Goal: Task Accomplishment & Management: Complete application form

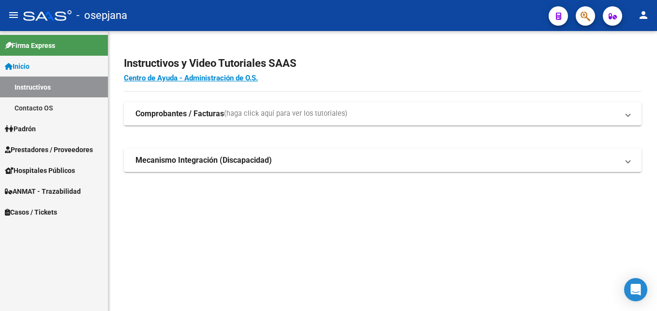
click at [64, 147] on span "Prestadores / Proveedores" at bounding box center [49, 149] width 88 height 11
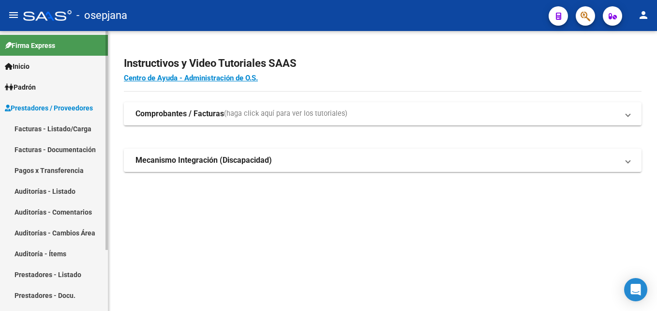
click at [71, 191] on link "Auditorías - Listado" at bounding box center [54, 191] width 108 height 21
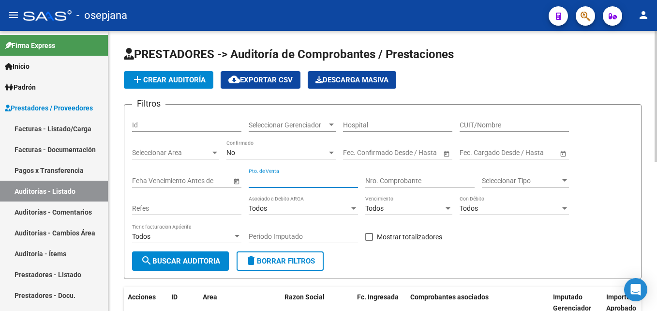
click at [291, 181] on input "Pto. de Venta" at bounding box center [303, 181] width 109 height 8
type input "139"
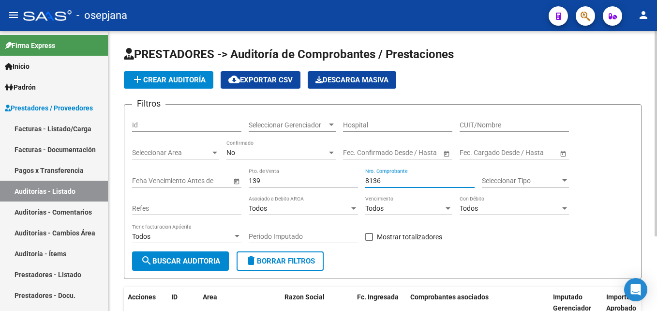
scroll to position [102, 0]
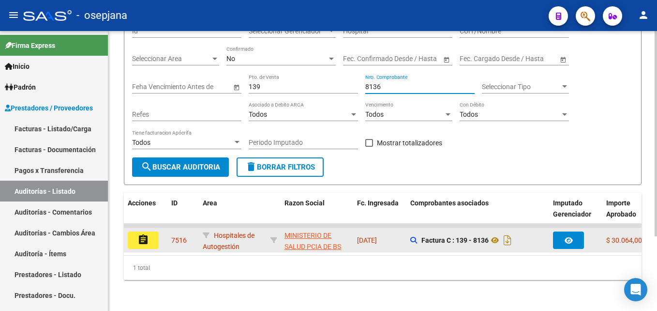
type input "8136"
click at [152, 231] on button "assignment" at bounding box center [143, 239] width 31 height 17
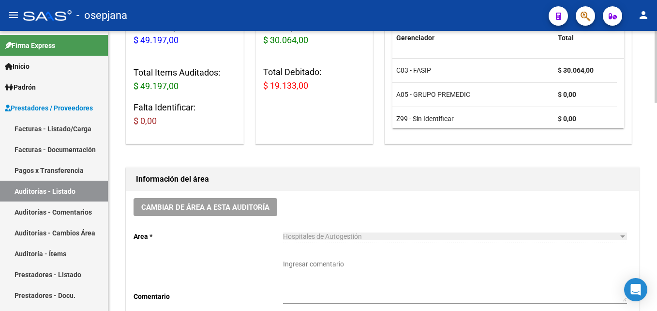
scroll to position [48, 0]
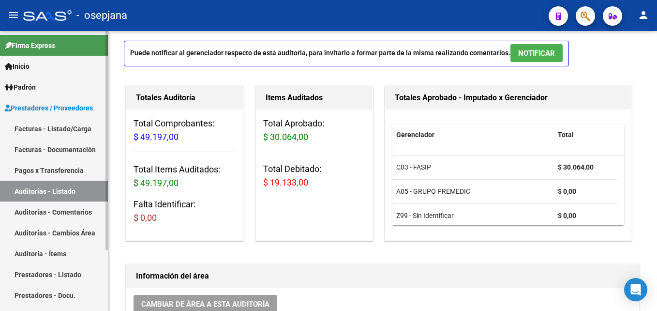
drag, startPoint x: 71, startPoint y: 122, endPoint x: 97, endPoint y: 128, distance: 26.4
click at [71, 122] on link "Facturas - Listado/Carga" at bounding box center [54, 128] width 108 height 21
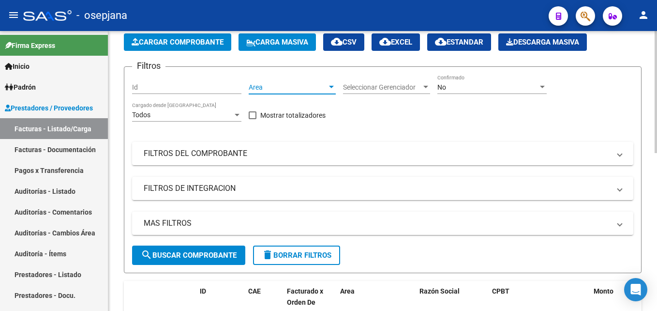
click at [261, 89] on span "Area" at bounding box center [288, 87] width 78 height 8
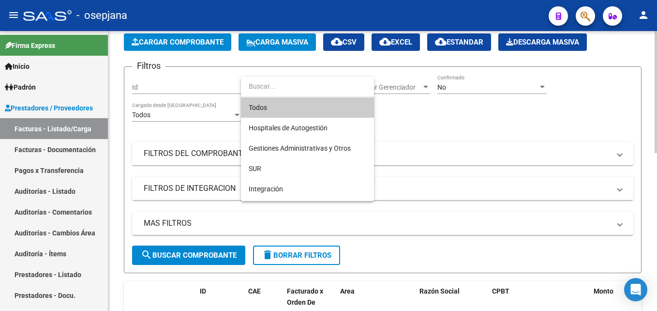
click at [273, 104] on span "Todos" at bounding box center [308, 107] width 118 height 20
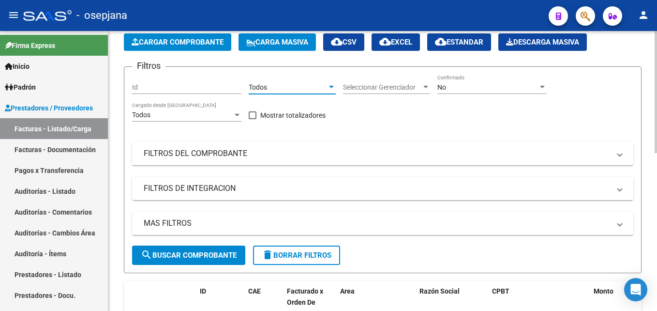
click at [403, 86] on span "Seleccionar Gerenciador" at bounding box center [382, 87] width 78 height 8
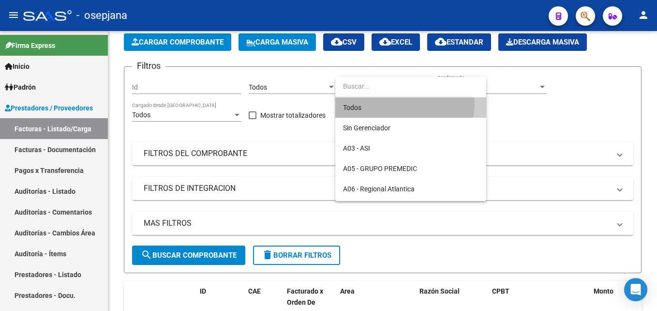
click at [402, 103] on span "Todos" at bounding box center [411, 107] width 136 height 20
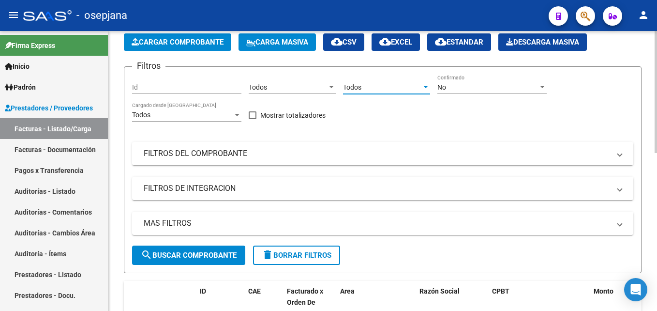
click at [470, 92] on div "No Confirmado" at bounding box center [492, 84] width 109 height 19
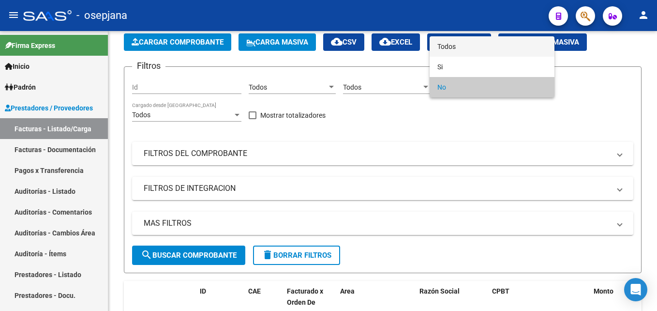
click at [462, 52] on span "Todos" at bounding box center [492, 46] width 109 height 20
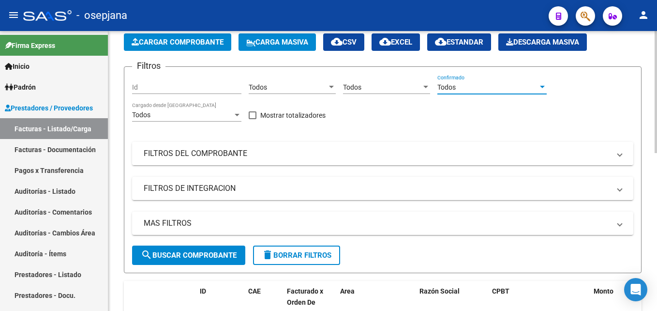
click at [330, 160] on mat-expansion-panel-header "FILTROS DEL COMPROBANTE" at bounding box center [383, 153] width 502 height 23
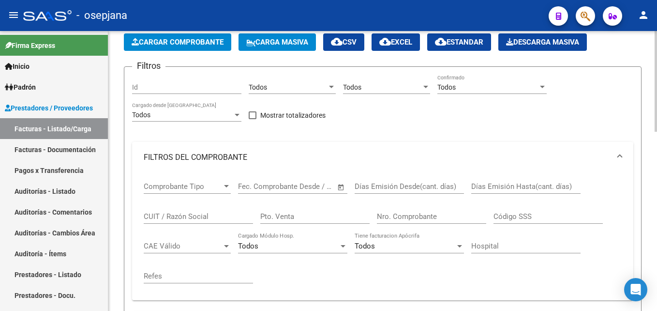
click at [285, 213] on input "Pto. Venta" at bounding box center [314, 216] width 109 height 9
type input "1"
type input "709"
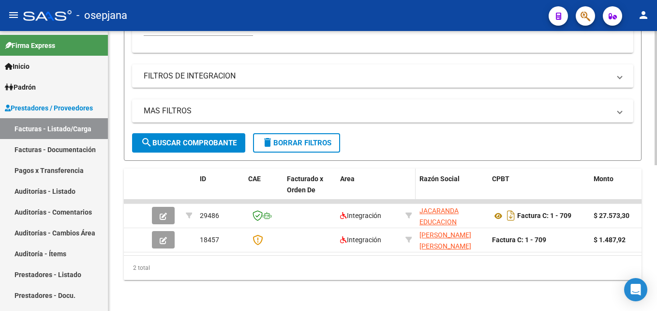
scroll to position [110, 0]
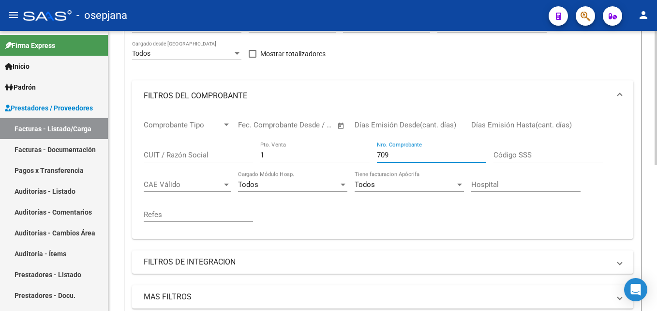
drag, startPoint x: 398, startPoint y: 152, endPoint x: 344, endPoint y: 153, distance: 54.2
click at [344, 153] on div "Comprobante Tipo Comprobante Tipo Fecha inicio – Fecha fin Fec. Comprobante Des…" at bounding box center [383, 171] width 478 height 120
drag, startPoint x: 277, startPoint y: 157, endPoint x: 250, endPoint y: 158, distance: 27.6
click at [250, 158] on div "Comprobante Tipo Comprobante Tipo Fecha inicio – Fecha fin Fec. Comprobante Des…" at bounding box center [383, 171] width 478 height 120
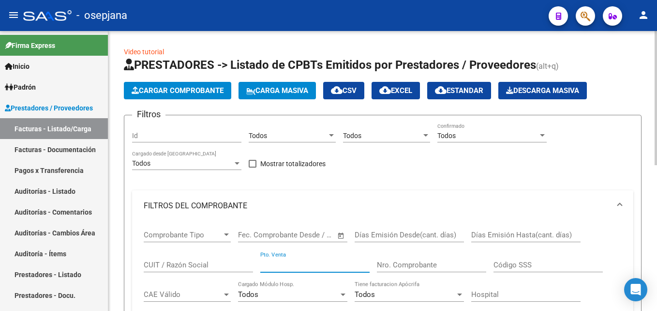
scroll to position [97, 0]
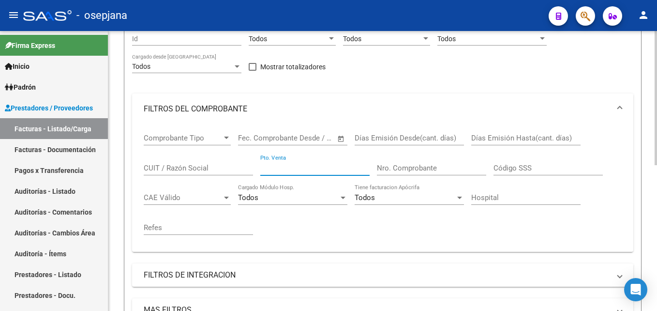
click at [162, 169] on input "CUIT / Razón Social" at bounding box center [198, 168] width 109 height 9
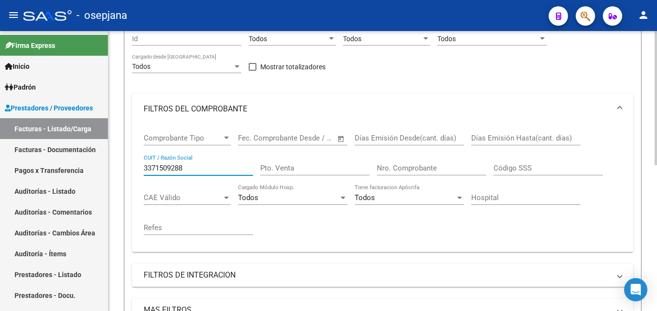
type input "33715092889"
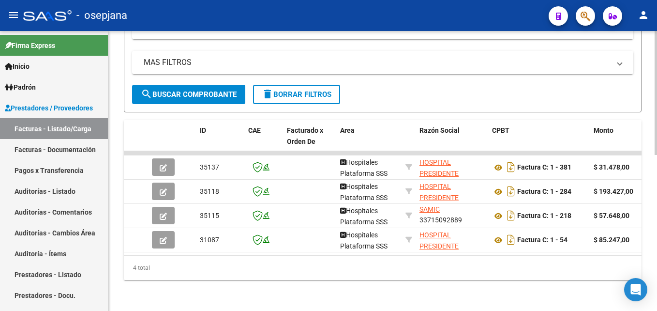
scroll to position [158, 0]
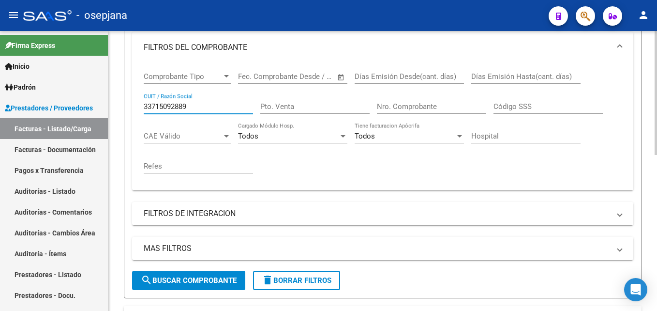
drag, startPoint x: 194, startPoint y: 103, endPoint x: 122, endPoint y: 104, distance: 71.7
click at [122, 104] on div "Video tutorial PRESTADORES -> Listado de CPBTs Emitidos por Prestadores / Prove…" at bounding box center [382, 185] width 549 height 624
click at [312, 108] on input "Pto. Venta" at bounding box center [314, 106] width 109 height 9
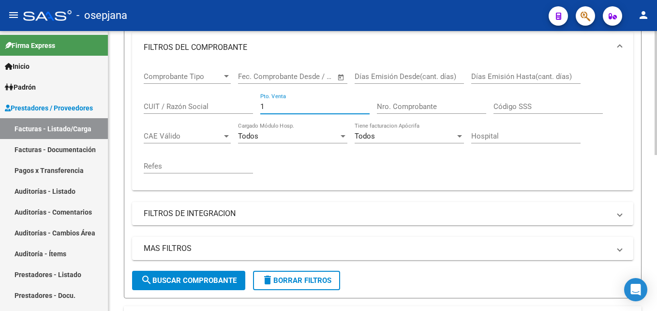
type input "1"
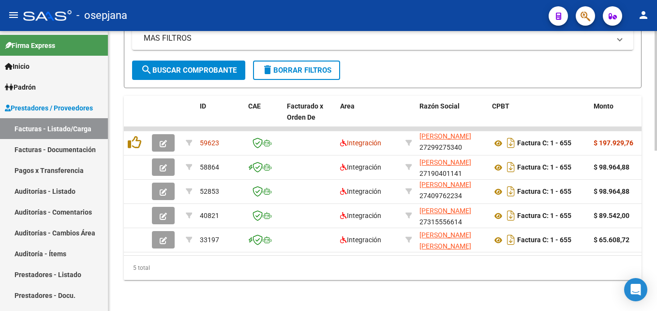
scroll to position [134, 0]
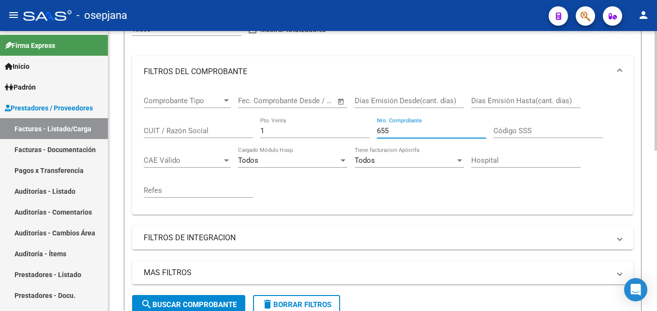
type input "655"
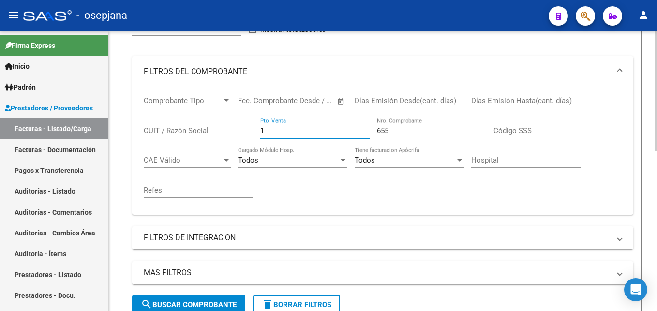
drag, startPoint x: 276, startPoint y: 129, endPoint x: 249, endPoint y: 129, distance: 27.1
click at [249, 129] on div "Comprobante Tipo Comprobante Tipo Fecha inicio – Fecha fin Fec. Comprobante Des…" at bounding box center [383, 147] width 478 height 120
type input "212"
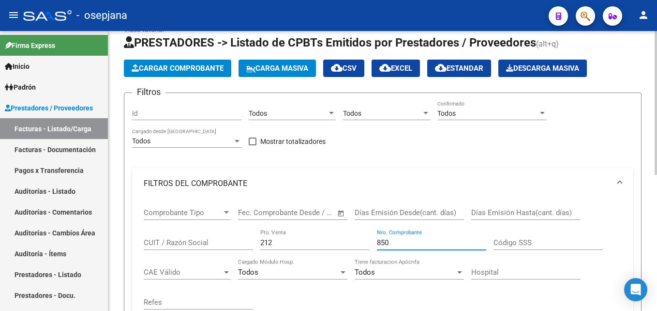
scroll to position [216, 0]
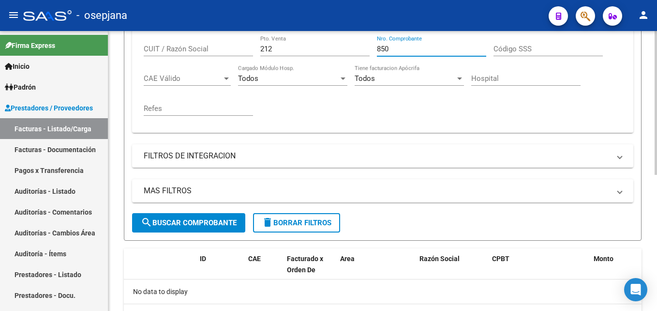
type input "850"
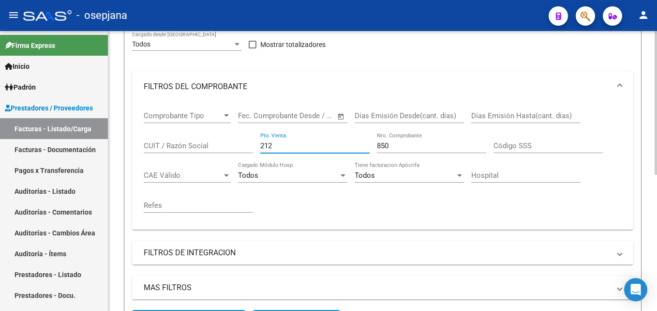
drag, startPoint x: 294, startPoint y: 147, endPoint x: 218, endPoint y: 147, distance: 76.0
click at [218, 147] on div "Comprobante Tipo Comprobante Tipo Fecha inicio – Fecha fin Fec. Comprobante Des…" at bounding box center [383, 162] width 478 height 120
type input "42"
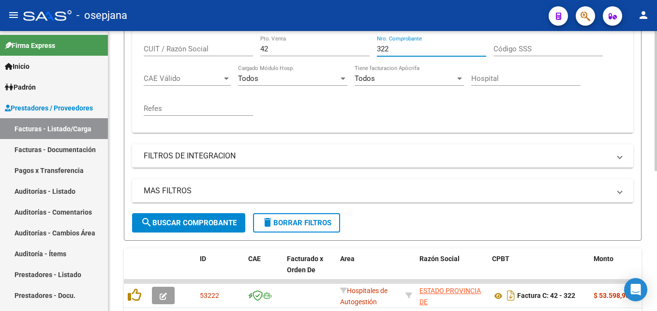
scroll to position [279, 0]
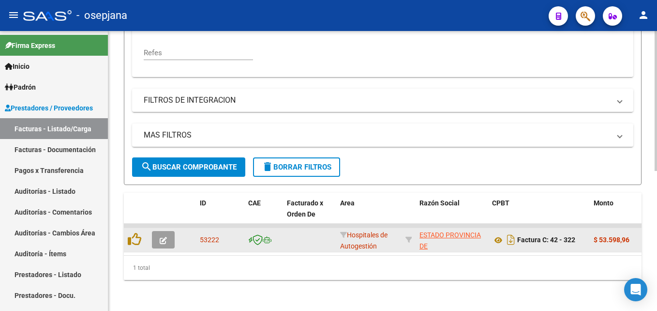
type input "322"
click at [174, 231] on button "button" at bounding box center [163, 239] width 23 height 17
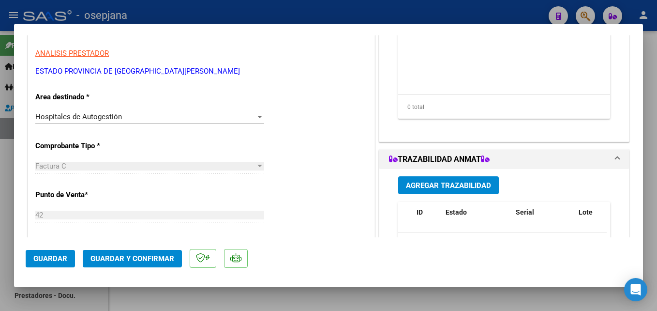
scroll to position [0, 0]
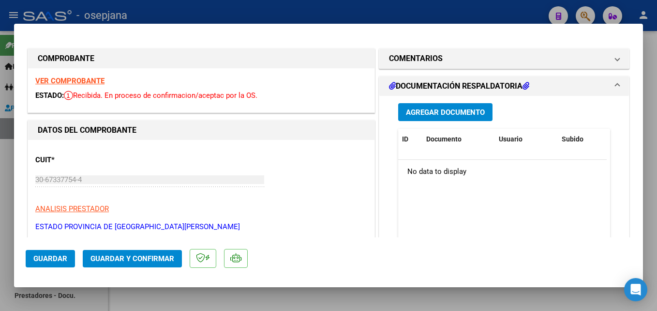
click at [86, 82] on strong "VER COMPROBANTE" at bounding box center [69, 80] width 69 height 9
click at [88, 82] on strong "VER COMPROBANTE" at bounding box center [69, 80] width 69 height 9
click at [91, 82] on strong "VER COMPROBANTE" at bounding box center [69, 80] width 69 height 9
click at [392, 9] on div at bounding box center [328, 155] width 657 height 311
type input "$ 0,00"
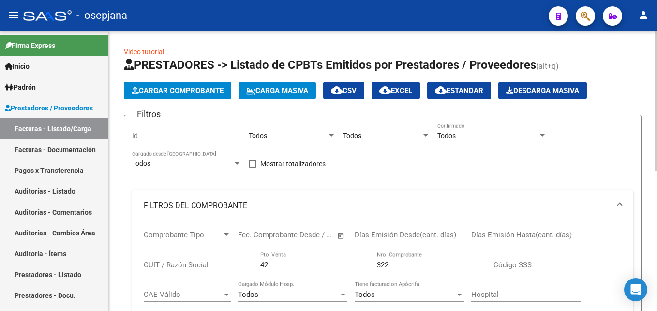
scroll to position [97, 0]
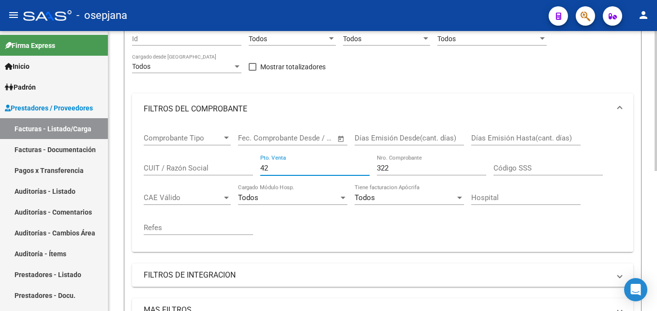
drag, startPoint x: 273, startPoint y: 167, endPoint x: 238, endPoint y: 168, distance: 34.9
click at [238, 168] on div "Comprobante Tipo Comprobante Tipo Fecha inicio – Fecha fin Fec. Comprobante Des…" at bounding box center [383, 184] width 478 height 120
type input "14"
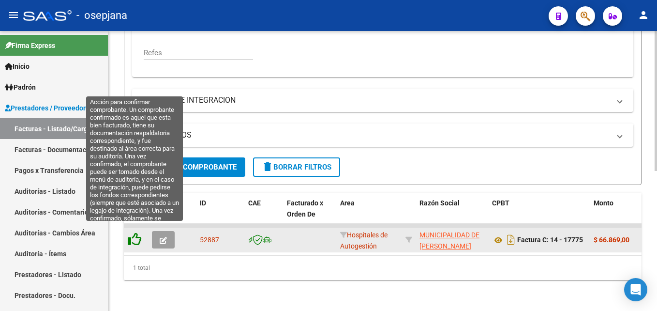
type input "17775"
click at [133, 234] on icon at bounding box center [135, 239] width 14 height 14
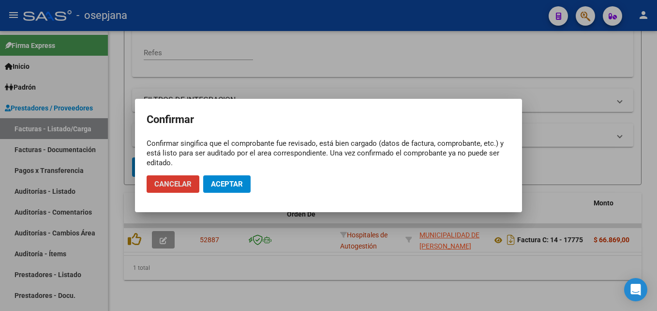
click at [239, 185] on span "Aceptar" at bounding box center [227, 184] width 32 height 9
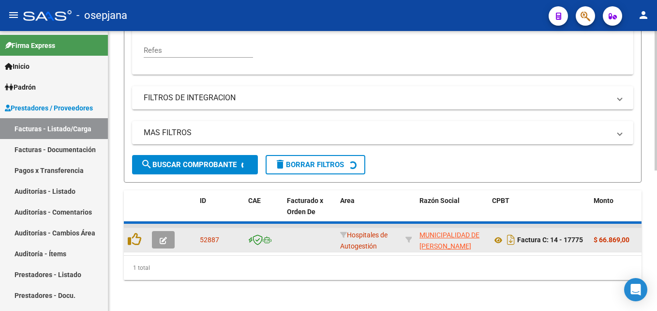
click at [158, 231] on button "button" at bounding box center [163, 239] width 23 height 17
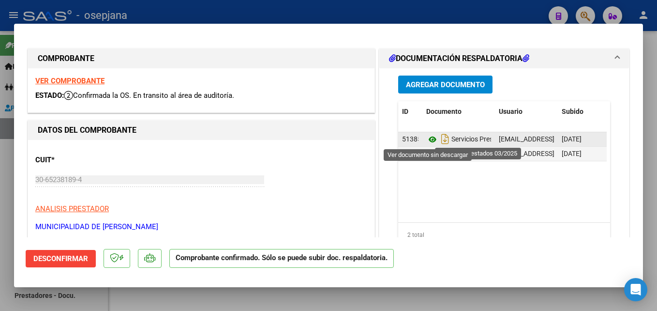
click at [429, 138] on icon at bounding box center [433, 140] width 13 height 12
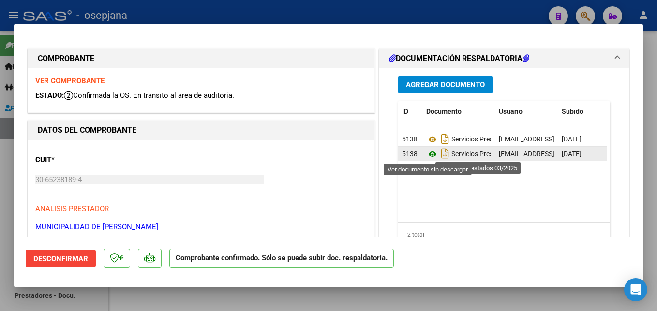
click at [431, 154] on icon at bounding box center [433, 154] width 13 height 12
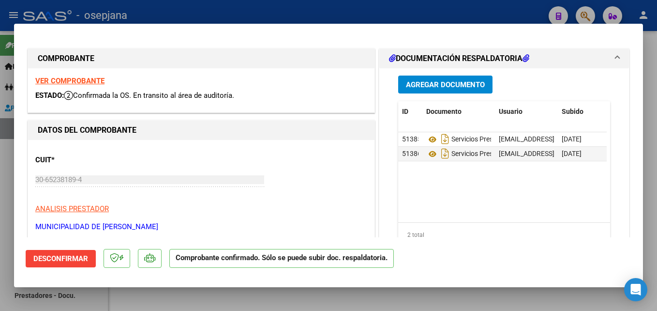
click at [267, 18] on div at bounding box center [328, 155] width 657 height 311
type input "$ 0,00"
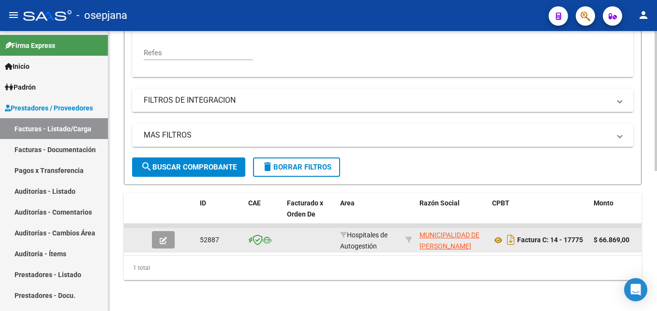
click at [164, 235] on span "button" at bounding box center [163, 239] width 7 height 9
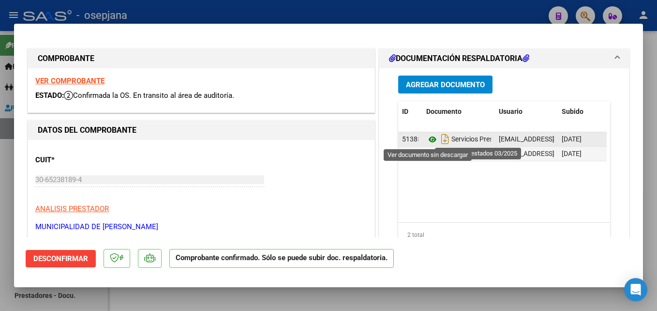
click at [427, 139] on icon at bounding box center [433, 140] width 13 height 12
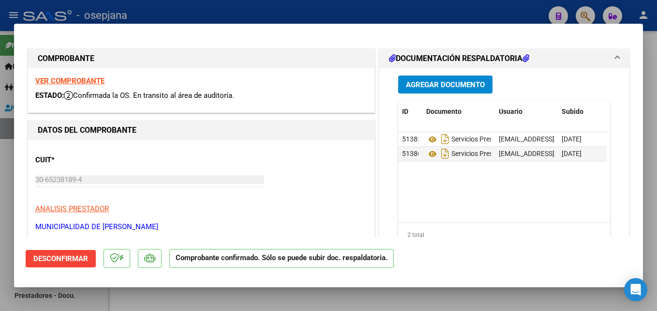
click at [380, 6] on div at bounding box center [328, 155] width 657 height 311
type input "$ 0,00"
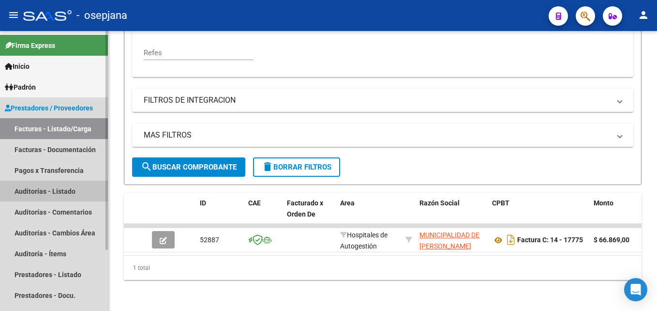
click at [68, 191] on link "Auditorías - Listado" at bounding box center [54, 191] width 108 height 21
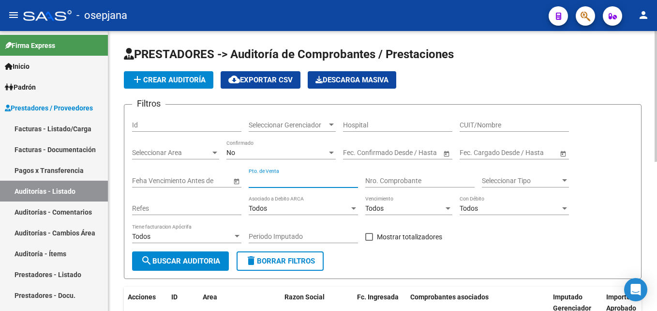
click at [271, 183] on input "Pto. de Venta" at bounding box center [303, 181] width 109 height 8
type input "14"
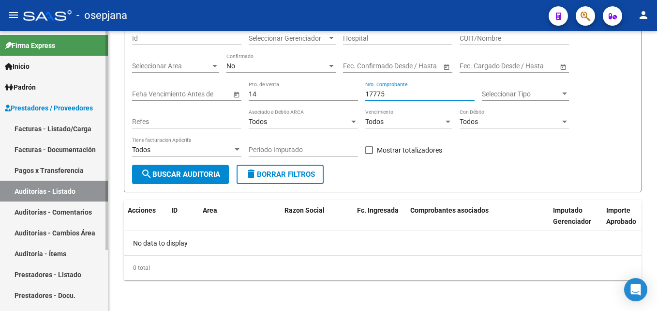
scroll to position [38, 0]
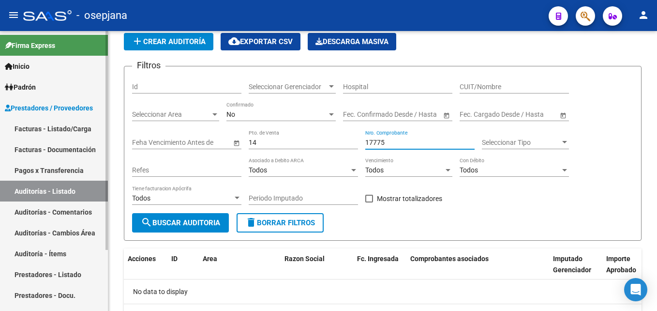
type input "17775"
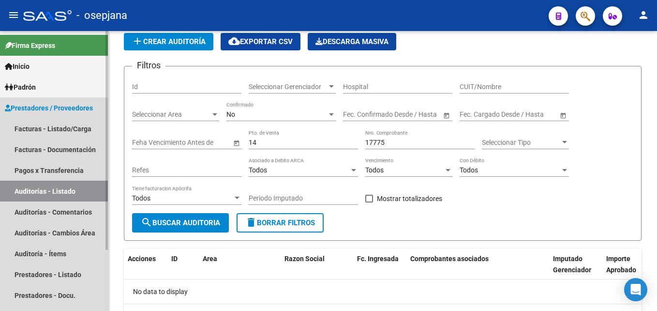
click at [67, 189] on link "Auditorías - Listado" at bounding box center [54, 191] width 108 height 21
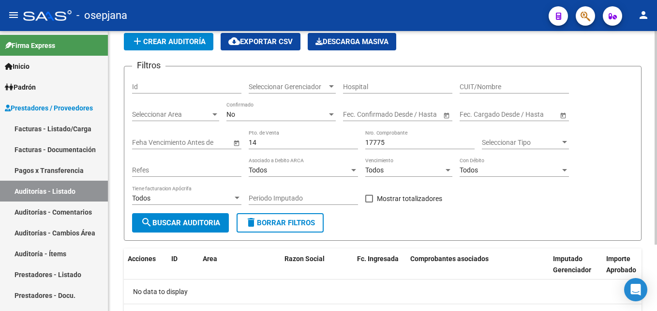
scroll to position [0, 0]
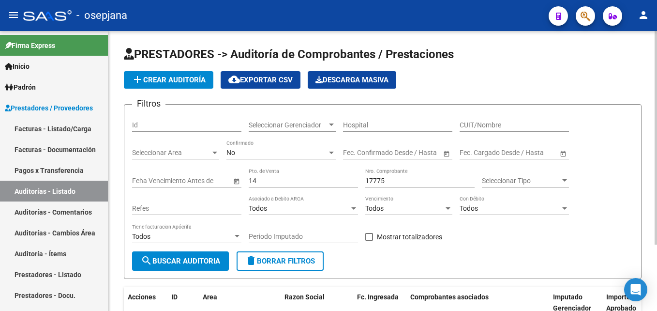
click at [189, 85] on button "add Crear Auditoría" at bounding box center [169, 79] width 90 height 17
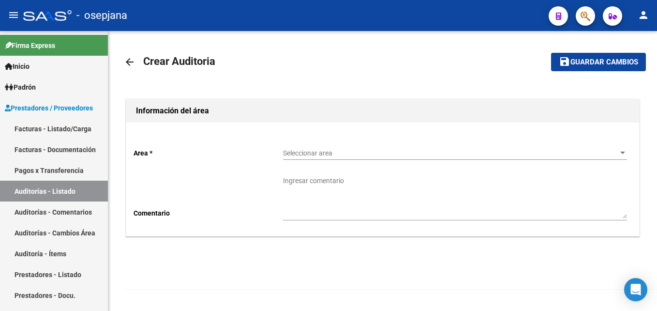
click at [304, 155] on span "Seleccionar area" at bounding box center [450, 153] width 335 height 8
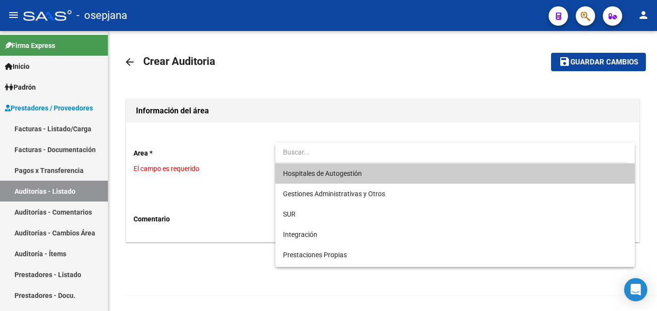
click at [326, 172] on span "Hospitales de Autogestión" at bounding box center [322, 173] width 79 height 8
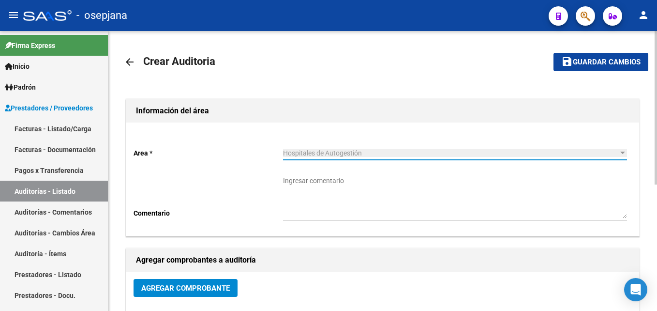
click at [203, 281] on button "Agregar Comprobante" at bounding box center [186, 288] width 104 height 18
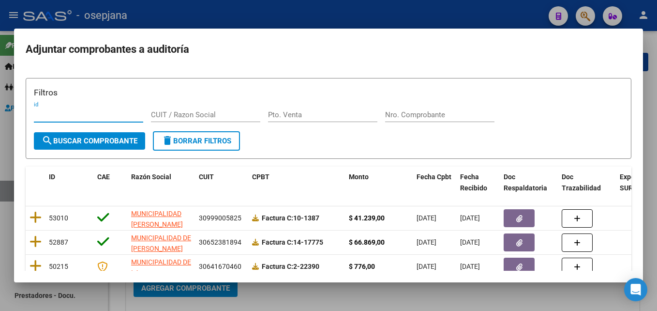
click at [441, 115] on input "Nro. Comprobante" at bounding box center [439, 114] width 109 height 9
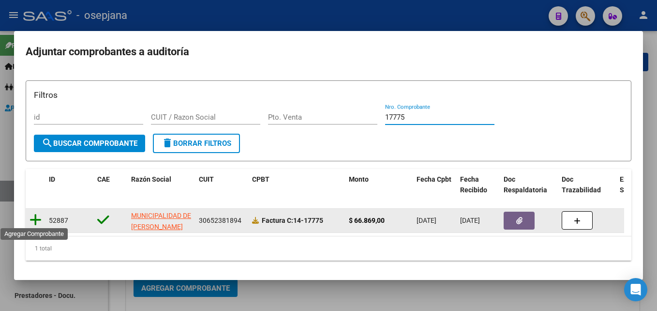
type input "17775"
click at [36, 214] on icon at bounding box center [36, 220] width 12 height 14
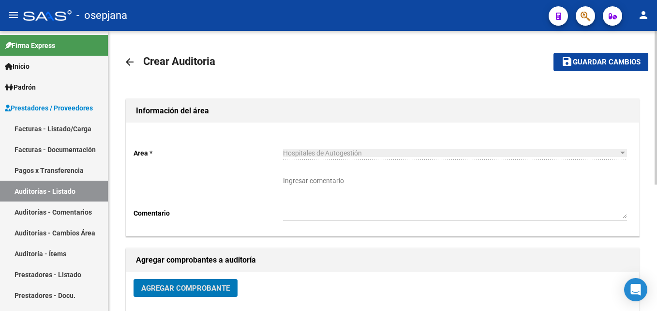
click at [616, 69] on button "save Guardar cambios" at bounding box center [601, 62] width 95 height 18
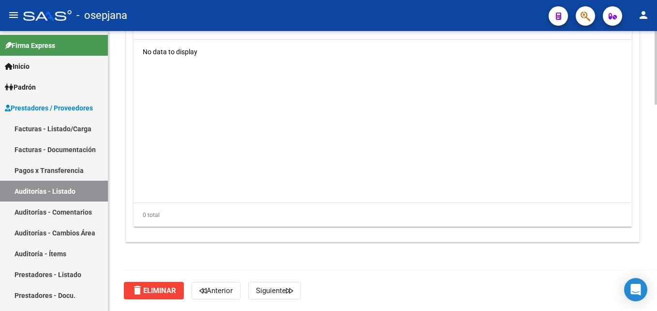
scroll to position [592, 0]
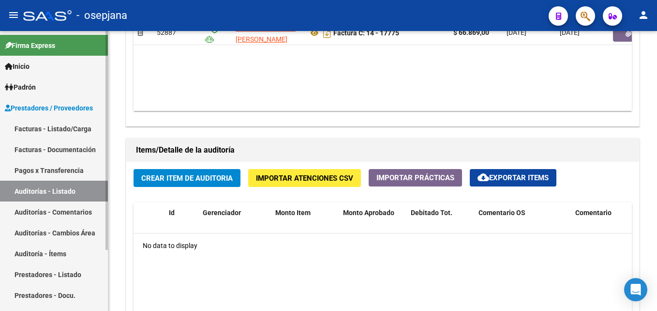
drag, startPoint x: 79, startPoint y: 133, endPoint x: 107, endPoint y: 123, distance: 29.2
click at [79, 133] on link "Facturas - Listado/Carga" at bounding box center [54, 128] width 108 height 21
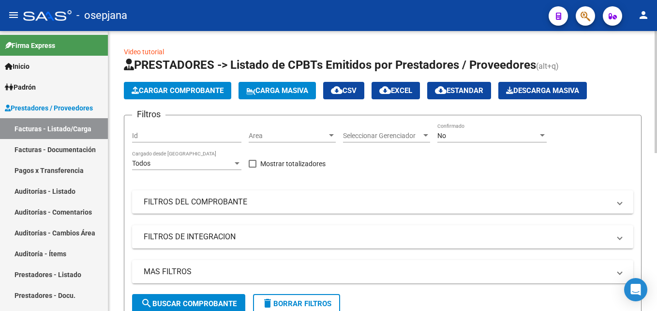
click at [269, 135] on span "Area" at bounding box center [288, 136] width 78 height 8
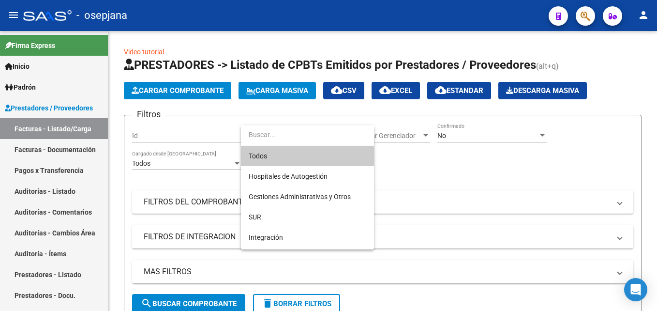
click at [280, 152] on span "Todos" at bounding box center [308, 156] width 118 height 20
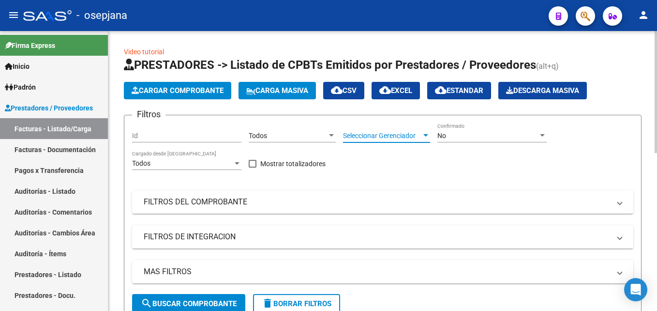
click at [371, 138] on span "Seleccionar Gerenciador" at bounding box center [382, 136] width 78 height 8
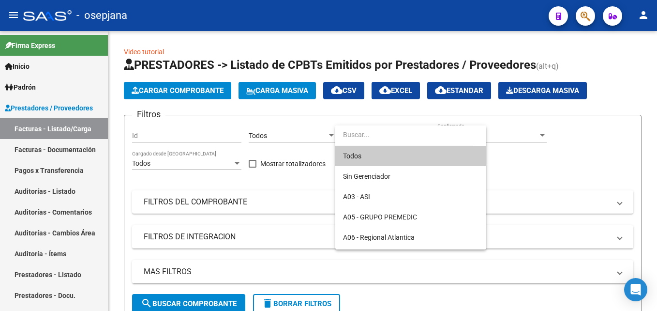
click at [368, 154] on span "Todos" at bounding box center [411, 156] width 136 height 20
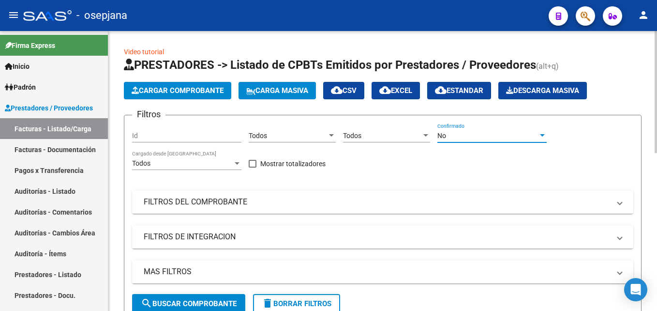
click at [458, 139] on div "No" at bounding box center [488, 136] width 101 height 8
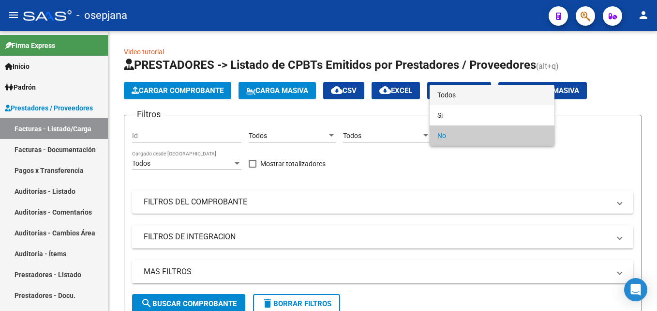
click at [457, 99] on span "Todos" at bounding box center [492, 95] width 109 height 20
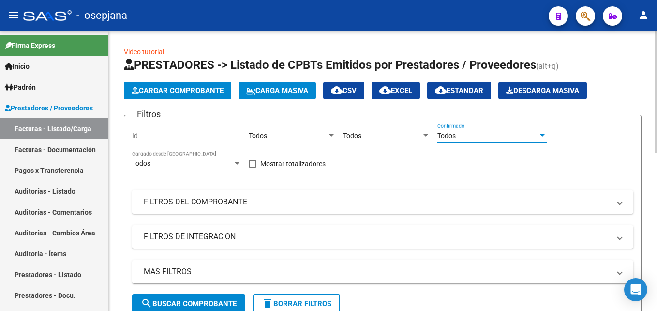
click at [334, 205] on mat-panel-title "FILTROS DEL COMPROBANTE" at bounding box center [377, 202] width 467 height 11
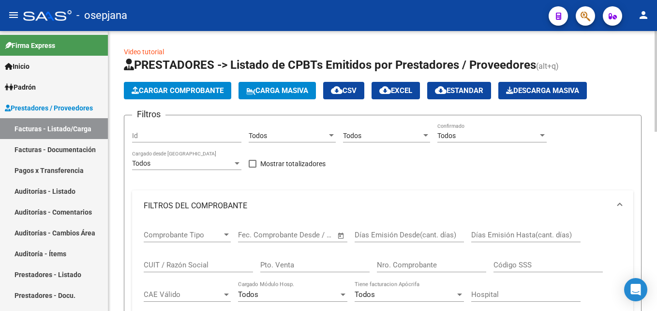
scroll to position [48, 0]
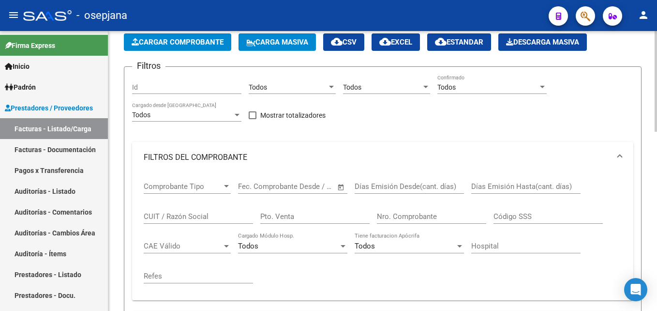
click at [284, 217] on input "Pto. Venta" at bounding box center [314, 216] width 109 height 9
type input "6"
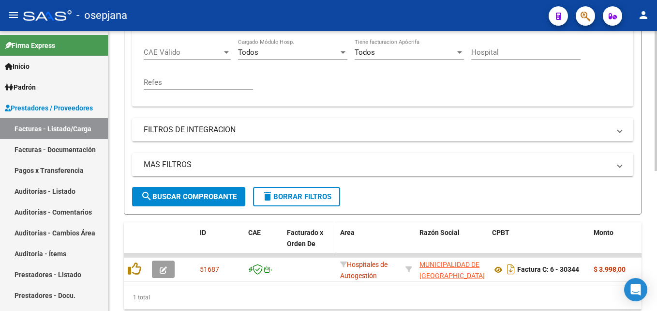
scroll to position [279, 0]
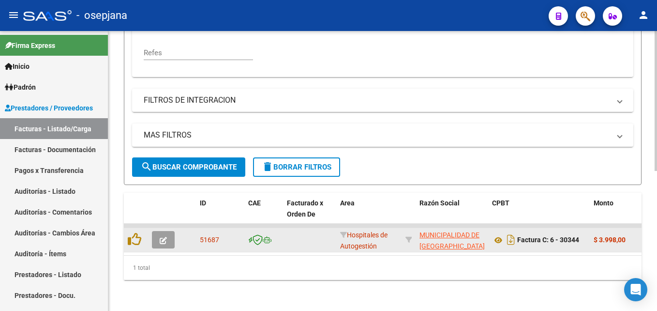
type input "30344"
click at [165, 237] on icon "button" at bounding box center [163, 240] width 7 height 7
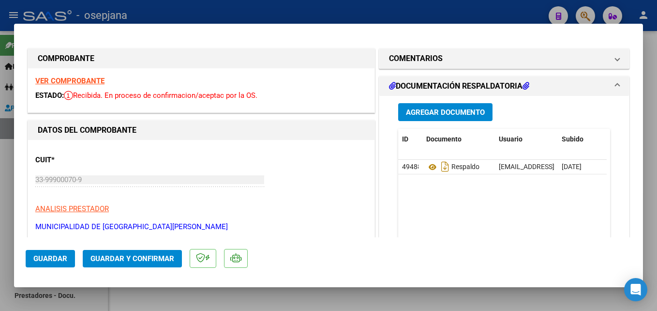
click at [82, 80] on strong "VER COMPROBANTE" at bounding box center [69, 80] width 69 height 9
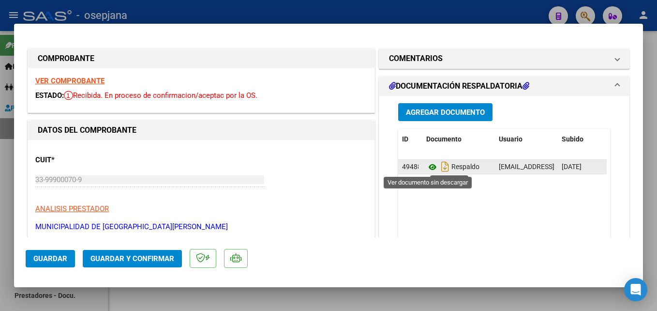
click at [428, 168] on icon at bounding box center [433, 167] width 13 height 12
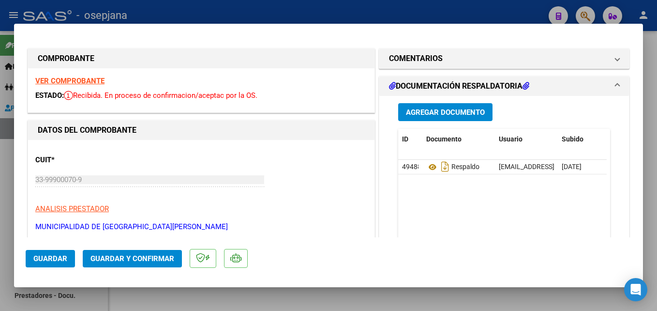
scroll to position [48, 0]
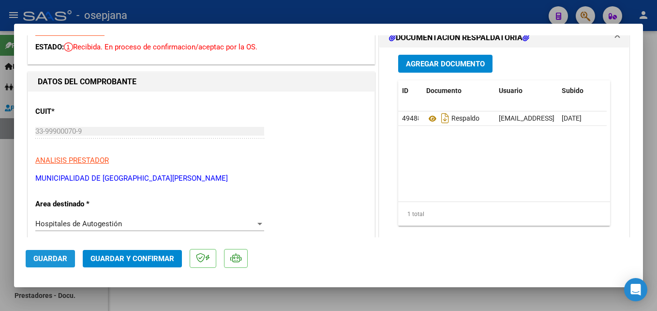
click at [49, 255] on span "Guardar" at bounding box center [50, 258] width 34 height 9
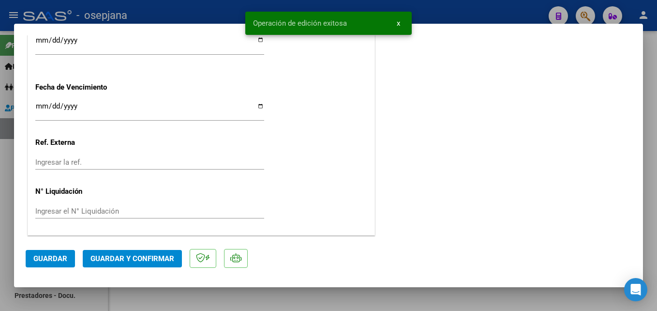
scroll to position [494, 0]
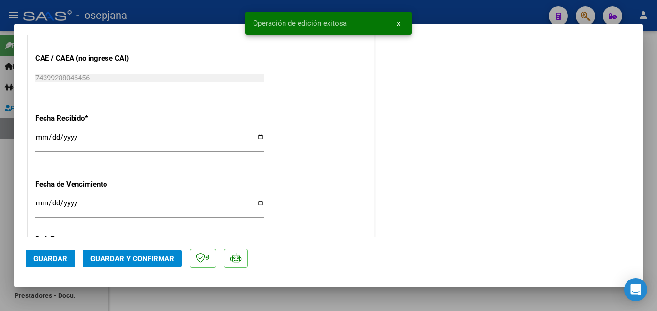
click at [41, 202] on input "Ingresar la fecha" at bounding box center [149, 206] width 229 height 15
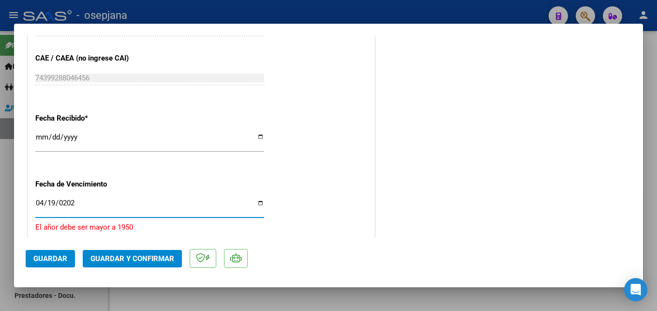
type input "[DATE]"
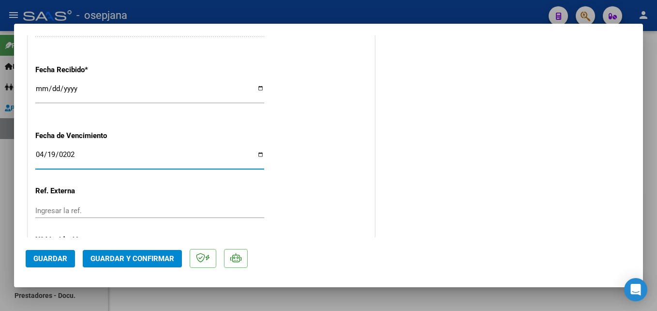
click at [69, 208] on input "Ingresar la ref." at bounding box center [149, 210] width 229 height 9
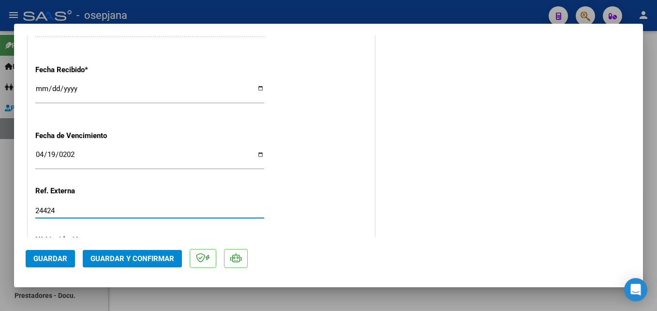
scroll to position [591, 0]
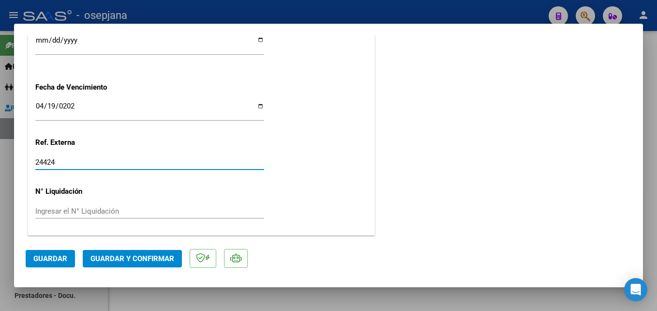
type input "24424"
click at [56, 257] on span "Guardar" at bounding box center [50, 258] width 34 height 9
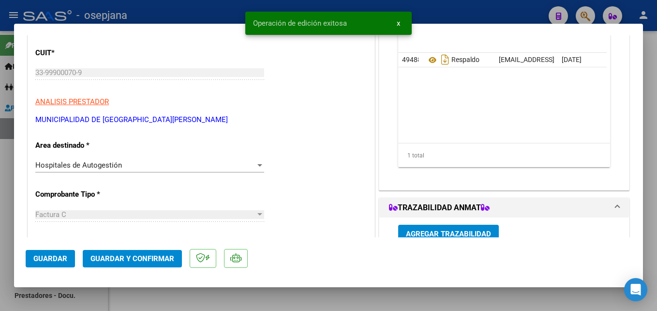
scroll to position [0, 0]
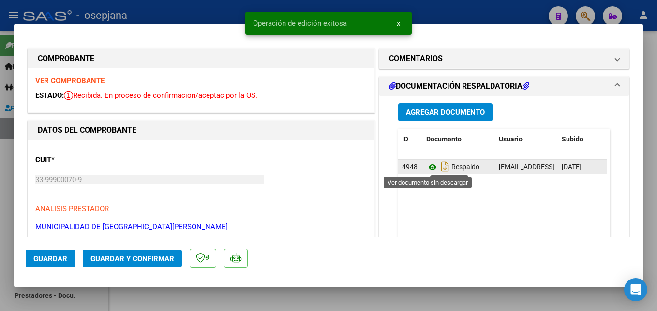
click at [427, 167] on icon at bounding box center [433, 167] width 13 height 12
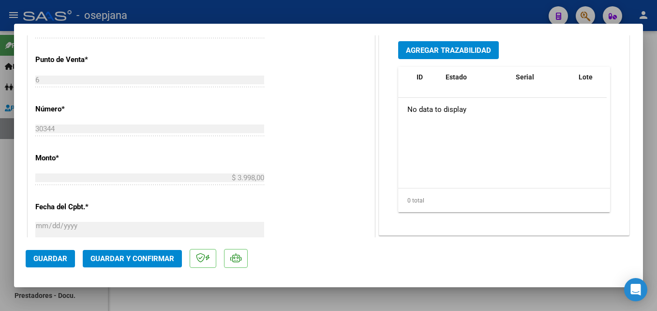
scroll to position [533, 0]
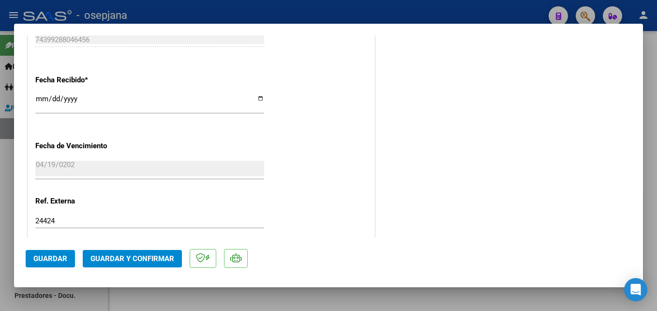
click at [137, 256] on span "Guardar y Confirmar" at bounding box center [133, 258] width 84 height 9
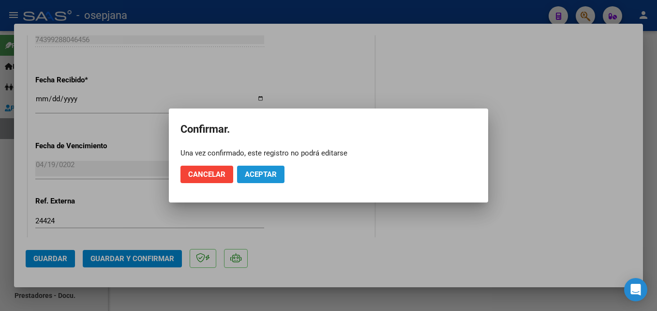
click at [262, 175] on span "Aceptar" at bounding box center [261, 174] width 32 height 9
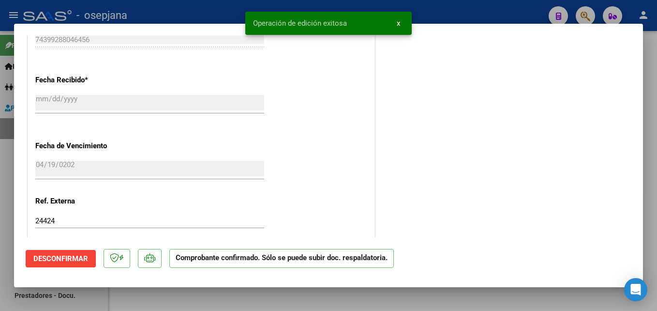
click at [199, 7] on div at bounding box center [328, 155] width 657 height 311
type input "$ 0,00"
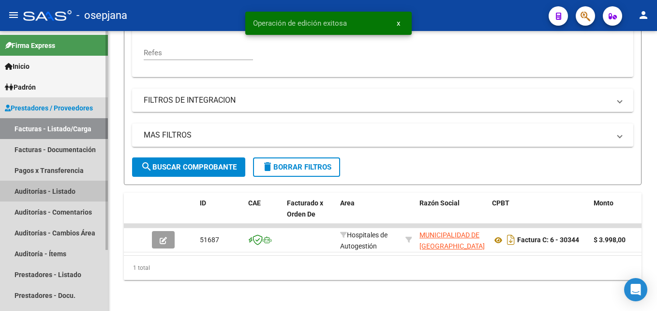
click at [53, 189] on link "Auditorías - Listado" at bounding box center [54, 191] width 108 height 21
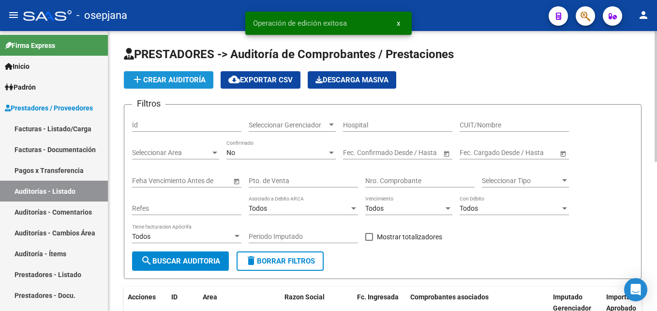
click at [180, 82] on span "add Crear Auditoría" at bounding box center [169, 80] width 74 height 9
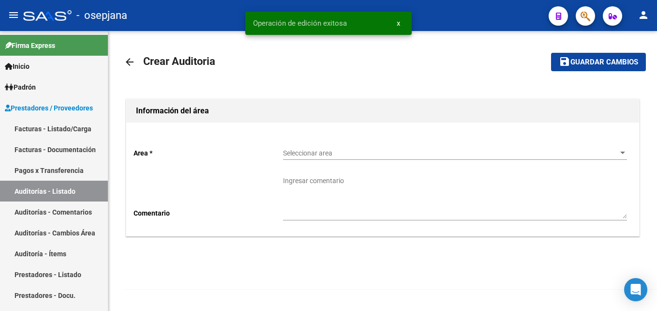
click at [390, 152] on span "Seleccionar area" at bounding box center [450, 153] width 335 height 8
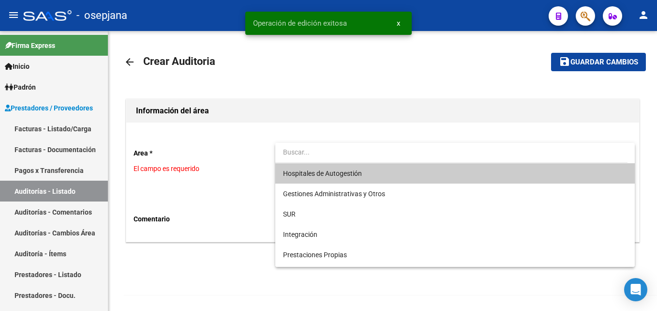
click at [375, 168] on span "Hospitales de Autogestión" at bounding box center [455, 173] width 344 height 20
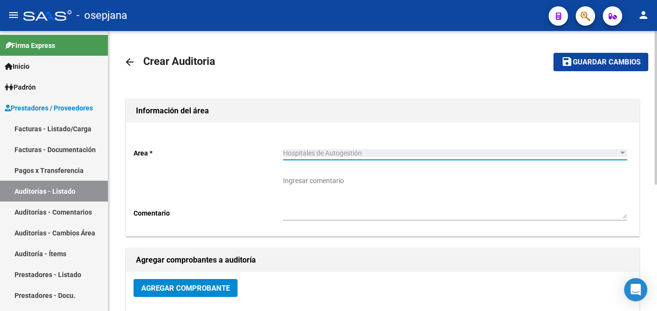
click at [149, 291] on span "Agregar Comprobante" at bounding box center [185, 288] width 89 height 9
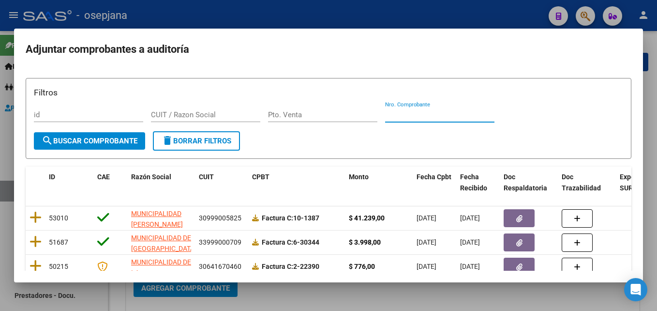
click at [418, 113] on input "Nro. Comprobante" at bounding box center [439, 114] width 109 height 9
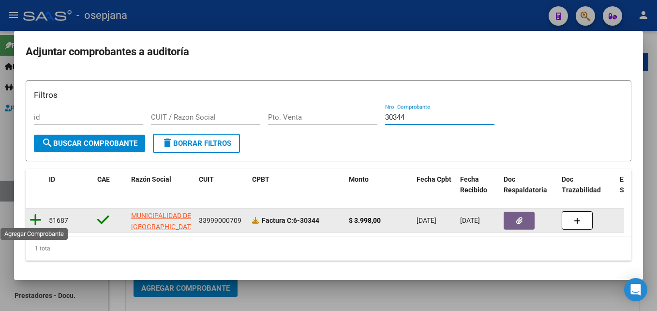
type input "30344"
click at [33, 215] on icon at bounding box center [36, 220] width 12 height 14
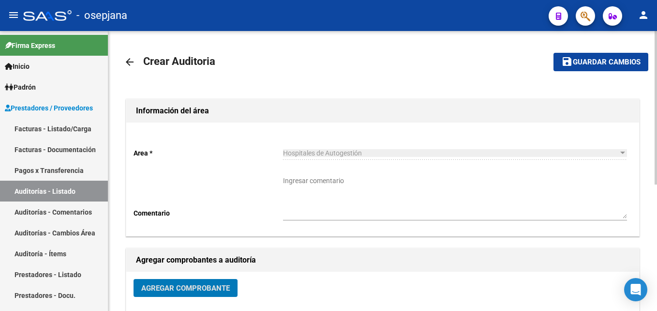
click at [598, 57] on button "save Guardar cambios" at bounding box center [601, 62] width 95 height 18
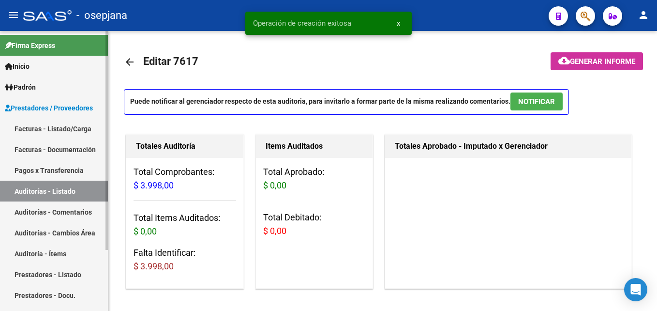
drag, startPoint x: 51, startPoint y: 124, endPoint x: 106, endPoint y: 136, distance: 56.3
click at [51, 124] on link "Facturas - Listado/Carga" at bounding box center [54, 128] width 108 height 21
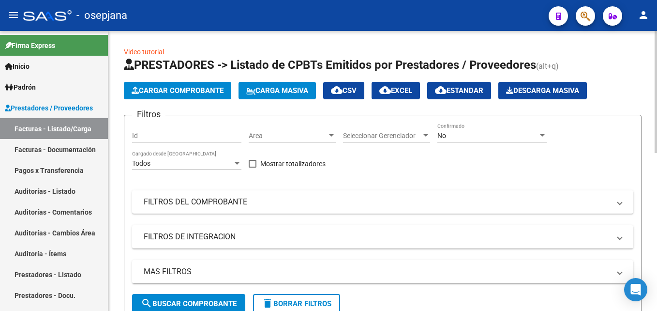
click at [296, 136] on span "Area" at bounding box center [288, 136] width 78 height 8
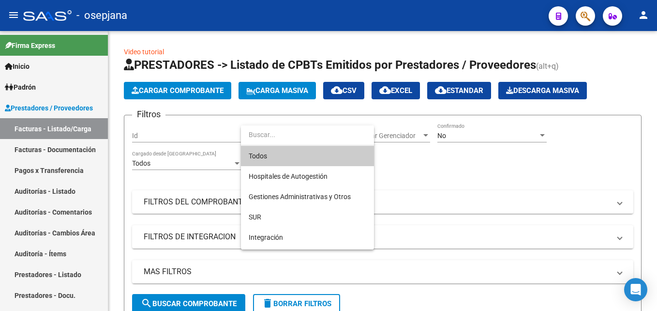
click at [284, 152] on span "Todos" at bounding box center [308, 156] width 118 height 20
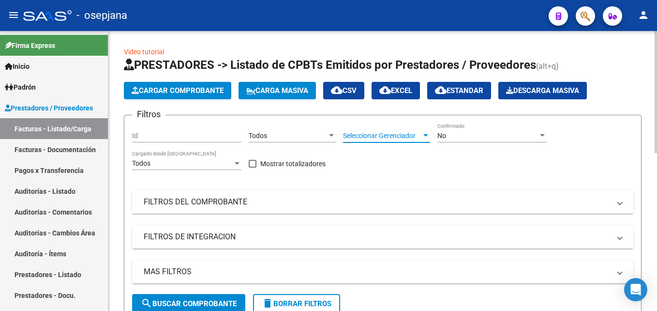
click at [377, 136] on span "Seleccionar Gerenciador" at bounding box center [382, 136] width 78 height 8
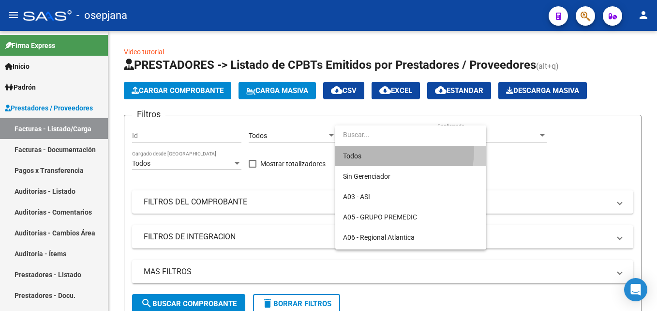
click at [369, 149] on span "Todos" at bounding box center [411, 156] width 136 height 20
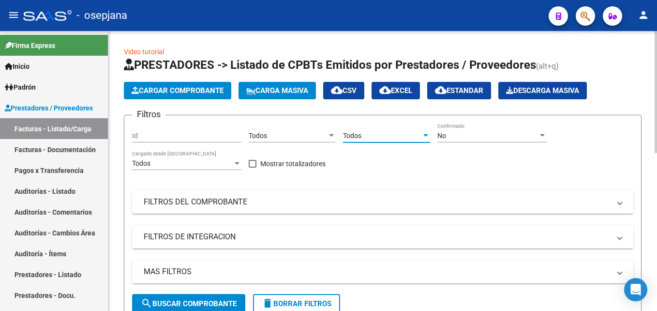
click at [445, 137] on span "No" at bounding box center [442, 136] width 9 height 8
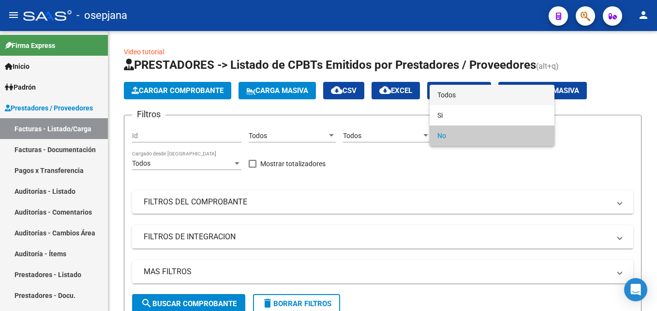
click at [454, 98] on span "Todos" at bounding box center [492, 95] width 109 height 20
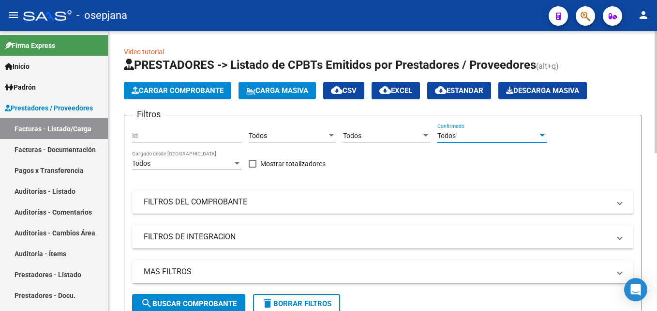
scroll to position [48, 0]
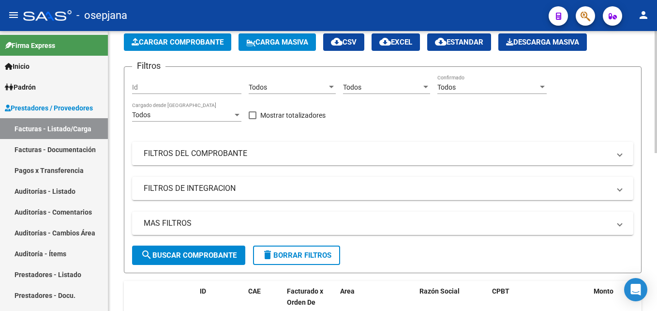
click at [274, 153] on mat-panel-title "FILTROS DEL COMPROBANTE" at bounding box center [377, 153] width 467 height 11
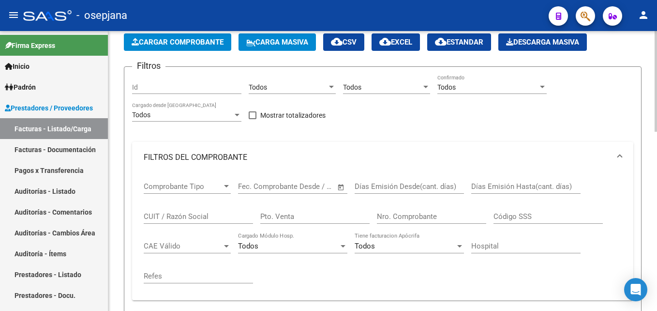
click at [317, 220] on input "Pto. Venta" at bounding box center [314, 216] width 109 height 9
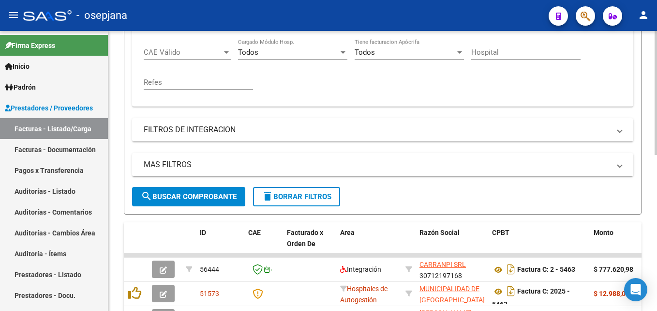
scroll to position [339, 0]
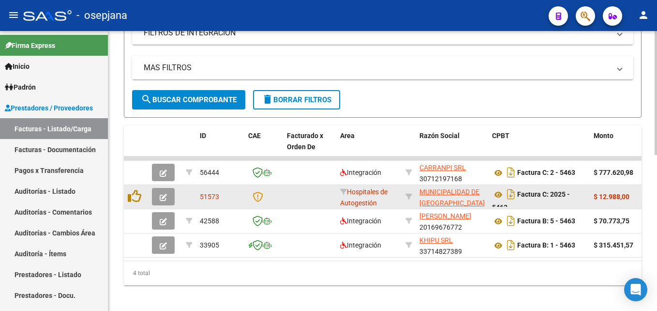
type input "5463"
click at [172, 195] on button "button" at bounding box center [163, 196] width 23 height 17
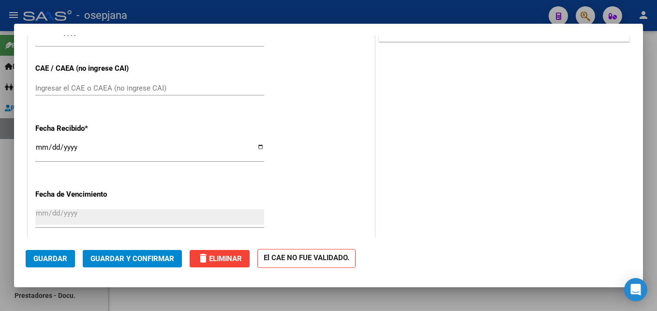
scroll to position [581, 0]
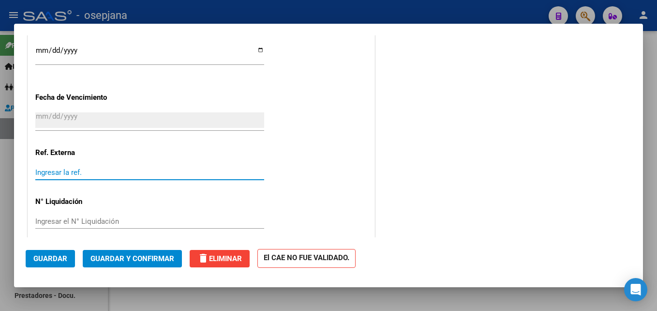
click at [55, 170] on input "Ingresar la ref." at bounding box center [149, 172] width 229 height 9
type input "24287"
click at [54, 259] on span "Guardar" at bounding box center [50, 258] width 34 height 9
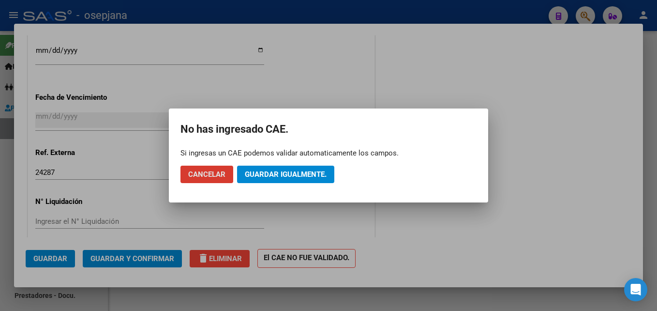
click at [323, 172] on span "Guardar igualmente." at bounding box center [286, 174] width 82 height 9
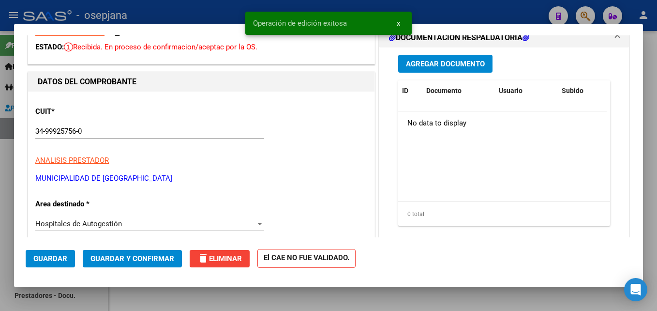
scroll to position [0, 0]
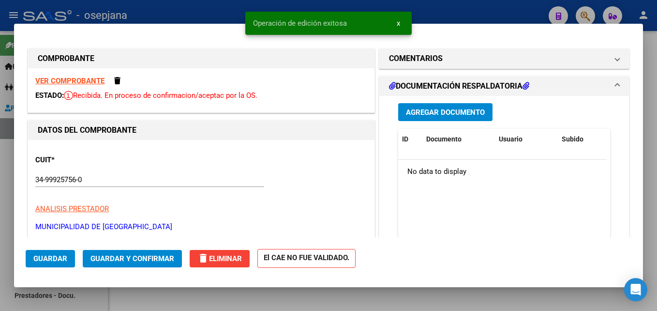
click at [69, 84] on strong "VER COMPROBANTE" at bounding box center [69, 80] width 69 height 9
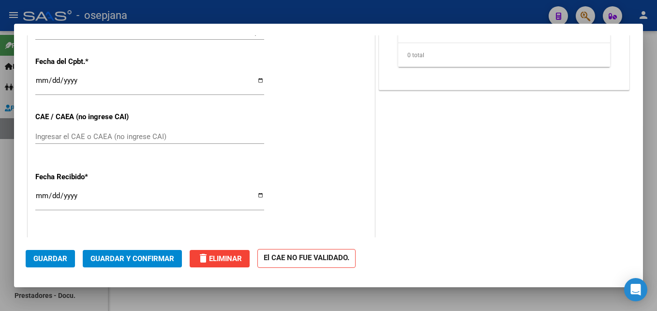
scroll to position [484, 0]
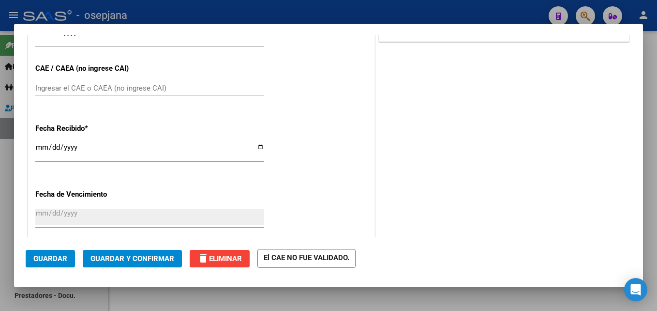
click at [37, 258] on span "Guardar" at bounding box center [50, 258] width 34 height 9
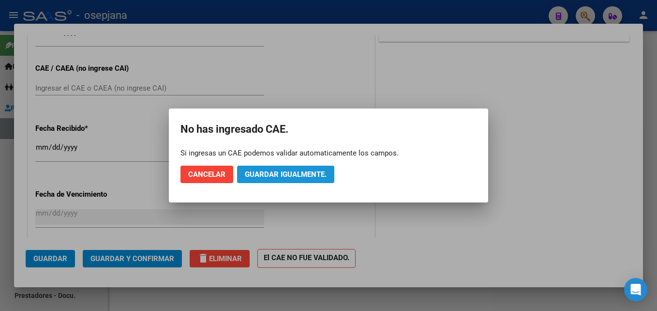
click at [300, 178] on span "Guardar igualmente." at bounding box center [286, 174] width 82 height 9
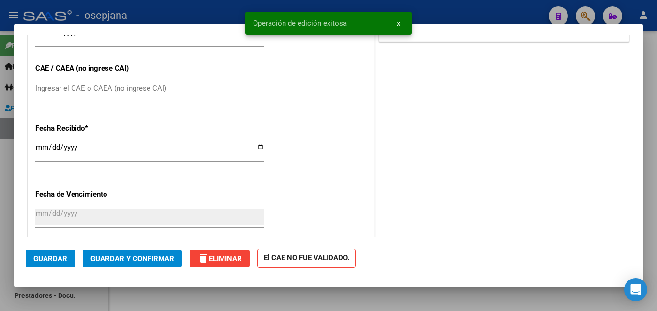
click at [168, 259] on span "Guardar y Confirmar" at bounding box center [133, 258] width 84 height 9
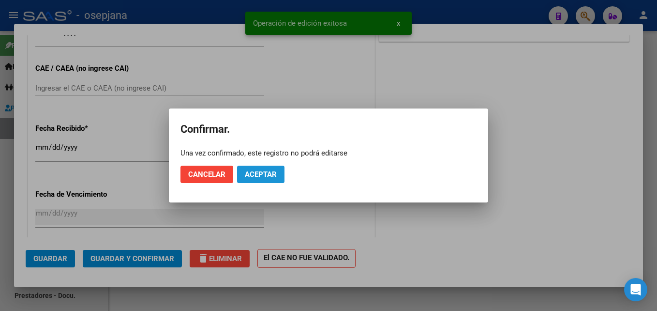
click at [261, 172] on span "Aceptar" at bounding box center [261, 174] width 32 height 9
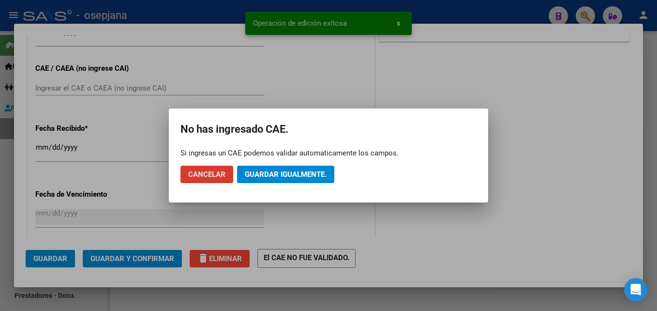
click at [275, 174] on span "Guardar igualmente." at bounding box center [286, 174] width 82 height 9
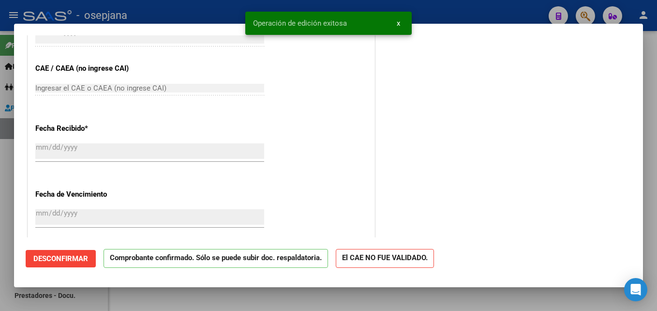
click at [270, 4] on div "Operación de edición exitosa x" at bounding box center [329, 23] width 190 height 46
click at [177, 14] on div at bounding box center [328, 155] width 657 height 311
type input "$ 0,00"
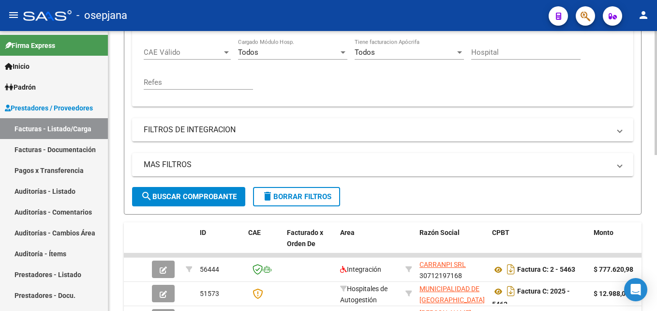
scroll to position [145, 0]
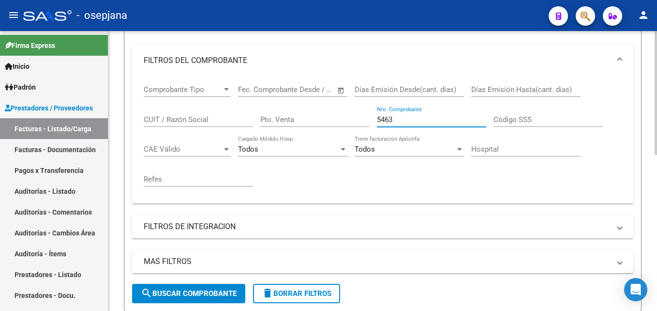
drag, startPoint x: 409, startPoint y: 118, endPoint x: 371, endPoint y: 122, distance: 37.9
click at [371, 122] on div "Comprobante Tipo Comprobante Tipo Fecha inicio – Fecha fin Fec. Comprobante Des…" at bounding box center [383, 136] width 478 height 120
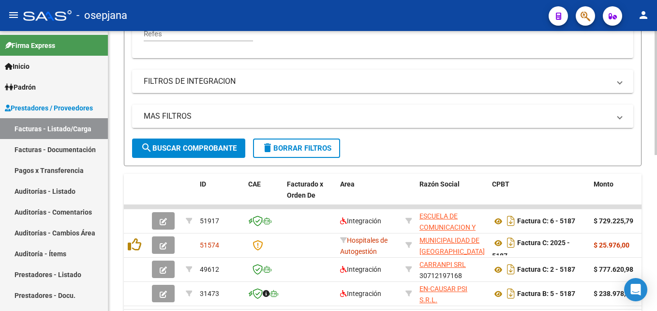
scroll to position [339, 0]
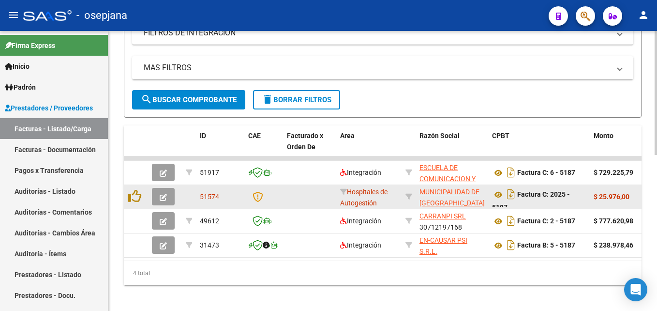
type input "5187"
click at [168, 193] on button "button" at bounding box center [163, 196] width 23 height 17
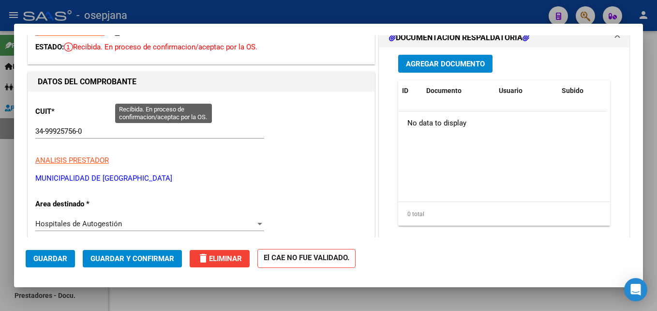
scroll to position [0, 0]
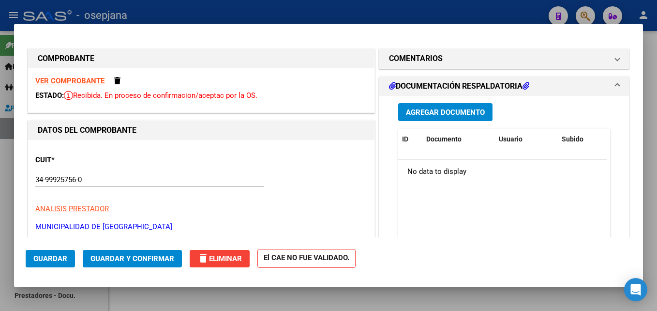
click at [78, 83] on strong "VER COMPROBANTE" at bounding box center [69, 80] width 69 height 9
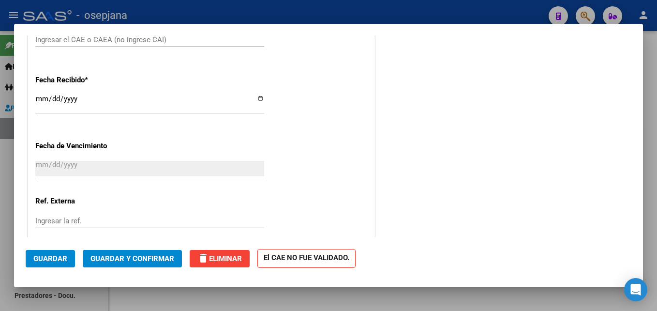
scroll to position [591, 0]
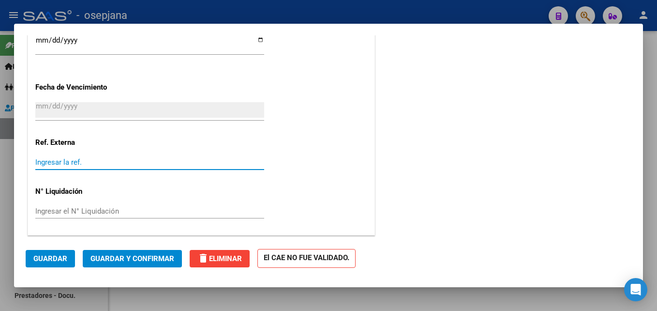
click at [65, 162] on input "Ingresar la ref." at bounding box center [149, 162] width 229 height 9
type input "24288"
click at [46, 256] on span "Guardar" at bounding box center [50, 258] width 34 height 9
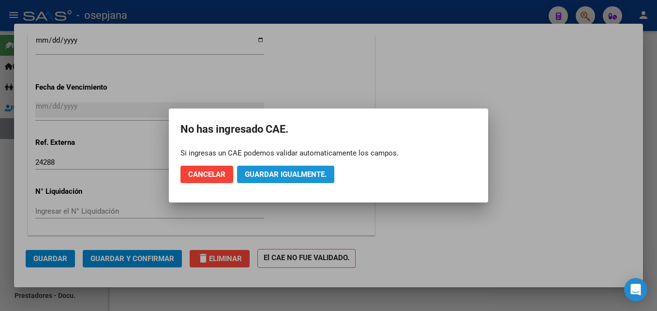
click at [266, 175] on span "Guardar igualmente." at bounding box center [286, 174] width 82 height 9
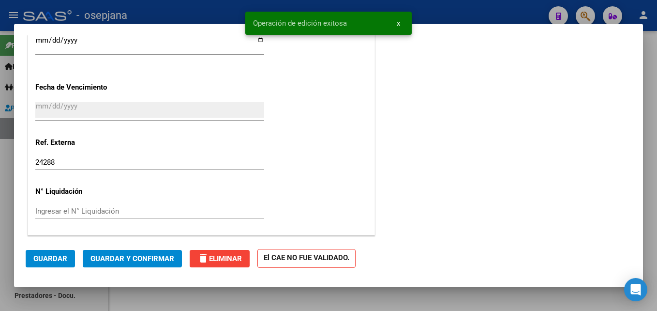
click at [153, 256] on span "Guardar y Confirmar" at bounding box center [133, 258] width 84 height 9
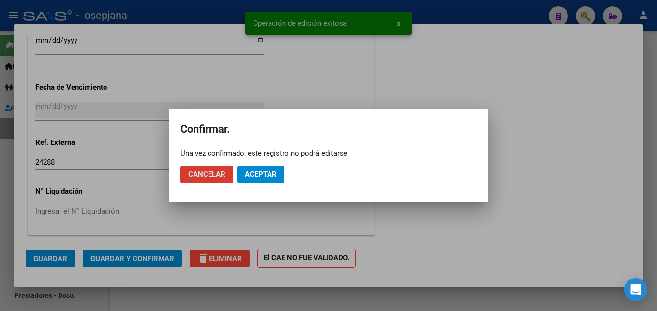
click at [265, 180] on button "Aceptar" at bounding box center [260, 174] width 47 height 17
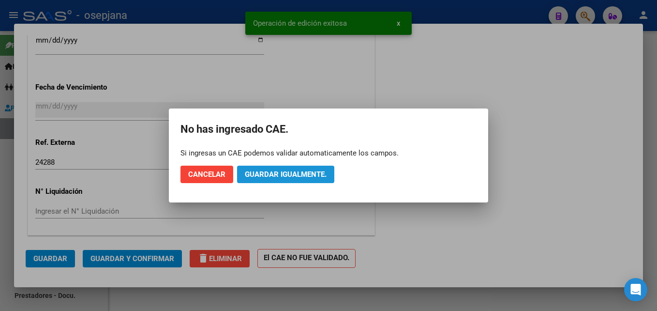
click at [265, 180] on button "Guardar igualmente." at bounding box center [285, 174] width 97 height 17
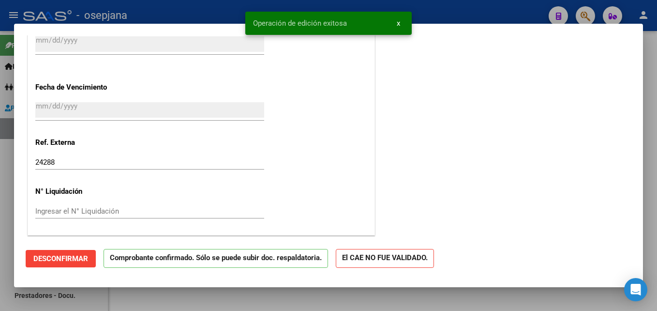
drag, startPoint x: 451, startPoint y: 15, endPoint x: 456, endPoint y: 14, distance: 5.1
click at [453, 15] on div at bounding box center [328, 155] width 657 height 311
type input "$ 0,00"
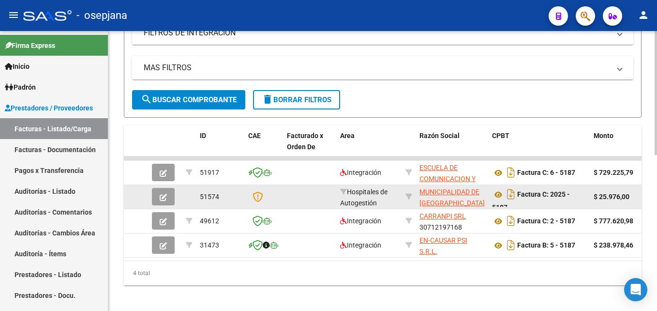
scroll to position [194, 0]
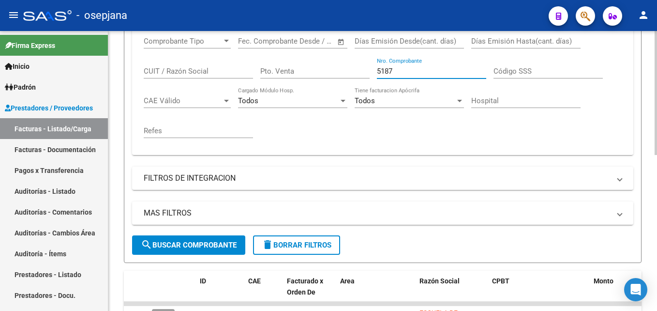
drag, startPoint x: 401, startPoint y: 72, endPoint x: 340, endPoint y: 72, distance: 61.0
click at [340, 72] on div "Comprobante Tipo Comprobante Tipo Fecha inicio – Fecha fin Fec. Comprobante Des…" at bounding box center [383, 88] width 478 height 120
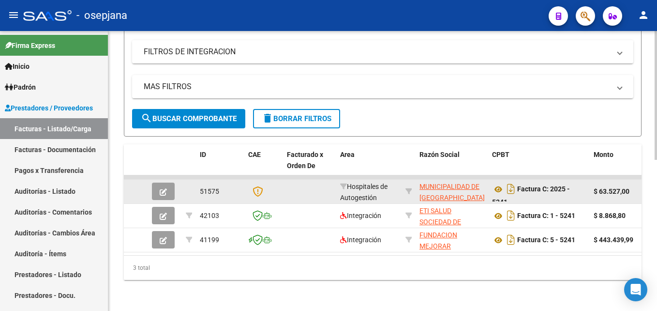
type input "5241"
click at [166, 188] on icon "button" at bounding box center [163, 191] width 7 height 7
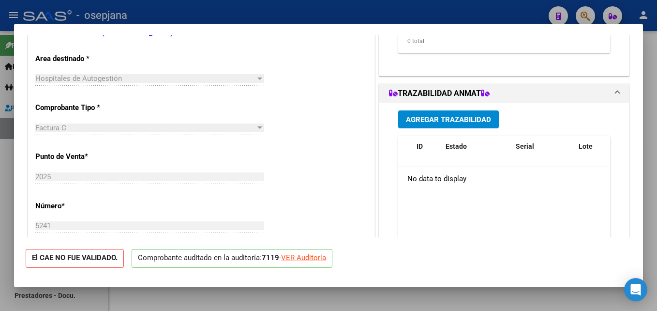
scroll to position [242, 0]
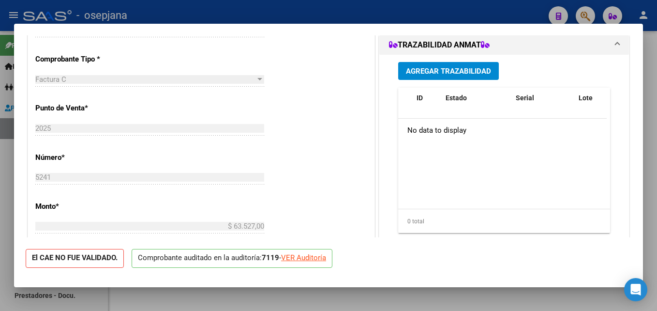
click at [311, 255] on div "VER Auditoría" at bounding box center [303, 257] width 45 height 11
type input "$ 0,00"
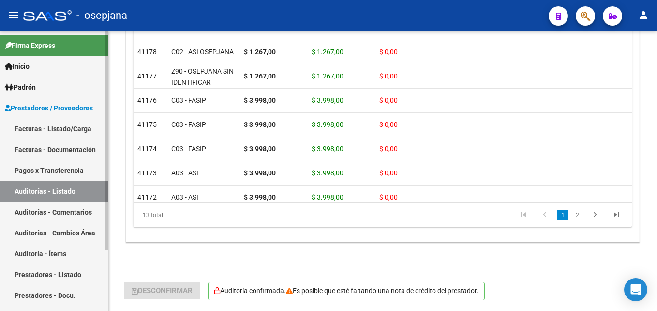
click at [63, 127] on link "Facturas - Listado/Carga" at bounding box center [54, 128] width 108 height 21
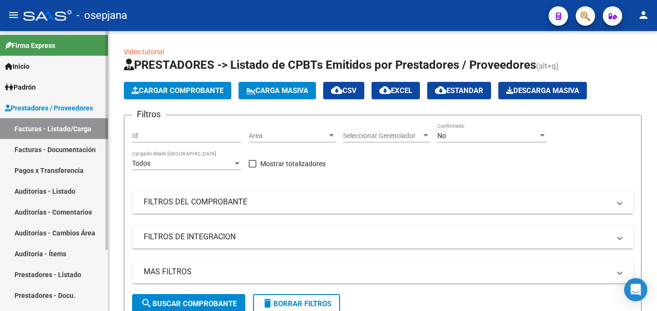
click at [68, 192] on link "Auditorías - Listado" at bounding box center [54, 191] width 108 height 21
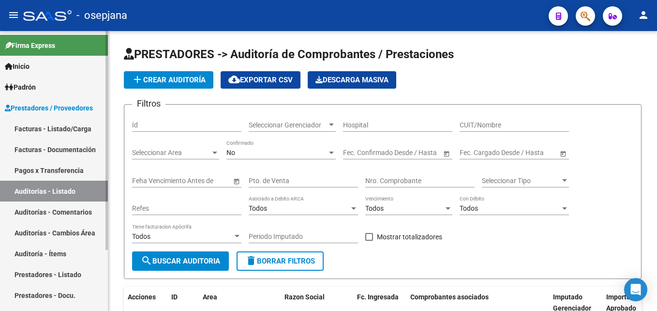
click at [50, 122] on link "Facturas - Listado/Carga" at bounding box center [54, 128] width 108 height 21
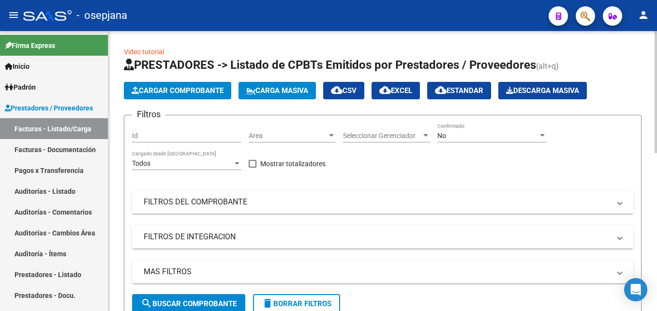
click at [276, 133] on span "Area" at bounding box center [288, 136] width 78 height 8
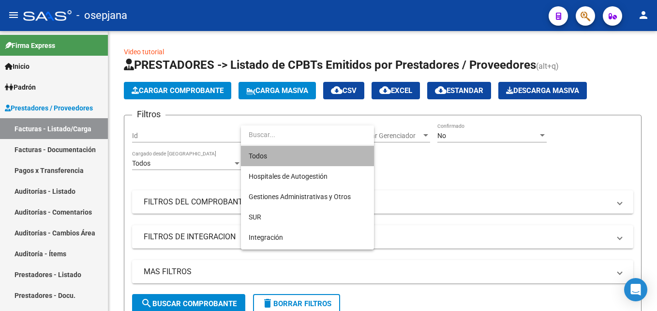
click at [277, 155] on span "Todos" at bounding box center [308, 156] width 118 height 20
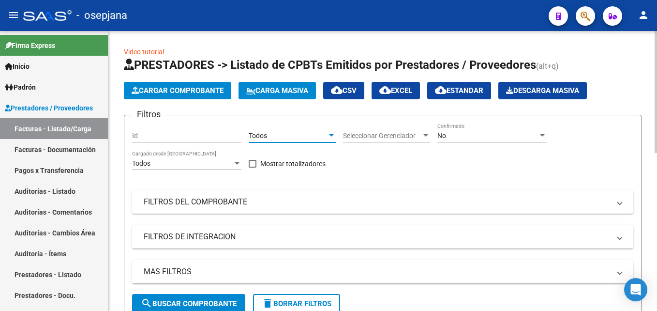
click at [393, 137] on span "Seleccionar Gerenciador" at bounding box center [382, 136] width 78 height 8
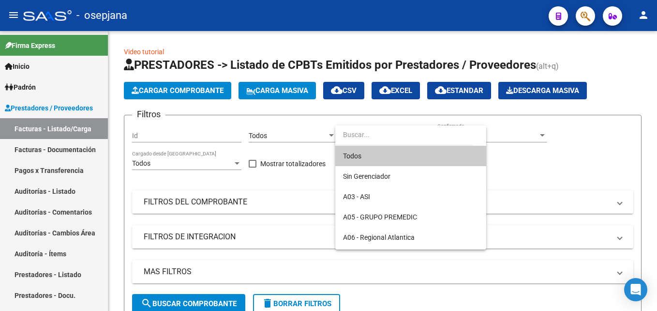
click at [366, 158] on span "Todos" at bounding box center [411, 156] width 136 height 20
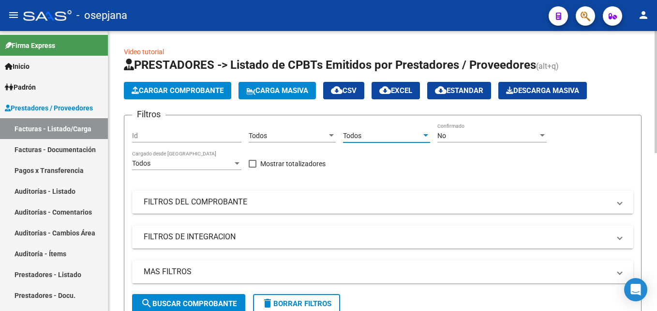
click at [450, 140] on div "No Confirmado" at bounding box center [492, 132] width 109 height 19
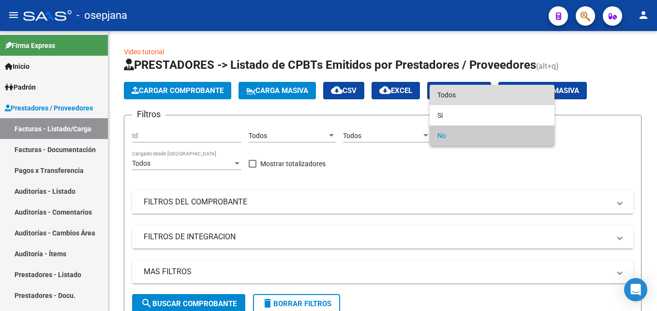
click at [445, 98] on span "Todos" at bounding box center [492, 95] width 109 height 20
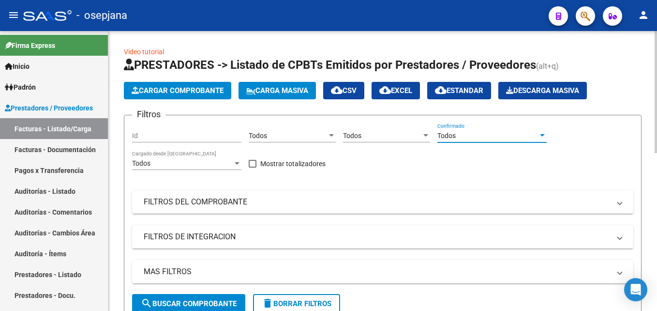
click at [353, 206] on mat-panel-title "FILTROS DEL COMPROBANTE" at bounding box center [377, 202] width 467 height 11
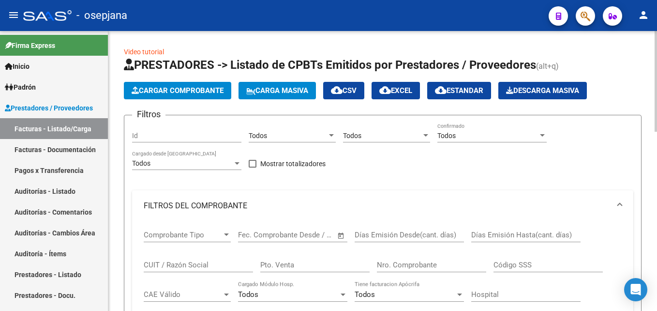
click at [342, 265] on input "Pto. Venta" at bounding box center [314, 264] width 109 height 9
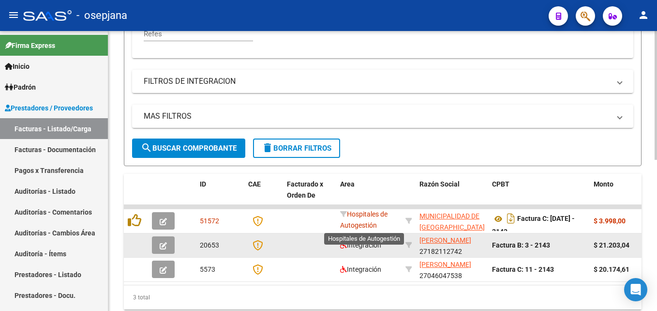
scroll to position [328, 0]
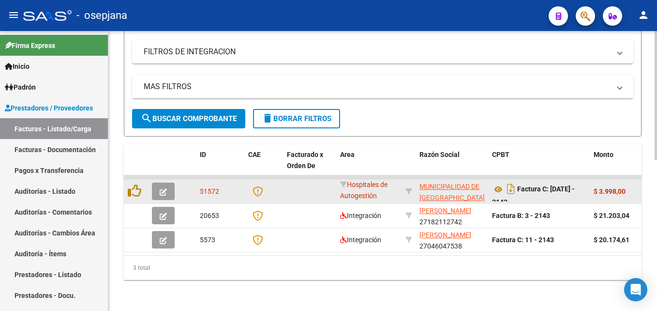
type input "2143"
click at [166, 188] on icon "button" at bounding box center [163, 191] width 7 height 7
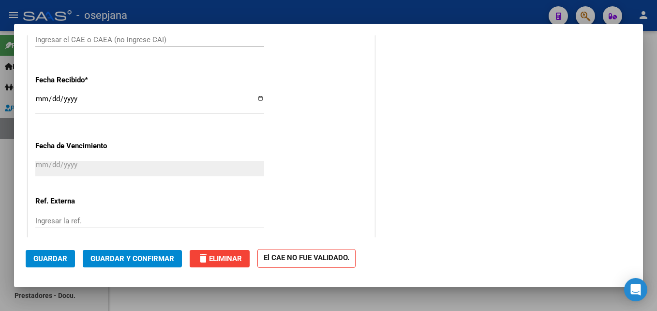
scroll to position [591, 0]
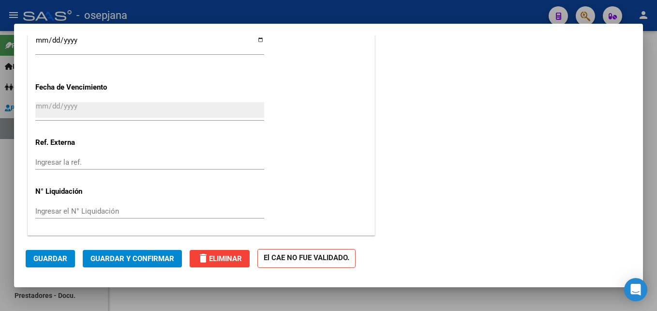
click at [65, 161] on input "Ingresar la ref." at bounding box center [149, 162] width 229 height 9
type input "24286"
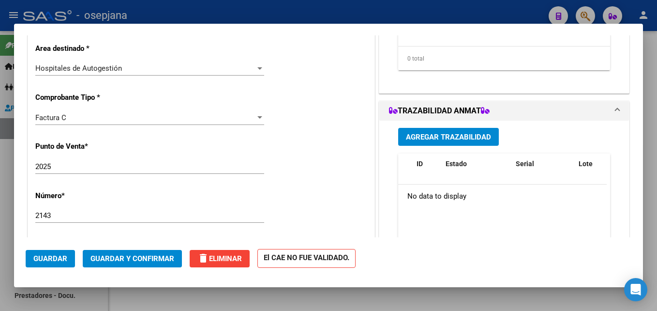
scroll to position [0, 0]
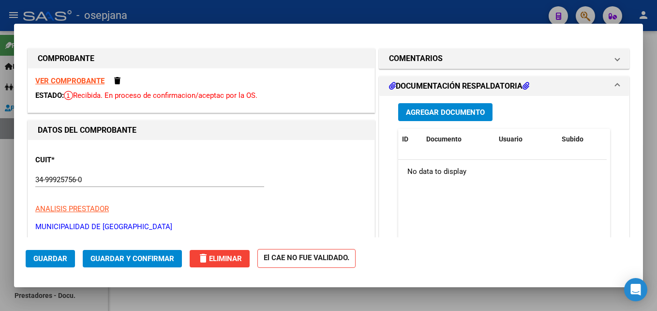
click at [90, 77] on strong "VER COMPROBANTE" at bounding box center [69, 80] width 69 height 9
click at [40, 254] on span "Guardar" at bounding box center [50, 258] width 34 height 9
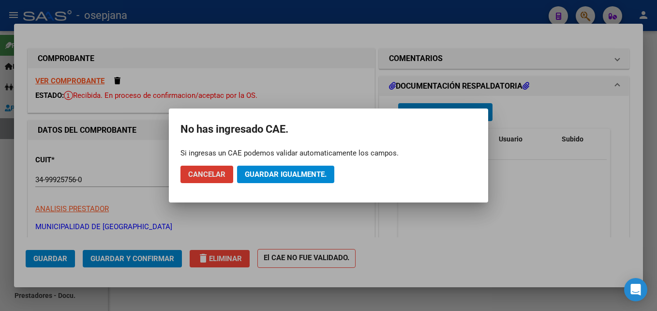
click at [294, 173] on span "Guardar igualmente." at bounding box center [286, 174] width 82 height 9
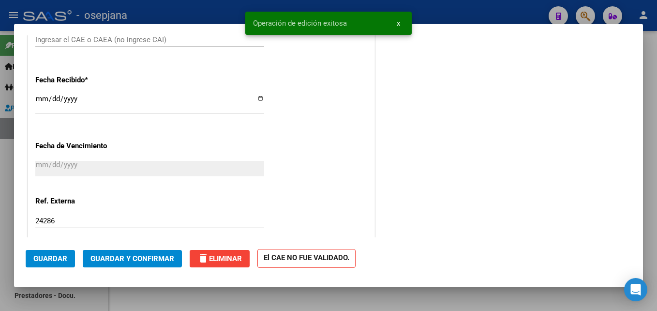
scroll to position [591, 0]
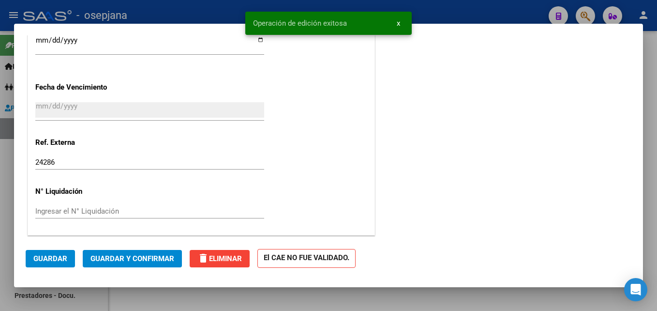
click at [133, 258] on span "Guardar y Confirmar" at bounding box center [133, 258] width 84 height 9
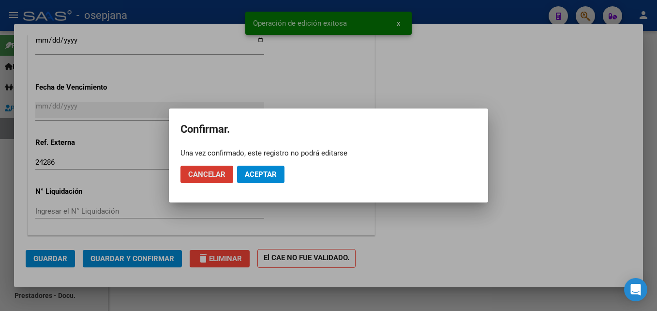
click at [245, 173] on span "Aceptar" at bounding box center [261, 174] width 32 height 9
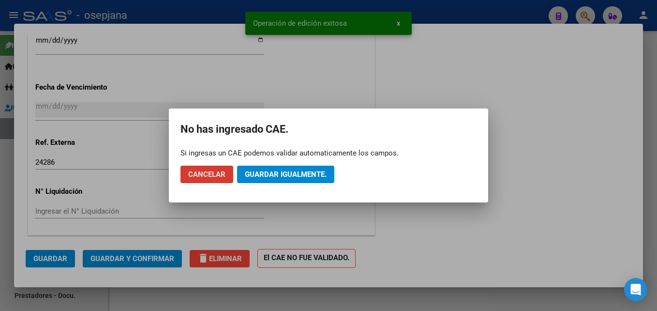
click at [278, 175] on span "Guardar igualmente." at bounding box center [286, 174] width 82 height 9
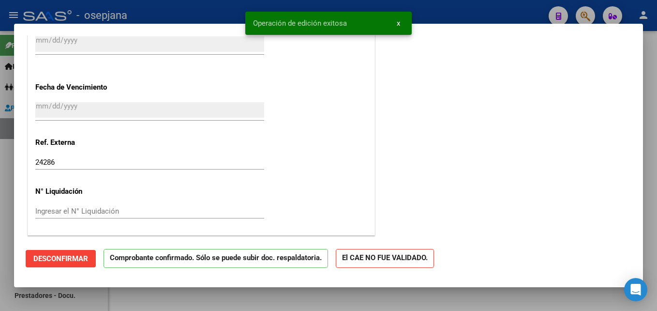
click at [468, 15] on div at bounding box center [328, 155] width 657 height 311
type input "$ 0,00"
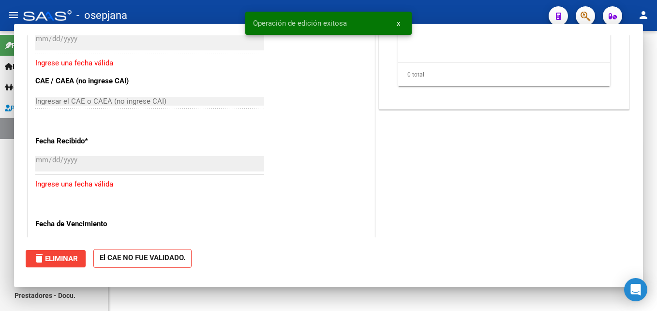
scroll to position [711, 0]
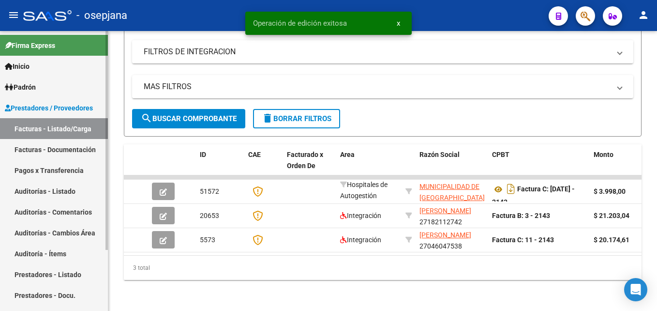
click at [70, 188] on link "Auditorías - Listado" at bounding box center [54, 191] width 108 height 21
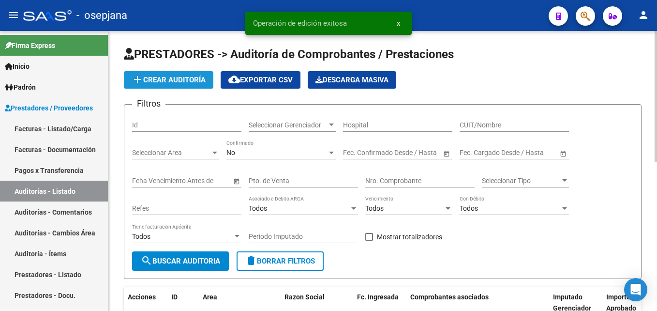
click at [152, 77] on span "add Crear Auditoría" at bounding box center [169, 80] width 74 height 9
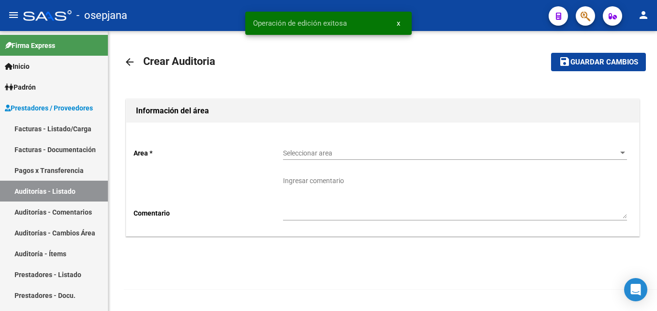
click at [366, 152] on span "Seleccionar area" at bounding box center [450, 153] width 335 height 8
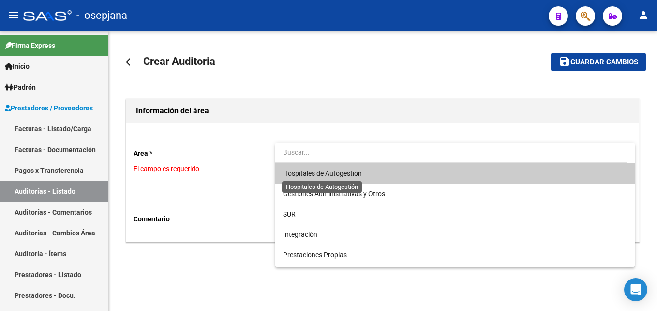
click at [346, 178] on span "Hospitales de Autogestión" at bounding box center [455, 173] width 344 height 20
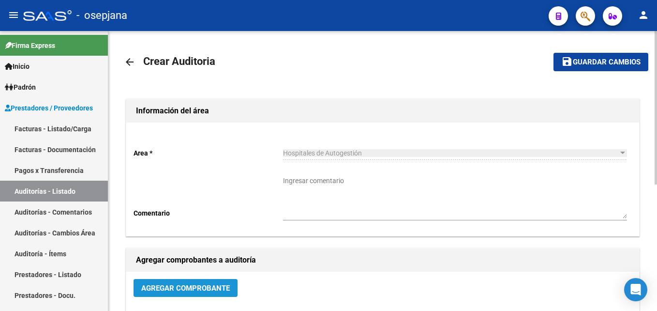
click at [210, 285] on span "Agregar Comprobante" at bounding box center [185, 288] width 89 height 9
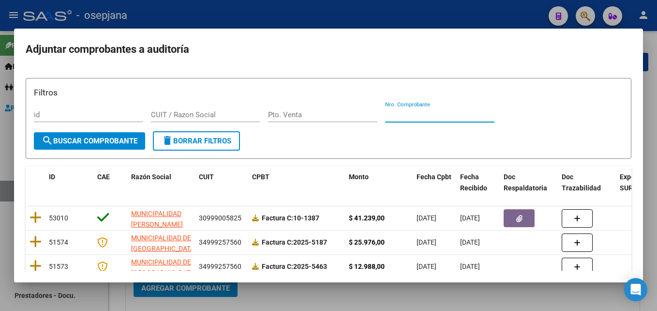
click at [403, 116] on input "Nro. Comprobante" at bounding box center [439, 114] width 109 height 9
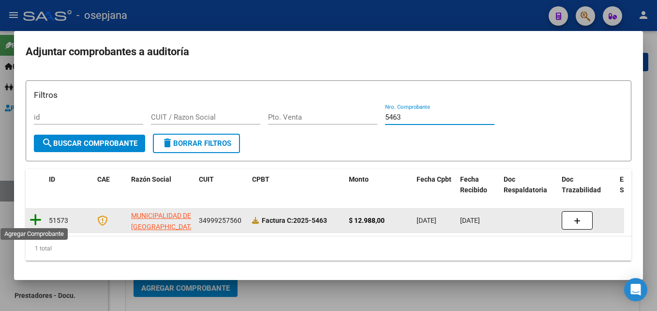
type input "5463"
click at [33, 216] on icon at bounding box center [36, 220] width 12 height 14
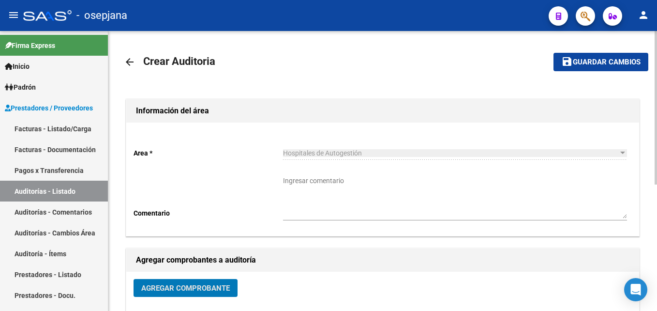
click at [602, 68] on button "save Guardar cambios" at bounding box center [601, 62] width 95 height 18
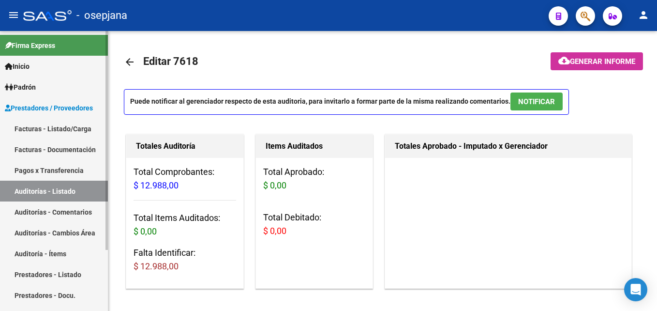
click at [33, 188] on link "Auditorías - Listado" at bounding box center [54, 191] width 108 height 21
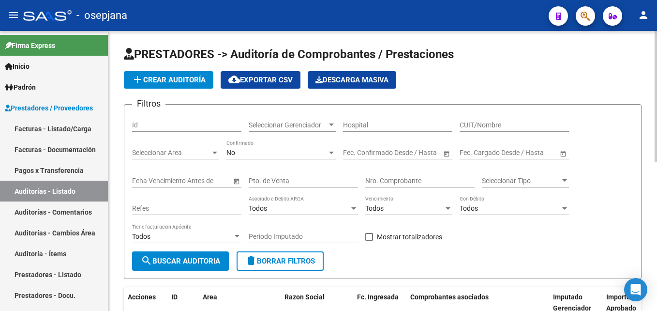
click at [153, 83] on span "add Crear Auditoría" at bounding box center [169, 80] width 74 height 9
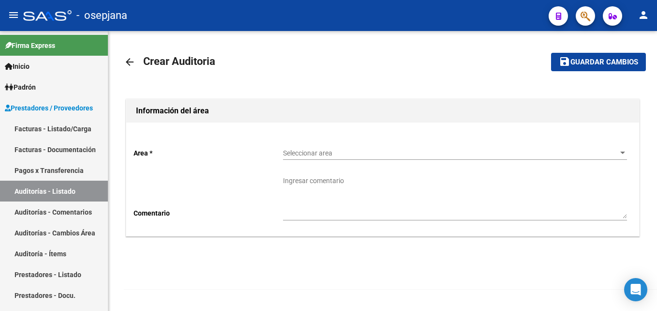
click at [360, 146] on div "Seleccionar area Seleccionar area" at bounding box center [455, 149] width 344 height 19
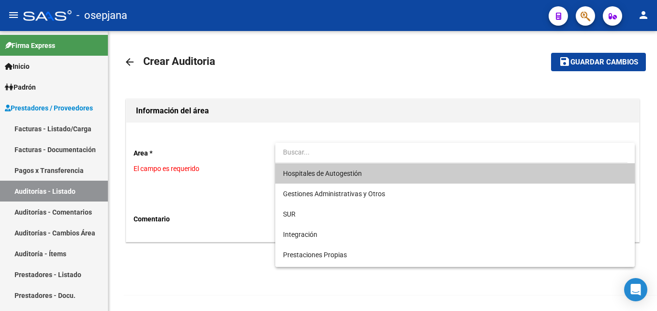
click at [338, 176] on span "Hospitales de Autogestión" at bounding box center [322, 173] width 79 height 8
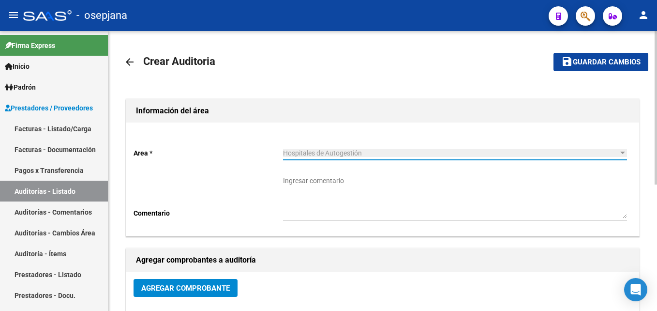
click at [167, 290] on span "Agregar Comprobante" at bounding box center [185, 288] width 89 height 9
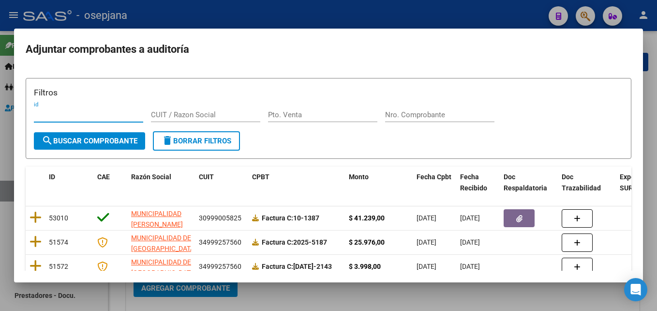
click at [425, 115] on input "Nro. Comprobante" at bounding box center [439, 114] width 109 height 9
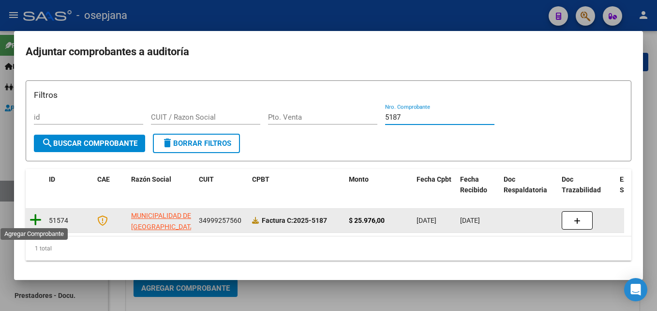
type input "5187"
click at [37, 213] on icon at bounding box center [36, 220] width 12 height 14
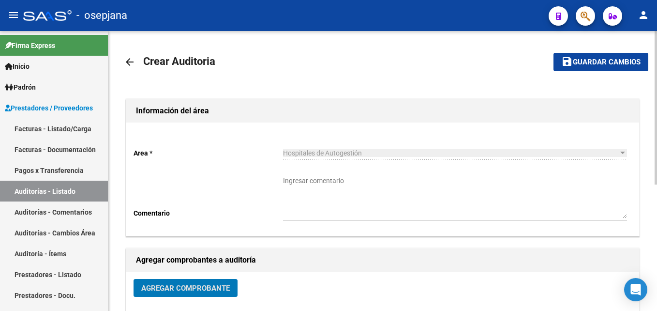
click at [590, 59] on span "Guardar cambios" at bounding box center [607, 62] width 68 height 9
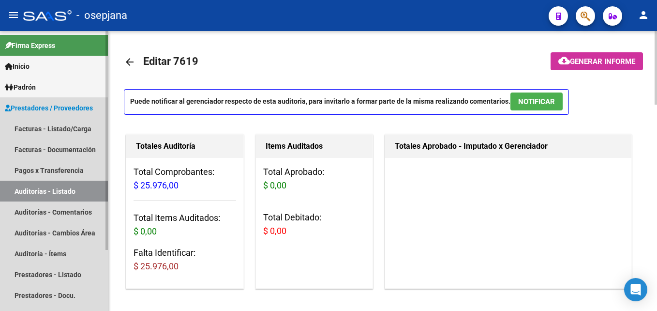
click at [37, 188] on link "Auditorías - Listado" at bounding box center [54, 191] width 108 height 21
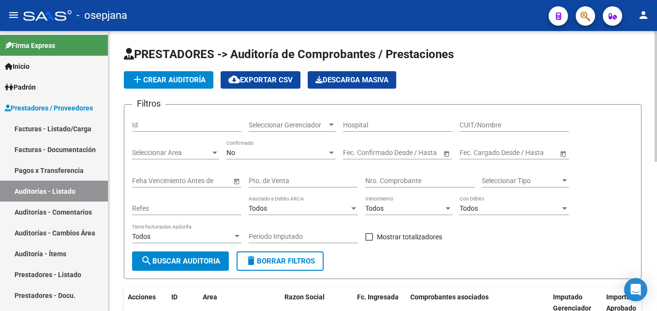
click at [196, 80] on span "add Crear Auditoría" at bounding box center [169, 80] width 74 height 9
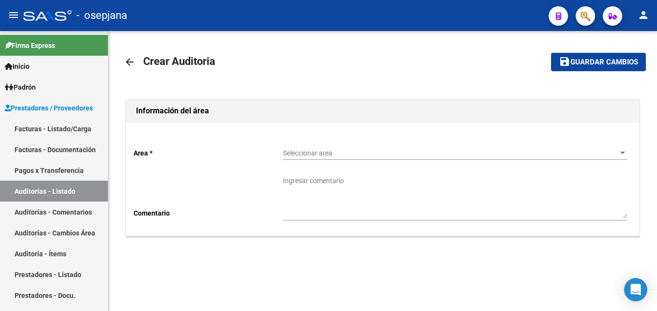
click at [344, 151] on span "Seleccionar area" at bounding box center [450, 153] width 335 height 8
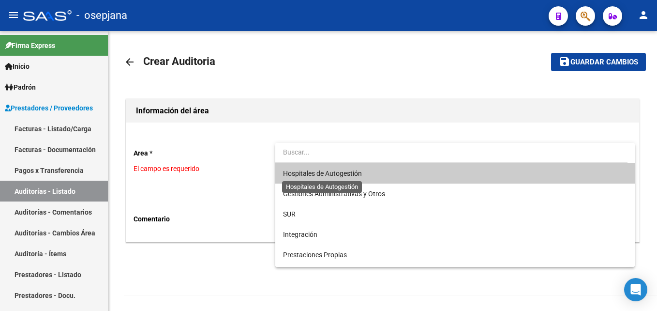
click at [342, 173] on span "Hospitales de Autogestión" at bounding box center [322, 173] width 79 height 8
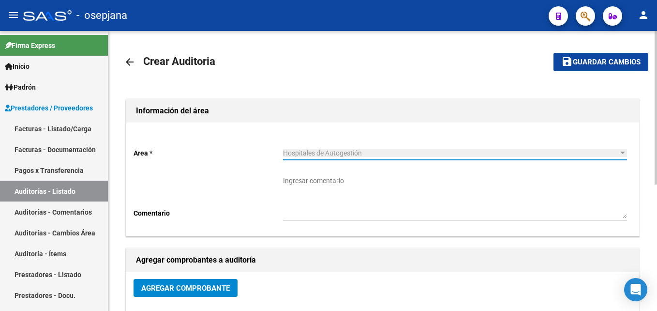
click at [185, 288] on span "Agregar Comprobante" at bounding box center [185, 288] width 89 height 9
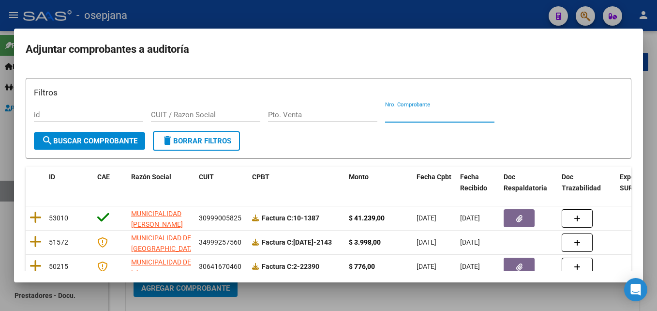
click at [448, 119] on input "Nro. Comprobante" at bounding box center [439, 114] width 109 height 9
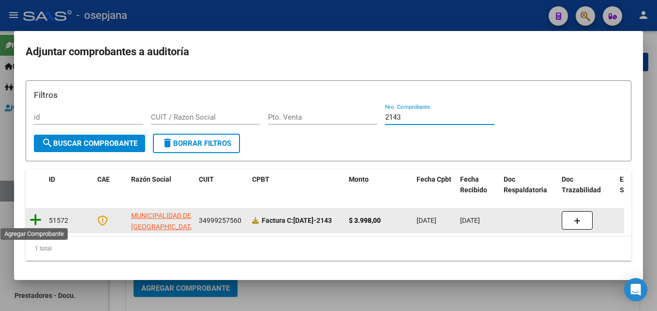
type input "2143"
click at [36, 214] on icon at bounding box center [36, 220] width 12 height 14
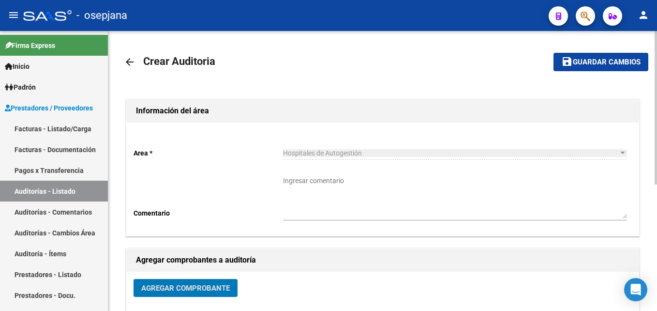
click at [572, 59] on mat-icon "save" at bounding box center [568, 62] width 12 height 12
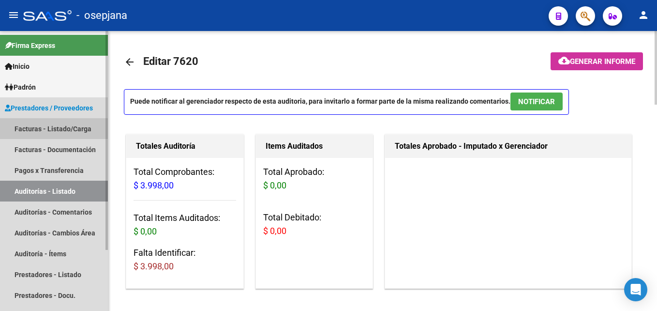
click at [67, 123] on link "Facturas - Listado/Carga" at bounding box center [54, 128] width 108 height 21
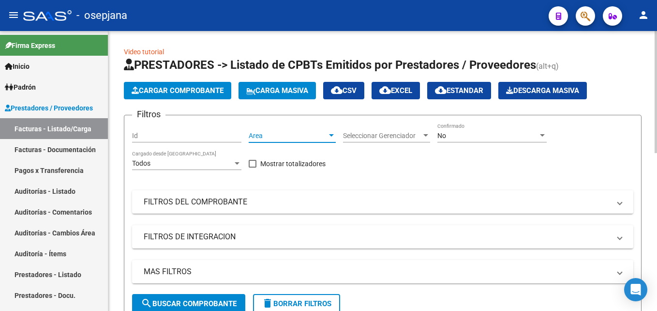
click at [287, 133] on span "Area" at bounding box center [288, 136] width 78 height 8
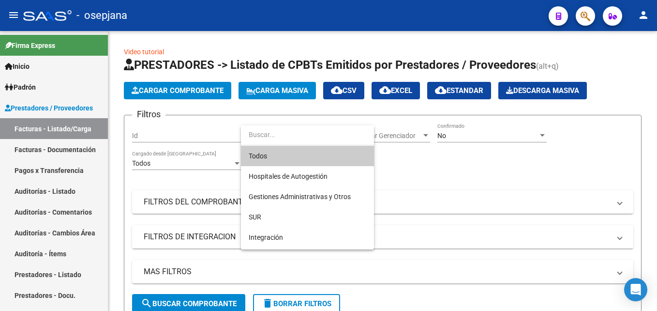
click at [334, 162] on span "Todos" at bounding box center [308, 156] width 118 height 20
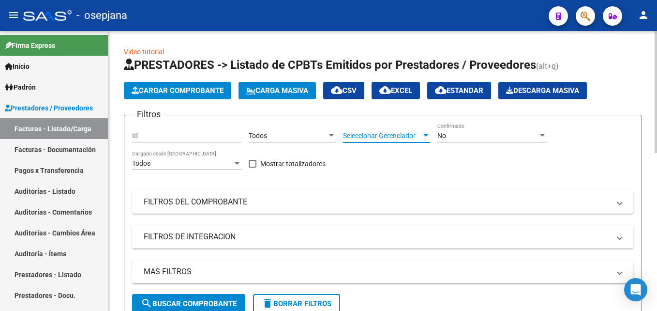
click at [386, 132] on span "Seleccionar Gerenciador" at bounding box center [382, 136] width 78 height 8
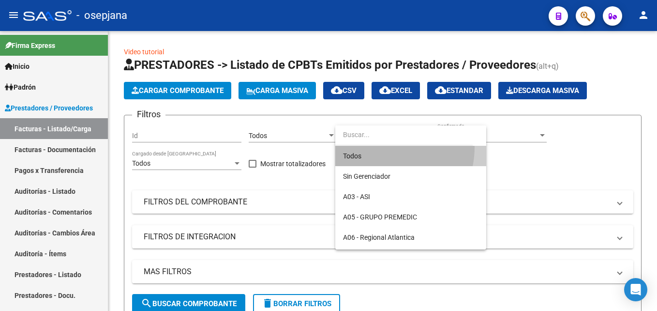
click at [382, 147] on span "Todos" at bounding box center [411, 156] width 136 height 20
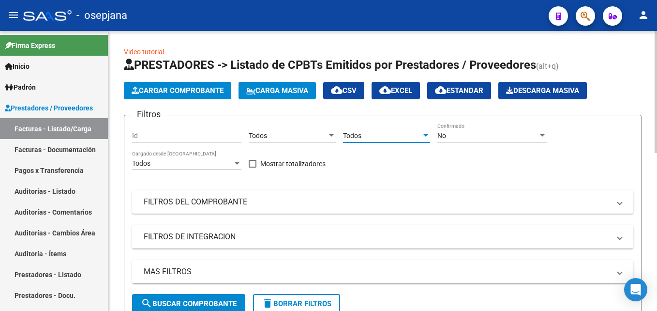
click at [475, 136] on div "No" at bounding box center [488, 136] width 101 height 8
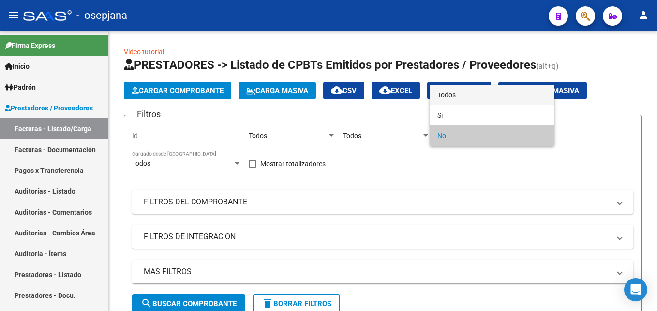
click at [465, 96] on span "Todos" at bounding box center [492, 95] width 109 height 20
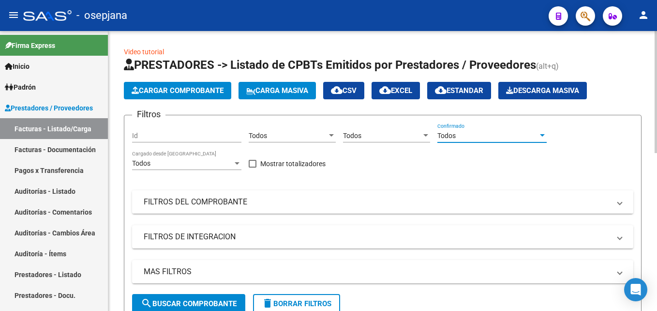
click at [264, 198] on mat-panel-title "FILTROS DEL COMPROBANTE" at bounding box center [377, 202] width 467 height 11
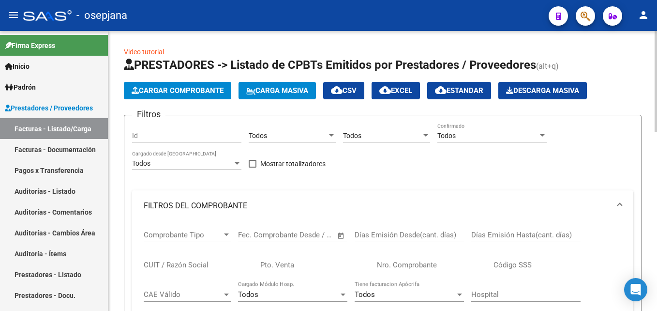
click at [287, 259] on div "Pto. Venta" at bounding box center [314, 261] width 109 height 21
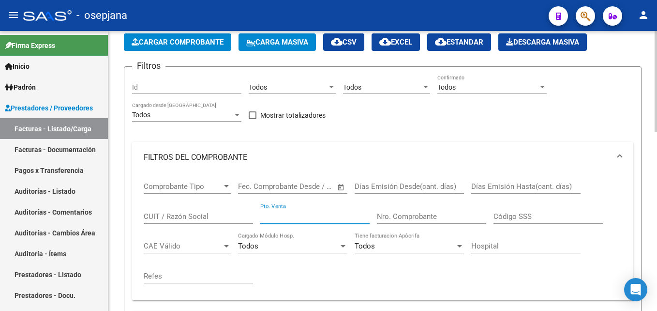
scroll to position [97, 0]
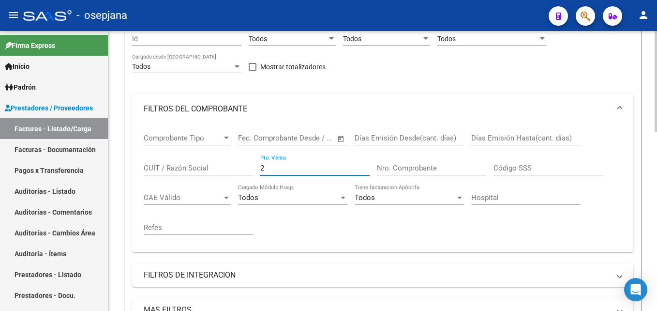
type input "2"
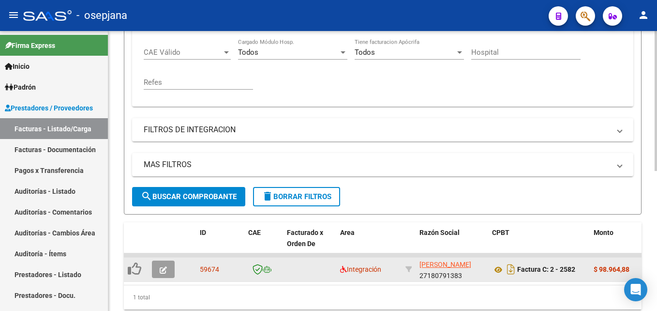
scroll to position [279, 0]
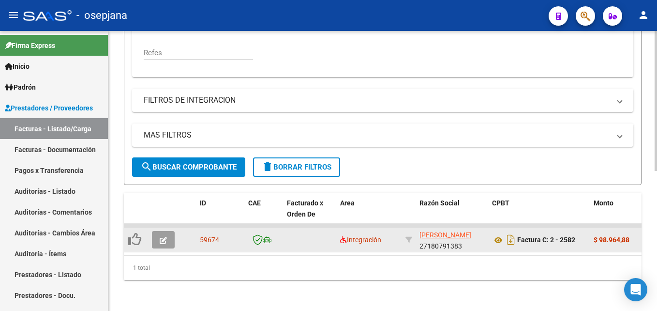
type input "2582"
click at [163, 237] on icon "button" at bounding box center [163, 240] width 7 height 7
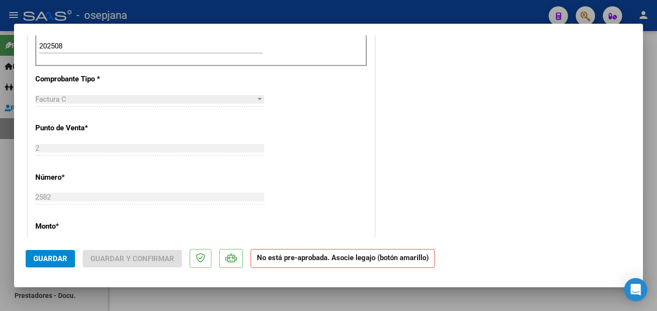
scroll to position [97, 0]
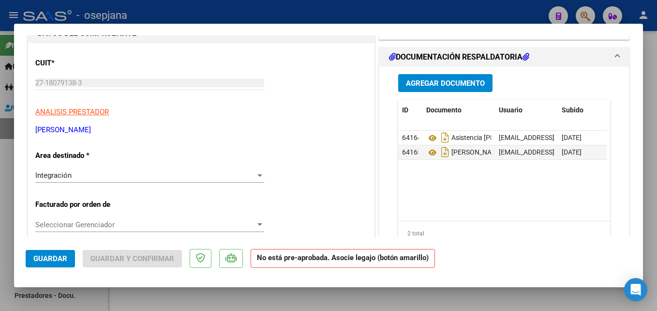
click at [332, 19] on div at bounding box center [328, 155] width 657 height 311
type input "$ 0,00"
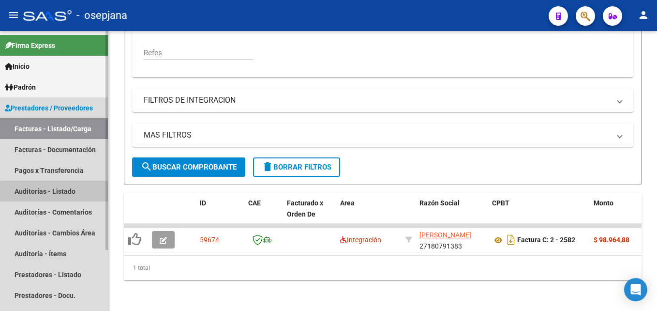
click at [71, 192] on link "Auditorías - Listado" at bounding box center [54, 191] width 108 height 21
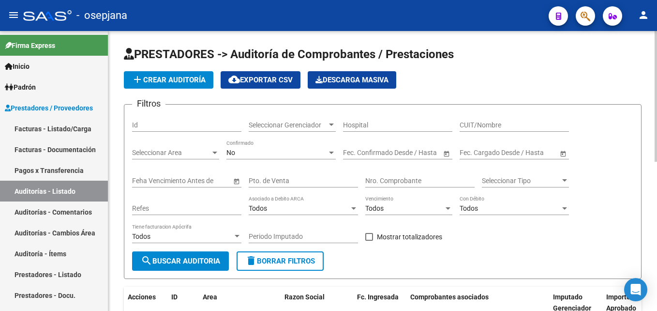
click at [268, 183] on input "Pto. de Venta" at bounding box center [303, 181] width 109 height 8
type input "2"
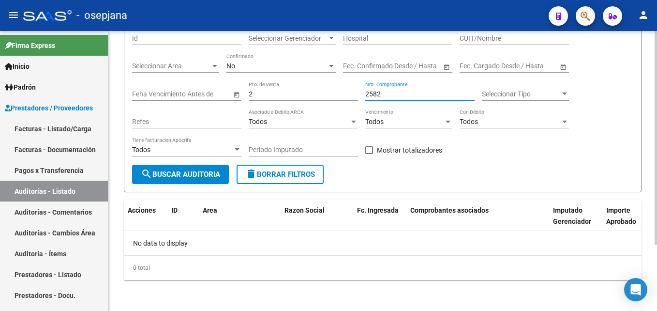
scroll to position [38, 0]
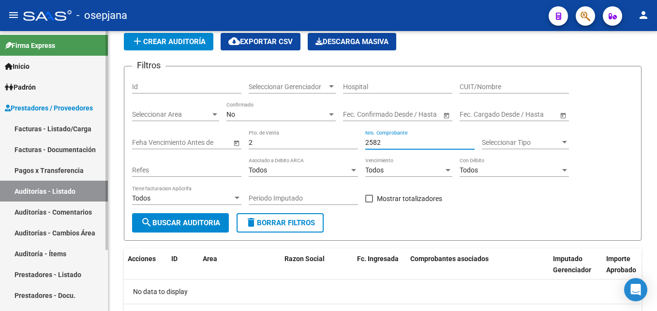
type input "2582"
click at [44, 132] on link "Facturas - Listado/Carga" at bounding box center [54, 128] width 108 height 21
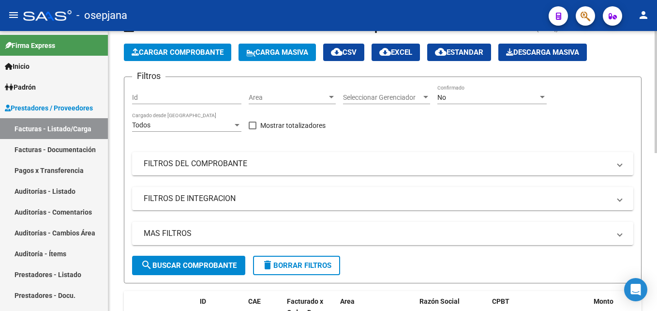
click at [302, 98] on span "Area" at bounding box center [288, 97] width 78 height 8
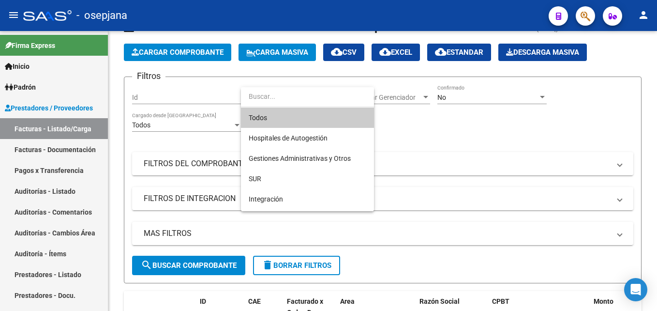
click at [294, 111] on span "Todos" at bounding box center [308, 117] width 118 height 20
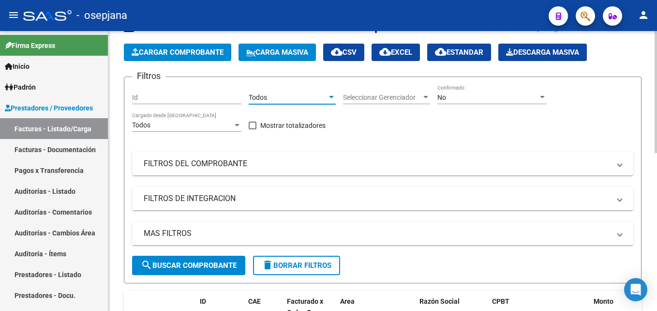
click at [381, 93] on span "Seleccionar Gerenciador" at bounding box center [382, 97] width 78 height 8
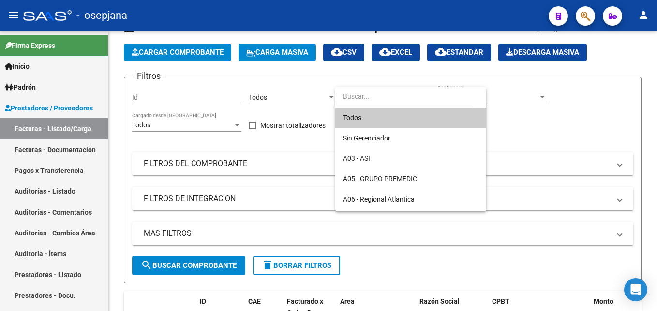
click at [387, 118] on span "Todos" at bounding box center [411, 117] width 136 height 20
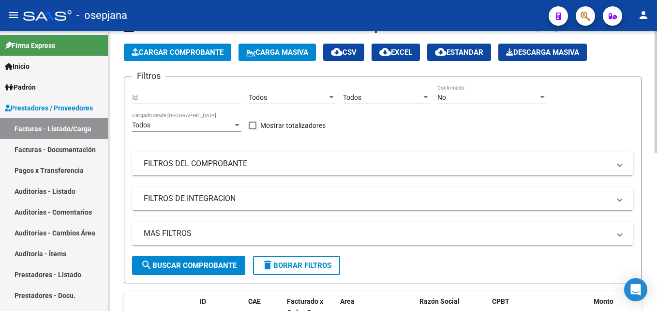
click at [497, 91] on div "No Confirmado" at bounding box center [492, 94] width 109 height 19
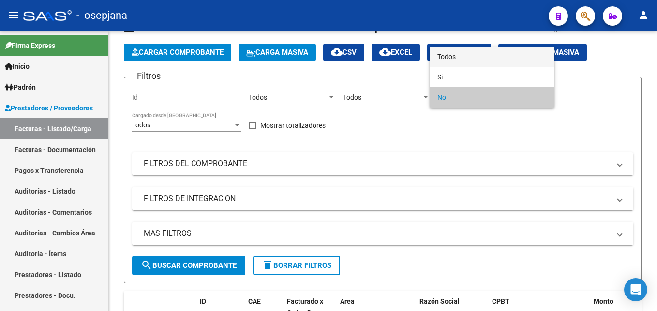
click at [470, 59] on span "Todos" at bounding box center [492, 56] width 109 height 20
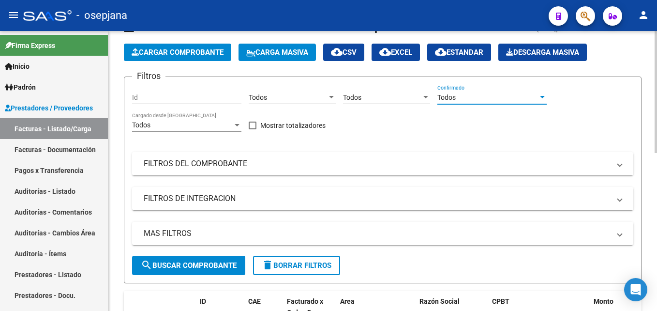
click at [341, 160] on mat-panel-title "FILTROS DEL COMPROBANTE" at bounding box center [377, 163] width 467 height 11
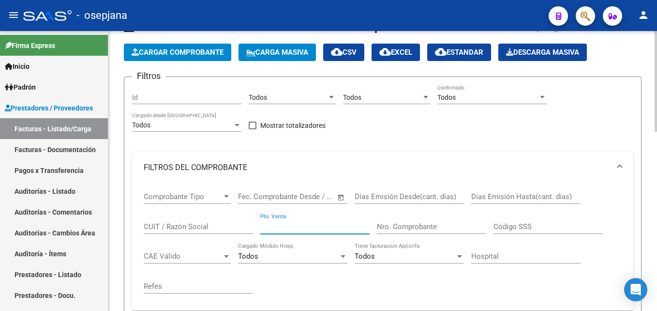
click at [325, 224] on input "Pto. Venta" at bounding box center [314, 226] width 109 height 9
type input "2"
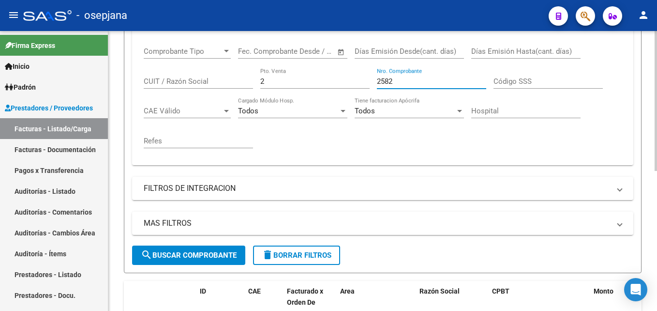
scroll to position [279, 0]
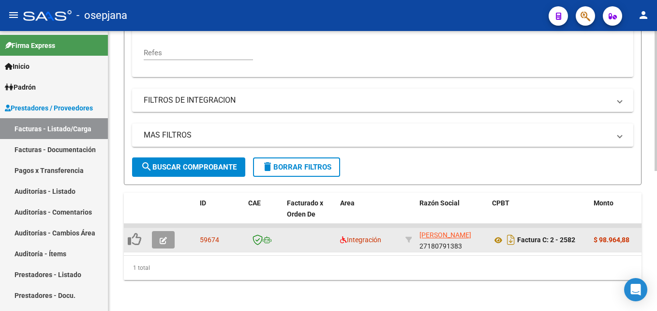
type input "2582"
click at [170, 233] on button "button" at bounding box center [163, 239] width 23 height 17
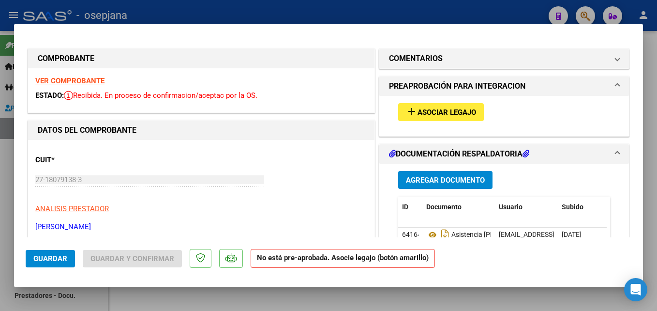
scroll to position [97, 0]
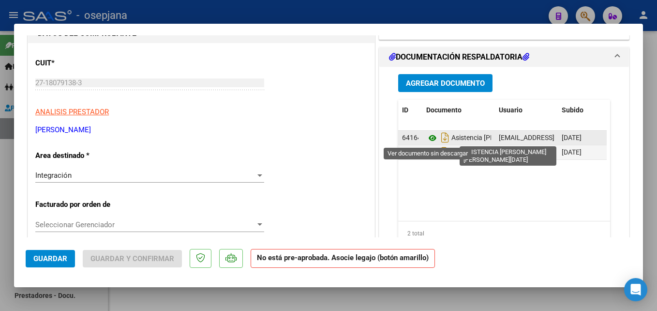
click at [427, 135] on icon at bounding box center [433, 138] width 13 height 12
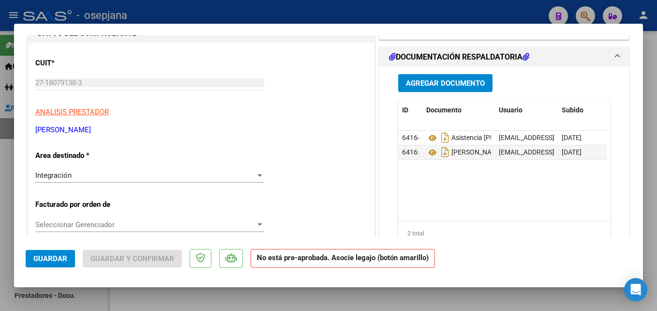
scroll to position [0, 0]
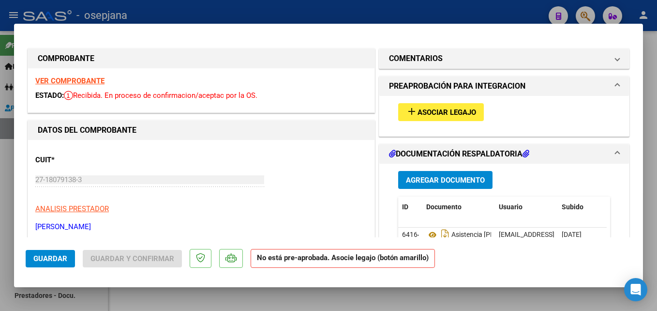
click at [229, 4] on div at bounding box center [328, 155] width 657 height 311
type input "$ 0,00"
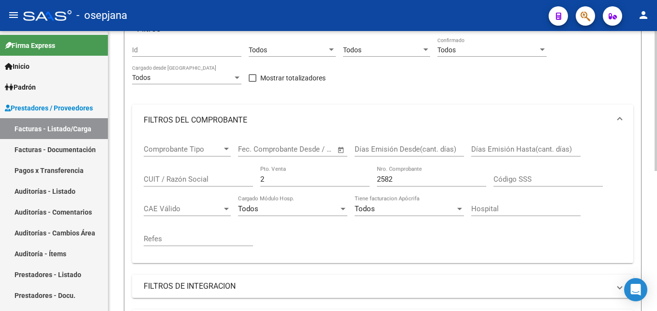
scroll to position [37, 0]
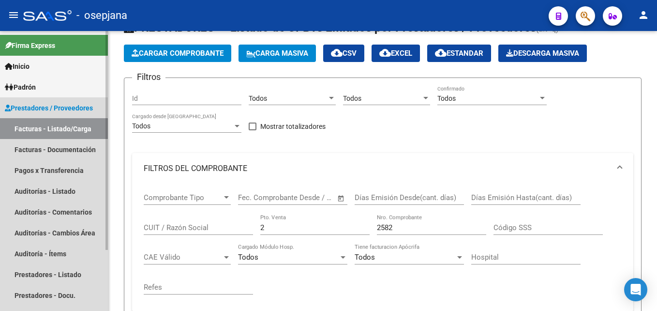
click at [83, 131] on link "Facturas - Listado/Carga" at bounding box center [54, 128] width 108 height 21
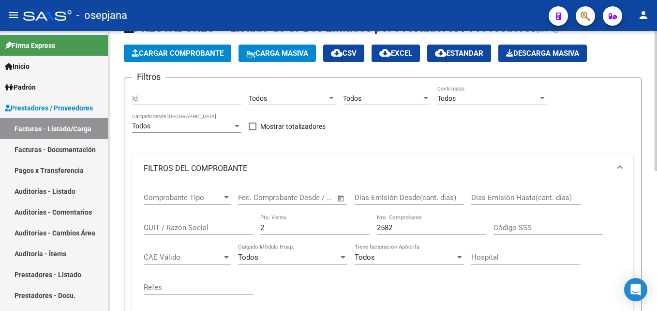
click at [187, 49] on span "Cargar Comprobante" at bounding box center [178, 53] width 92 height 9
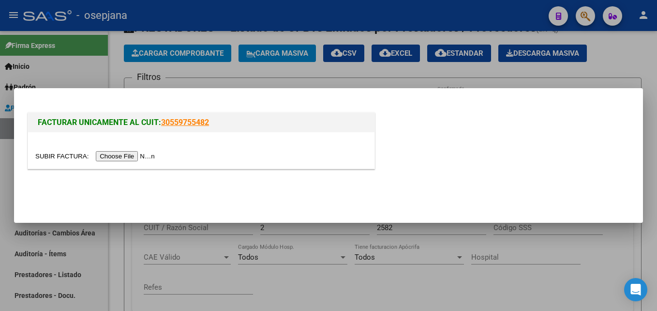
click at [137, 160] on input "file" at bounding box center [96, 156] width 122 height 10
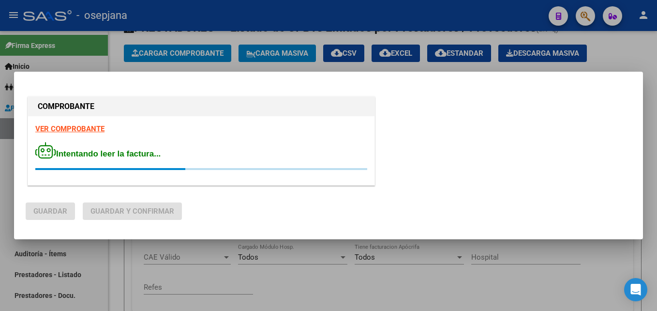
click at [86, 132] on strong "VER COMPROBANTE" at bounding box center [69, 128] width 69 height 9
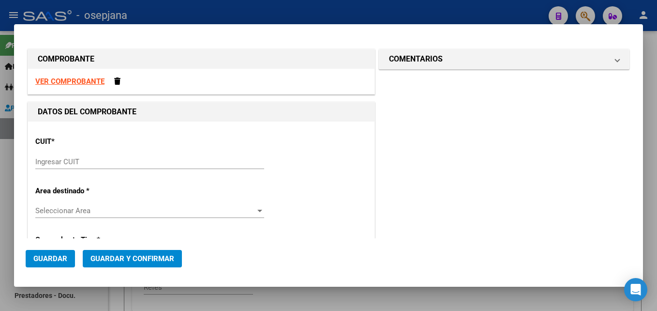
click at [81, 80] on strong "VER COMPROBANTE" at bounding box center [69, 81] width 69 height 9
click at [130, 158] on input "Ingresar CUIT" at bounding box center [149, 161] width 229 height 9
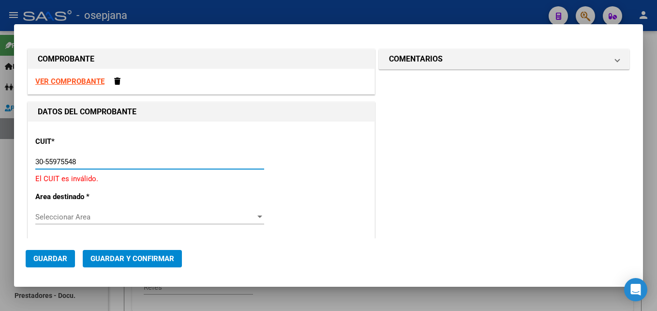
type input "30-55975548-2"
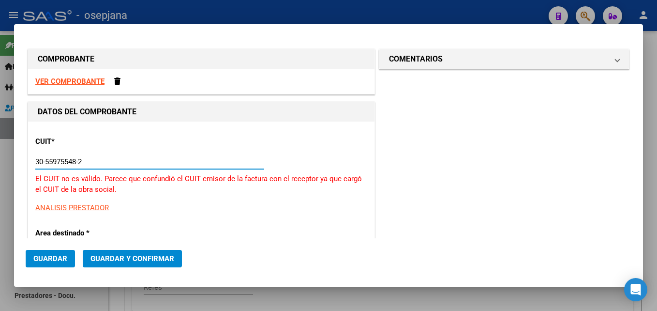
type input "1"
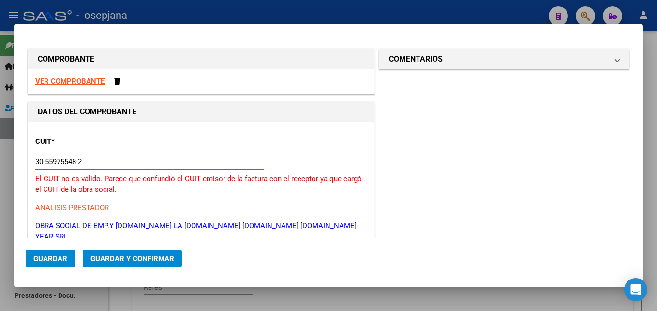
drag, startPoint x: 117, startPoint y: 158, endPoint x: 28, endPoint y: 160, distance: 88.6
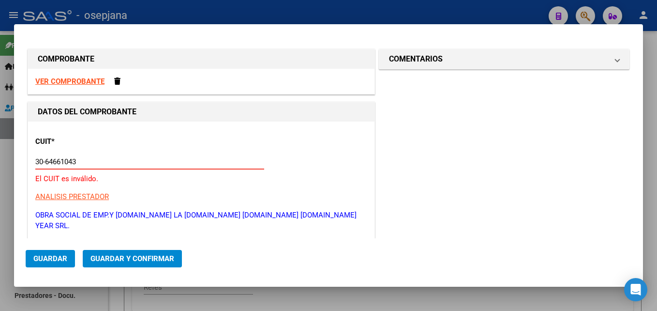
type input "30-64661043-1"
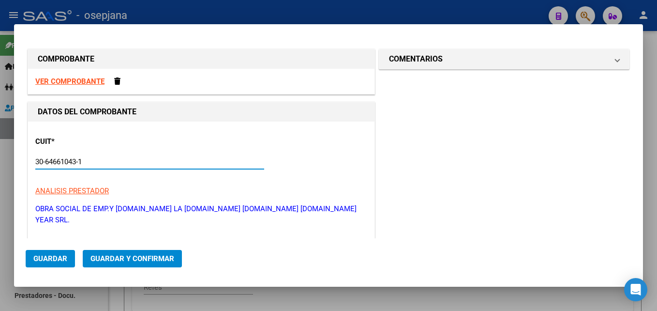
type input "2"
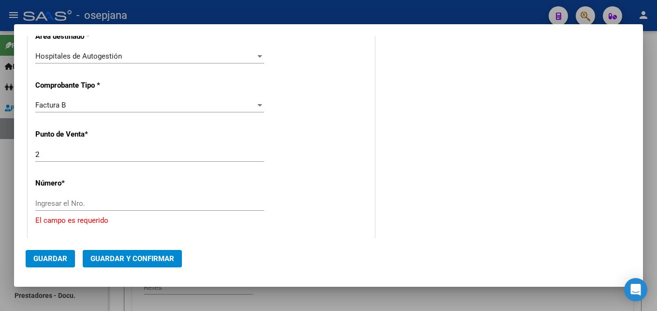
scroll to position [246, 0]
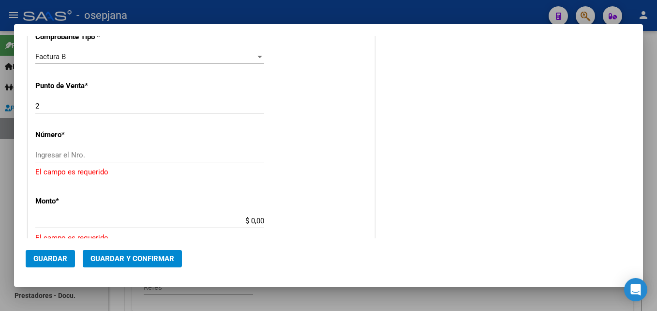
type input "30-64661043-1"
click at [95, 151] on input "Ingresar el Nro." at bounding box center [149, 155] width 229 height 9
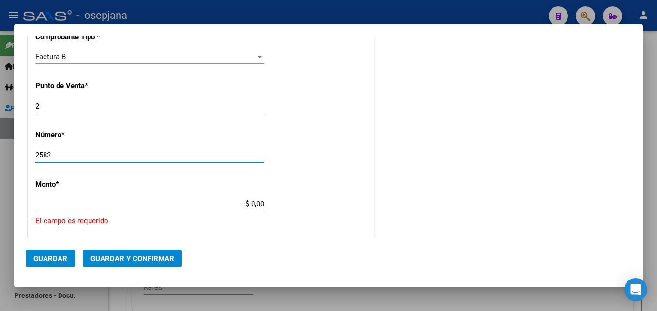
type input "2582"
click at [228, 206] on input "$ 0,00" at bounding box center [149, 203] width 229 height 9
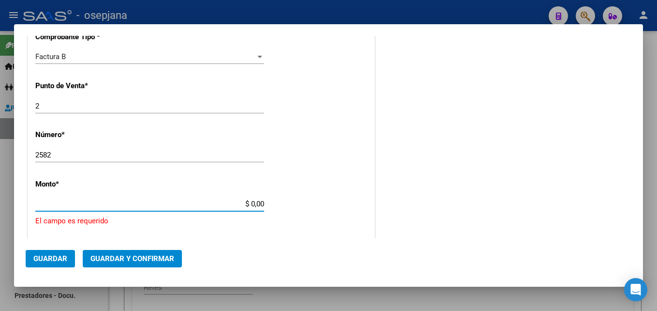
drag, startPoint x: 234, startPoint y: 201, endPoint x: 296, endPoint y: 201, distance: 62.0
click at [296, 201] on div "CUIT * 30-64661043-1 Ingresar CUIT ANALISIS PRESTADOR MUNICIPALIDAD DE [PERSON_…" at bounding box center [201, 229] width 347 height 709
type input "$ 13.514,00"
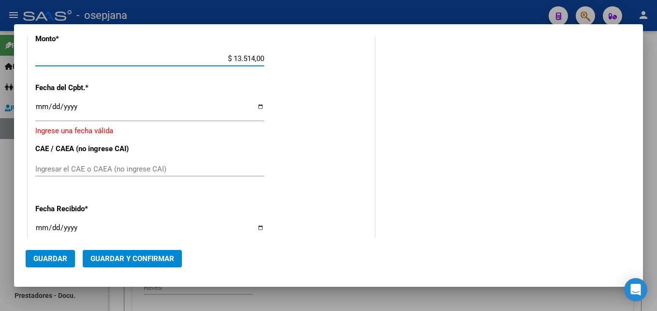
scroll to position [440, 0]
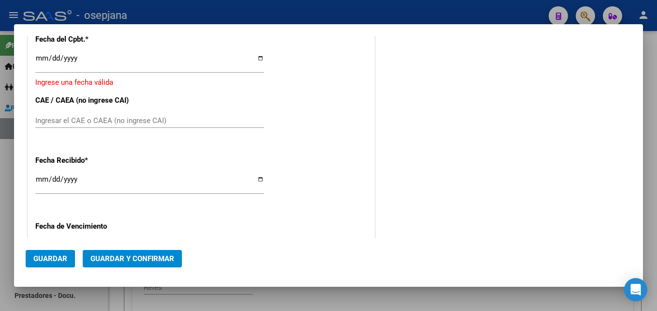
click at [42, 181] on input "[DATE]" at bounding box center [149, 182] width 229 height 15
type input "[DATE]"
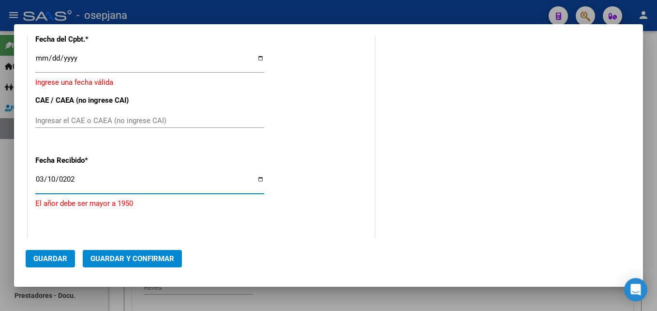
type input "[DATE]"
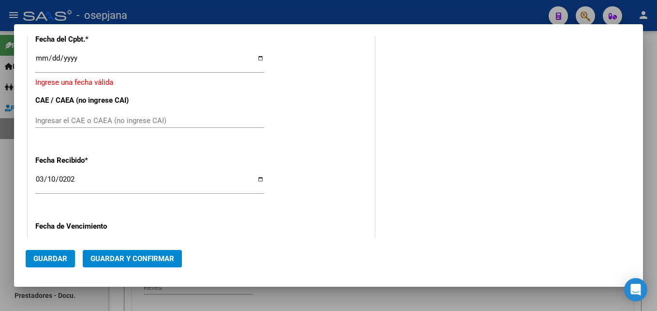
scroll to position [537, 0]
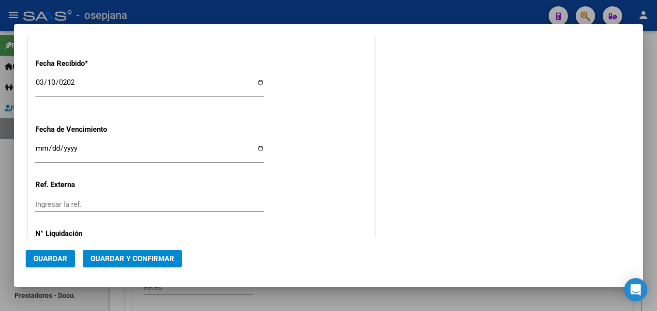
click at [41, 147] on input "Ingresar la fecha" at bounding box center [149, 151] width 229 height 15
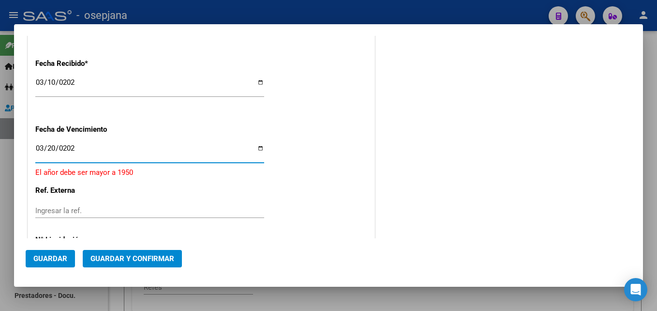
type input "[DATE]"
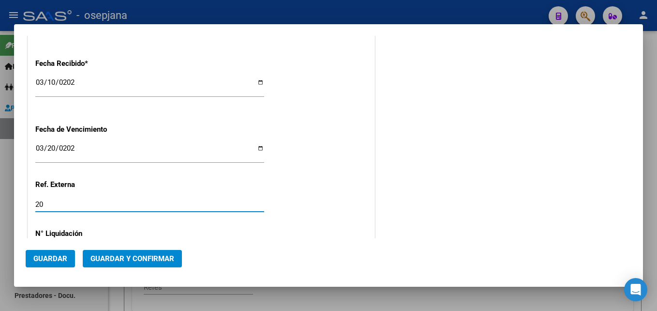
type input "2"
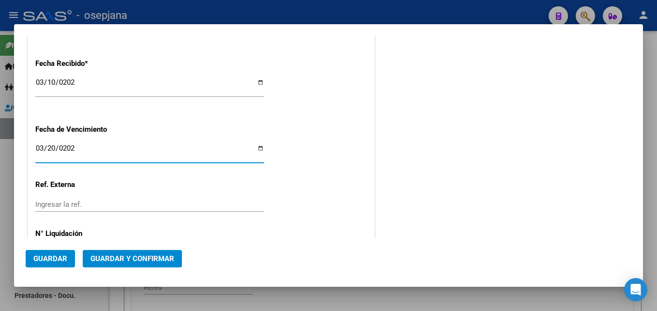
click at [41, 147] on input "[DATE]" at bounding box center [149, 151] width 229 height 15
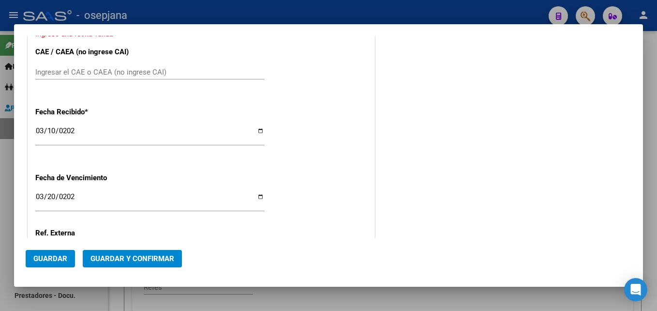
scroll to position [392, 0]
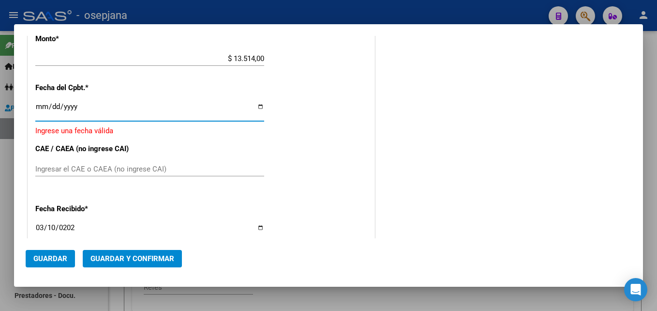
click at [41, 104] on input "Ingresar la fecha" at bounding box center [149, 110] width 229 height 15
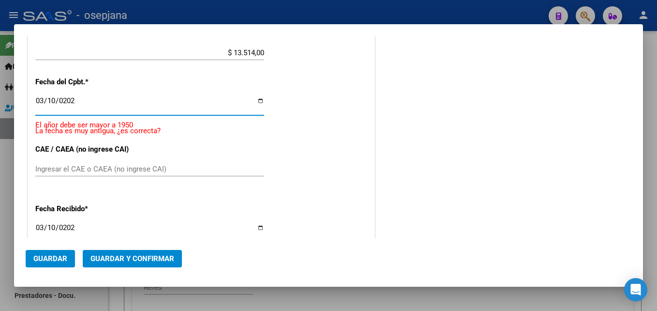
type input "[DATE]"
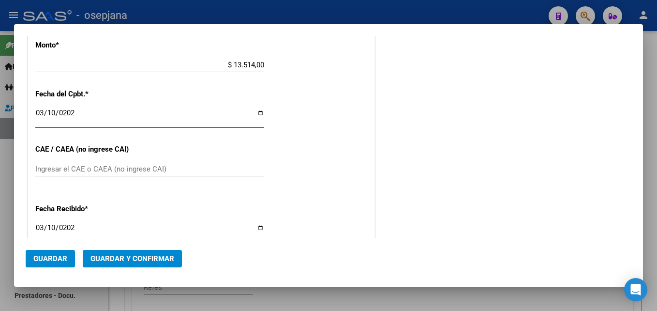
scroll to position [434, 0]
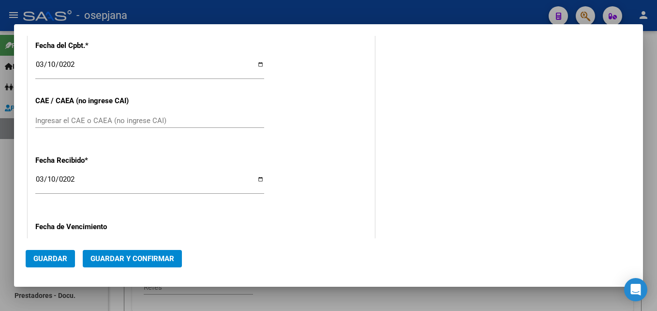
click at [38, 175] on div "[DATE] Ingresar la fecha" at bounding box center [149, 183] width 229 height 21
type input "[DATE]"
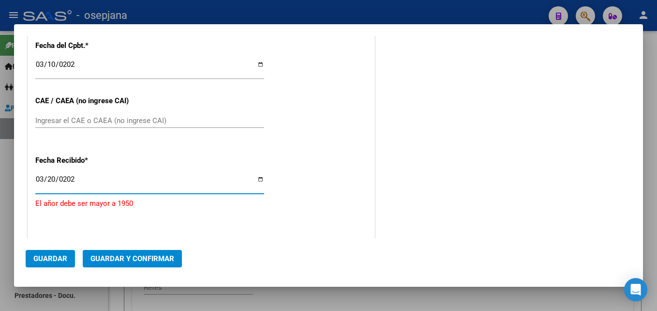
type input "[DATE]"
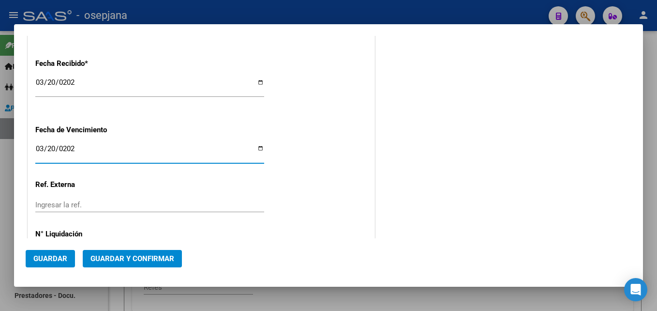
click at [45, 150] on input "[DATE]" at bounding box center [149, 152] width 229 height 15
type input "[DATE]"
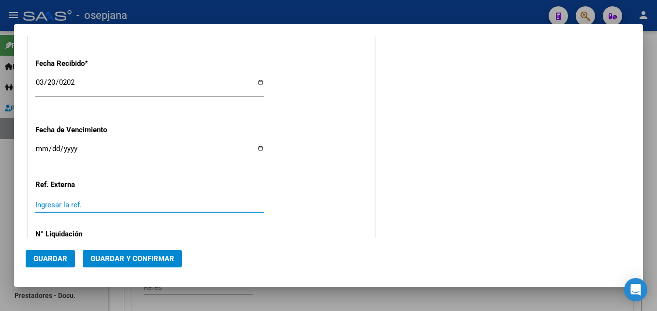
click at [46, 207] on input "Ingresar la ref." at bounding box center [149, 204] width 229 height 9
type input "24378"
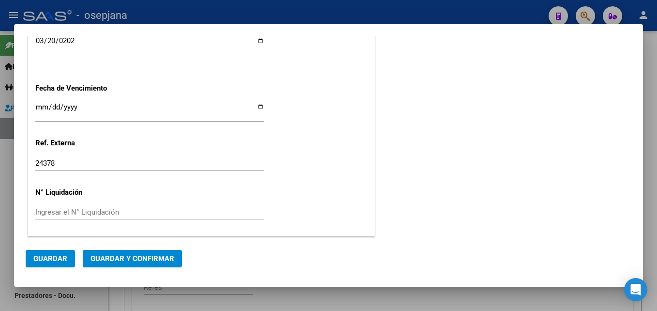
click at [46, 206] on div "Ingresar el N° Liquidación" at bounding box center [149, 212] width 229 height 15
click at [55, 252] on button "Guardar" at bounding box center [50, 258] width 49 height 17
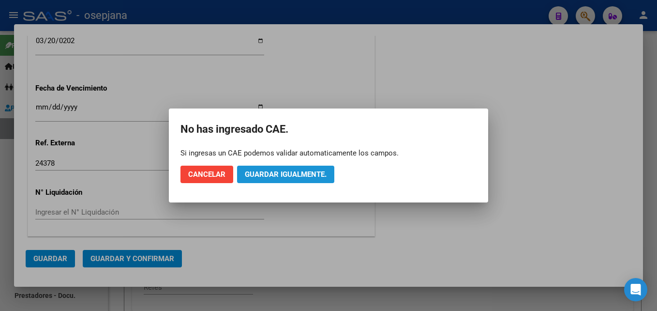
click at [257, 173] on span "Guardar igualmente." at bounding box center [286, 174] width 82 height 9
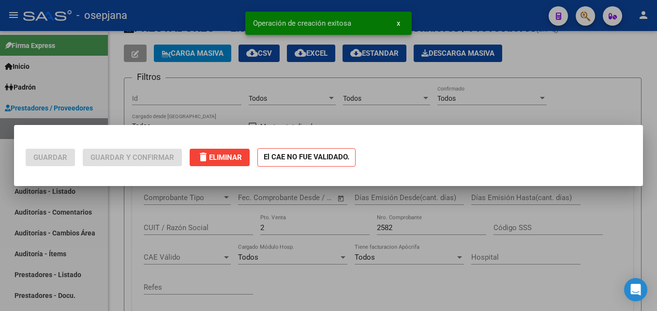
scroll to position [0, 0]
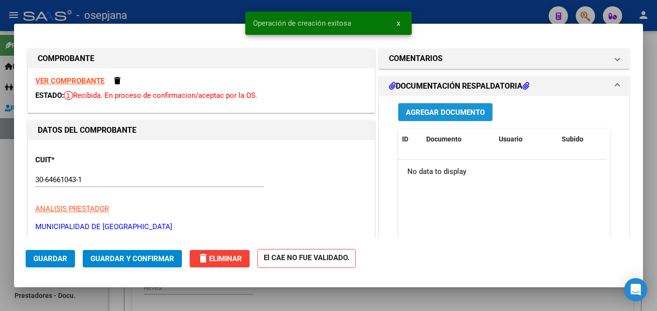
click at [457, 113] on span "Agregar Documento" at bounding box center [445, 112] width 79 height 9
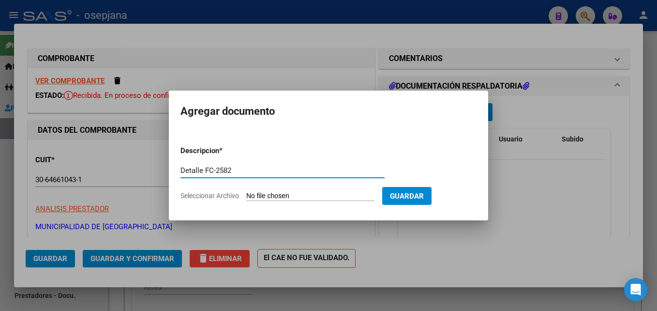
type input "Detalle FC-2582"
click at [366, 200] on input "Seleccionar Archivo" at bounding box center [310, 196] width 128 height 9
type input "C:\fakepath\Hosp. Muni. de Maipu FC-2582.PDF"
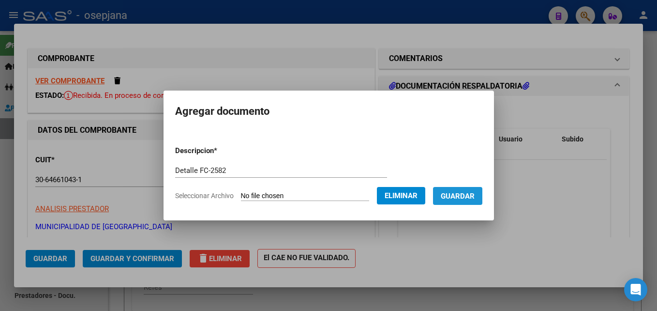
click at [475, 200] on span "Guardar" at bounding box center [458, 196] width 34 height 9
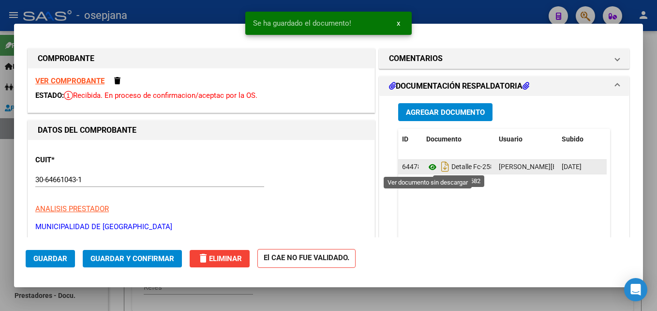
click at [428, 166] on icon at bounding box center [433, 167] width 13 height 12
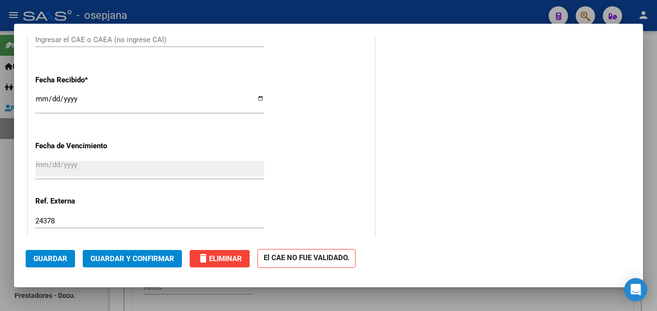
scroll to position [591, 0]
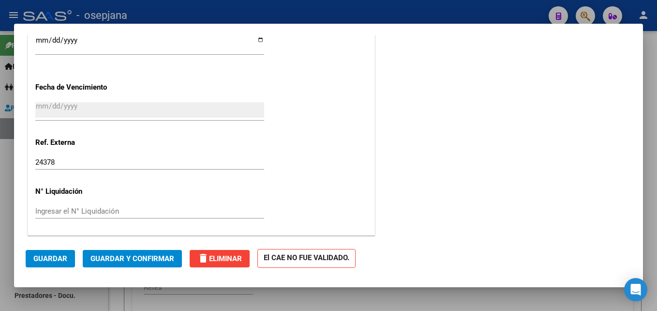
click at [50, 247] on mat-dialog-actions "Guardar Guardar y Confirmar delete Eliminar El CAE NO FUE VALIDADO." at bounding box center [329, 256] width 606 height 38
click at [51, 250] on button "Guardar" at bounding box center [50, 258] width 49 height 17
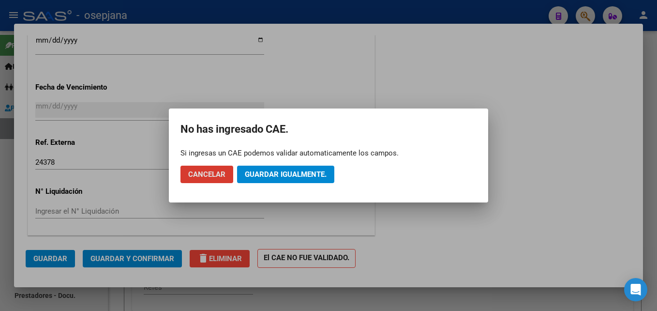
click at [261, 184] on mat-dialog-actions "Cancelar Guardar igualmente." at bounding box center [329, 174] width 296 height 33
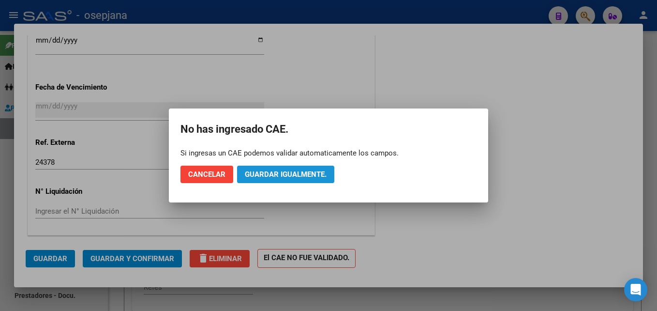
click at [264, 178] on span "Guardar igualmente." at bounding box center [286, 174] width 82 height 9
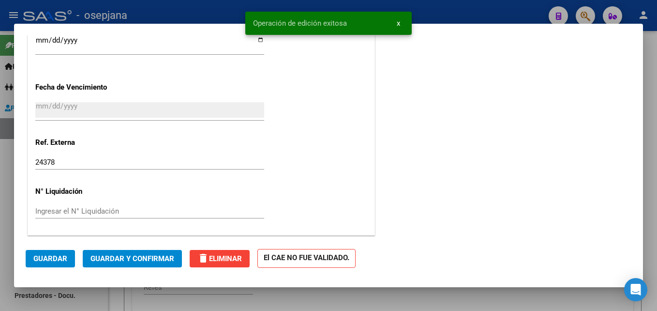
click at [136, 267] on button "Guardar y Confirmar" at bounding box center [132, 258] width 99 height 17
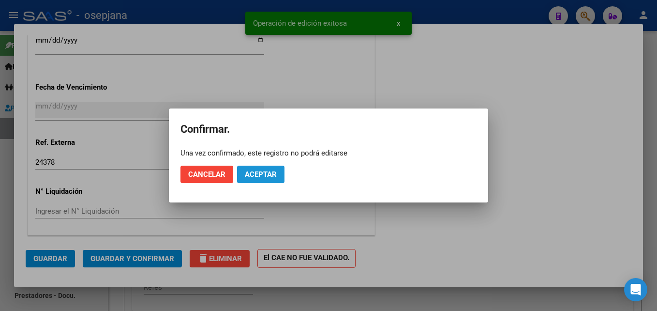
click at [277, 174] on button "Aceptar" at bounding box center [260, 174] width 47 height 17
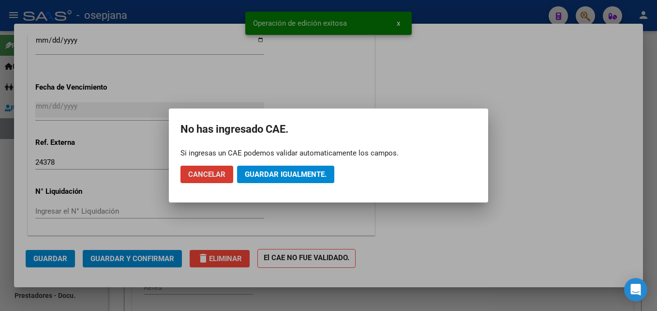
click at [277, 174] on span "Guardar igualmente." at bounding box center [286, 174] width 82 height 9
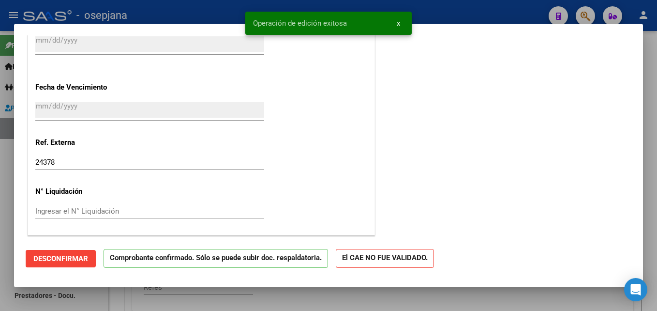
click at [204, 12] on div at bounding box center [328, 155] width 657 height 311
type input "$ 0,00"
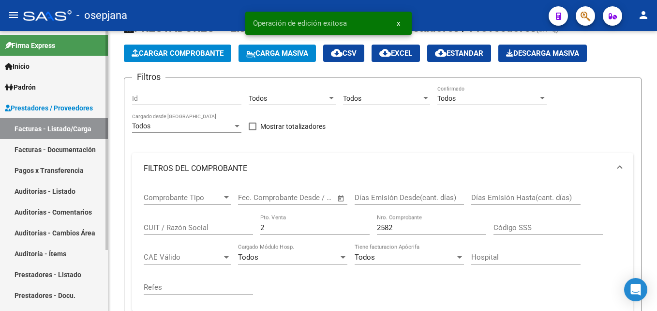
drag, startPoint x: 47, startPoint y: 186, endPoint x: 93, endPoint y: 164, distance: 51.5
click at [47, 186] on link "Auditorías - Listado" at bounding box center [54, 191] width 108 height 21
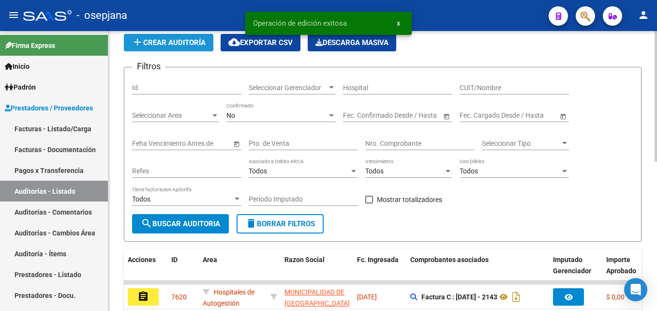
click at [183, 40] on span "add Crear Auditoría" at bounding box center [169, 42] width 74 height 9
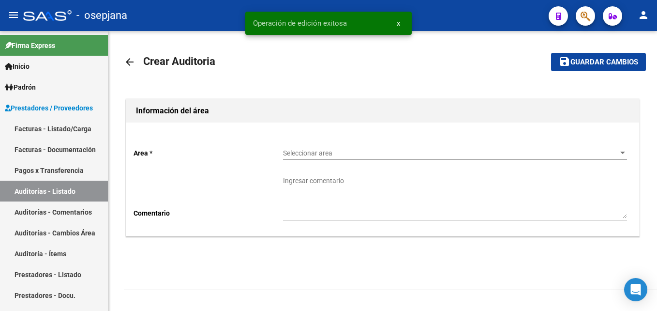
click at [297, 148] on div "Seleccionar area Seleccionar area" at bounding box center [455, 149] width 344 height 19
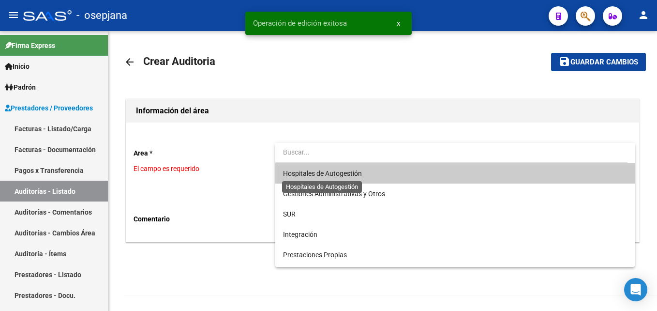
drag, startPoint x: 302, startPoint y: 169, endPoint x: 234, endPoint y: 209, distance: 78.3
click at [302, 170] on span "Hospitales de Autogestión" at bounding box center [322, 173] width 79 height 8
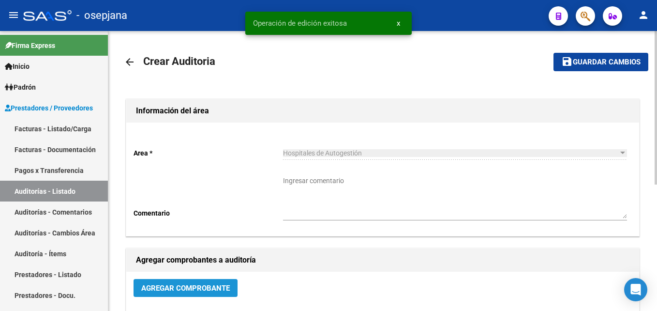
click at [186, 286] on span "Agregar Comprobante" at bounding box center [185, 288] width 89 height 9
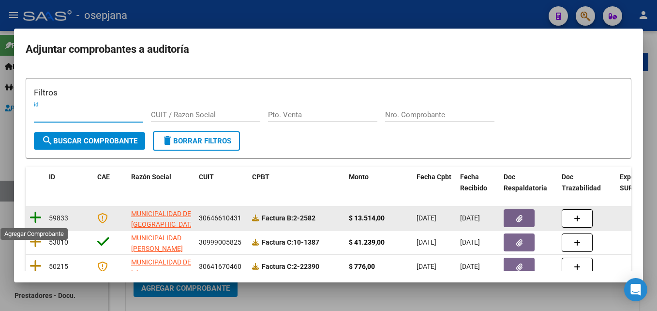
click at [32, 218] on icon at bounding box center [36, 218] width 12 height 14
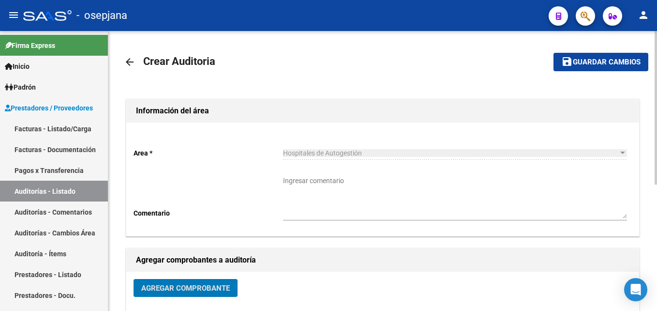
click at [587, 64] on span "Guardar cambios" at bounding box center [607, 62] width 68 height 9
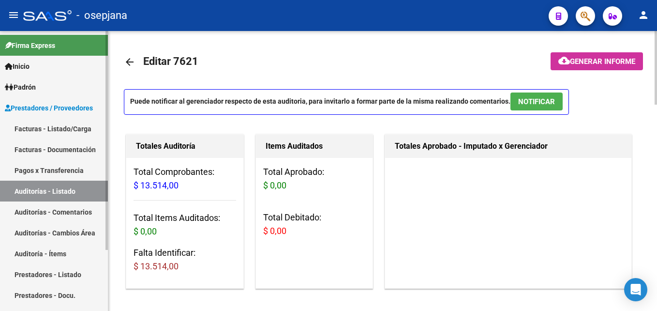
click at [52, 121] on link "Facturas - Listado/Carga" at bounding box center [54, 128] width 108 height 21
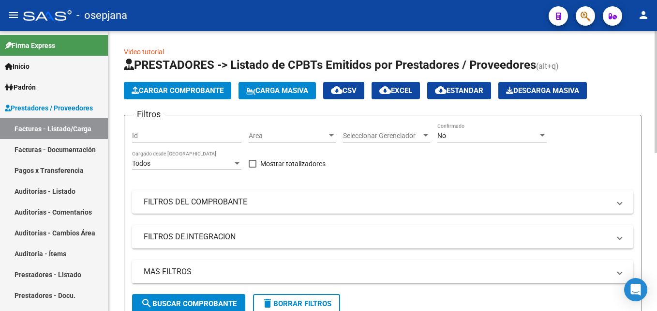
click at [289, 130] on div "Area Area" at bounding box center [292, 132] width 87 height 19
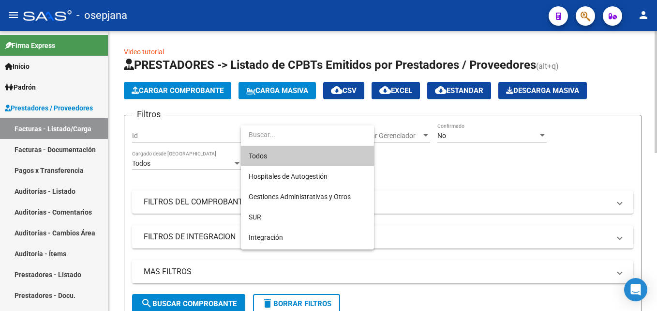
click at [289, 162] on span "Todos" at bounding box center [308, 156] width 118 height 20
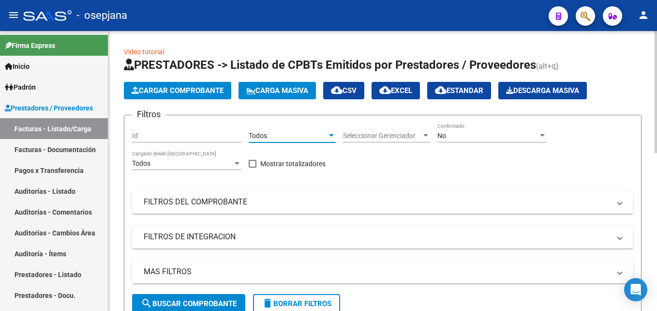
click at [415, 138] on span "Seleccionar Gerenciador" at bounding box center [382, 136] width 78 height 8
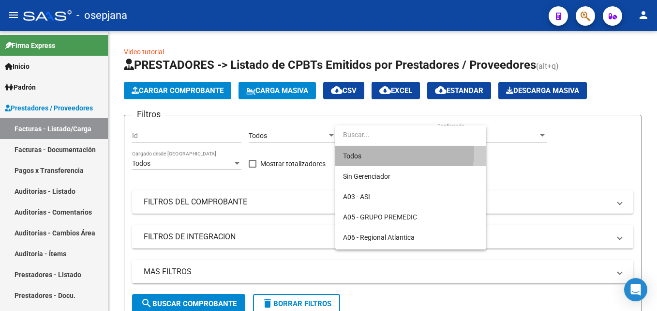
click at [388, 152] on span "Todos" at bounding box center [411, 156] width 136 height 20
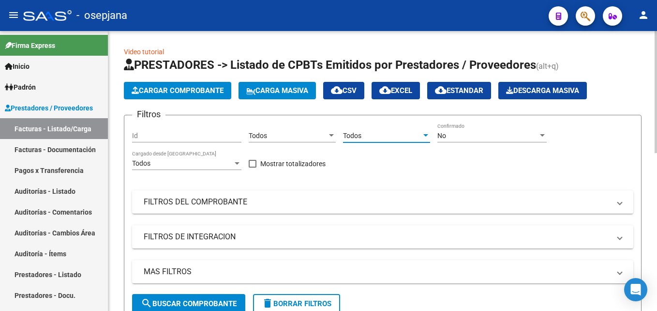
click at [490, 144] on div "No Confirmado" at bounding box center [492, 137] width 109 height 28
click at [491, 140] on div "No Confirmado" at bounding box center [492, 132] width 109 height 19
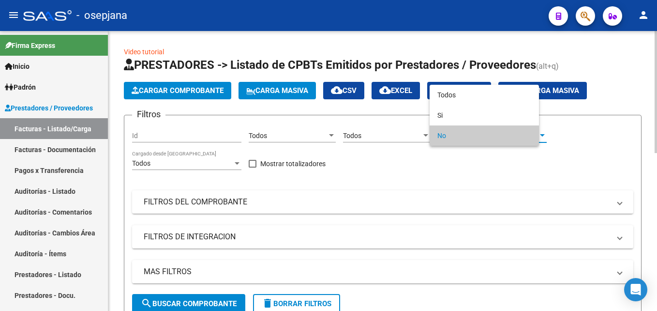
click at [447, 154] on div at bounding box center [328, 155] width 657 height 311
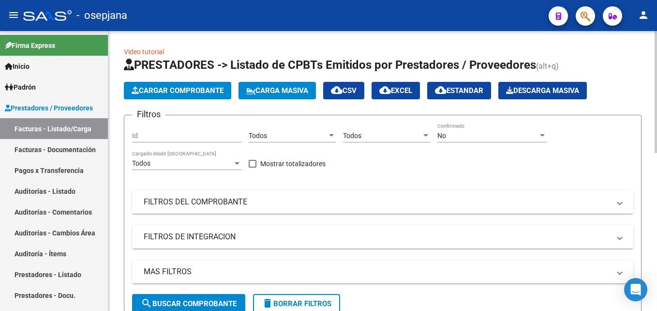
click at [447, 102] on app-list-header "PRESTADORES -> Listado de CPBTs Emitidos por Prestadores / Proveedores (alt+q) …" at bounding box center [383, 189] width 518 height 264
click at [453, 134] on div "No" at bounding box center [488, 136] width 101 height 8
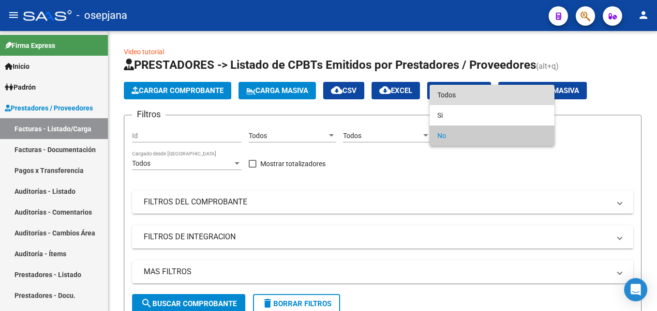
click at [452, 101] on span "Todos" at bounding box center [492, 95] width 109 height 20
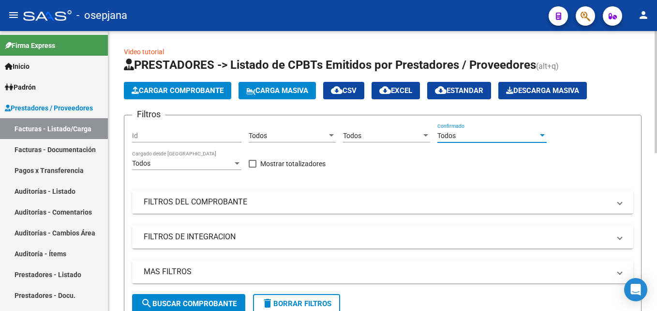
drag, startPoint x: 291, startPoint y: 205, endPoint x: 339, endPoint y: 211, distance: 47.8
click at [291, 206] on mat-panel-title "FILTROS DEL COMPROBANTE" at bounding box center [377, 202] width 467 height 11
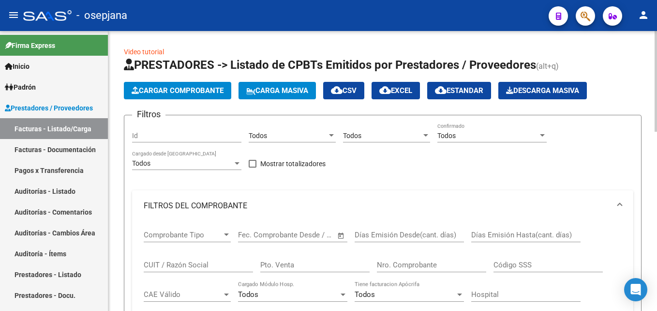
click at [313, 258] on div "Pto. Venta" at bounding box center [314, 261] width 109 height 21
type input "101"
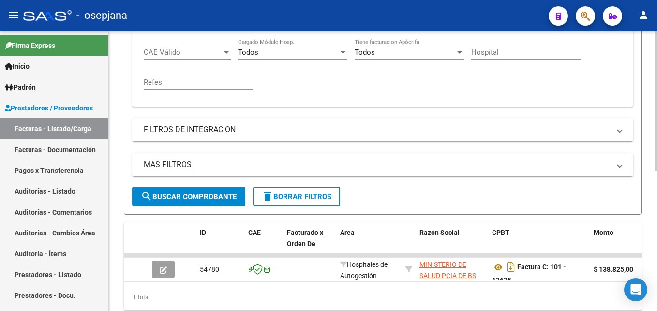
scroll to position [279, 0]
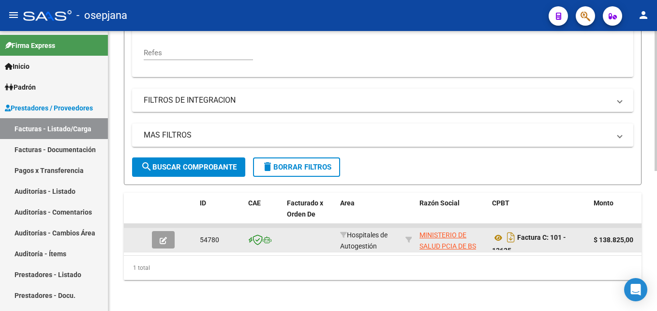
type input "12635"
click at [167, 237] on icon "button" at bounding box center [163, 240] width 7 height 7
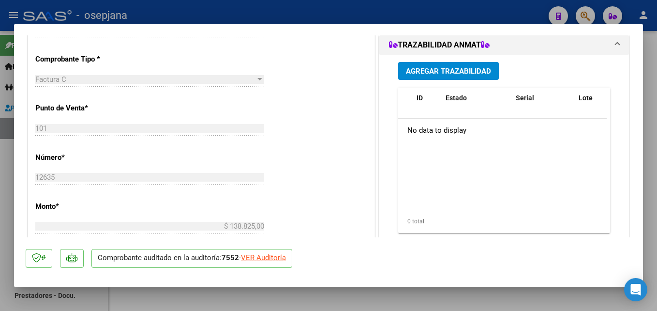
scroll to position [387, 0]
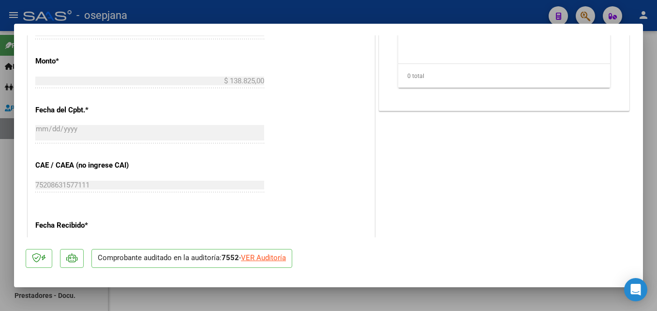
click at [278, 257] on div "VER Auditoría" at bounding box center [263, 257] width 45 height 11
type input "$ 0,00"
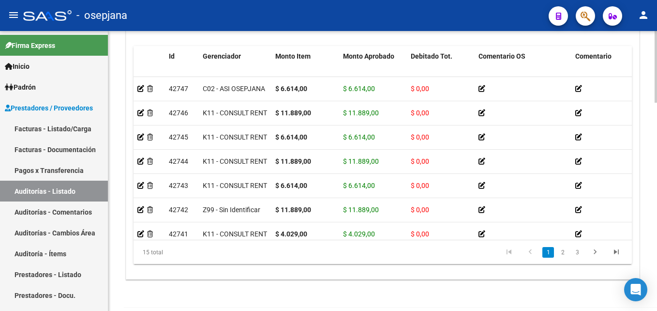
scroll to position [812, 0]
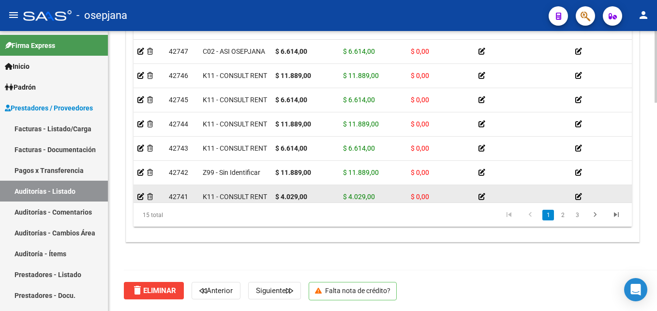
click at [621, 190] on datatable-body-cell at bounding box center [620, 197] width 97 height 24
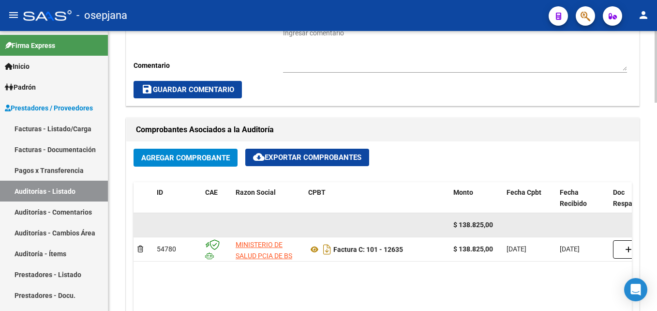
scroll to position [425, 0]
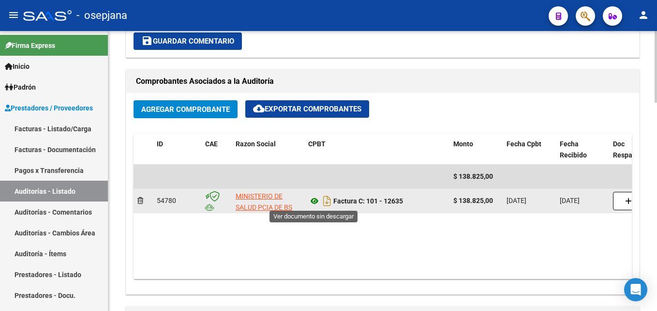
click at [318, 199] on icon at bounding box center [314, 201] width 13 height 12
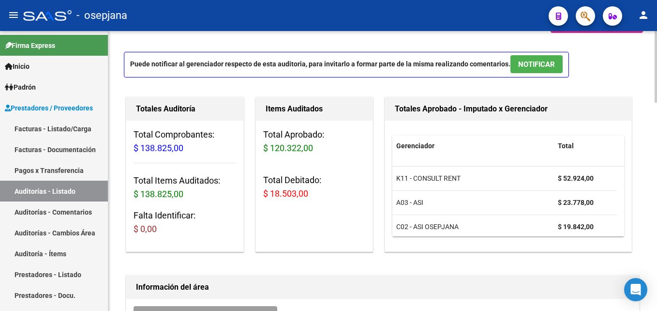
scroll to position [0, 0]
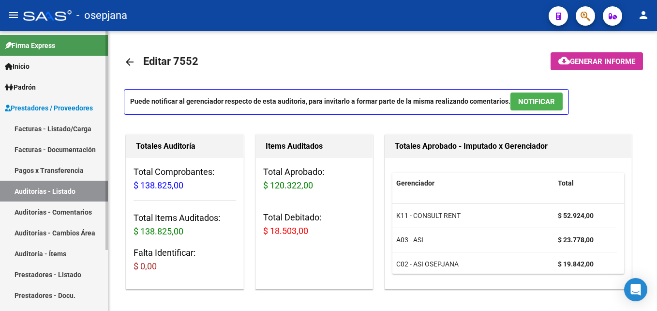
click at [47, 126] on link "Facturas - Listado/Carga" at bounding box center [54, 128] width 108 height 21
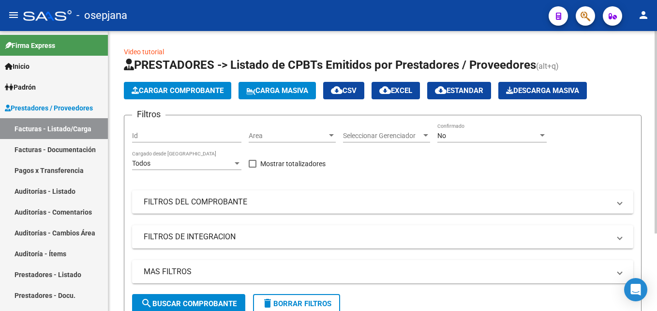
click at [279, 136] on span "Area" at bounding box center [288, 136] width 78 height 8
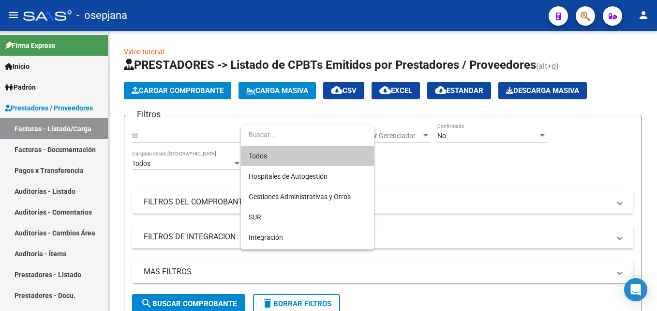
click at [279, 154] on span "Todos" at bounding box center [308, 156] width 118 height 20
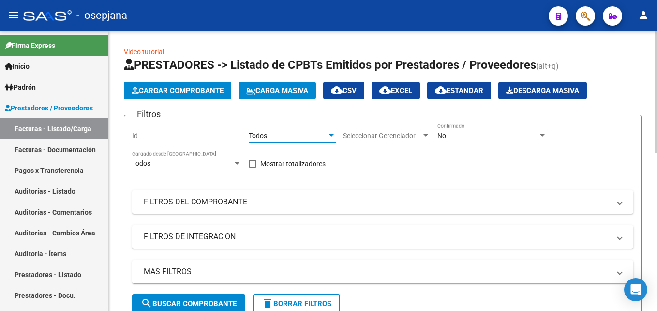
click at [382, 139] on span "Seleccionar Gerenciador" at bounding box center [382, 136] width 78 height 8
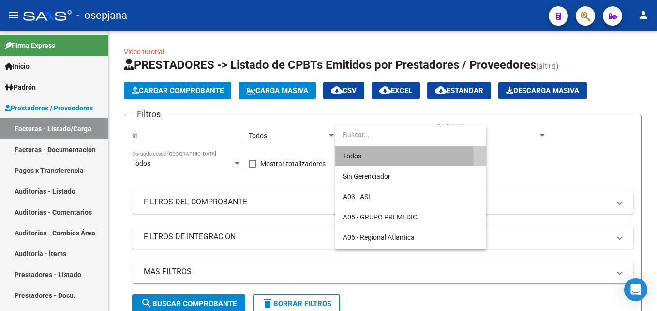
click at [387, 158] on span "Todos" at bounding box center [411, 156] width 136 height 20
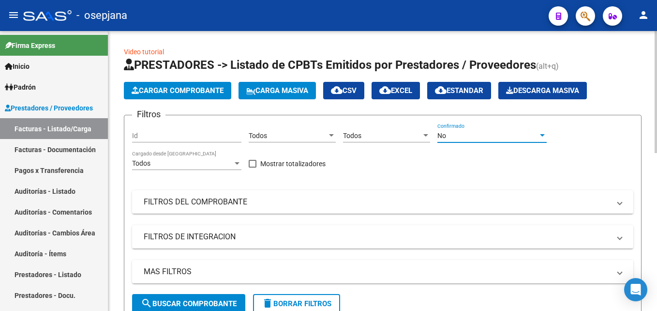
click at [454, 139] on div "No" at bounding box center [488, 136] width 101 height 8
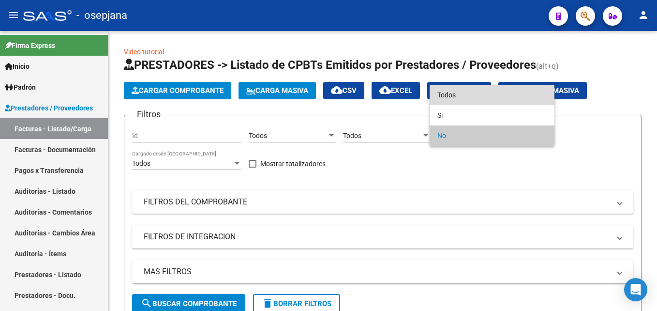
click at [453, 96] on span "Todos" at bounding box center [492, 95] width 109 height 20
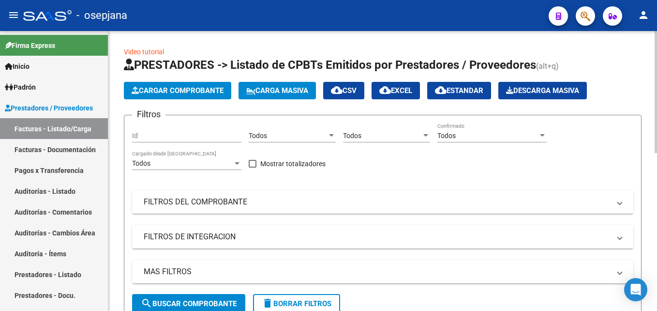
click at [351, 208] on mat-expansion-panel-header "FILTROS DEL COMPROBANTE" at bounding box center [383, 201] width 502 height 23
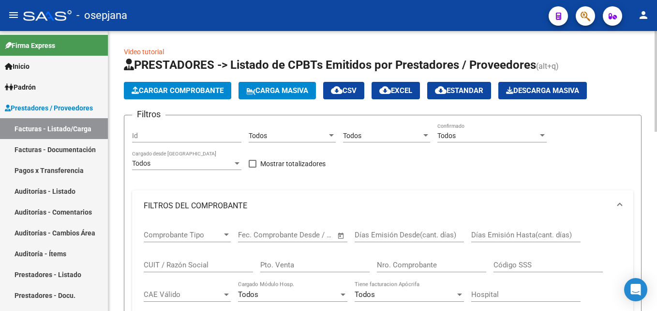
click at [318, 273] on div "Pto. Venta" at bounding box center [314, 266] width 109 height 30
click at [288, 267] on input "Pto. Venta" at bounding box center [314, 264] width 109 height 9
type input "42"
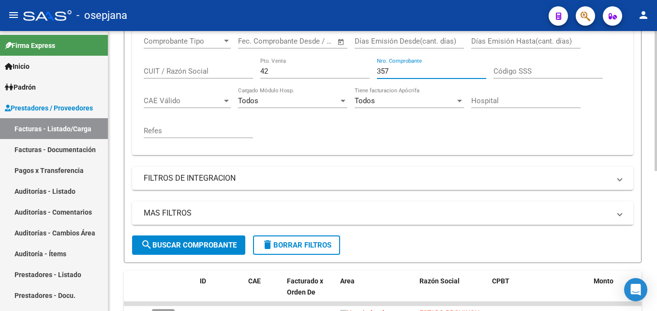
scroll to position [279, 0]
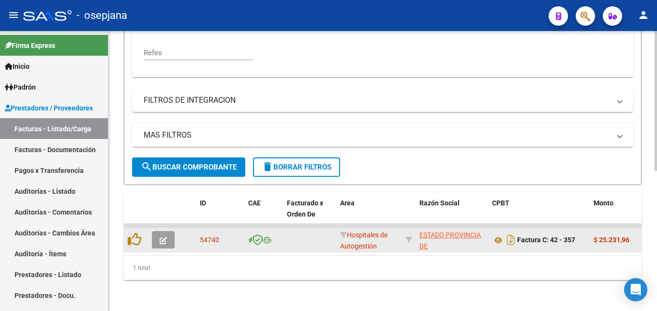
type input "357"
click at [169, 231] on button "button" at bounding box center [163, 239] width 23 height 17
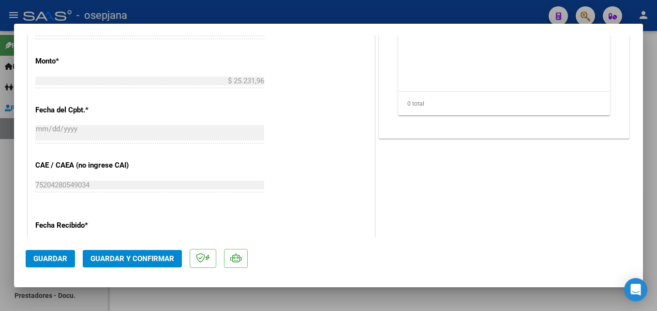
scroll to position [581, 0]
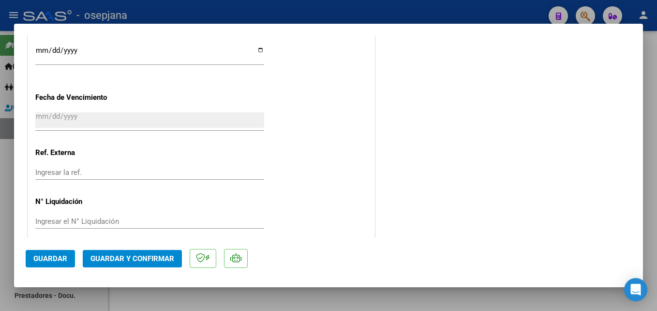
click at [89, 171] on input "Ingresar la ref." at bounding box center [149, 172] width 229 height 9
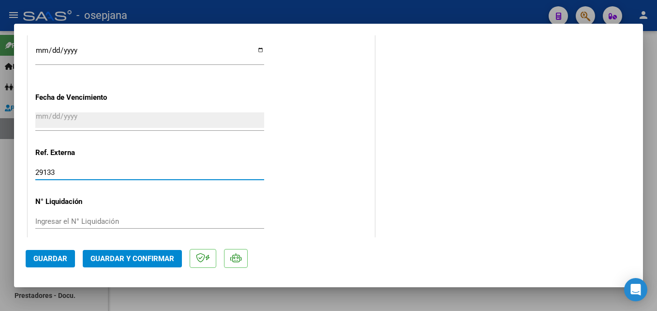
type input "29133"
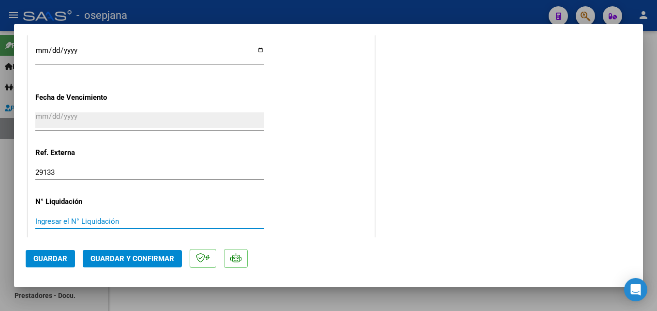
click at [81, 218] on input "Ingresar el N° Liquidación" at bounding box center [149, 221] width 229 height 9
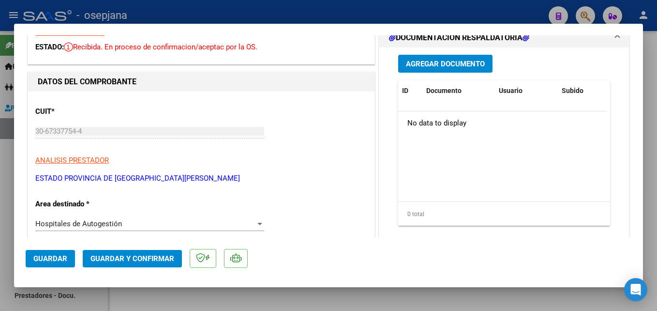
scroll to position [0, 0]
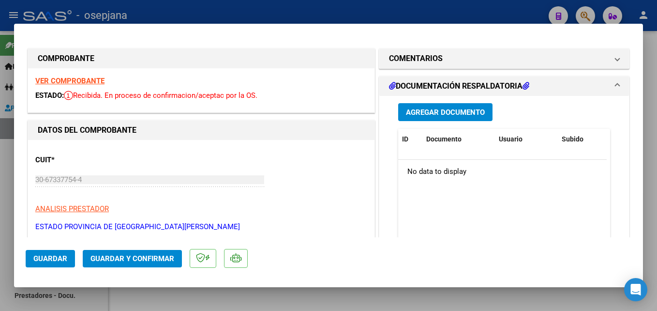
click at [61, 79] on strong "VER COMPROBANTE" at bounding box center [69, 80] width 69 height 9
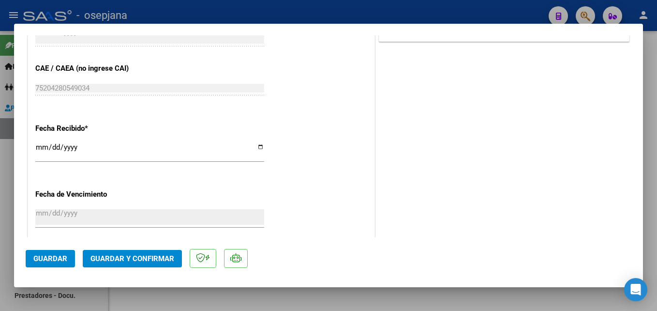
scroll to position [591, 0]
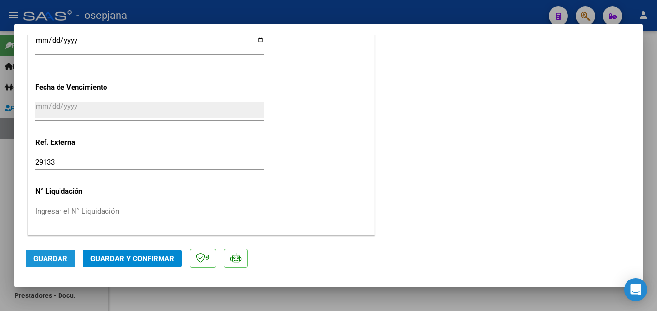
click at [59, 260] on span "Guardar" at bounding box center [50, 258] width 34 height 9
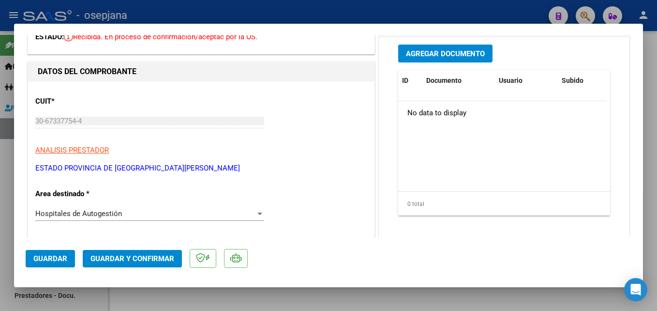
scroll to position [0, 0]
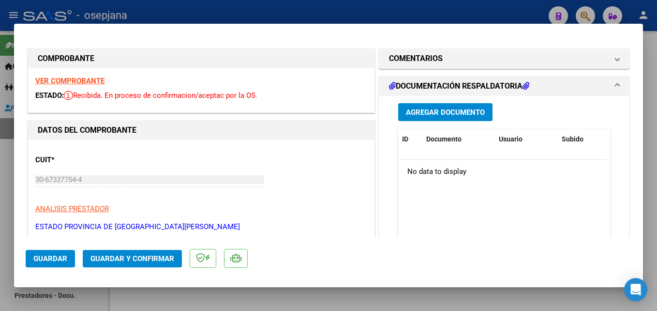
click at [66, 77] on strong "VER COMPROBANTE" at bounding box center [69, 80] width 69 height 9
click at [48, 255] on span "Guardar" at bounding box center [50, 258] width 34 height 9
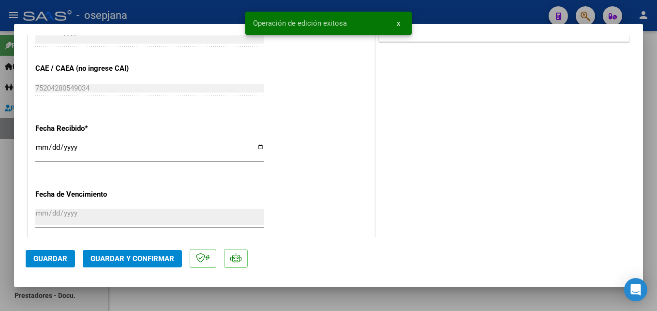
scroll to position [591, 0]
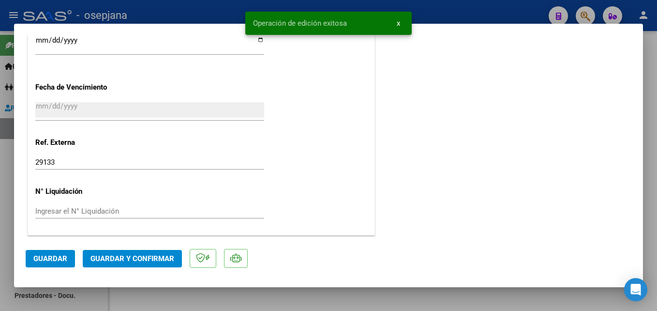
click at [131, 271] on mat-dialog-actions "Guardar Guardar y Confirmar" at bounding box center [329, 256] width 606 height 38
click at [136, 258] on span "Guardar y Confirmar" at bounding box center [133, 258] width 84 height 9
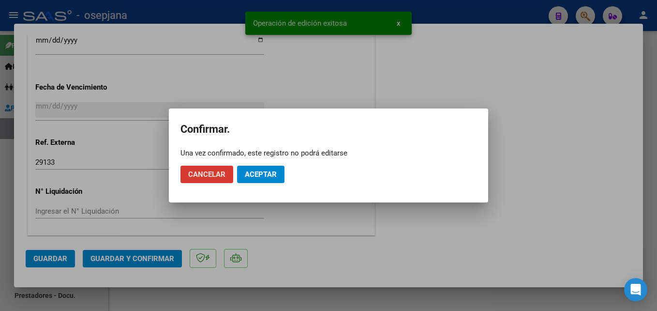
click at [263, 172] on span "Aceptar" at bounding box center [261, 174] width 32 height 9
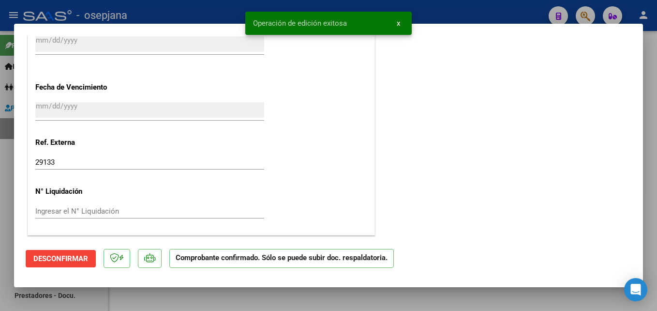
click at [457, 12] on div at bounding box center [328, 155] width 657 height 311
type input "$ 0,00"
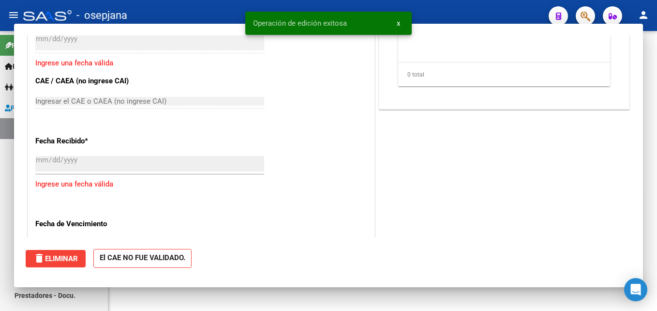
scroll to position [711, 0]
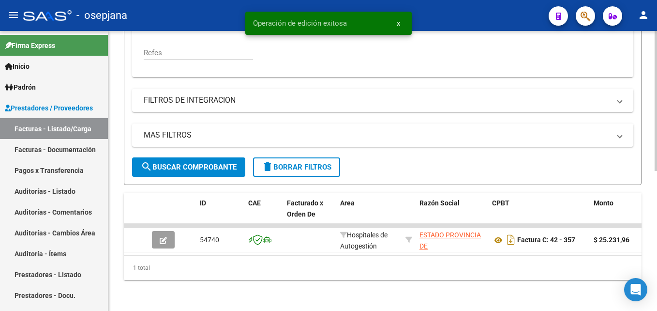
drag, startPoint x: 55, startPoint y: 187, endPoint x: 123, endPoint y: 136, distance: 85.4
click at [55, 187] on link "Auditorías - Listado" at bounding box center [54, 191] width 108 height 21
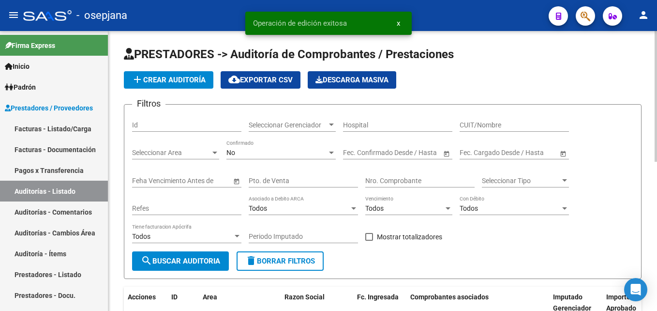
click at [162, 77] on span "add Crear Auditoría" at bounding box center [169, 80] width 74 height 9
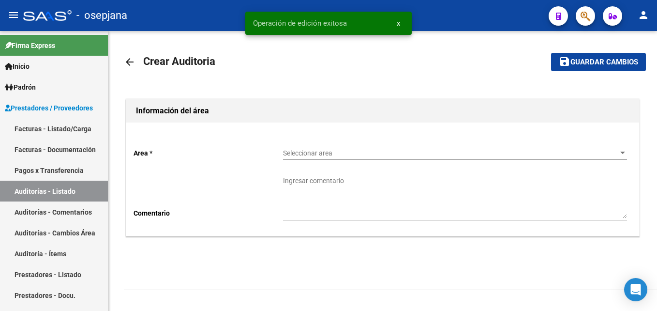
click at [320, 150] on span "Seleccionar area" at bounding box center [450, 153] width 335 height 8
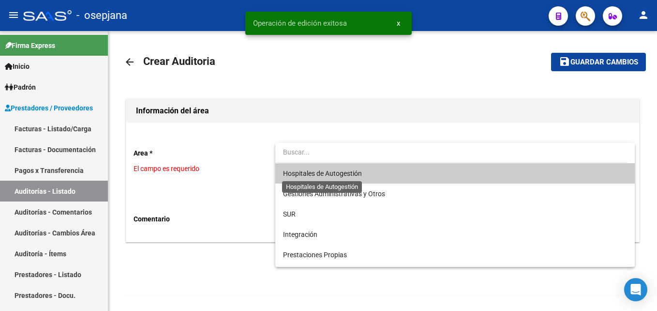
click at [313, 174] on span "Hospitales de Autogestión" at bounding box center [322, 173] width 79 height 8
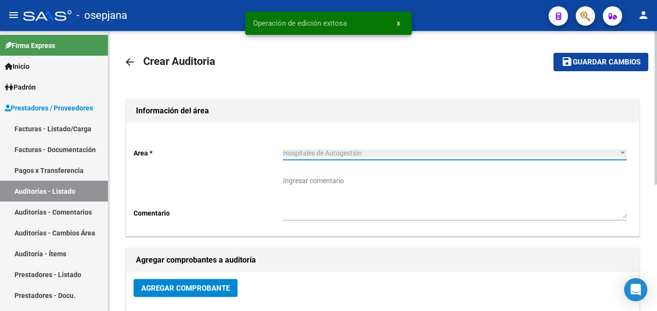
click at [219, 285] on span "Agregar Comprobante" at bounding box center [185, 288] width 89 height 9
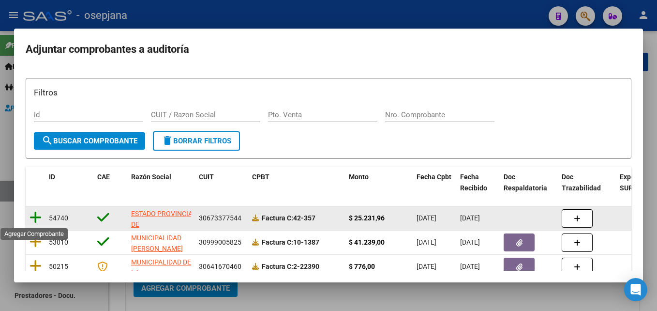
click at [33, 217] on icon at bounding box center [36, 218] width 12 height 14
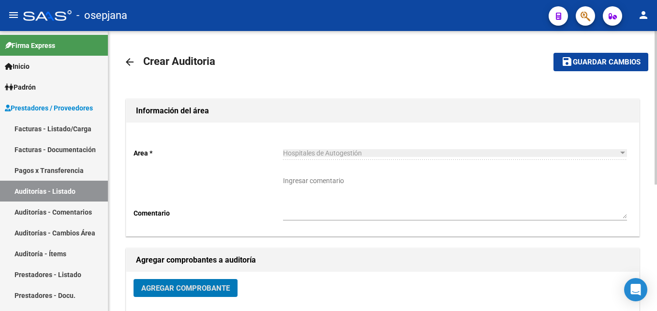
click at [607, 66] on span "Guardar cambios" at bounding box center [607, 62] width 68 height 9
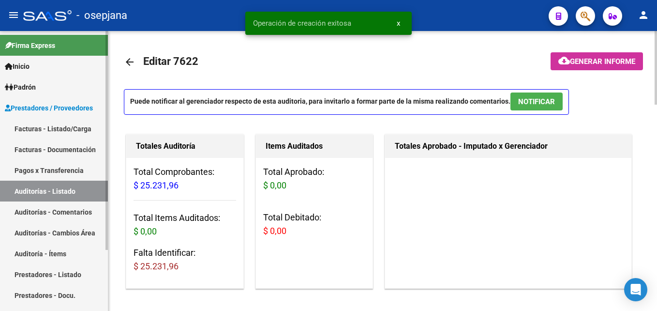
click at [47, 185] on link "Auditorías - Listado" at bounding box center [54, 191] width 108 height 21
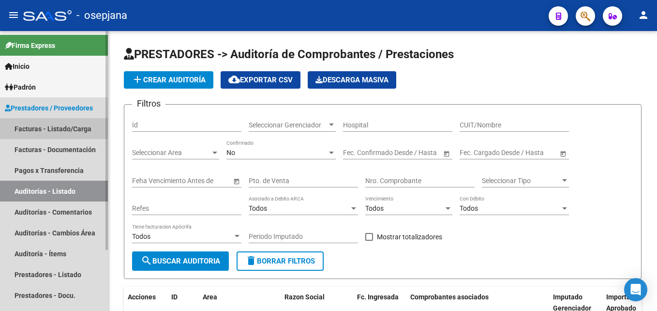
click at [53, 127] on link "Facturas - Listado/Carga" at bounding box center [54, 128] width 108 height 21
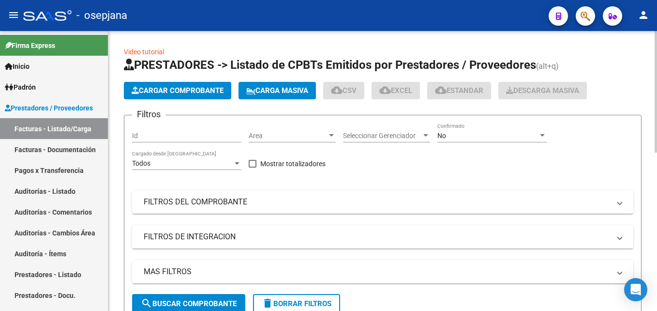
click at [288, 141] on div "Area Area" at bounding box center [292, 132] width 87 height 19
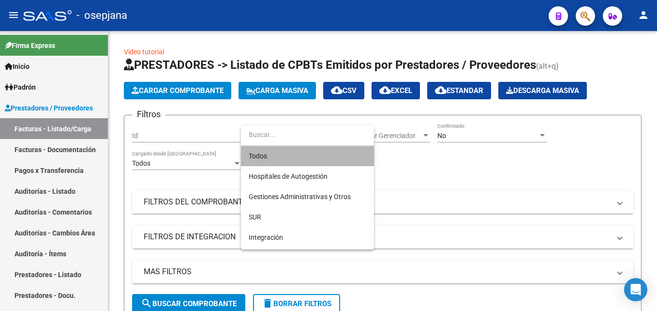
click at [289, 154] on span "Todos" at bounding box center [308, 156] width 118 height 20
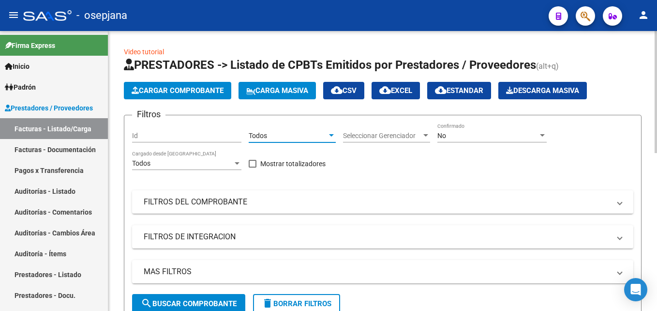
click at [378, 135] on span "Seleccionar Gerenciador" at bounding box center [382, 136] width 78 height 8
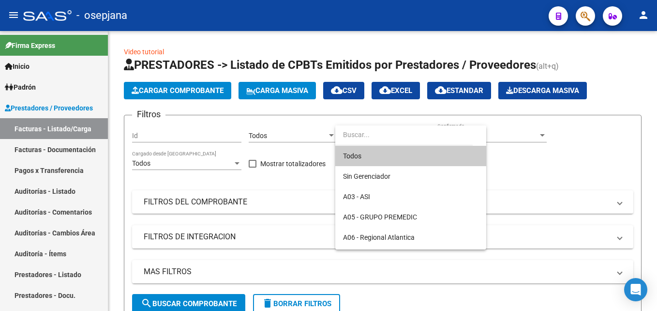
click at [364, 152] on span "Todos" at bounding box center [411, 156] width 136 height 20
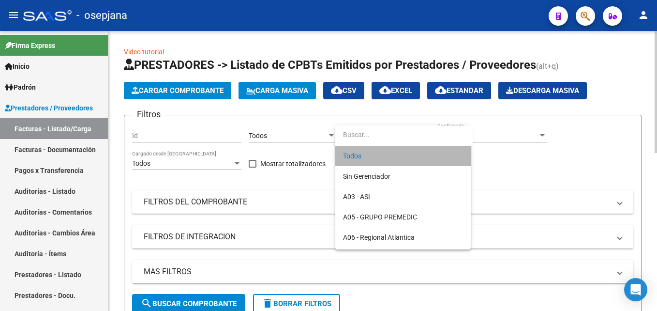
click at [468, 133] on div "No" at bounding box center [488, 136] width 101 height 8
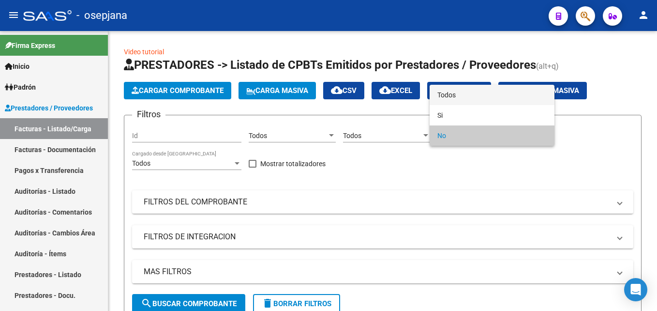
click at [465, 90] on span "Todos" at bounding box center [492, 95] width 109 height 20
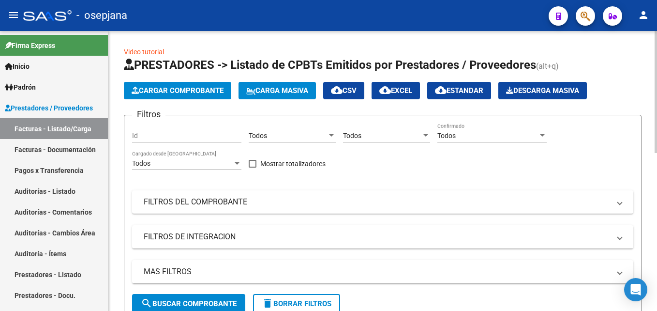
click at [245, 219] on div "Filtros Id Todos Area Todos Seleccionar Gerenciador Todos Confirmado Todos Carg…" at bounding box center [383, 208] width 502 height 171
click at [244, 206] on mat-panel-title "FILTROS DEL COMPROBANTE" at bounding box center [377, 202] width 467 height 11
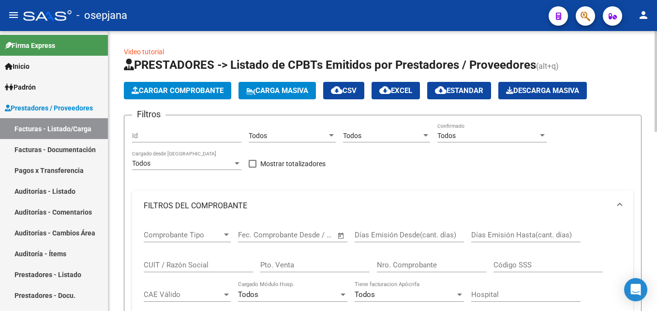
scroll to position [194, 0]
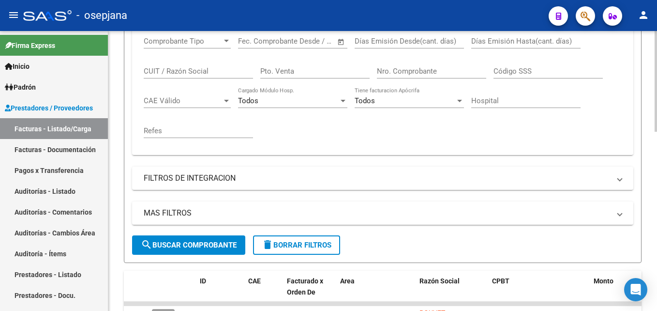
click at [291, 74] on input "Pto. Venta" at bounding box center [314, 71] width 109 height 9
type input "9"
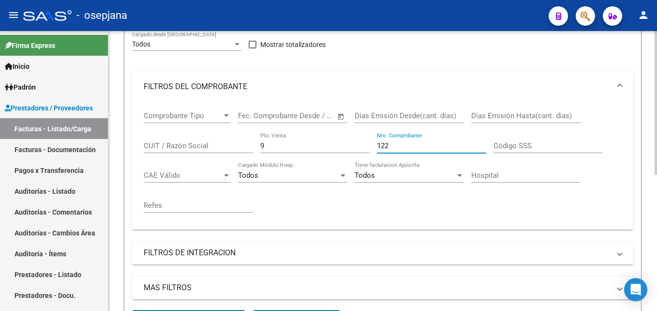
scroll to position [71, 0]
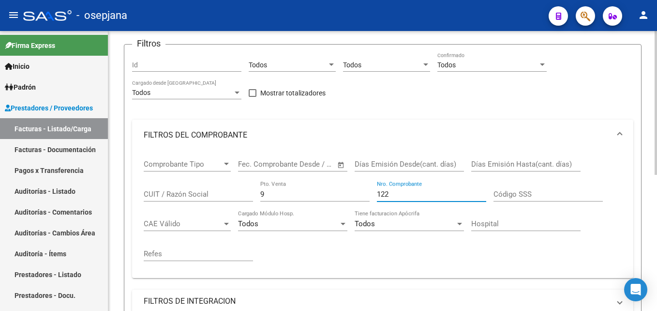
type input "122"
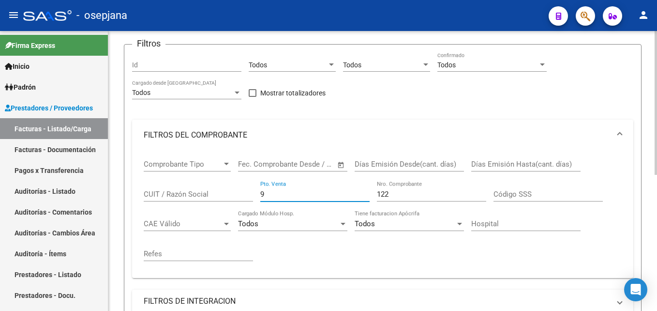
drag, startPoint x: 269, startPoint y: 193, endPoint x: 250, endPoint y: 194, distance: 18.9
click at [250, 194] on div "Comprobante Tipo Comprobante Tipo Fecha inicio – Fecha fin Fec. Comprobante Des…" at bounding box center [383, 211] width 478 height 120
type input "11"
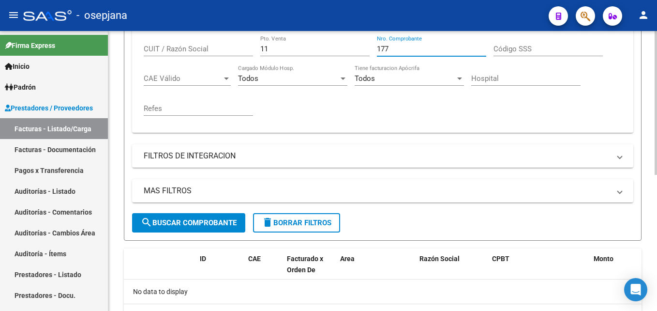
scroll to position [168, 0]
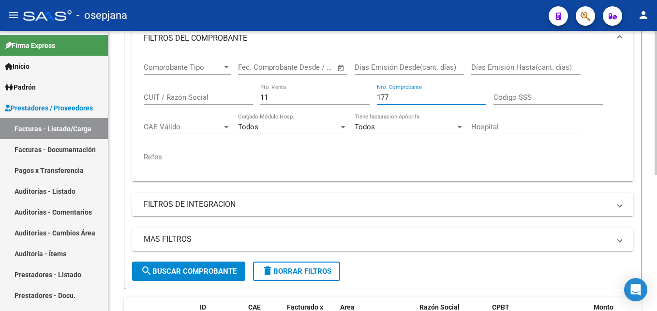
type input "177"
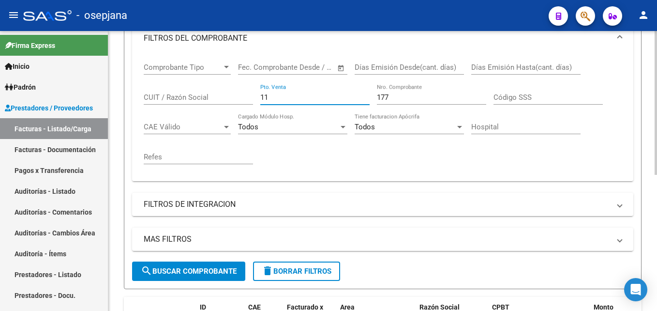
drag, startPoint x: 281, startPoint y: 94, endPoint x: 246, endPoint y: 95, distance: 35.4
click at [246, 95] on div "Comprobante Tipo Comprobante Tipo Fecha inicio – Fecha fin Fec. Comprobante Des…" at bounding box center [383, 114] width 478 height 120
type input "12"
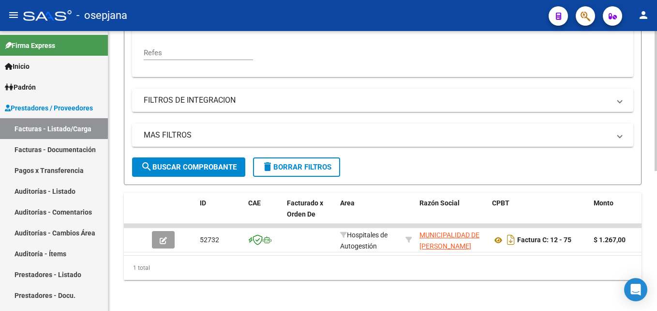
scroll to position [86, 0]
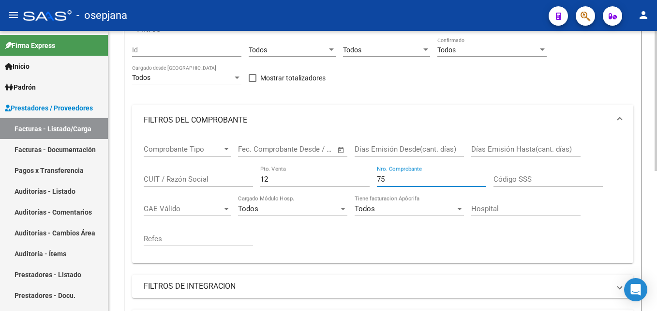
type input "75"
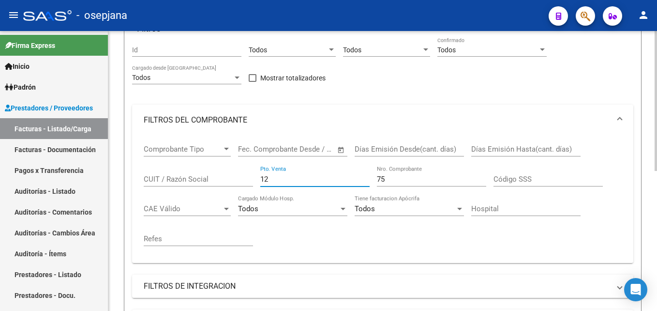
drag, startPoint x: 277, startPoint y: 176, endPoint x: 223, endPoint y: 180, distance: 54.4
click at [223, 180] on div "Comprobante Tipo Comprobante Tipo Fecha inicio – Fecha fin Fec. Comprobante Des…" at bounding box center [383, 196] width 478 height 120
type input "10"
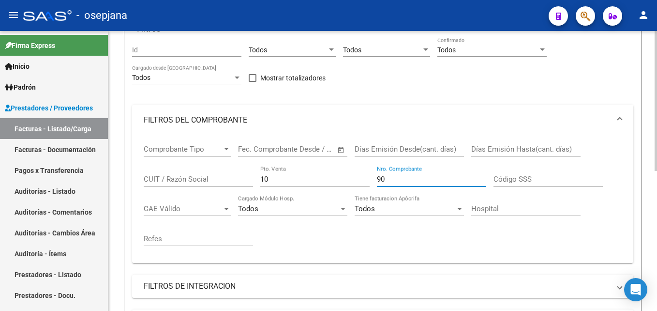
scroll to position [279, 0]
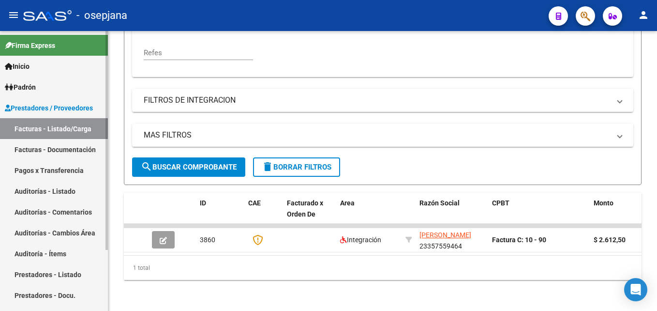
type input "90"
click at [60, 191] on link "Auditorías - Listado" at bounding box center [54, 191] width 108 height 21
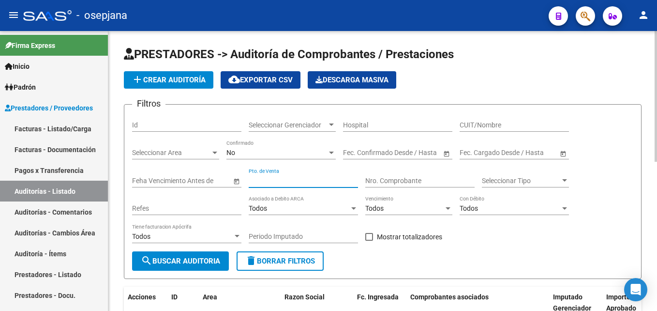
click at [279, 183] on input "Pto. de Venta" at bounding box center [303, 181] width 109 height 8
type input "9"
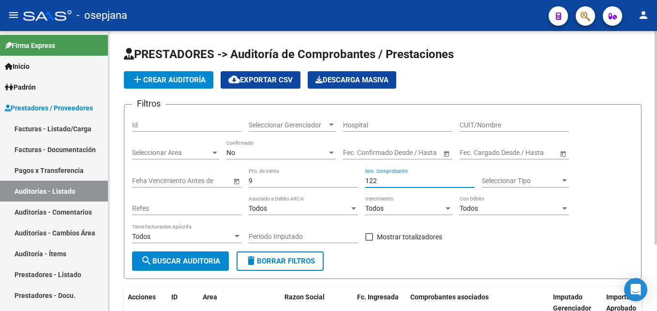
scroll to position [87, 0]
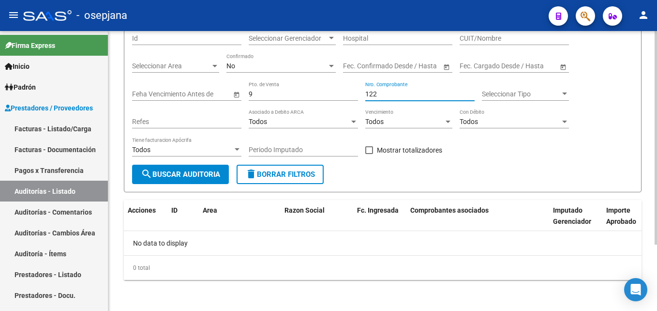
type input "122"
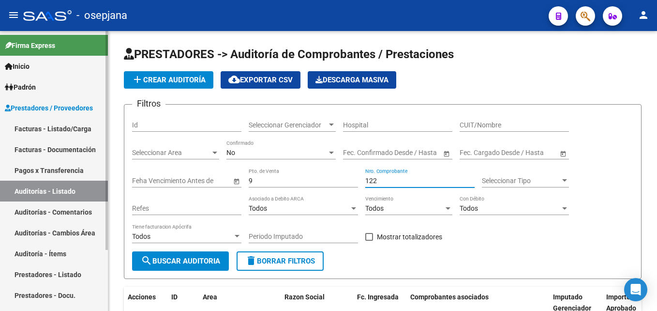
click at [84, 126] on link "Facturas - Listado/Carga" at bounding box center [54, 128] width 108 height 21
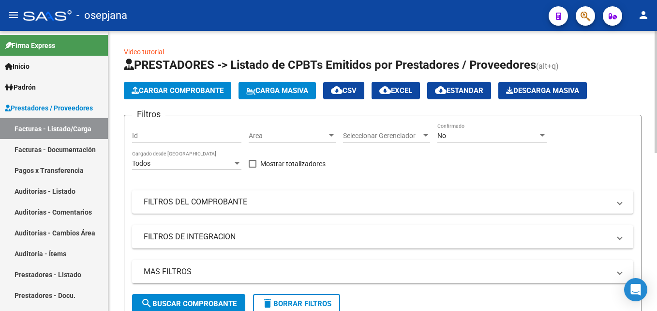
click at [275, 135] on span "Area" at bounding box center [288, 136] width 78 height 8
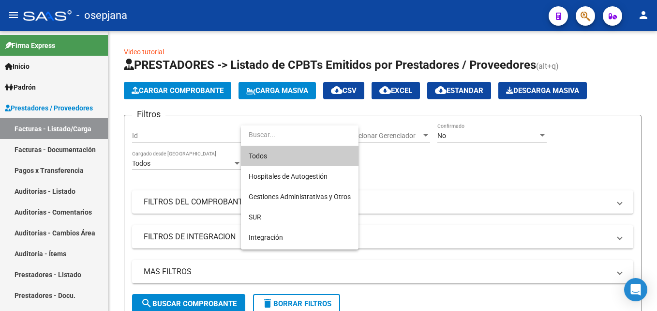
click at [291, 151] on span "Todos" at bounding box center [300, 156] width 102 height 20
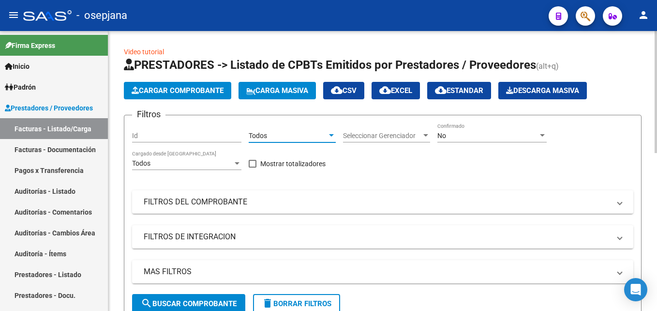
click at [392, 126] on div "Seleccionar Gerenciador Seleccionar Gerenciador" at bounding box center [386, 132] width 87 height 19
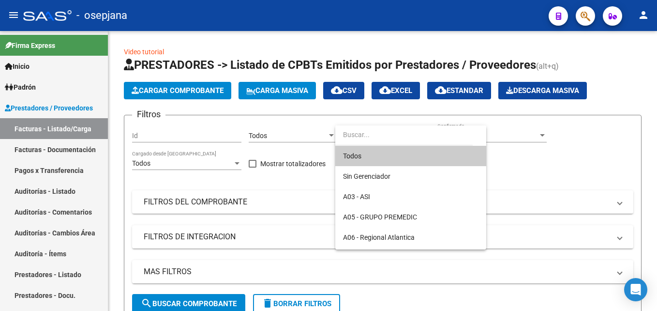
click at [365, 157] on span "Todos" at bounding box center [411, 156] width 136 height 20
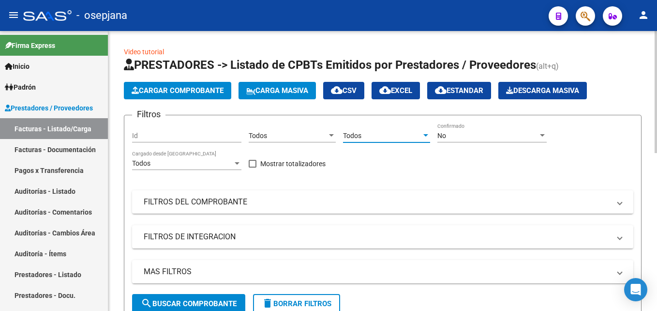
click at [454, 134] on div "No" at bounding box center [488, 136] width 101 height 8
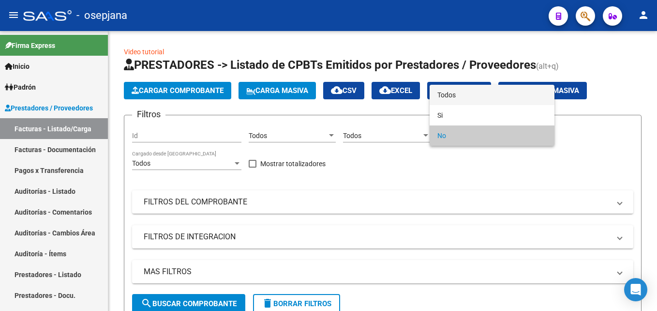
click at [457, 93] on span "Todos" at bounding box center [492, 95] width 109 height 20
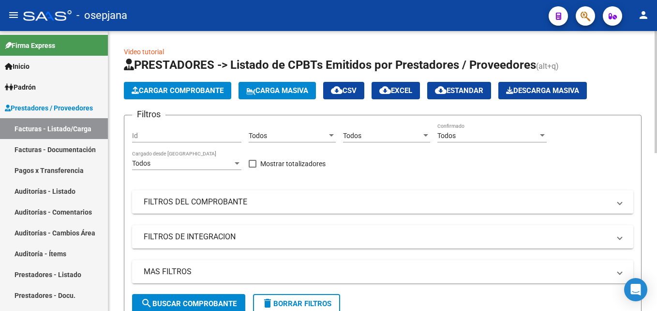
click at [282, 198] on mat-panel-title "FILTROS DEL COMPROBANTE" at bounding box center [377, 202] width 467 height 11
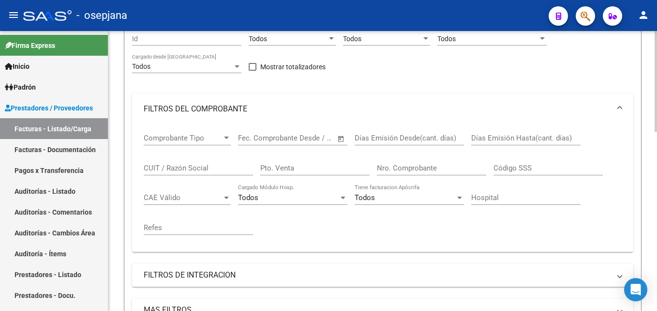
scroll to position [145, 0]
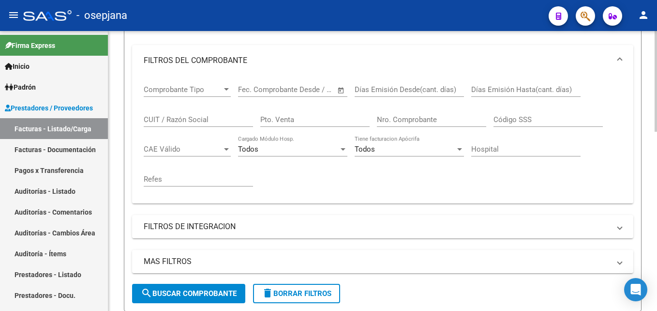
click at [310, 119] on input "Pto. Venta" at bounding box center [314, 119] width 109 height 9
type input "9"
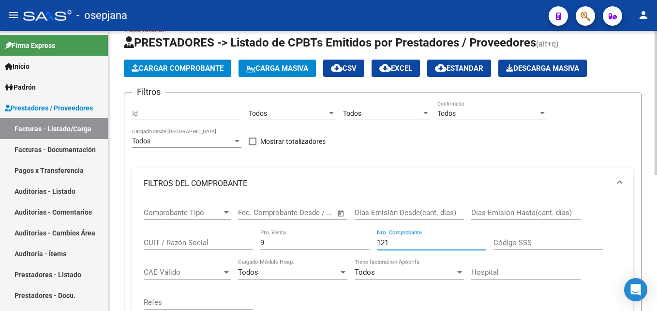
scroll to position [119, 0]
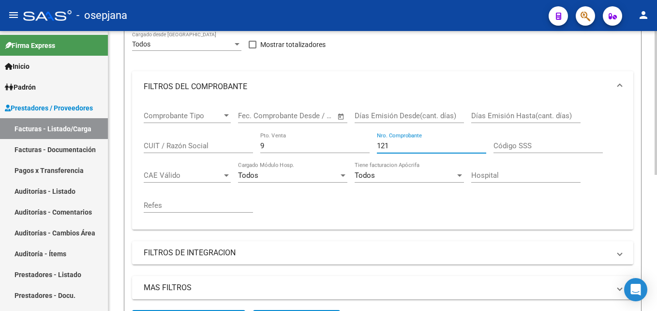
drag, startPoint x: 397, startPoint y: 143, endPoint x: 356, endPoint y: 143, distance: 41.6
click at [356, 143] on div "Comprobante Tipo Comprobante Tipo Fecha inicio – Fecha fin Fec. Comprobante Des…" at bounding box center [383, 162] width 478 height 120
click at [356, 143] on input "9" at bounding box center [314, 145] width 109 height 9
click at [412, 152] on div "121 Nro. Comprobante" at bounding box center [431, 142] width 109 height 21
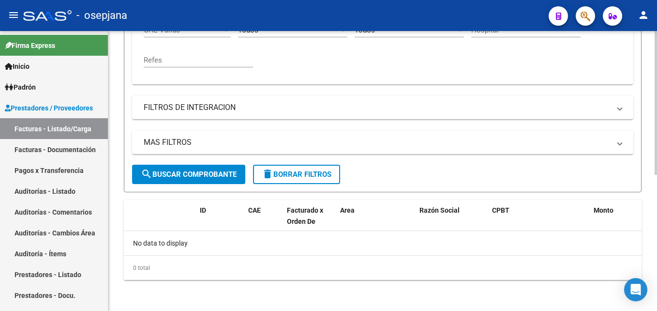
scroll to position [71, 0]
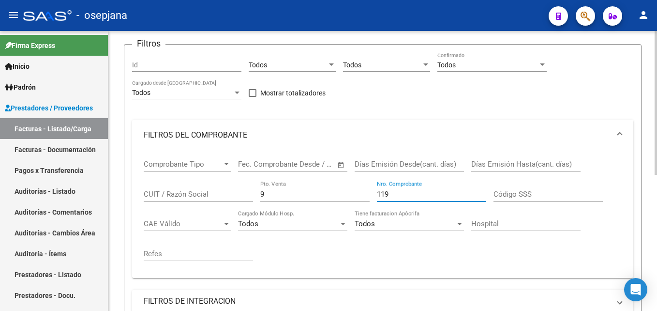
type input "119"
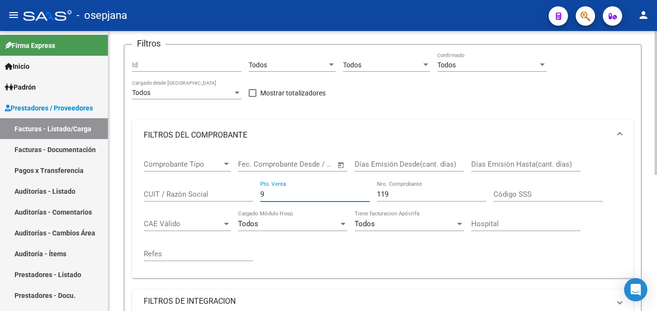
drag, startPoint x: 265, startPoint y: 194, endPoint x: 242, endPoint y: 196, distance: 23.8
click at [242, 196] on div "Comprobante Tipo Comprobante Tipo Fecha inicio – Fecha fin Fec. Comprobante Des…" at bounding box center [383, 211] width 478 height 120
click at [242, 196] on input "CUIT / Razón Social" at bounding box center [198, 194] width 109 height 9
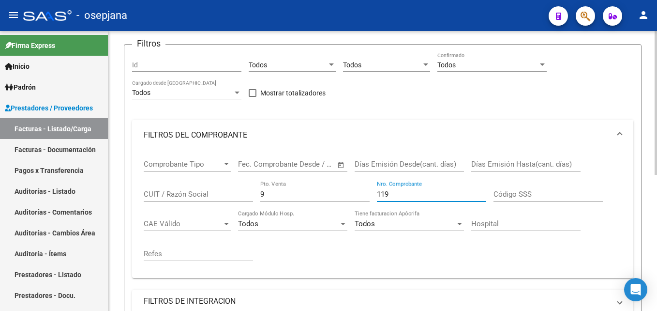
drag, startPoint x: 379, startPoint y: 195, endPoint x: 362, endPoint y: 195, distance: 17.4
click at [362, 195] on div "Comprobante Tipo Comprobante Tipo Fecha inicio – Fecha fin Fec. Comprobante Des…" at bounding box center [383, 211] width 478 height 120
click at [362, 195] on input "9" at bounding box center [314, 194] width 109 height 9
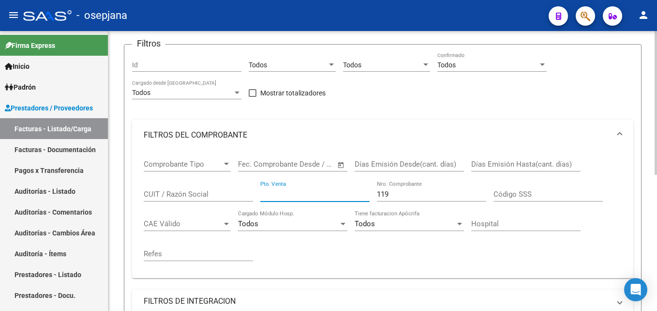
drag, startPoint x: 280, startPoint y: 195, endPoint x: 270, endPoint y: 195, distance: 10.2
click at [270, 195] on input "Pto. Venta" at bounding box center [314, 194] width 109 height 9
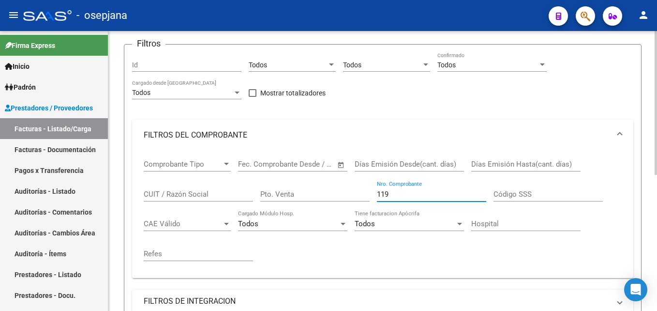
drag, startPoint x: 405, startPoint y: 193, endPoint x: 340, endPoint y: 193, distance: 64.9
click at [340, 193] on div "Comprobante Tipo Comprobante Tipo Fecha inicio – Fecha fin Fec. Comprobante Des…" at bounding box center [383, 211] width 478 height 120
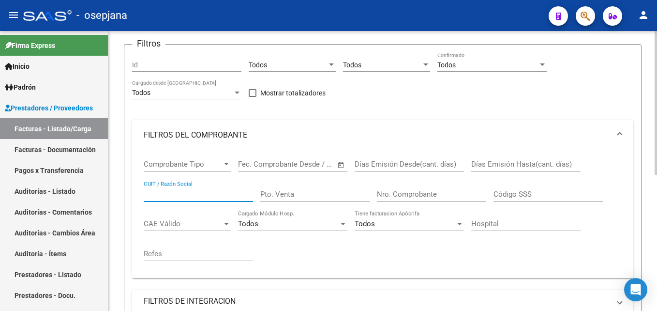
click at [188, 195] on input "CUIT / Razón Social" at bounding box center [198, 194] width 109 height 9
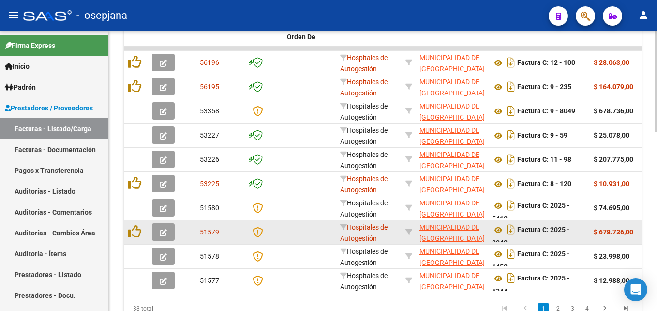
scroll to position [497, 0]
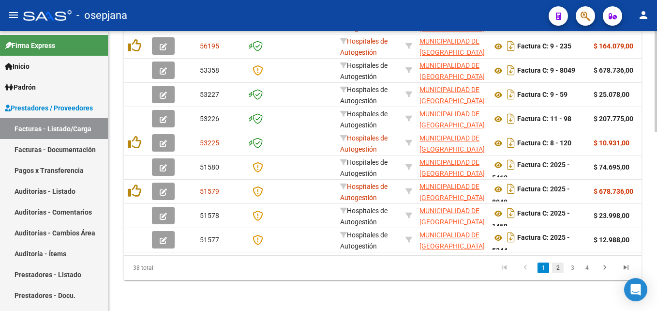
type input "34999257560"
click at [559, 268] on link "2" at bounding box center [558, 267] width 12 height 11
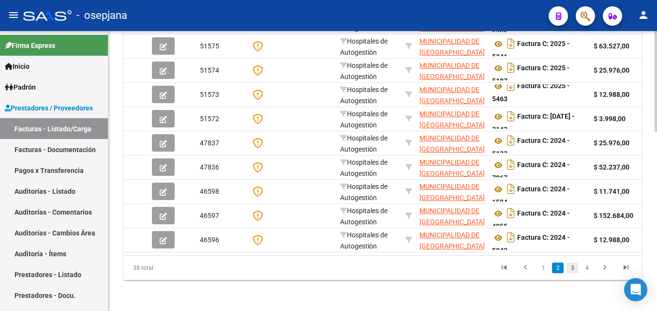
click at [575, 269] on link "3" at bounding box center [573, 267] width 12 height 11
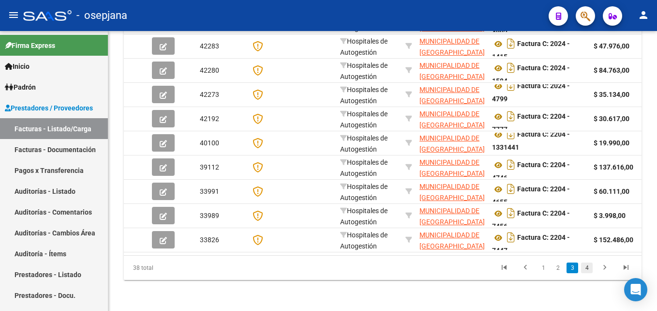
click at [586, 265] on link "4" at bounding box center [587, 267] width 12 height 11
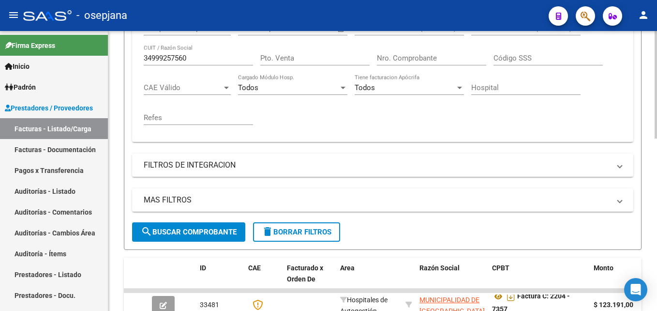
scroll to position [110, 0]
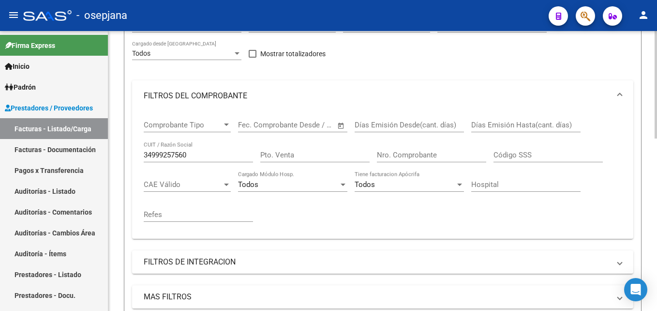
click at [322, 154] on input "Pto. Venta" at bounding box center [314, 155] width 109 height 9
type input "10"
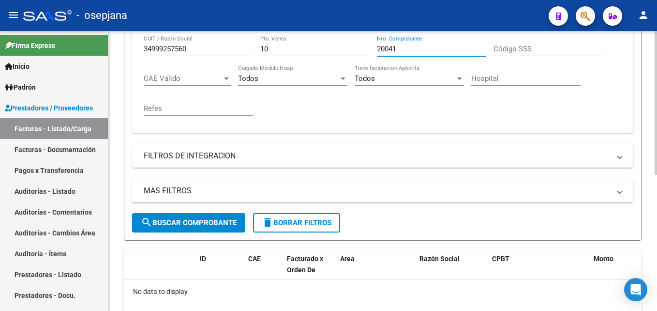
scroll to position [264, 0]
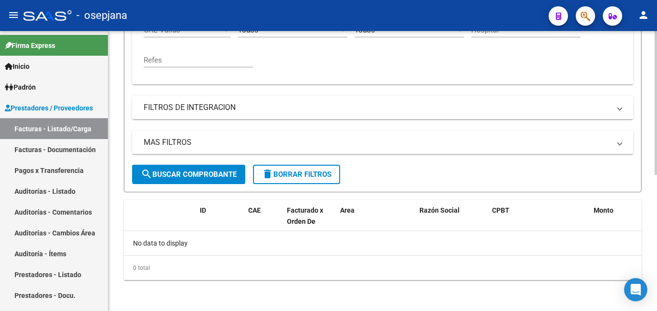
type input "20041"
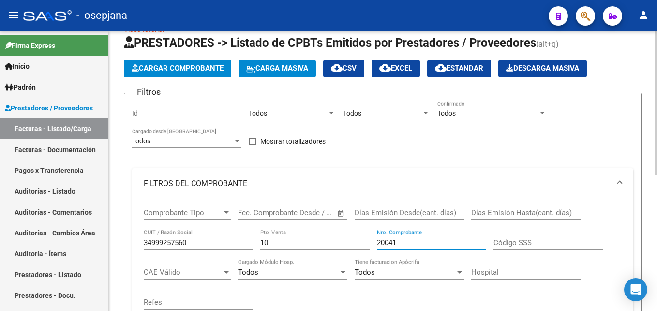
scroll to position [0, 0]
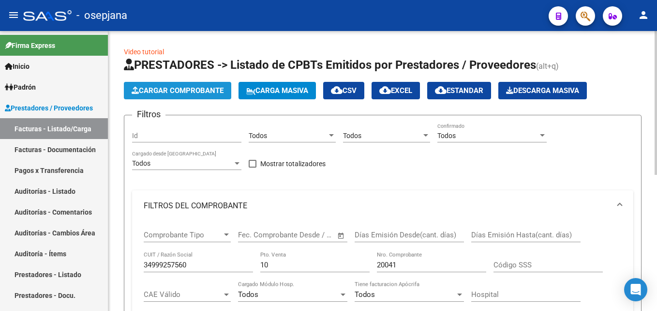
click at [188, 84] on button "Cargar Comprobante" at bounding box center [177, 90] width 107 height 17
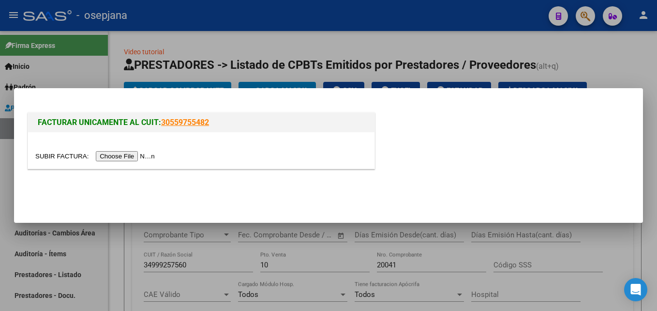
click at [117, 156] on input "file" at bounding box center [96, 156] width 122 height 10
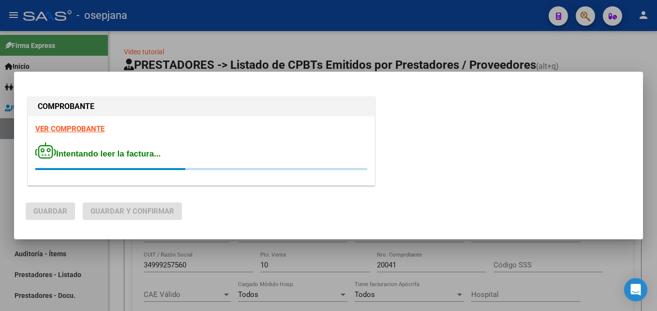
click at [79, 126] on strong "VER COMPROBANTE" at bounding box center [69, 128] width 69 height 9
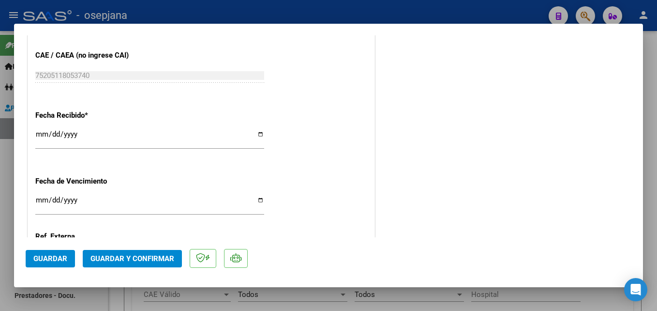
scroll to position [581, 0]
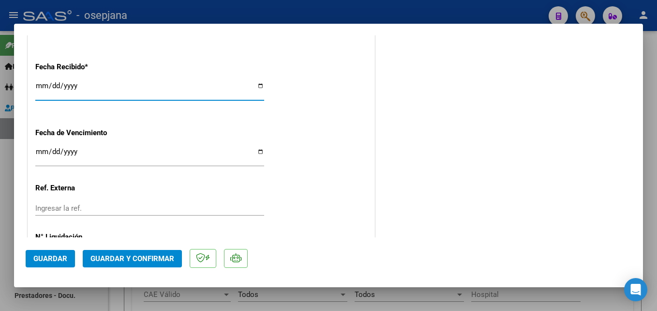
click at [44, 85] on input "[DATE]" at bounding box center [149, 89] width 229 height 15
type input "[DATE]"
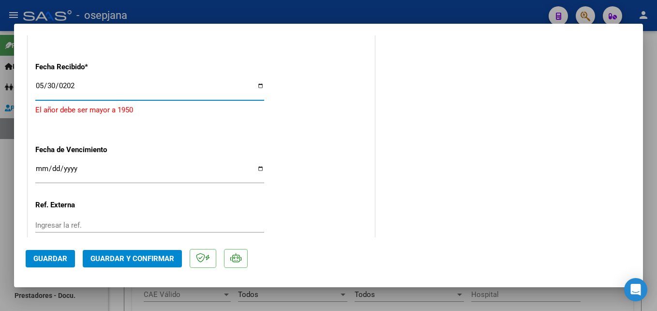
type input "[DATE]"
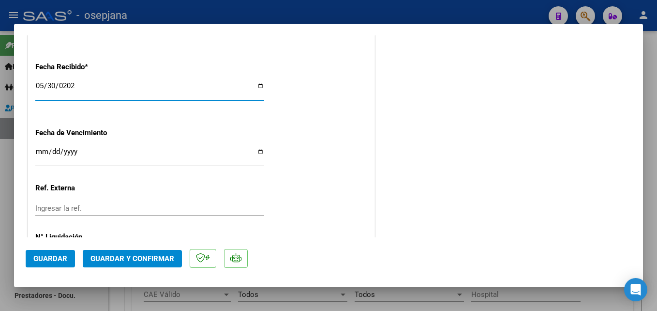
click at [38, 151] on input "Ingresar la fecha" at bounding box center [149, 155] width 229 height 15
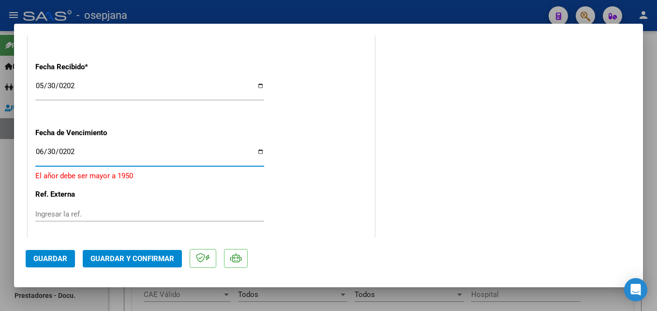
type input "[DATE]"
click at [61, 202] on div "Ingresar la ref." at bounding box center [149, 208] width 229 height 15
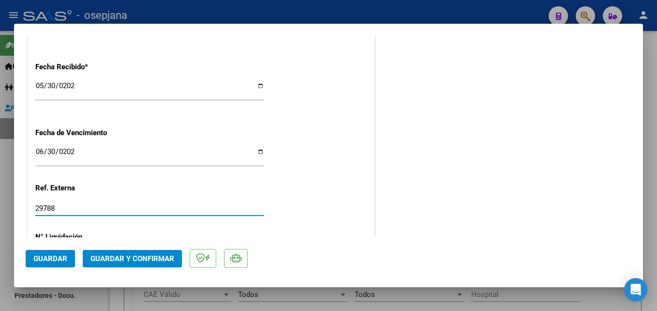
type input "29788"
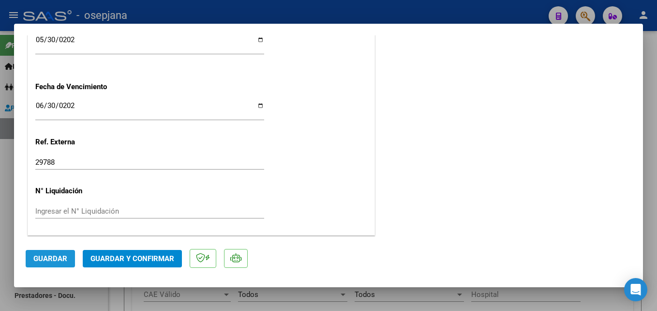
click at [66, 263] on button "Guardar" at bounding box center [50, 258] width 49 height 17
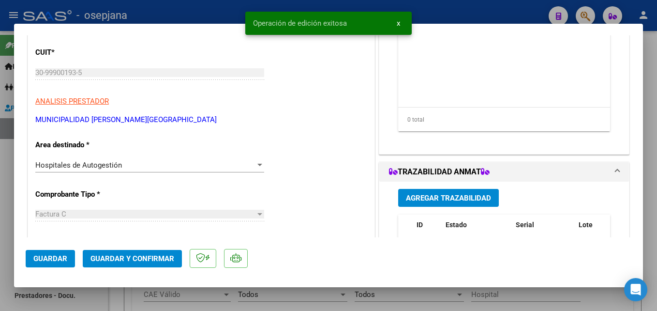
scroll to position [0, 0]
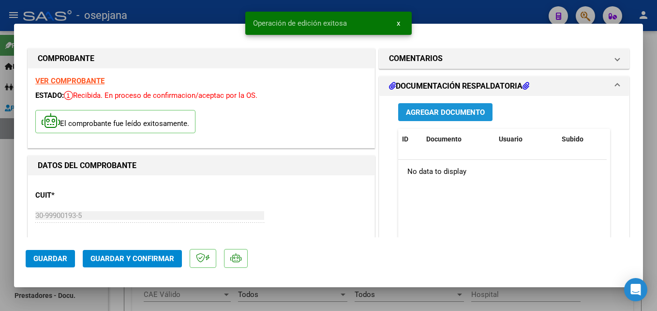
click at [454, 112] on span "Agregar Documento" at bounding box center [445, 112] width 79 height 9
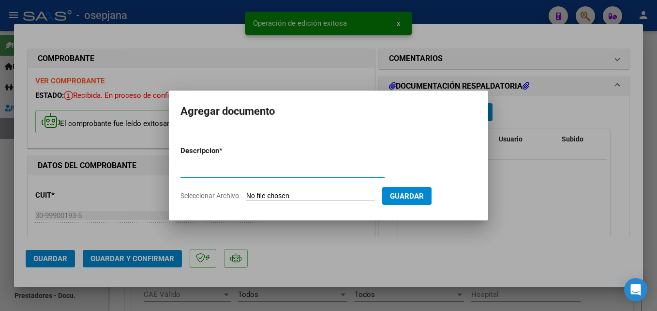
type input "e"
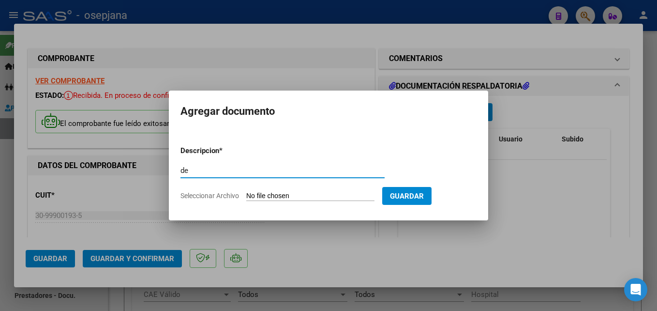
type input "d"
type input "Detalle FC-20041"
click at [299, 194] on input "Seleccionar Archivo" at bounding box center [310, 196] width 128 height 9
type input "C:\fakepath\Municipilidad [PERSON_NAME] FC-20041.PDF"
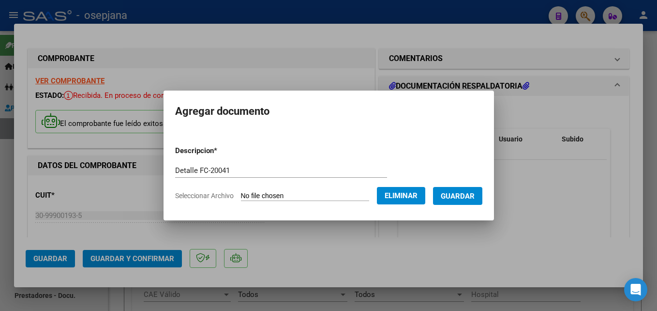
click at [469, 198] on span "Guardar" at bounding box center [458, 196] width 34 height 9
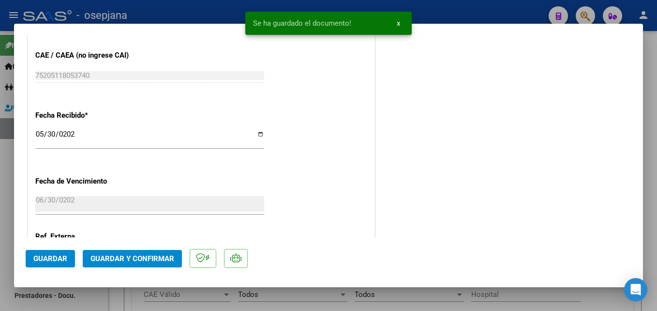
scroll to position [627, 0]
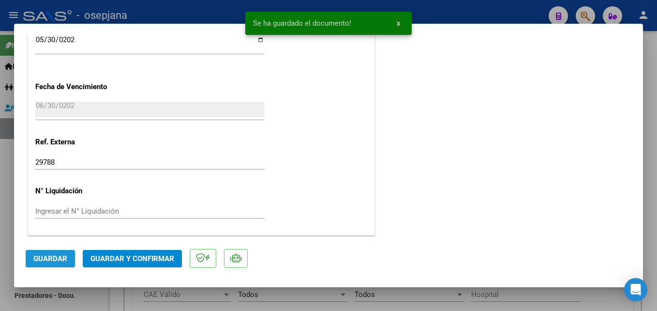
click at [48, 250] on button "Guardar" at bounding box center [50, 258] width 49 height 17
click at [161, 256] on span "Guardar y Confirmar" at bounding box center [133, 258] width 84 height 9
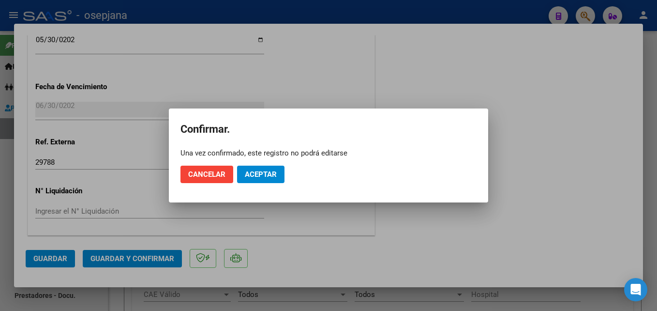
click at [254, 183] on mat-dialog-actions "Cancelar Aceptar" at bounding box center [329, 174] width 296 height 33
click at [262, 171] on span "Aceptar" at bounding box center [261, 174] width 32 height 9
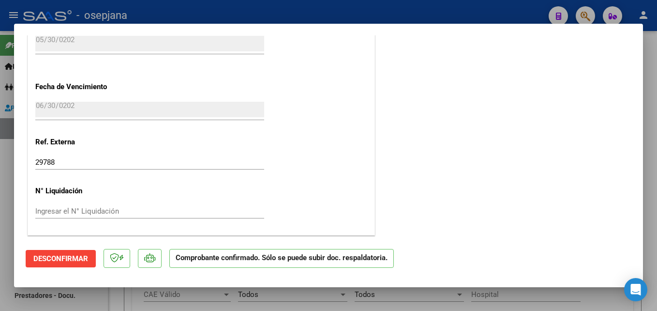
click at [307, 12] on div at bounding box center [328, 155] width 657 height 311
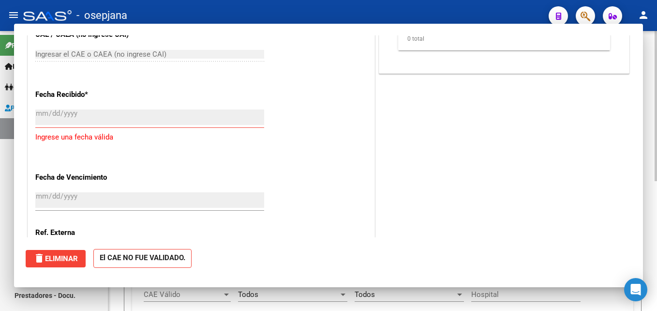
scroll to position [0, 0]
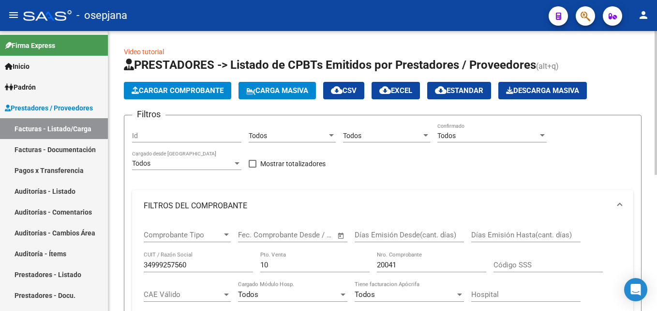
click at [185, 91] on span "Cargar Comprobante" at bounding box center [178, 90] width 92 height 9
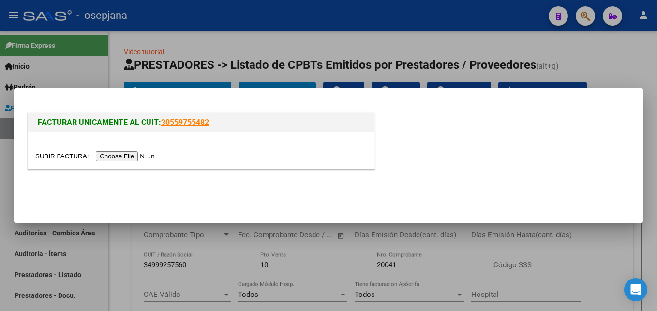
click at [96, 157] on input "file" at bounding box center [96, 156] width 122 height 10
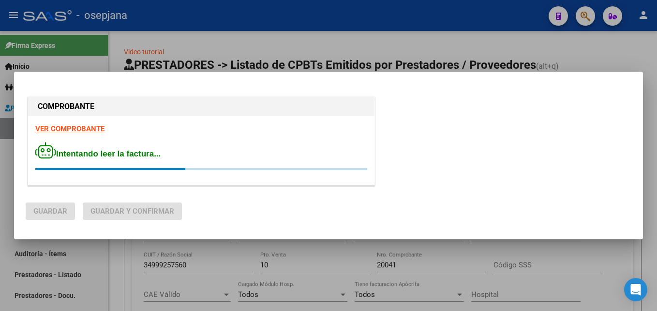
click at [72, 128] on strong "VER COMPROBANTE" at bounding box center [69, 128] width 69 height 9
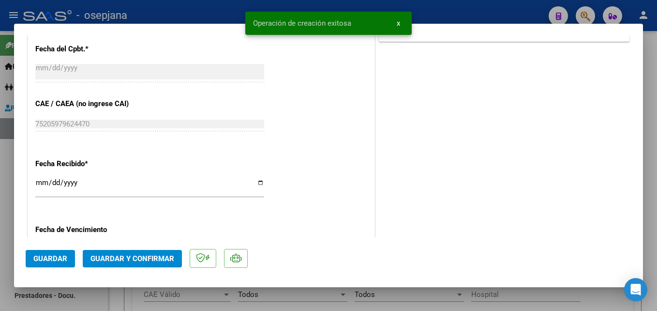
scroll to position [533, 0]
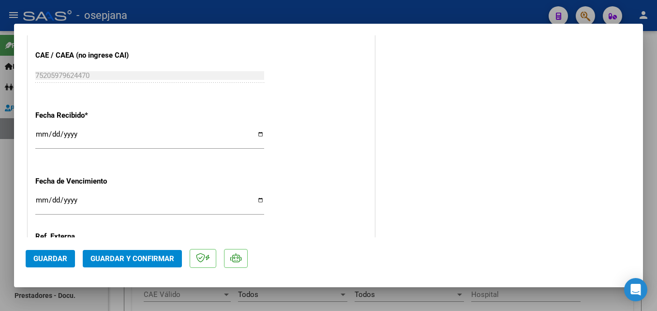
click at [43, 129] on div "[DATE] Ingresar la fecha" at bounding box center [149, 138] width 229 height 21
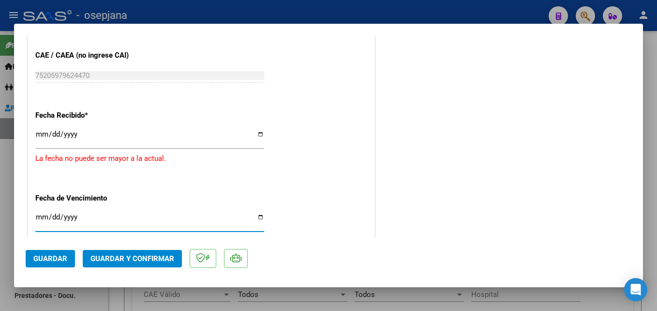
scroll to position [644, 0]
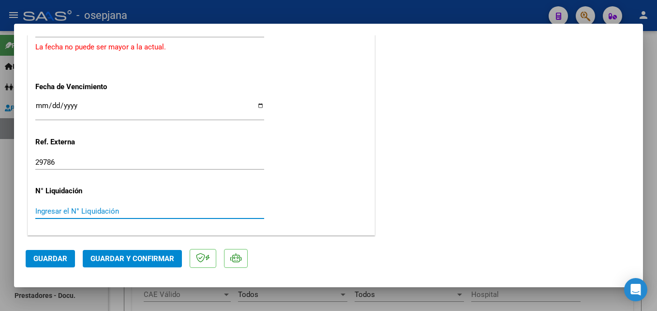
click at [78, 213] on input "Ingresar el N° Liquidación" at bounding box center [149, 211] width 229 height 9
click at [49, 253] on button "Guardar" at bounding box center [50, 258] width 49 height 17
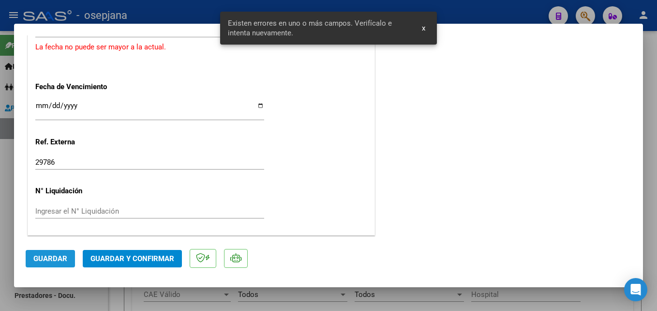
scroll to position [530, 0]
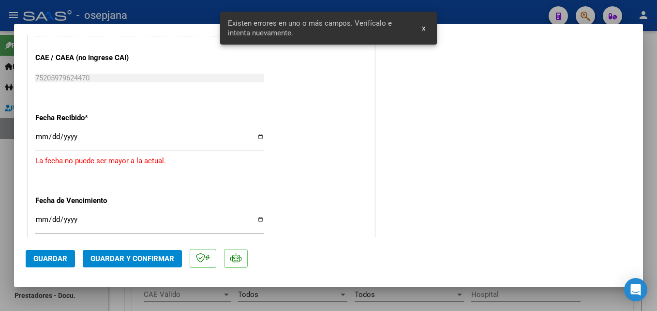
click at [319, 119] on div "Fecha Recibido * [DATE] Ingresar la fecha La fecha no puede ser mayor a la actu…" at bounding box center [201, 141] width 332 height 72
click at [74, 137] on input "[DATE]" at bounding box center [149, 140] width 229 height 15
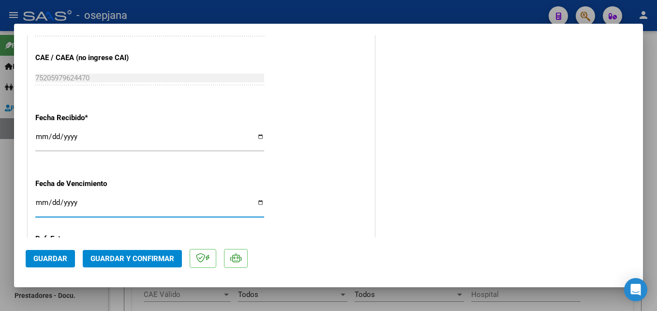
click at [71, 205] on input "[DATE]" at bounding box center [149, 205] width 229 height 15
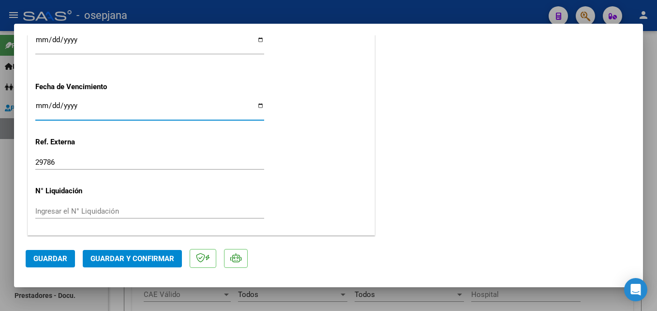
click at [55, 261] on span "Guardar" at bounding box center [50, 258] width 34 height 9
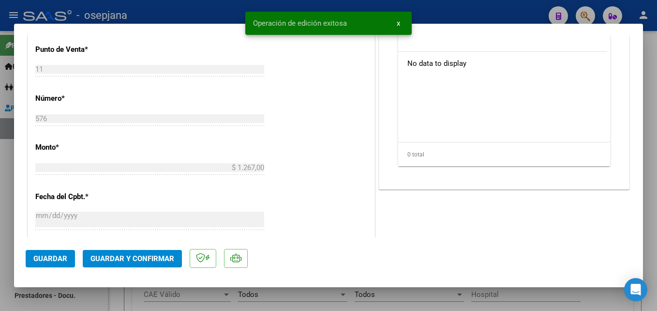
scroll to position [0, 0]
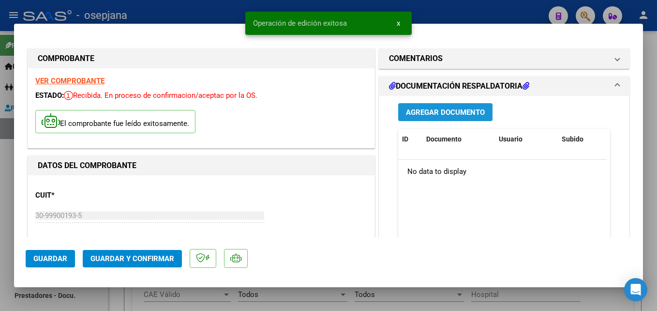
click at [459, 112] on span "Agregar Documento" at bounding box center [445, 112] width 79 height 9
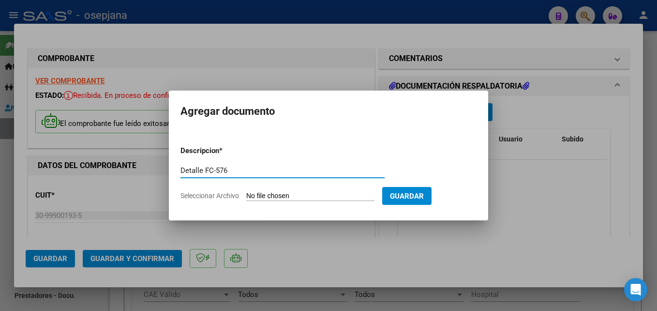
click at [297, 191] on app-file-uploader "Seleccionar Archivo" at bounding box center [282, 195] width 202 height 9
click at [312, 194] on input "Seleccionar Archivo" at bounding box center [310, 196] width 128 height 9
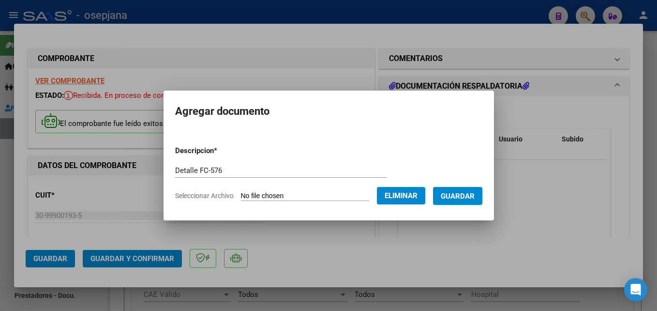
click at [473, 198] on span "Guardar" at bounding box center [458, 196] width 34 height 9
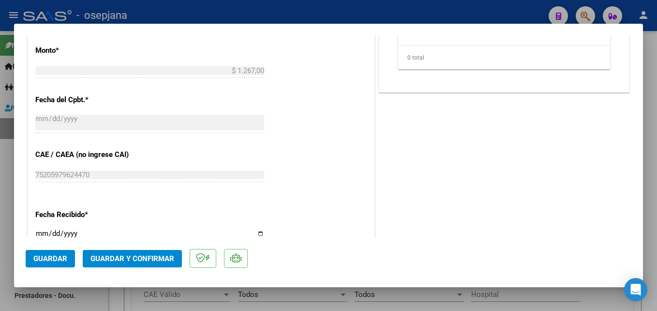
scroll to position [627, 0]
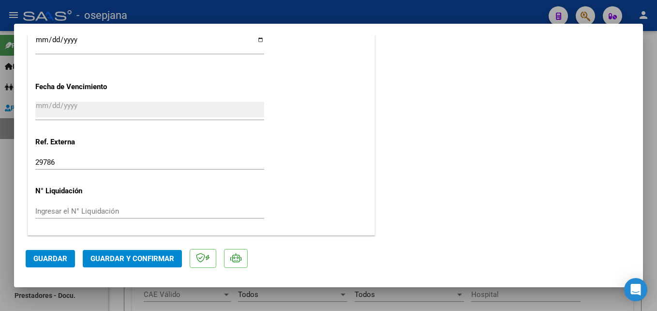
click at [59, 256] on span "Guardar" at bounding box center [50, 258] width 34 height 9
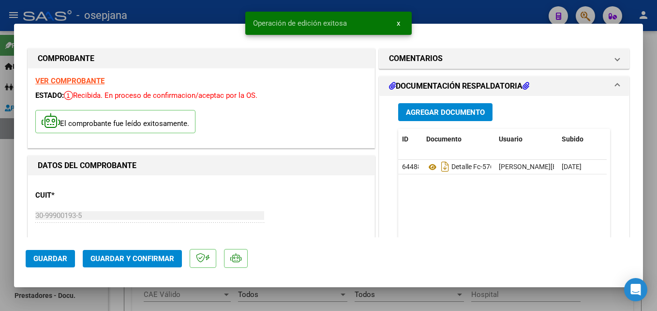
scroll to position [48, 0]
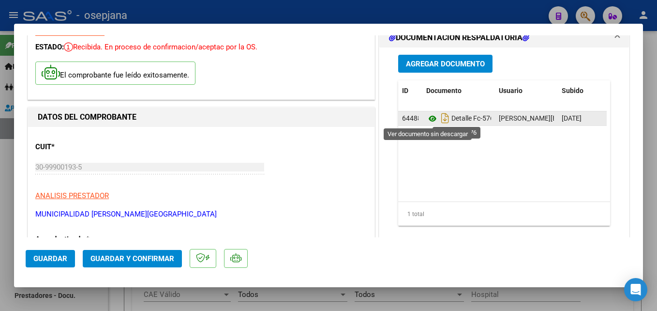
click at [427, 118] on icon at bounding box center [433, 119] width 13 height 12
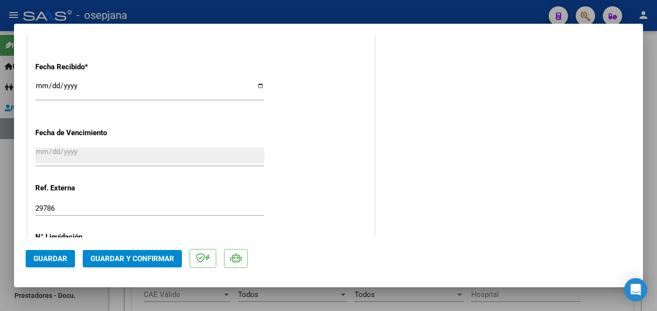
scroll to position [627, 0]
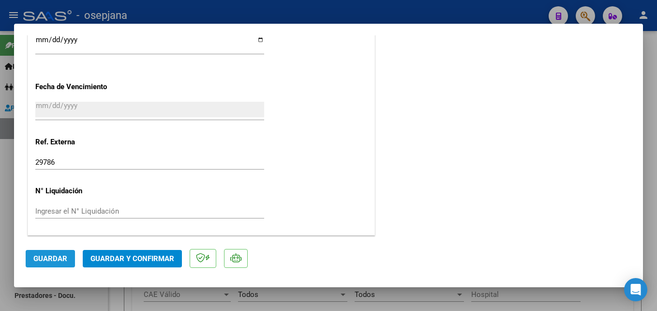
click at [52, 259] on span "Guardar" at bounding box center [50, 258] width 34 height 9
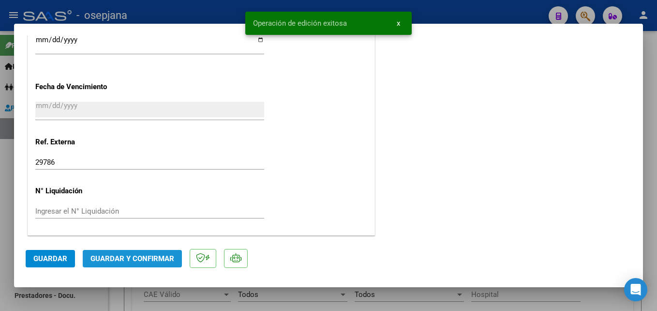
click at [165, 264] on button "Guardar y Confirmar" at bounding box center [132, 258] width 99 height 17
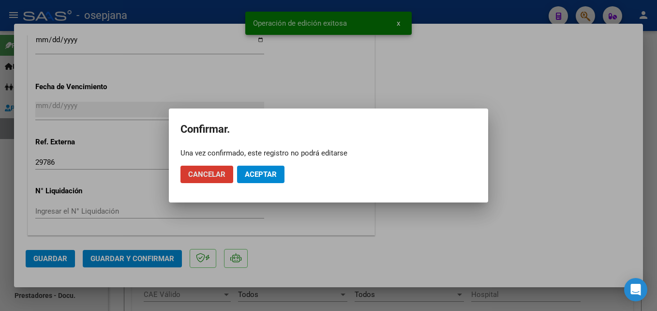
click at [271, 177] on span "Aceptar" at bounding box center [261, 174] width 32 height 9
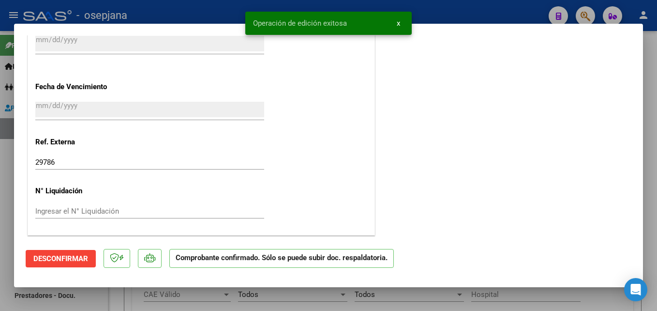
click at [437, 18] on div at bounding box center [328, 155] width 657 height 311
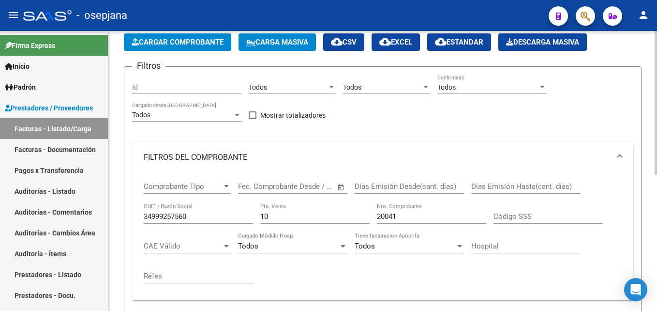
scroll to position [0, 0]
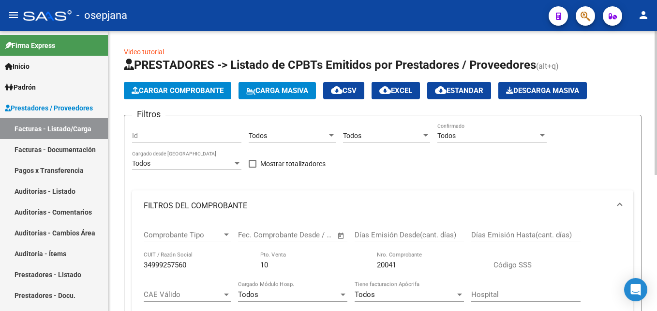
click at [195, 91] on span "Cargar Comprobante" at bounding box center [178, 90] width 92 height 9
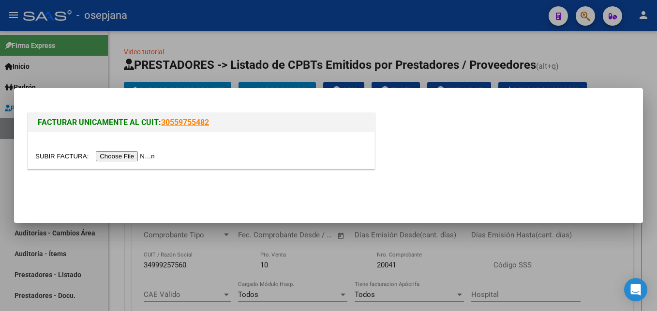
click at [122, 158] on input "file" at bounding box center [96, 156] width 122 height 10
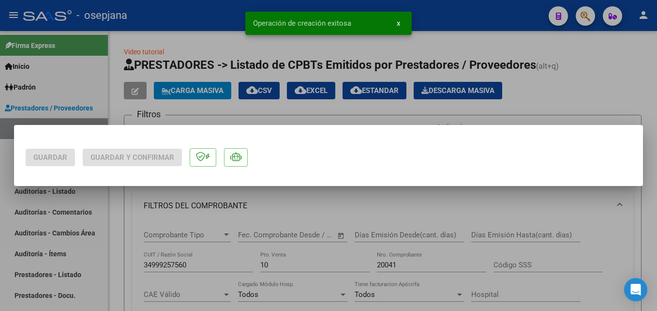
click at [86, 80] on div at bounding box center [328, 155] width 657 height 311
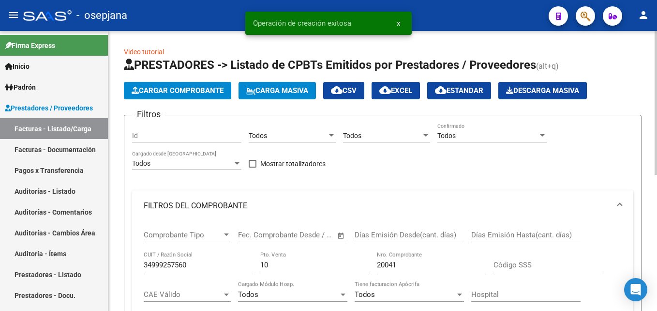
click at [171, 89] on span "Cargar Comprobante" at bounding box center [178, 90] width 92 height 9
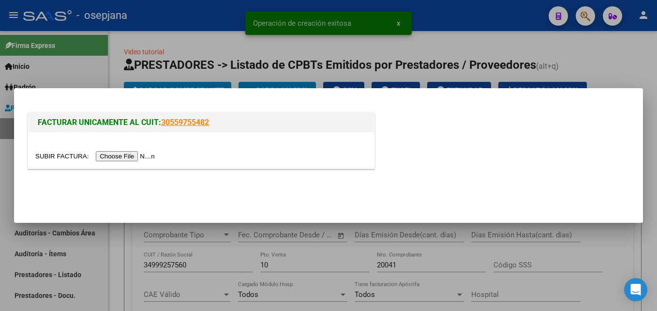
click at [116, 155] on input "file" at bounding box center [96, 156] width 122 height 10
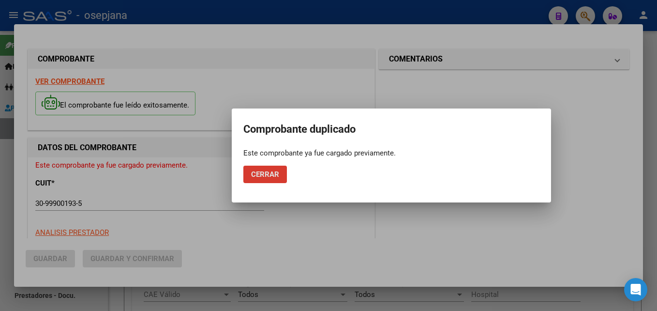
click at [273, 175] on span "Cerrar" at bounding box center [265, 174] width 28 height 9
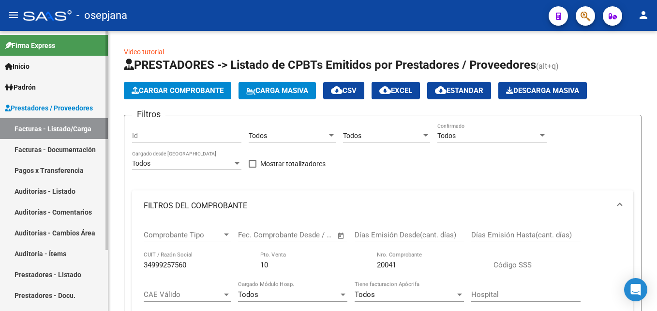
drag, startPoint x: 61, startPoint y: 190, endPoint x: 61, endPoint y: 184, distance: 5.8
click at [61, 190] on link "Auditorías - Listado" at bounding box center [54, 191] width 108 height 21
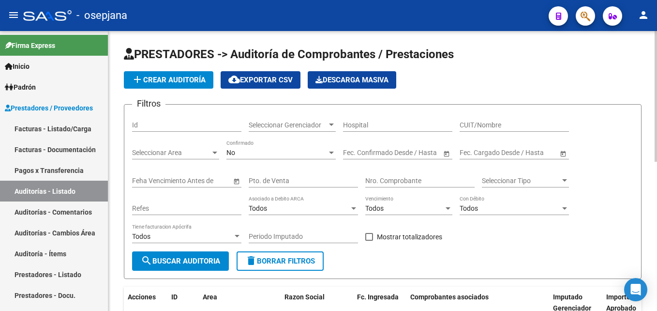
click at [187, 84] on span "add Crear Auditoría" at bounding box center [169, 80] width 74 height 9
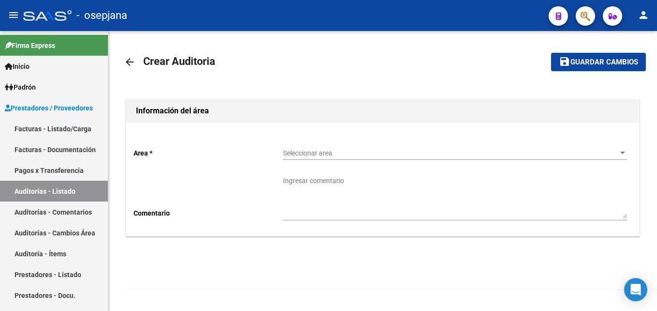
click at [386, 144] on div "Seleccionar area Seleccionar area" at bounding box center [455, 149] width 344 height 19
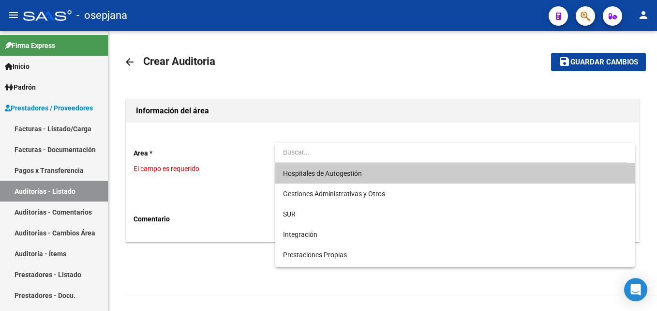
click at [348, 173] on span "Hospitales de Autogestión" at bounding box center [322, 173] width 79 height 8
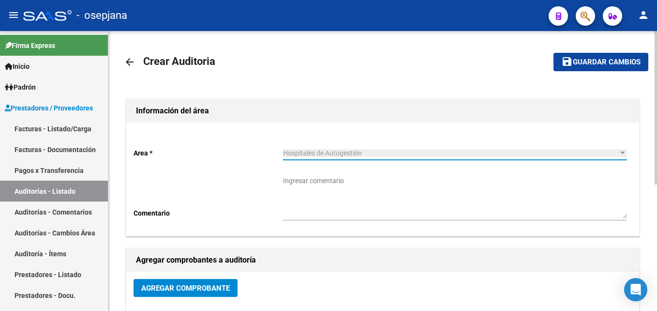
click at [209, 290] on span "Agregar Comprobante" at bounding box center [185, 288] width 89 height 9
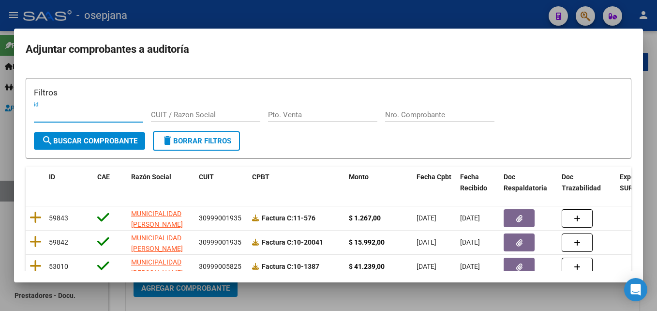
click at [425, 111] on input "Nro. Comprobante" at bounding box center [439, 114] width 109 height 9
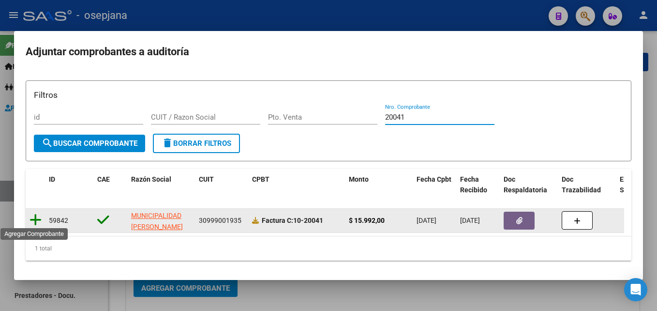
click at [36, 214] on icon at bounding box center [36, 220] width 12 height 14
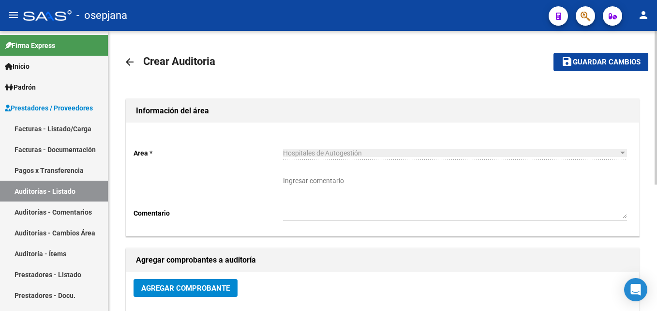
click at [614, 49] on mat-toolbar-row "save Guardar cambios" at bounding box center [593, 61] width 110 height 31
click at [612, 61] on span "Guardar cambios" at bounding box center [607, 62] width 68 height 9
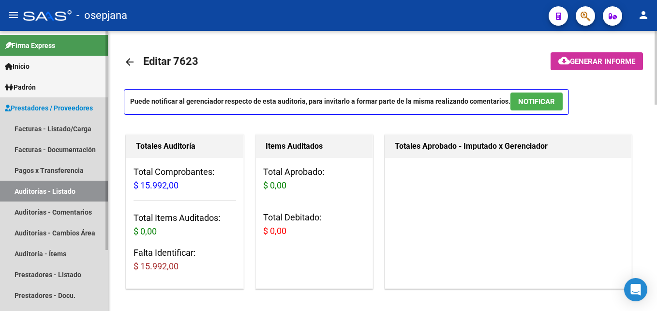
click at [72, 186] on link "Auditorías - Listado" at bounding box center [54, 191] width 108 height 21
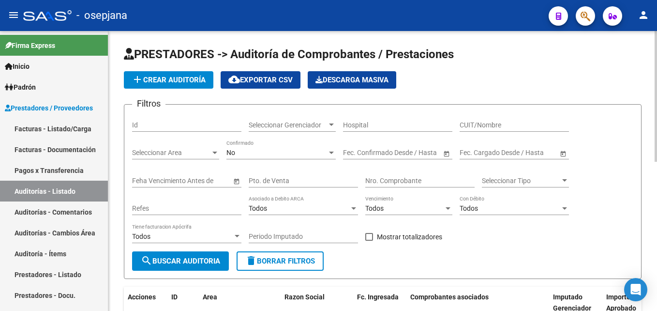
click at [176, 83] on span "add Crear Auditoría" at bounding box center [169, 80] width 74 height 9
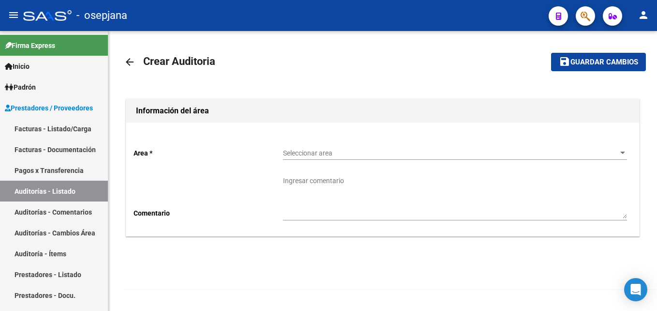
click at [349, 158] on div "Seleccionar area Seleccionar area" at bounding box center [455, 149] width 344 height 19
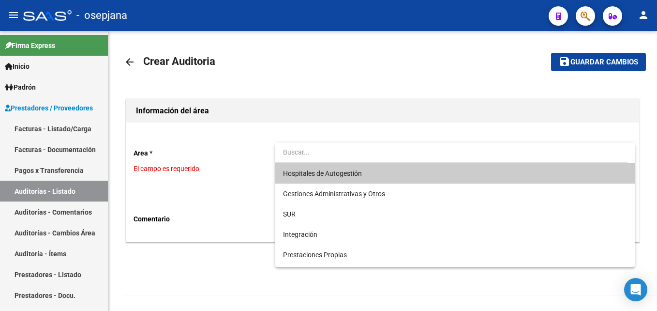
click at [340, 175] on span "Hospitales de Autogestión" at bounding box center [322, 173] width 79 height 8
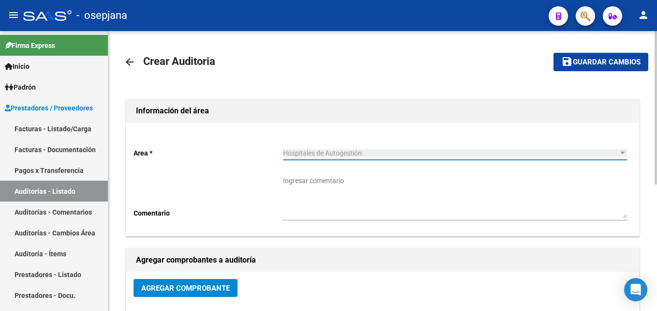
click at [173, 292] on span "Agregar Comprobante" at bounding box center [185, 288] width 89 height 9
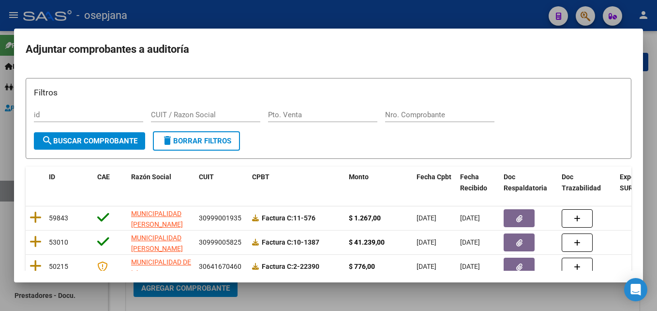
click at [447, 121] on div "Nro. Comprobante" at bounding box center [439, 114] width 109 height 15
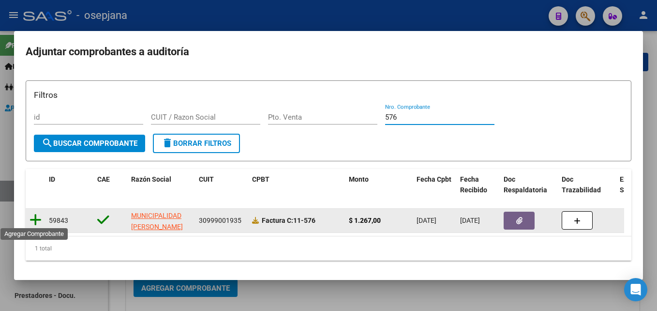
click at [35, 220] on icon at bounding box center [36, 220] width 12 height 14
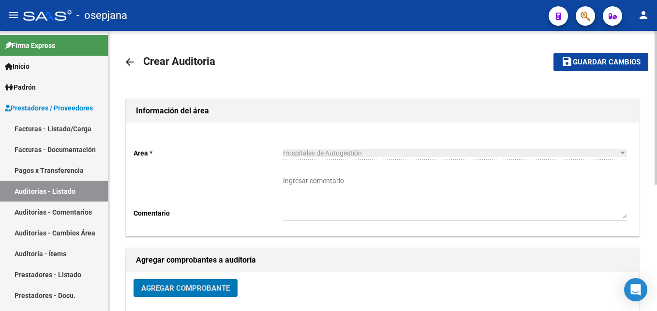
click at [632, 61] on span "Guardar cambios" at bounding box center [607, 62] width 68 height 9
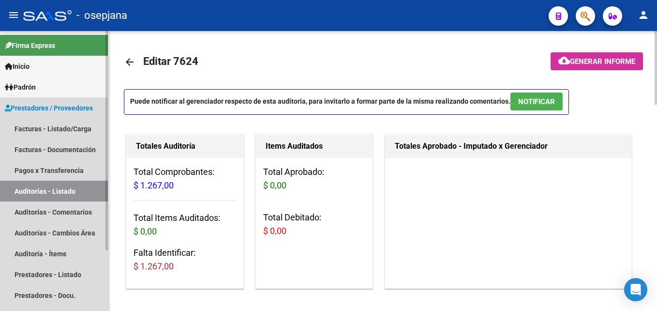
click at [50, 185] on link "Auditorías - Listado" at bounding box center [54, 191] width 108 height 21
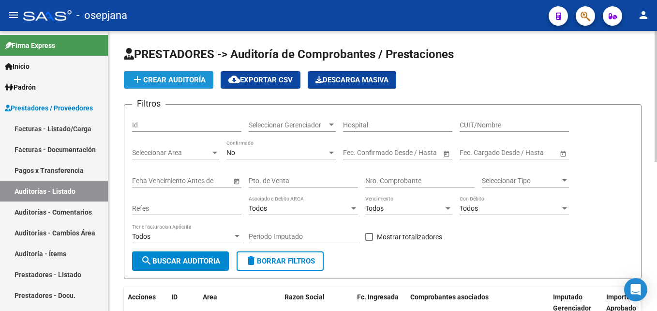
click at [163, 78] on span "add Crear Auditoría" at bounding box center [169, 80] width 74 height 9
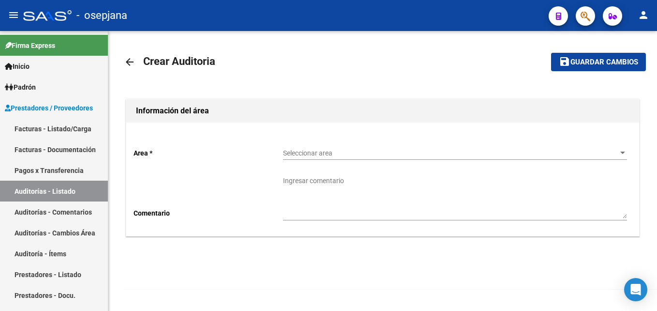
click at [334, 154] on span "Seleccionar area" at bounding box center [450, 153] width 335 height 8
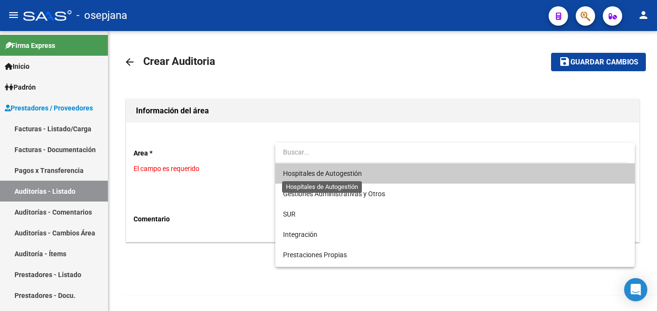
click at [334, 170] on span "Hospitales de Autogestión" at bounding box center [322, 173] width 79 height 8
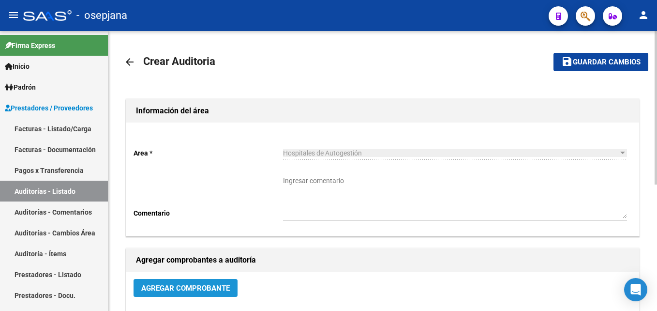
click at [214, 283] on span "Agregar Comprobante" at bounding box center [185, 287] width 89 height 9
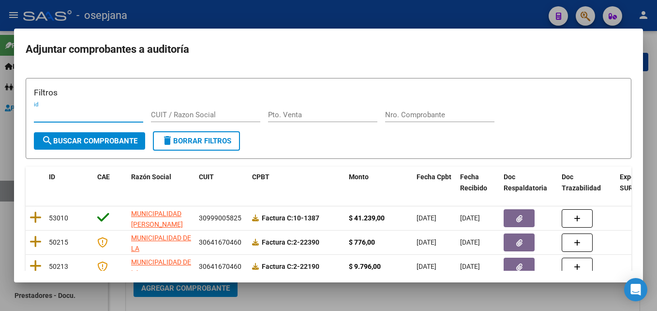
click at [431, 117] on input "Nro. Comprobante" at bounding box center [439, 114] width 109 height 9
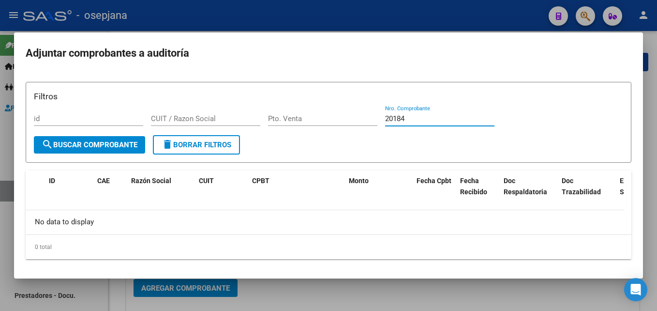
click at [406, 13] on div at bounding box center [328, 155] width 657 height 311
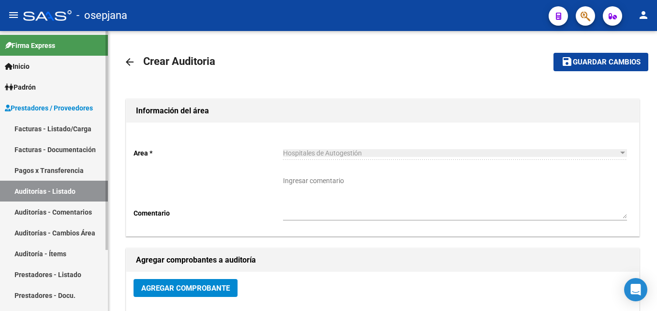
click at [62, 125] on link "Facturas - Listado/Carga" at bounding box center [54, 128] width 108 height 21
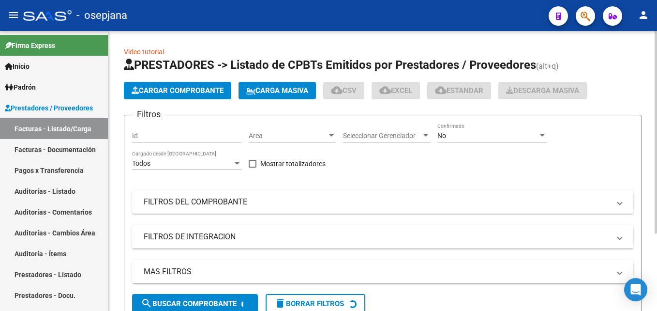
click at [261, 134] on span "Area" at bounding box center [288, 136] width 78 height 8
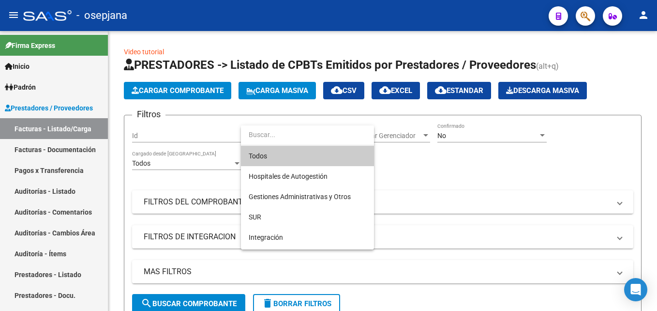
drag, startPoint x: 279, startPoint y: 145, endPoint x: 280, endPoint y: 152, distance: 7.3
click at [279, 146] on div "Todos Hospitales de Autogestión Gestiones Administrativas y Otros SUR Integraci…" at bounding box center [307, 187] width 133 height 124
click at [280, 154] on span "Todos" at bounding box center [308, 156] width 118 height 20
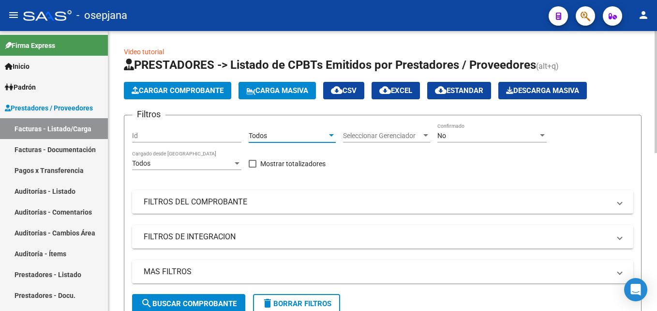
click at [380, 136] on span "Seleccionar Gerenciador" at bounding box center [382, 136] width 78 height 8
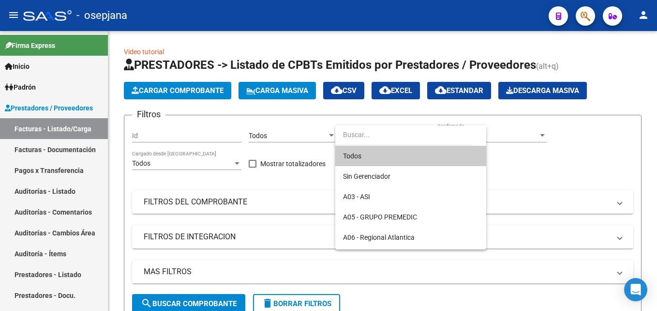
click at [377, 157] on span "Todos" at bounding box center [411, 156] width 136 height 20
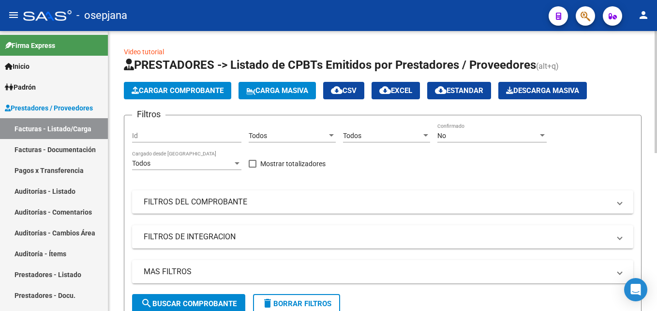
click at [476, 140] on div "No Confirmado" at bounding box center [492, 132] width 109 height 19
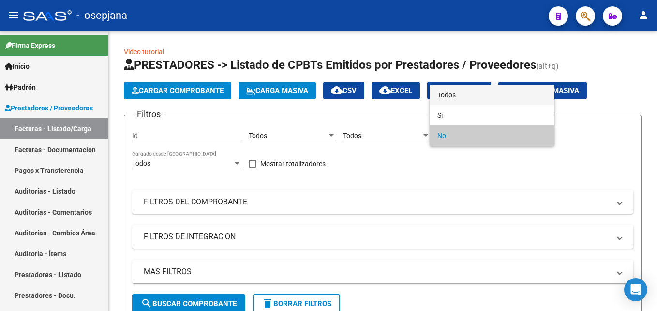
click at [464, 101] on span "Todos" at bounding box center [492, 95] width 109 height 20
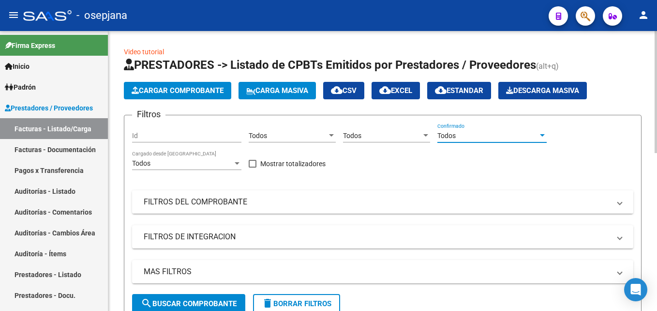
click at [358, 194] on mat-expansion-panel-header "FILTROS DEL COMPROBANTE" at bounding box center [383, 201] width 502 height 23
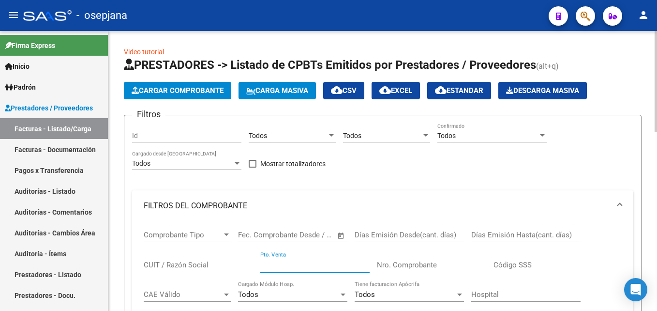
click at [296, 266] on input "Pto. Venta" at bounding box center [314, 264] width 109 height 9
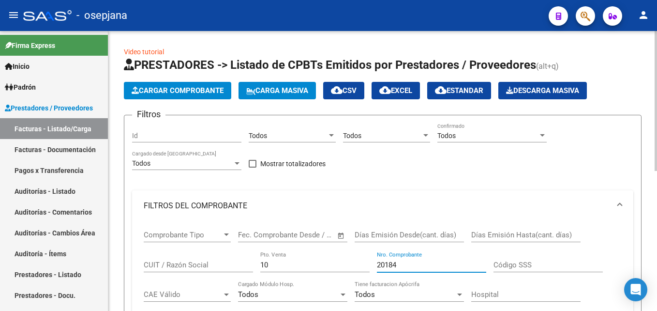
scroll to position [194, 0]
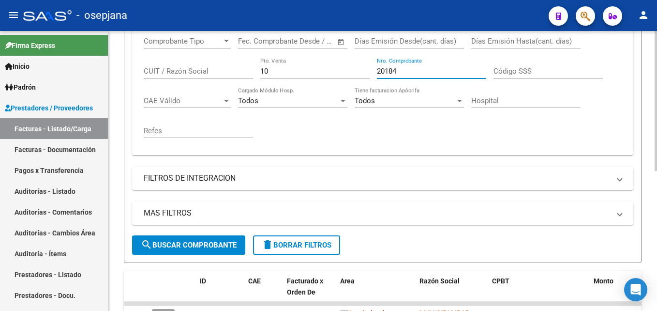
drag, startPoint x: 278, startPoint y: 67, endPoint x: 245, endPoint y: 74, distance: 33.5
click at [277, 68] on input "10" at bounding box center [314, 71] width 109 height 9
click at [244, 74] on div "Comprobante Tipo Comprobante Tipo Fecha inicio – Fecha fin Fec. Comprobante Des…" at bounding box center [383, 88] width 478 height 120
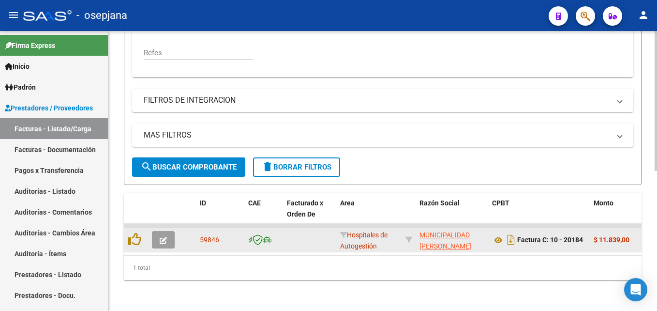
click at [164, 237] on icon "button" at bounding box center [163, 240] width 7 height 7
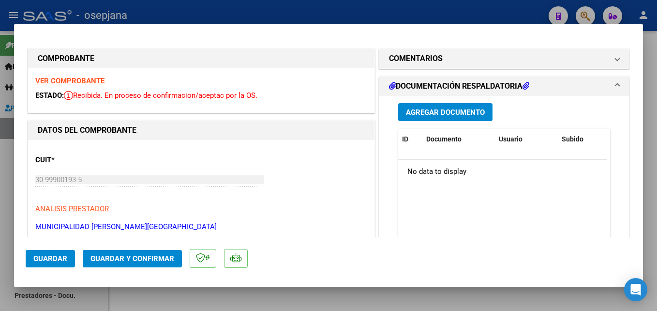
click at [88, 82] on strong "VER COMPROBANTE" at bounding box center [69, 80] width 69 height 9
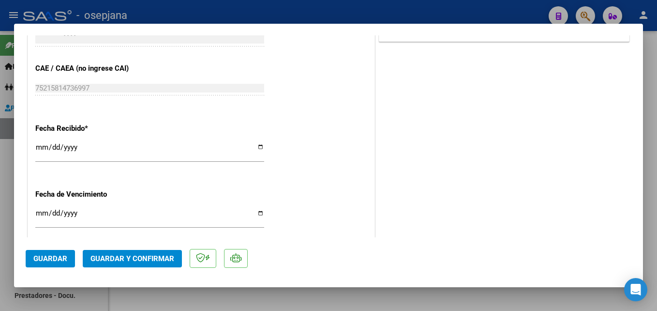
scroll to position [533, 0]
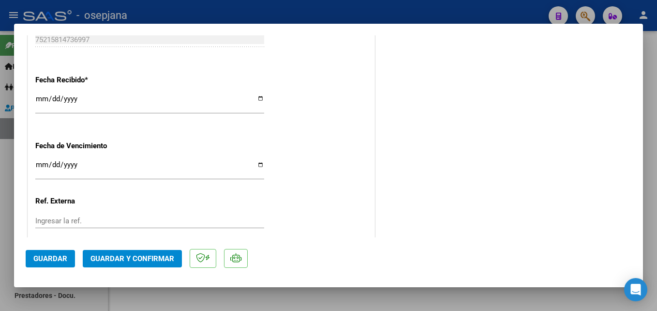
click at [38, 97] on input "[DATE]" at bounding box center [149, 102] width 229 height 15
click at [42, 163] on input "Ingresar la fecha" at bounding box center [149, 168] width 229 height 15
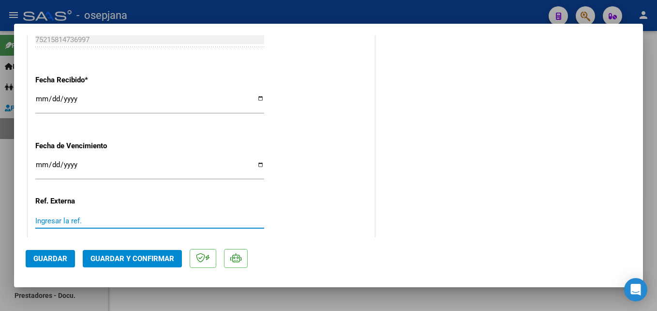
click at [86, 218] on input "Ingresar la ref." at bounding box center [149, 220] width 229 height 9
click at [84, 221] on input "Ingresar la ref." at bounding box center [149, 220] width 229 height 9
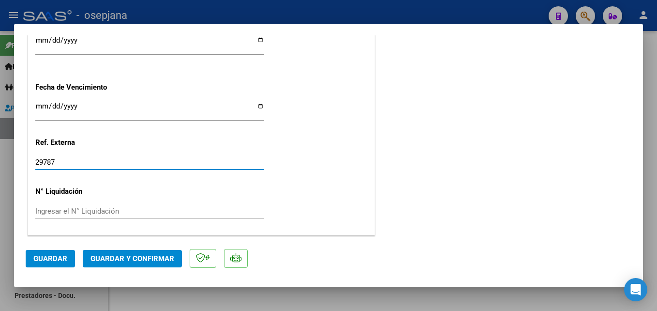
click at [52, 255] on span "Guardar" at bounding box center [50, 258] width 34 height 9
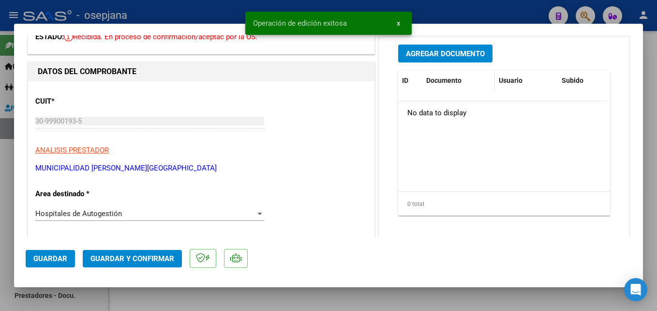
scroll to position [10, 0]
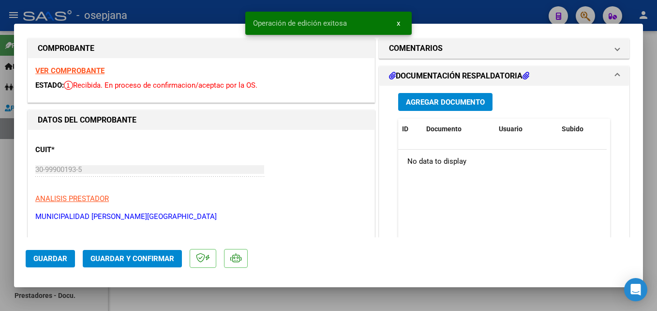
click at [431, 106] on span "Agregar Documento" at bounding box center [445, 102] width 79 height 9
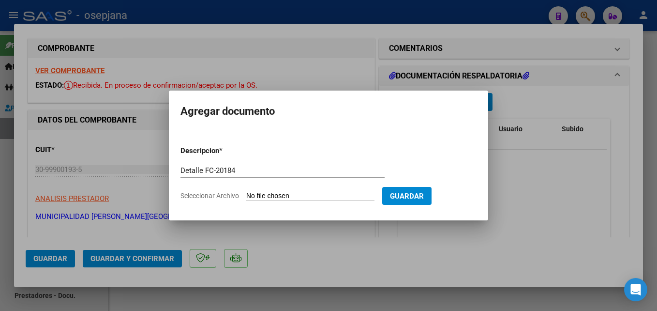
click at [275, 197] on input "Seleccionar Archivo" at bounding box center [310, 196] width 128 height 9
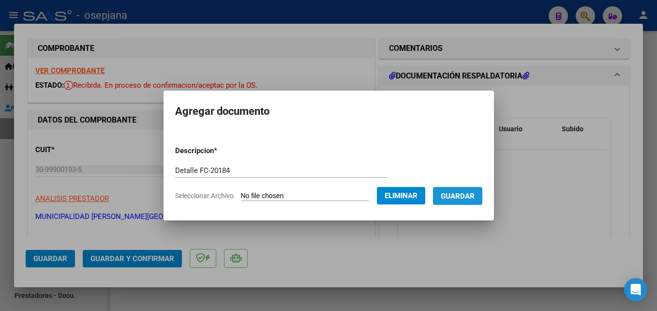
click at [475, 197] on span "Guardar" at bounding box center [458, 196] width 34 height 9
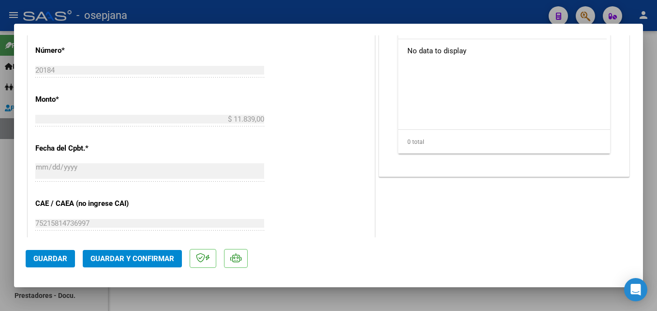
scroll to position [59, 0]
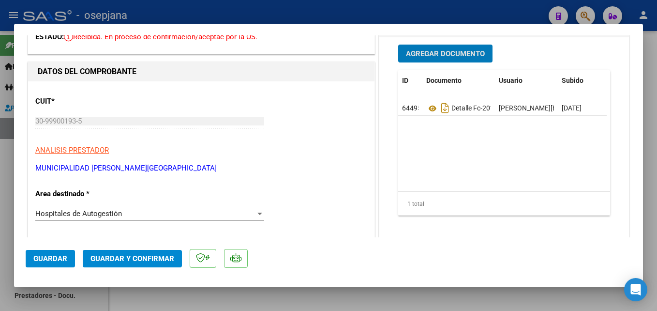
click at [61, 259] on span "Guardar" at bounding box center [50, 258] width 34 height 9
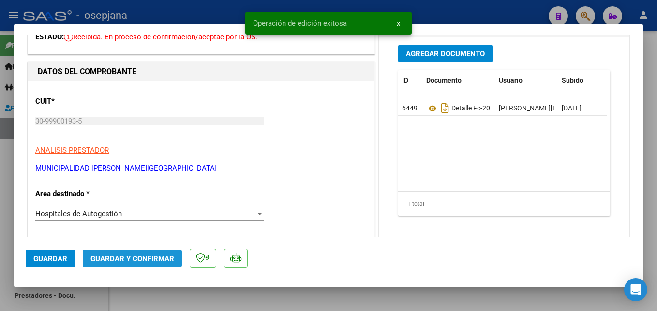
click at [146, 254] on span "Guardar y Confirmar" at bounding box center [133, 258] width 84 height 9
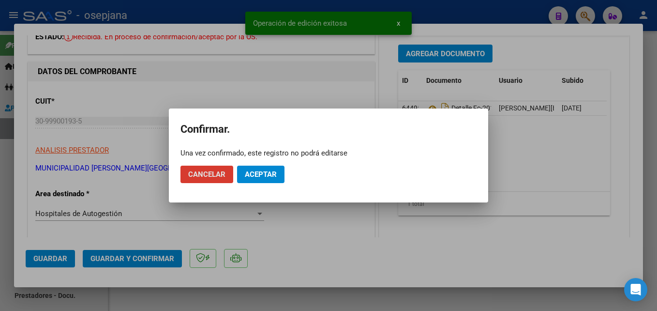
click at [262, 171] on span "Aceptar" at bounding box center [261, 174] width 32 height 9
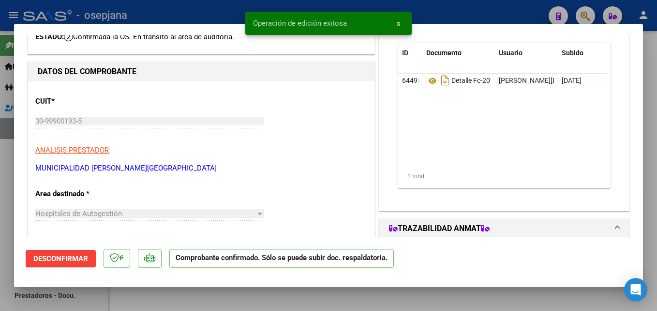
click at [443, 11] on div at bounding box center [328, 155] width 657 height 311
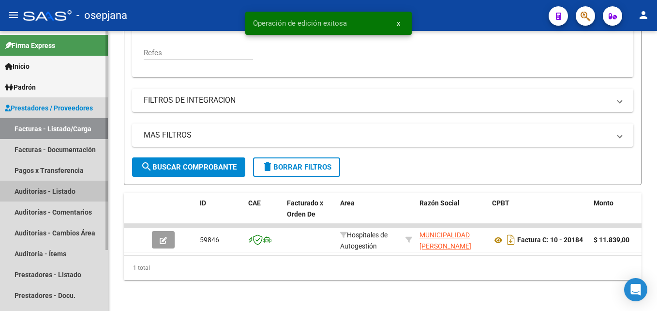
click at [44, 188] on link "Auditorías - Listado" at bounding box center [54, 191] width 108 height 21
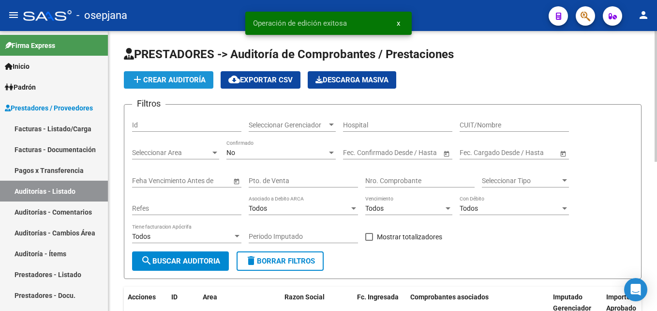
click at [213, 78] on button "add Crear Auditoría" at bounding box center [169, 79] width 90 height 17
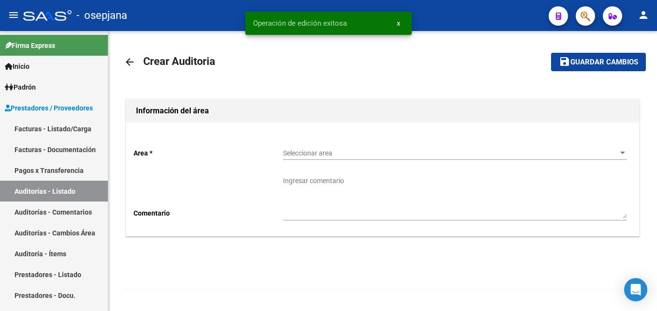
click at [376, 153] on span "Seleccionar area" at bounding box center [450, 153] width 335 height 8
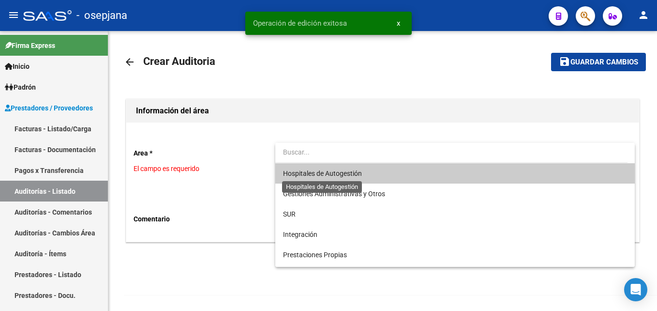
click at [336, 177] on span "Hospitales de Autogestión" at bounding box center [322, 173] width 79 height 8
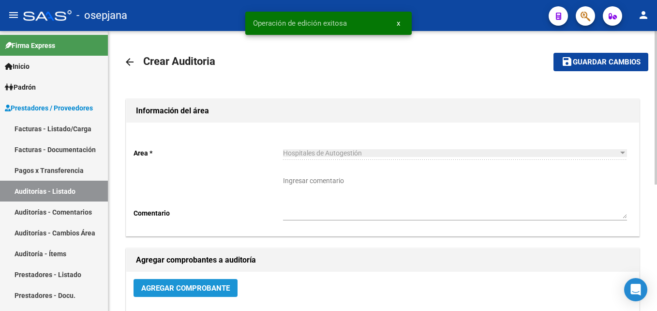
click at [194, 297] on button "Agregar Comprobante" at bounding box center [186, 288] width 104 height 18
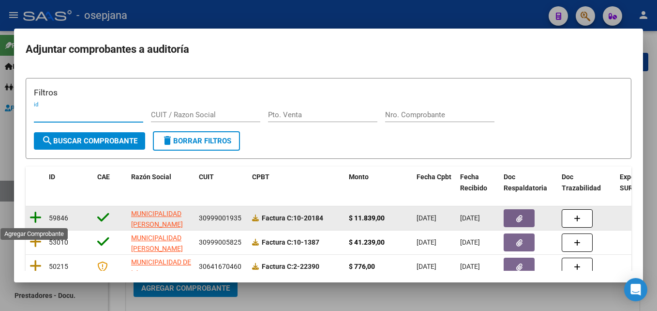
click at [32, 212] on icon at bounding box center [36, 218] width 12 height 14
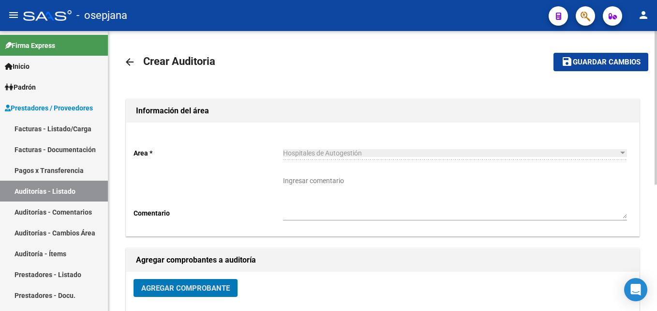
click at [599, 61] on span "Guardar cambios" at bounding box center [607, 62] width 68 height 9
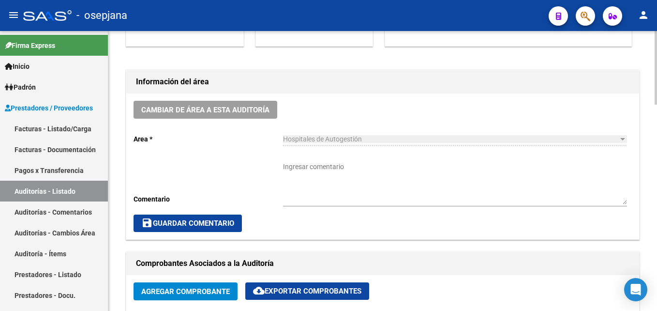
scroll to position [145, 0]
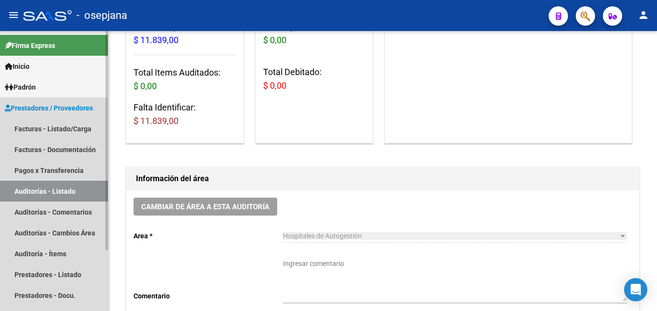
click at [69, 189] on link "Auditorías - Listado" at bounding box center [54, 191] width 108 height 21
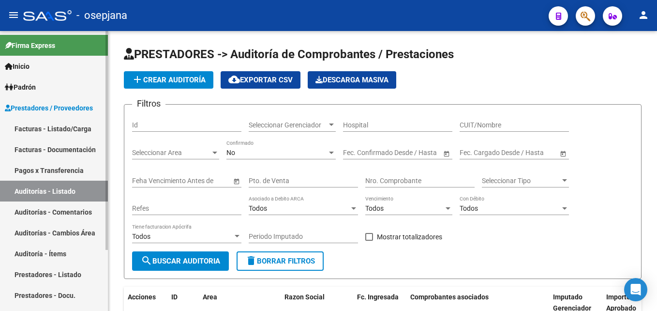
click at [76, 123] on link "Facturas - Listado/Carga" at bounding box center [54, 128] width 108 height 21
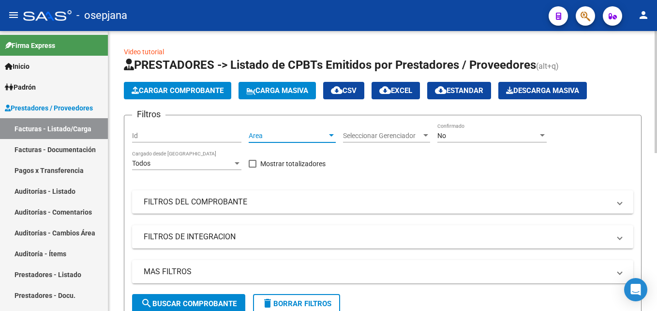
click at [271, 135] on span "Area" at bounding box center [288, 136] width 78 height 8
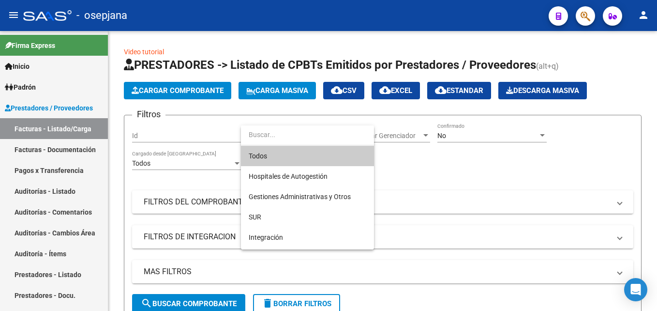
click at [278, 145] on input "dropdown search" at bounding box center [307, 134] width 133 height 20
click at [278, 156] on span "Todos" at bounding box center [308, 156] width 118 height 20
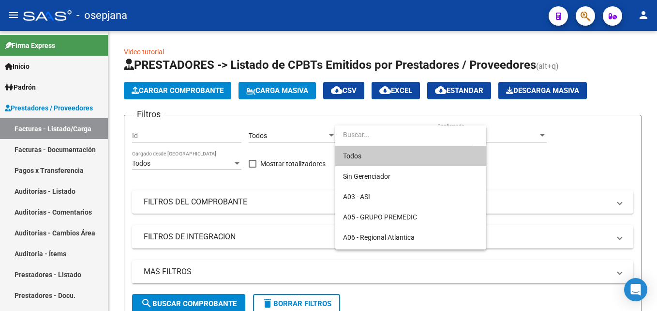
click at [370, 150] on span "Todos" at bounding box center [411, 156] width 136 height 20
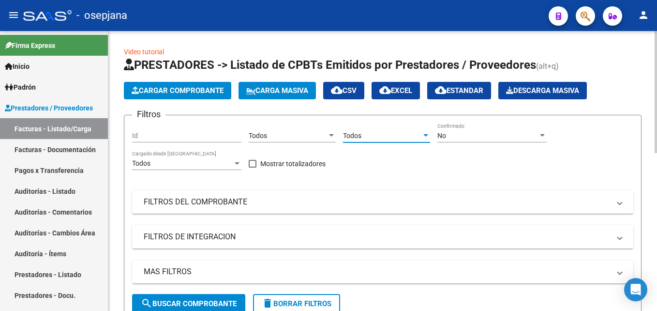
click at [445, 137] on span "No" at bounding box center [442, 136] width 9 height 8
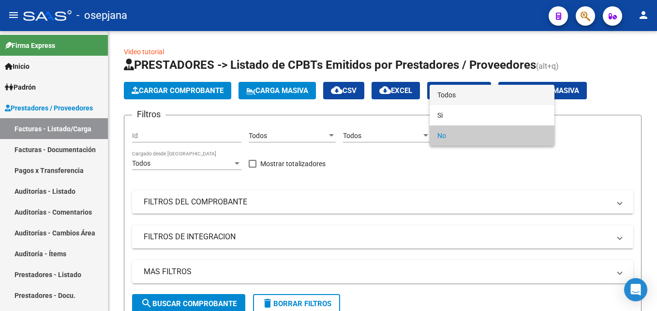
click at [461, 95] on span "Todos" at bounding box center [492, 95] width 109 height 20
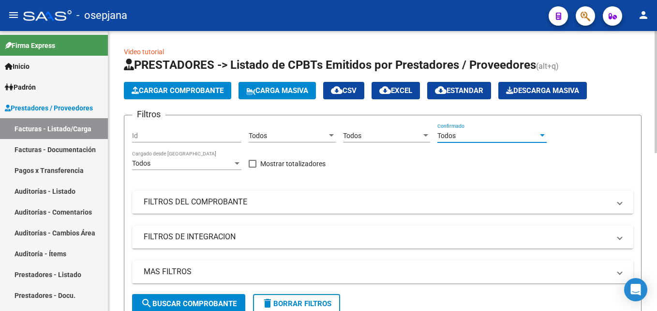
click at [294, 197] on mat-panel-title "FILTROS DEL COMPROBANTE" at bounding box center [377, 202] width 467 height 11
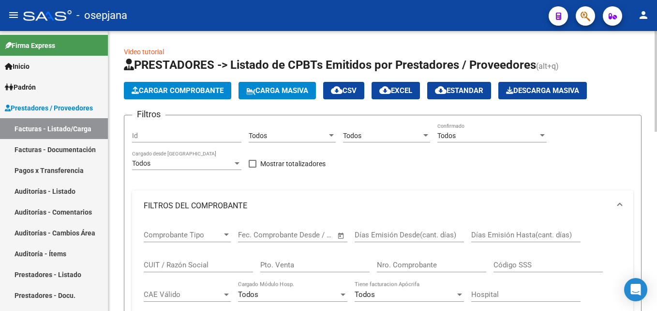
click at [286, 264] on input "Pto. Venta" at bounding box center [314, 264] width 109 height 9
type input "5"
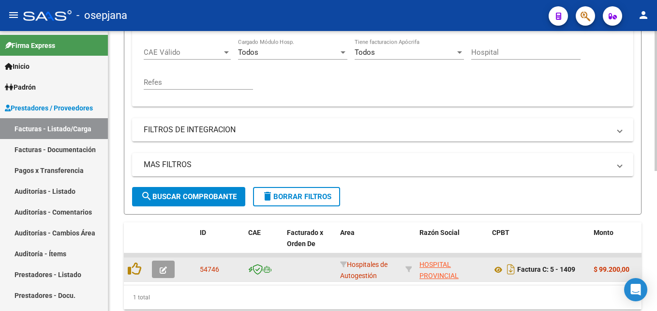
type input "1409"
click at [166, 269] on icon "button" at bounding box center [163, 269] width 7 height 7
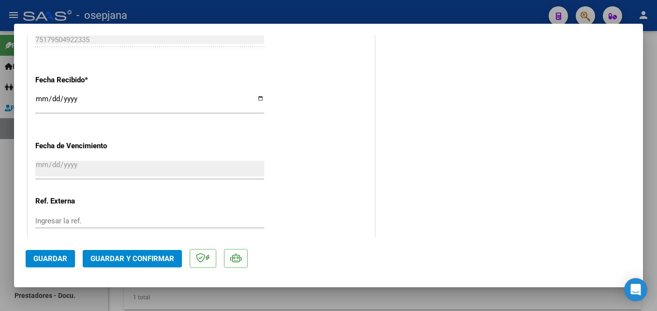
scroll to position [591, 0]
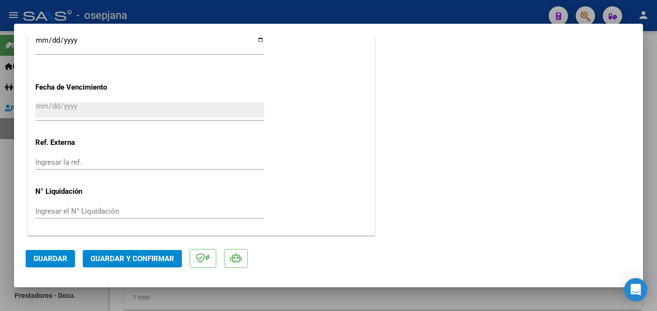
click at [81, 163] on input "Ingresar la ref." at bounding box center [149, 162] width 229 height 9
type input "1"
type input "29158"
click at [51, 258] on span "Guardar" at bounding box center [50, 258] width 34 height 9
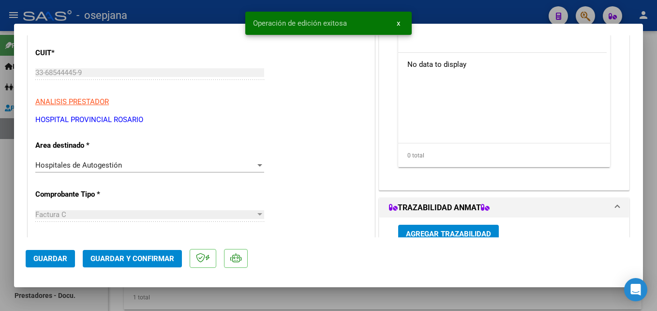
scroll to position [0, 0]
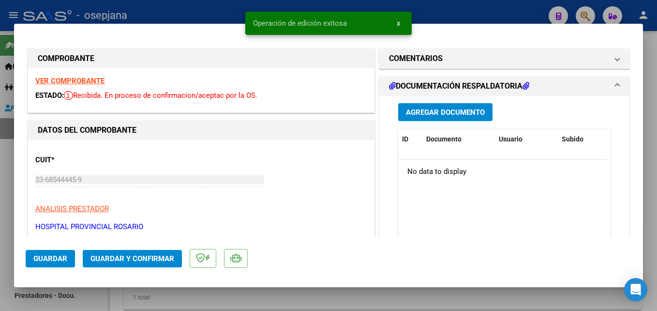
click at [70, 78] on strong "VER COMPROBANTE" at bounding box center [69, 80] width 69 height 9
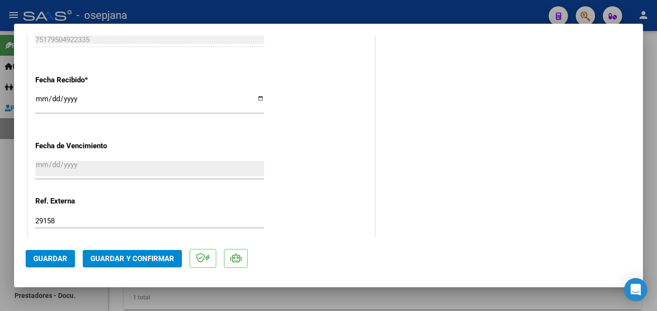
scroll to position [591, 0]
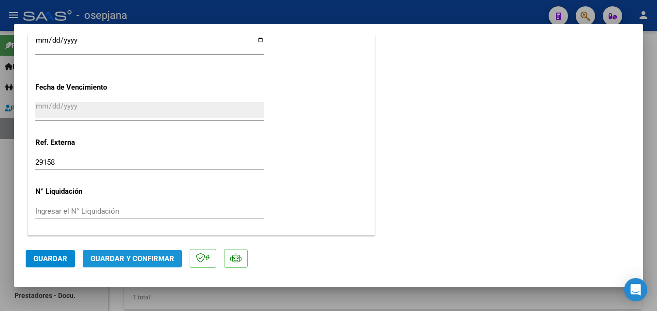
click at [141, 261] on span "Guardar y Confirmar" at bounding box center [133, 258] width 84 height 9
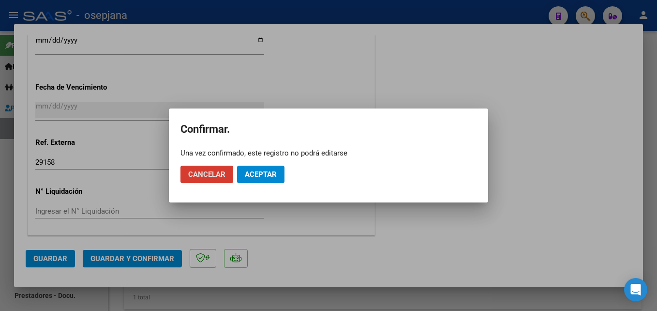
click at [269, 166] on button "Aceptar" at bounding box center [260, 174] width 47 height 17
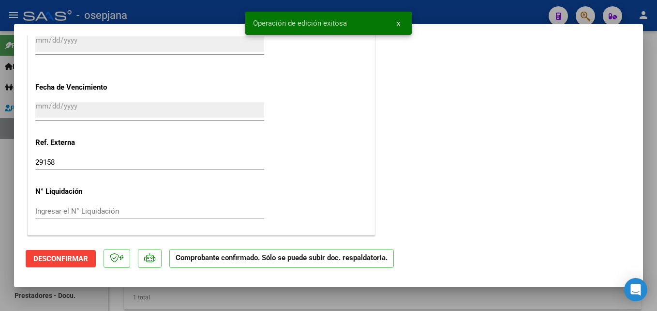
click at [475, 10] on div at bounding box center [328, 155] width 657 height 311
type input "$ 0,00"
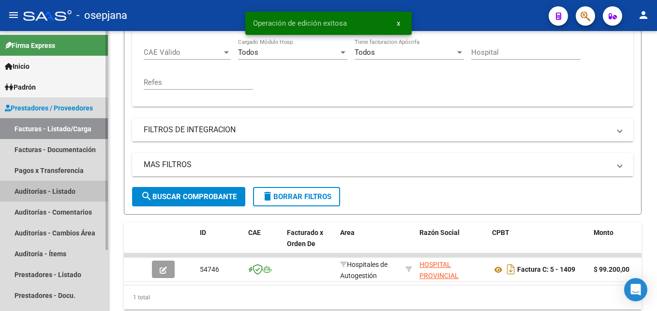
click at [47, 186] on link "Auditorías - Listado" at bounding box center [54, 191] width 108 height 21
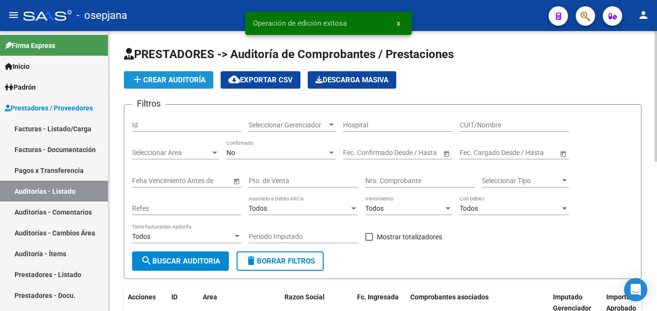
click at [189, 82] on span "add Crear Auditoría" at bounding box center [169, 80] width 74 height 9
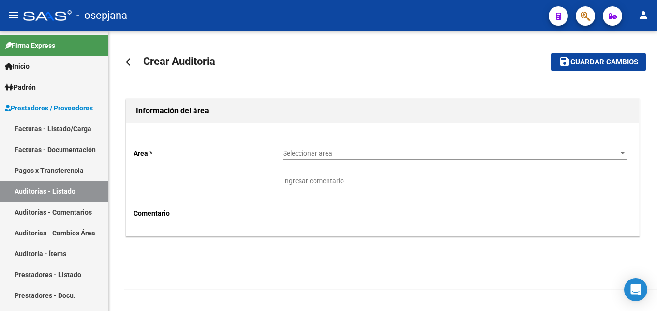
click at [364, 147] on div "Seleccionar area Seleccionar area" at bounding box center [455, 149] width 344 height 19
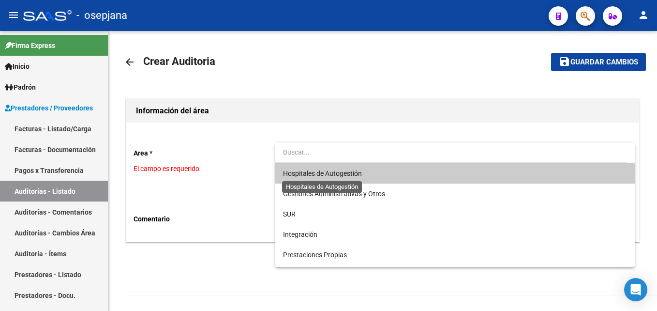
click at [319, 170] on span "Hospitales de Autogestión" at bounding box center [322, 173] width 79 height 8
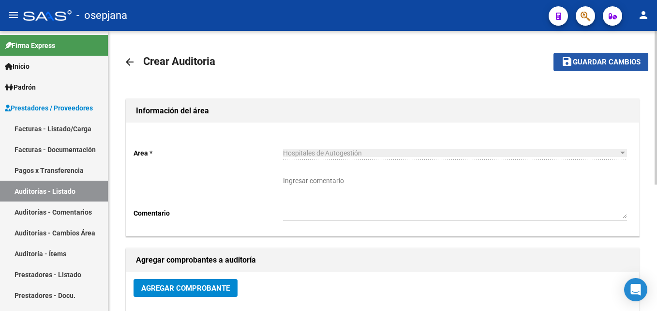
click at [614, 60] on span "Guardar cambios" at bounding box center [607, 62] width 68 height 9
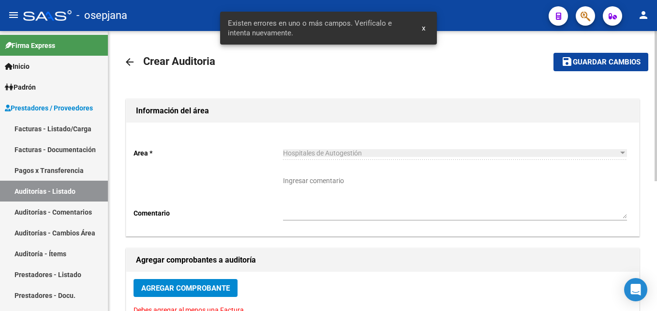
scroll to position [145, 0]
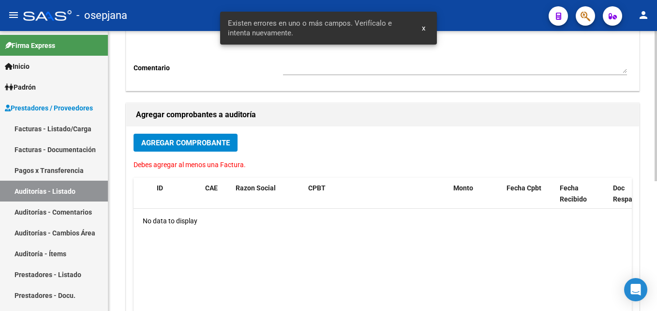
click at [205, 148] on button "Agregar Comprobante" at bounding box center [186, 143] width 104 height 18
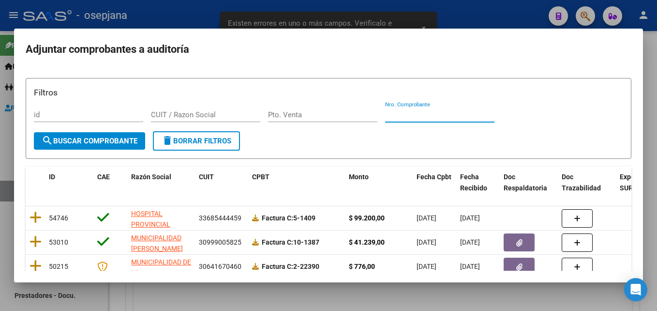
click at [427, 116] on input "Nro. Comprobante" at bounding box center [439, 114] width 109 height 9
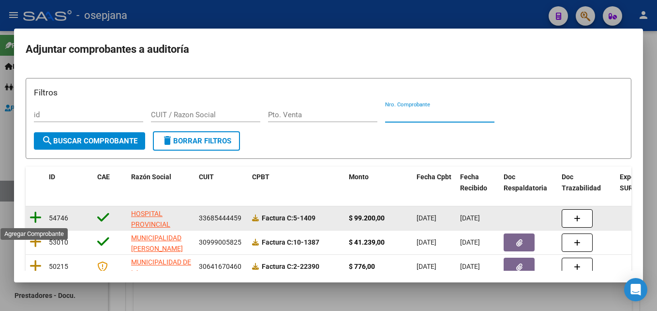
click at [37, 212] on icon at bounding box center [36, 218] width 12 height 14
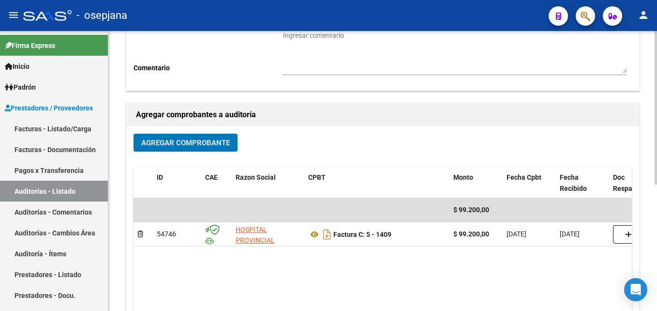
scroll to position [0, 0]
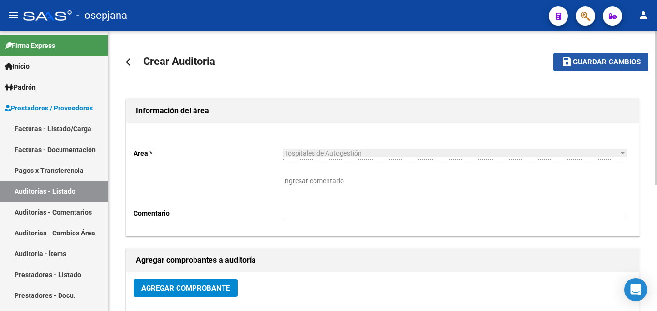
click at [611, 64] on span "Guardar cambios" at bounding box center [607, 62] width 68 height 9
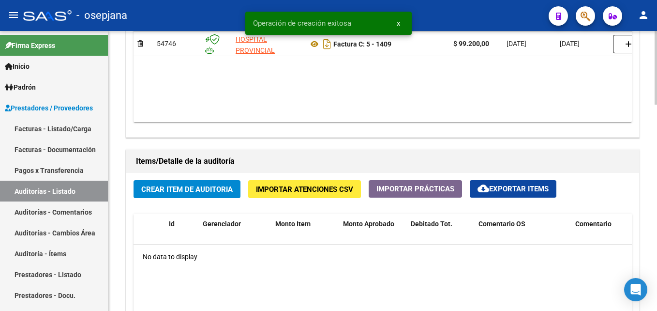
scroll to position [726, 0]
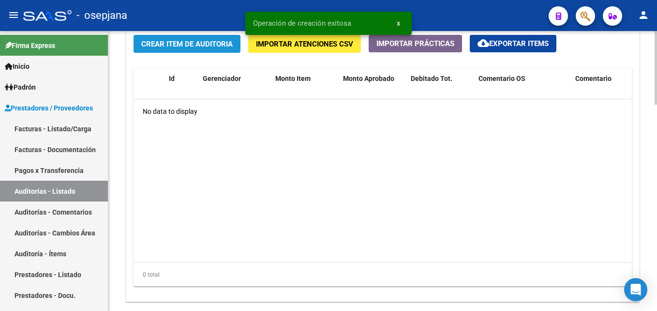
click at [216, 43] on span "Crear Item de Auditoria" at bounding box center [186, 44] width 91 height 9
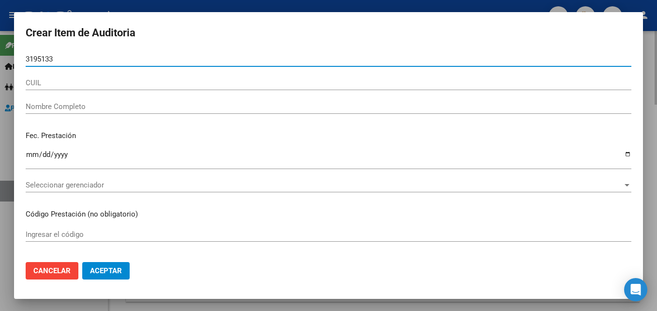
type input "31951332"
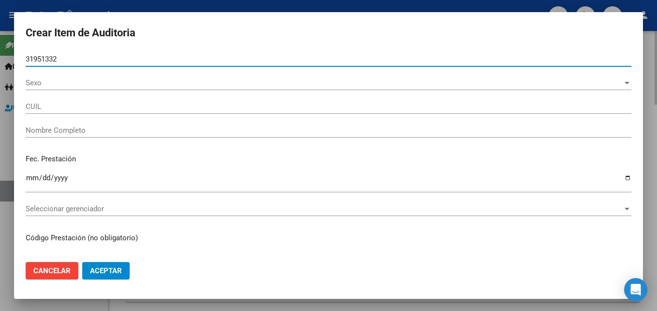
type input "23319513329"
type input "FERREYRA MANUEL SALVADOR"
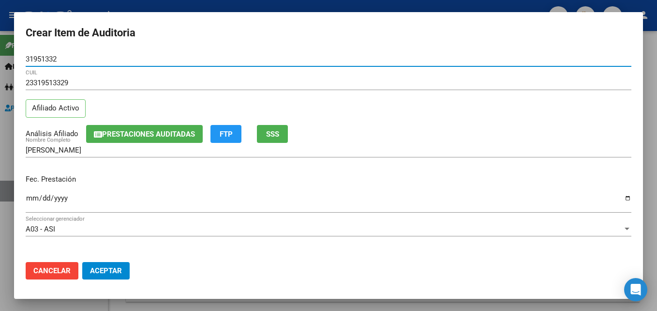
type input "31951332"
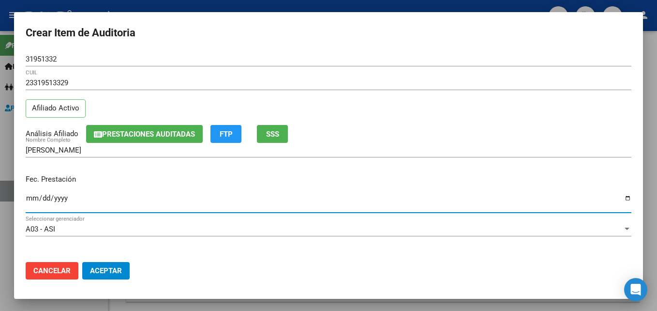
click at [34, 196] on input "Ingresar la fecha" at bounding box center [329, 201] width 606 height 15
type input "2025-03-27"
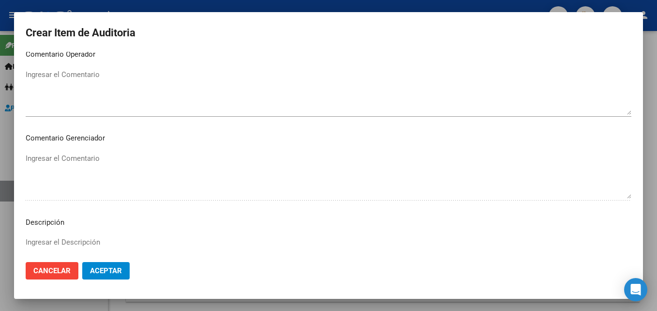
scroll to position [670, 0]
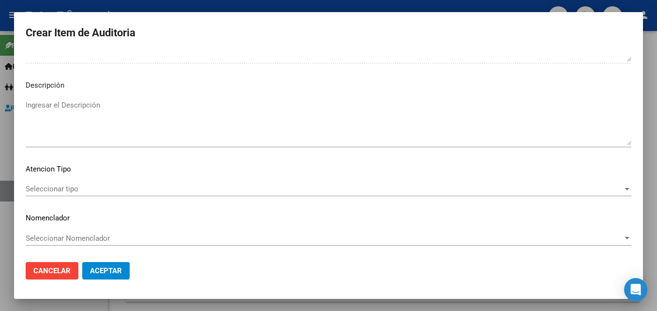
click at [95, 192] on span "Seleccionar tipo" at bounding box center [324, 188] width 597 height 9
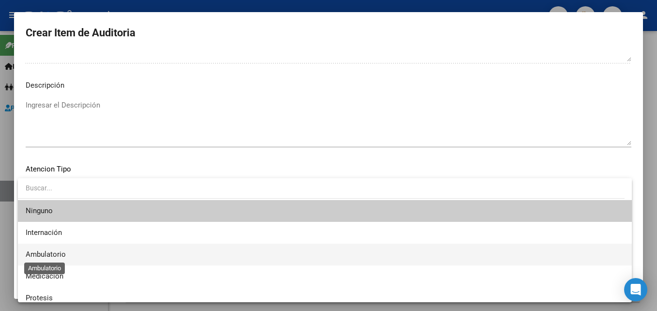
click at [53, 255] on span "Ambulatorio" at bounding box center [46, 254] width 40 height 9
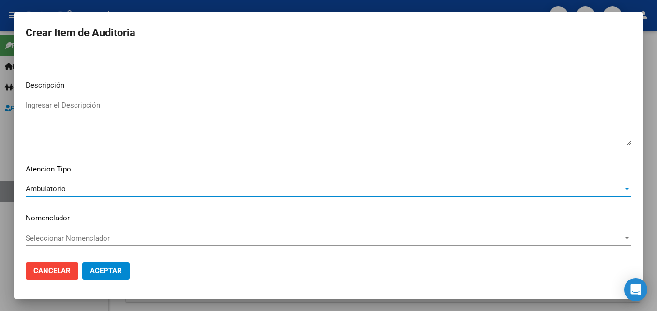
click at [60, 227] on mat-dialog-content "31951332 Nro Documento 23319513329 CUIL Afiliado Activo Análisis Afiliado Prest…" at bounding box center [328, 153] width 629 height 202
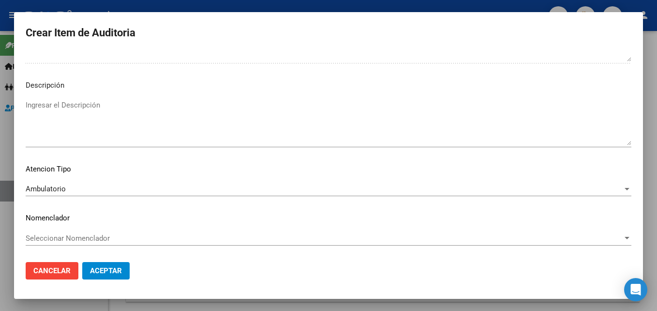
click at [64, 237] on span "Seleccionar Nomenclador" at bounding box center [324, 238] width 597 height 9
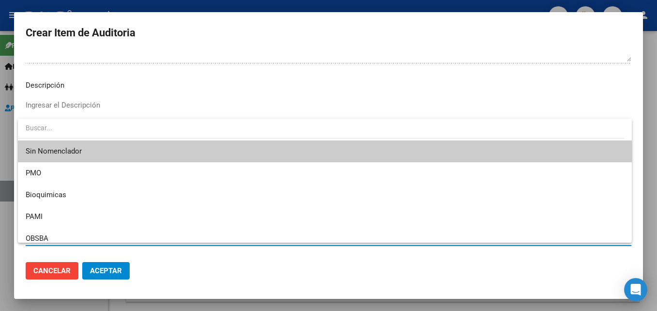
click at [113, 154] on span "Sin Nomenclador" at bounding box center [325, 151] width 599 height 22
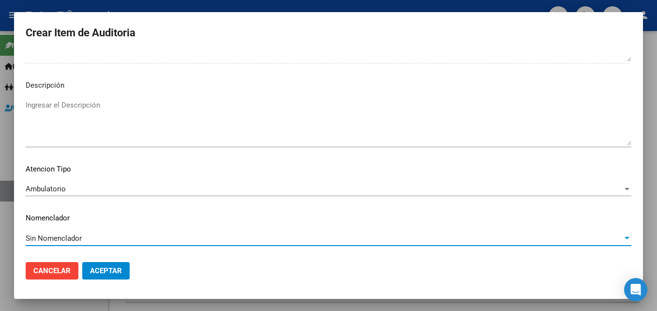
click at [119, 267] on span "Aceptar" at bounding box center [106, 270] width 32 height 9
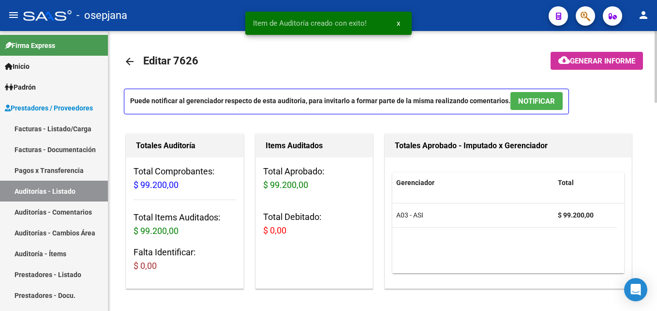
scroll to position [0, 0]
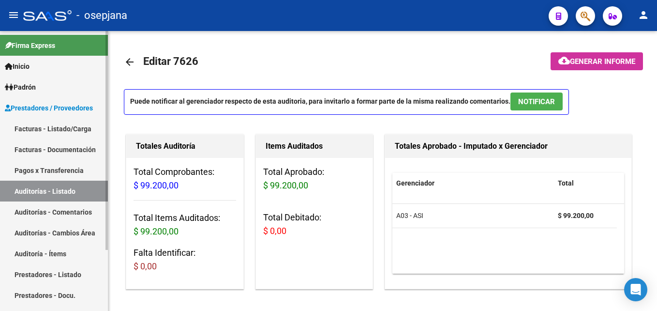
click at [69, 124] on link "Facturas - Listado/Carga" at bounding box center [54, 128] width 108 height 21
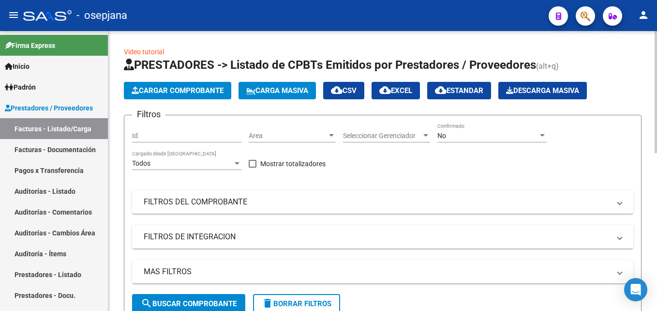
click at [260, 137] on span "Area" at bounding box center [288, 136] width 78 height 8
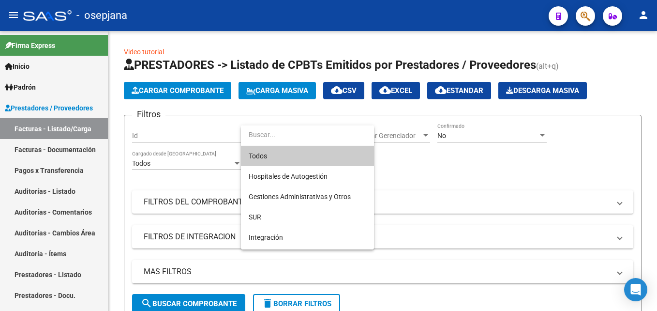
click at [270, 147] on span "Todos" at bounding box center [308, 156] width 118 height 20
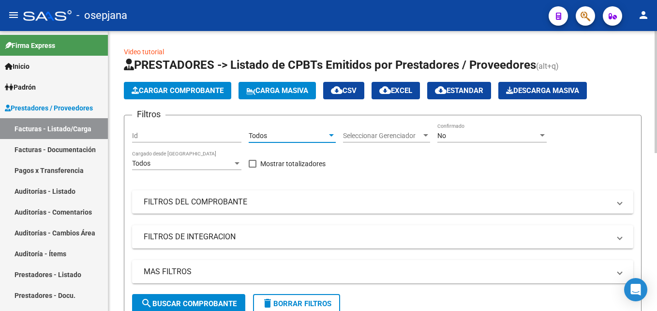
click at [368, 138] on span "Seleccionar Gerenciador" at bounding box center [382, 136] width 78 height 8
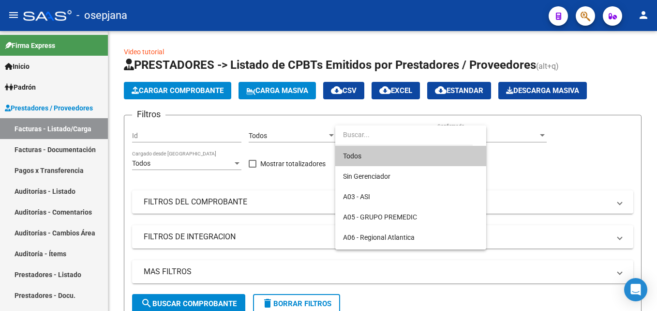
click at [369, 148] on span "Todos" at bounding box center [411, 156] width 136 height 20
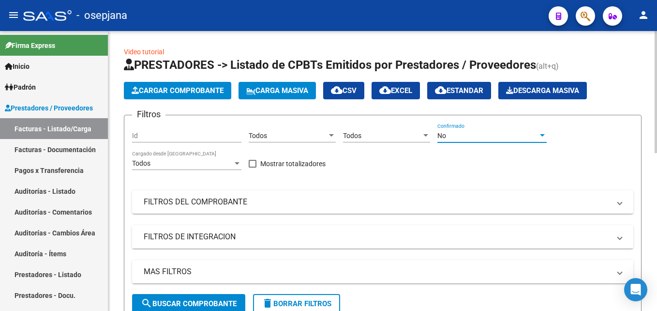
click at [479, 139] on div "No" at bounding box center [488, 136] width 101 height 8
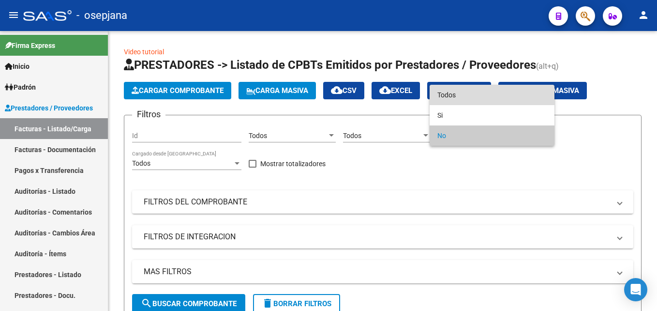
click at [465, 90] on span "Todos" at bounding box center [492, 95] width 109 height 20
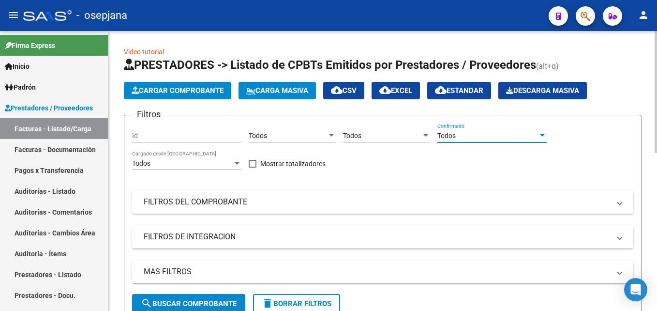
click at [290, 200] on mat-panel-title "FILTROS DEL COMPROBANTE" at bounding box center [377, 202] width 467 height 11
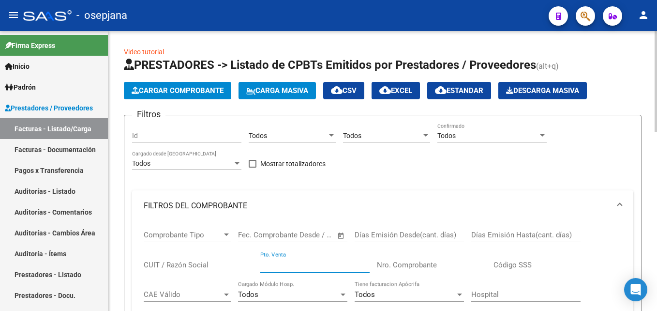
click at [297, 264] on input "Pto. Venta" at bounding box center [314, 264] width 109 height 9
type input "5"
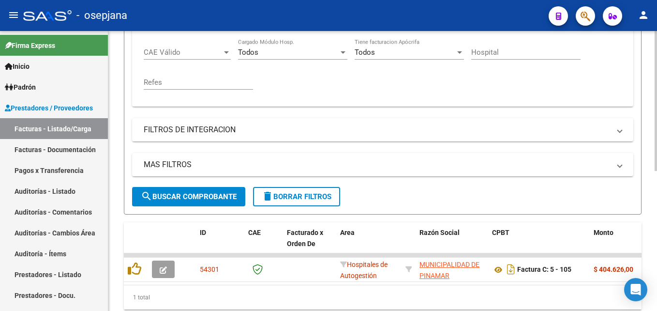
scroll to position [279, 0]
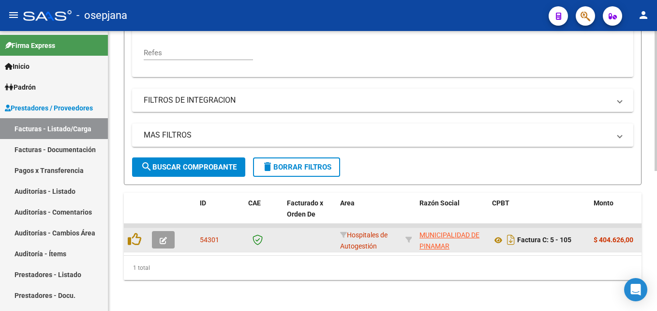
type input "105"
click at [167, 231] on button "button" at bounding box center [163, 239] width 23 height 17
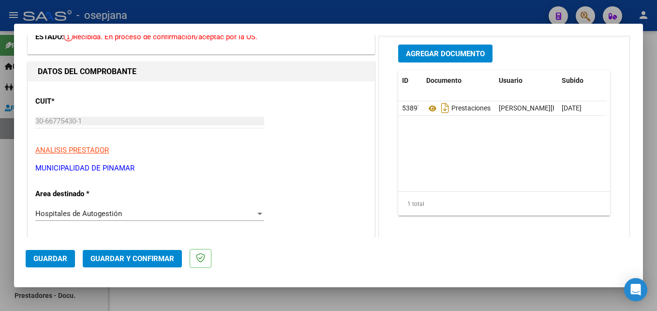
scroll to position [0, 0]
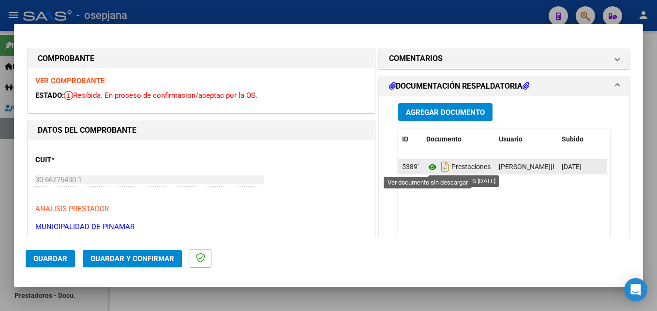
click at [427, 169] on icon at bounding box center [433, 167] width 13 height 12
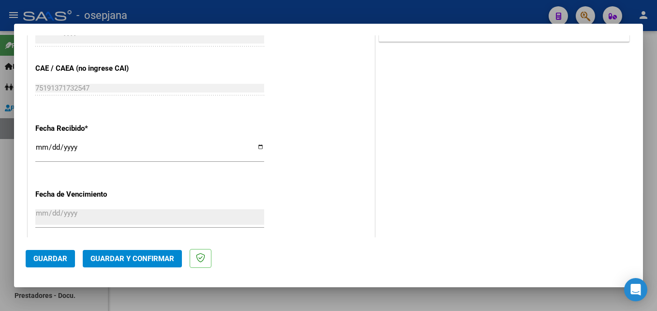
scroll to position [591, 0]
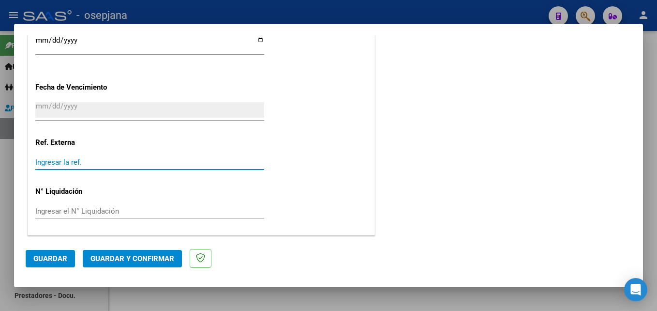
click at [64, 161] on input "Ingresar la ref." at bounding box center [149, 162] width 229 height 9
type input "28912"
drag, startPoint x: 51, startPoint y: 254, endPoint x: 52, endPoint y: 222, distance: 32.4
click at [52, 253] on button "Guardar" at bounding box center [50, 258] width 49 height 17
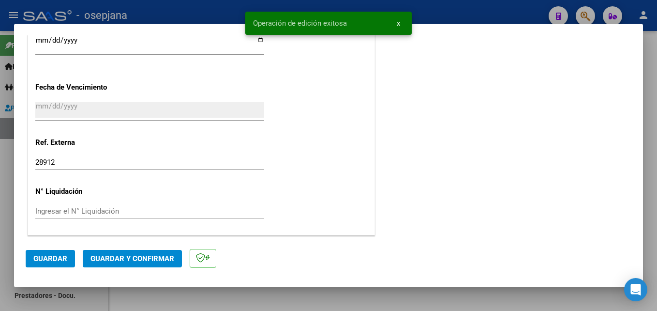
click at [144, 261] on span "Guardar y Confirmar" at bounding box center [133, 258] width 84 height 9
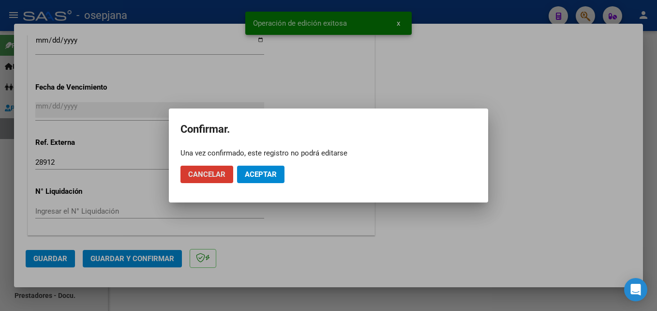
click at [257, 176] on span "Aceptar" at bounding box center [261, 174] width 32 height 9
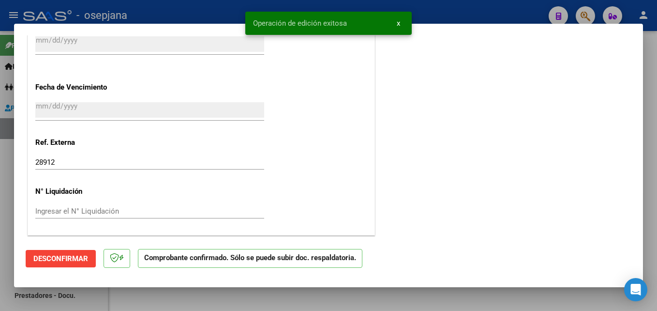
click at [196, 9] on div at bounding box center [328, 155] width 657 height 311
type input "$ 0,00"
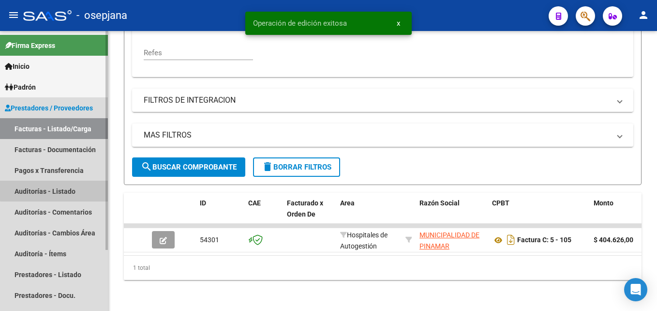
click at [57, 190] on link "Auditorías - Listado" at bounding box center [54, 191] width 108 height 21
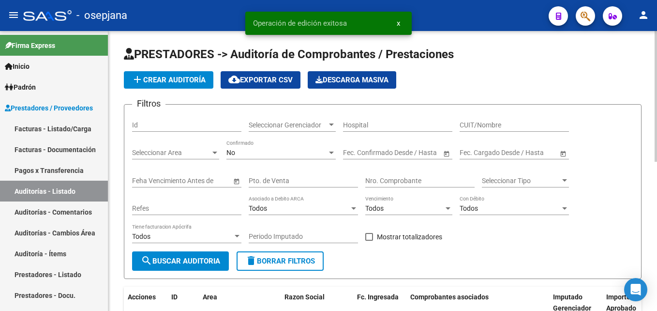
click at [187, 76] on span "add Crear Auditoría" at bounding box center [169, 80] width 74 height 9
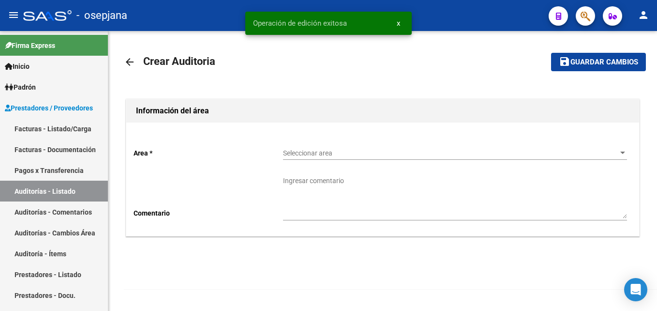
click at [373, 153] on span "Seleccionar area" at bounding box center [450, 153] width 335 height 8
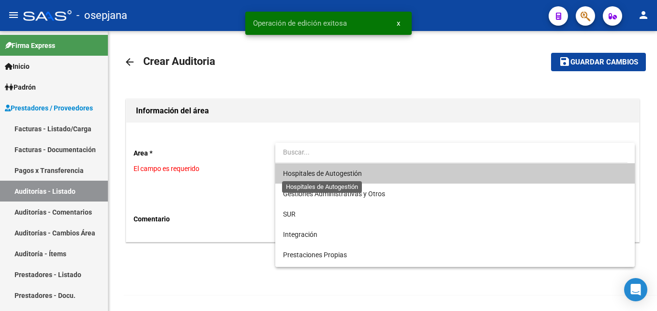
click at [333, 173] on span "Hospitales de Autogestión" at bounding box center [322, 173] width 79 height 8
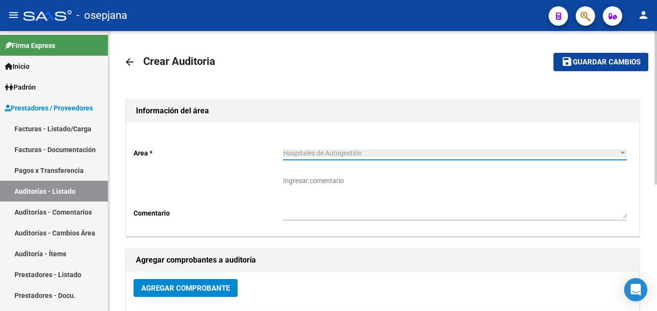
click at [192, 293] on button "Agregar Comprobante" at bounding box center [186, 288] width 104 height 18
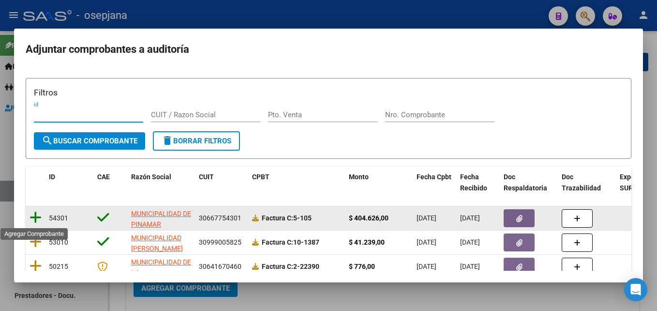
click at [36, 219] on icon at bounding box center [36, 218] width 12 height 14
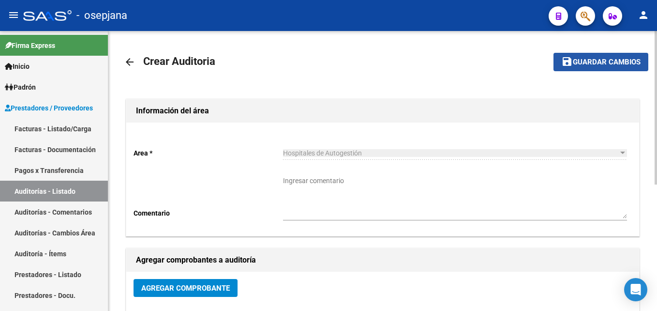
drag, startPoint x: 616, startPoint y: 63, endPoint x: 468, endPoint y: 121, distance: 158.9
click at [616, 63] on span "Guardar cambios" at bounding box center [607, 62] width 68 height 9
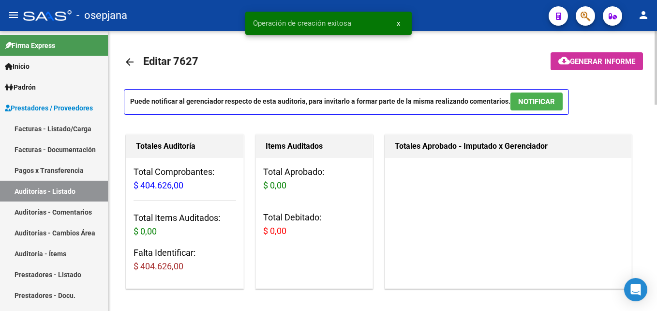
scroll to position [242, 0]
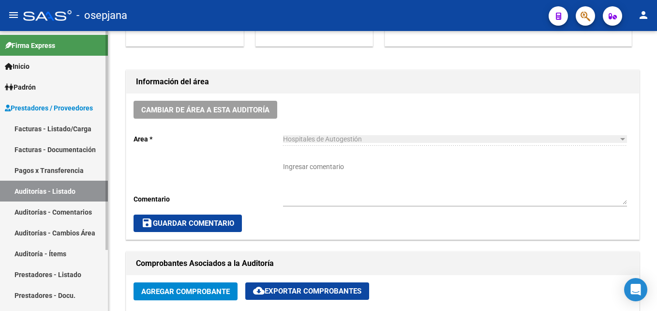
click at [69, 183] on link "Auditorías - Listado" at bounding box center [54, 191] width 108 height 21
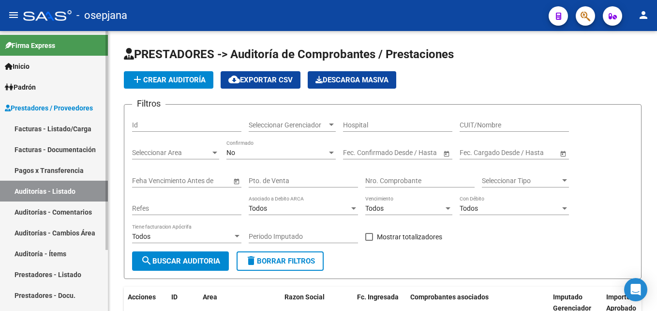
click at [46, 122] on link "Facturas - Listado/Carga" at bounding box center [54, 128] width 108 height 21
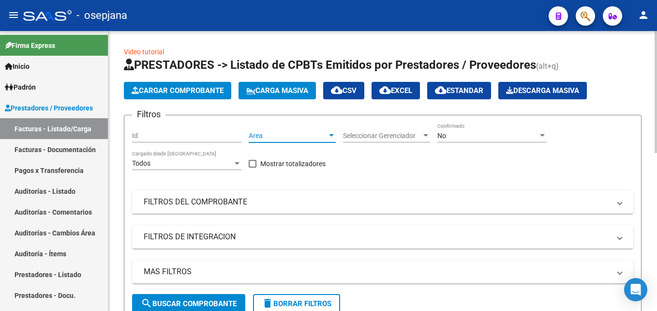
click at [285, 139] on span "Area" at bounding box center [288, 136] width 78 height 8
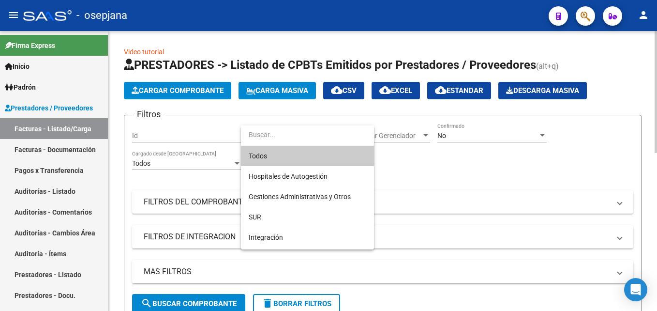
click at [284, 165] on span "Todos" at bounding box center [308, 156] width 118 height 20
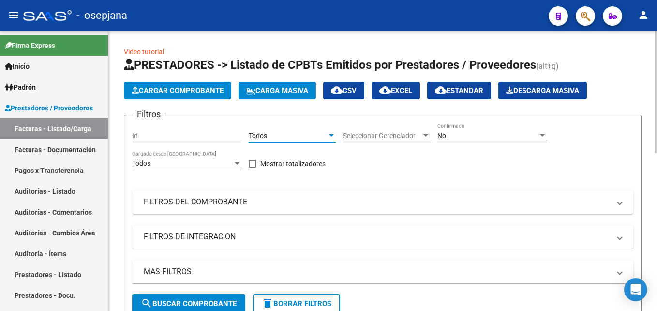
click at [448, 131] on div "No Confirmado" at bounding box center [492, 132] width 109 height 19
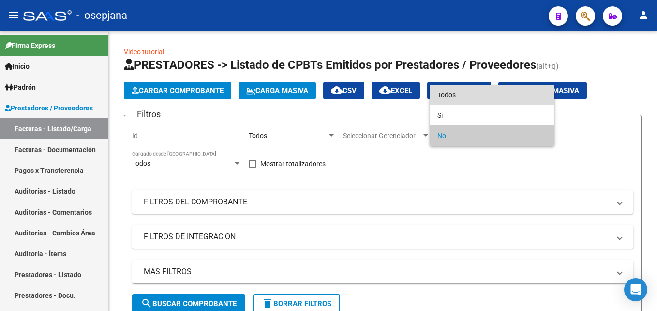
click at [451, 93] on span "Todos" at bounding box center [492, 95] width 109 height 20
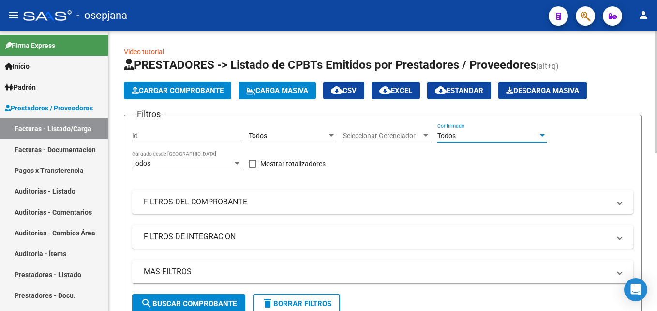
click at [388, 134] on span "Seleccionar Gerenciador" at bounding box center [382, 136] width 78 height 8
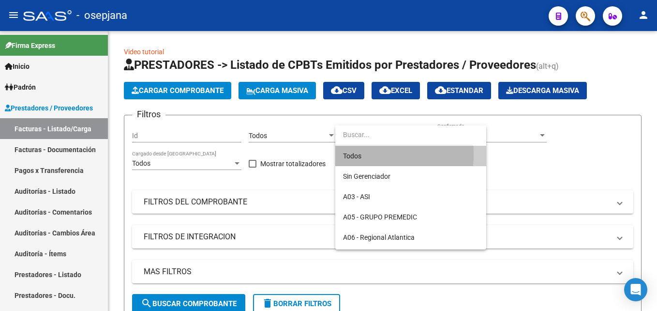
click at [365, 154] on span "Todos" at bounding box center [411, 156] width 136 height 20
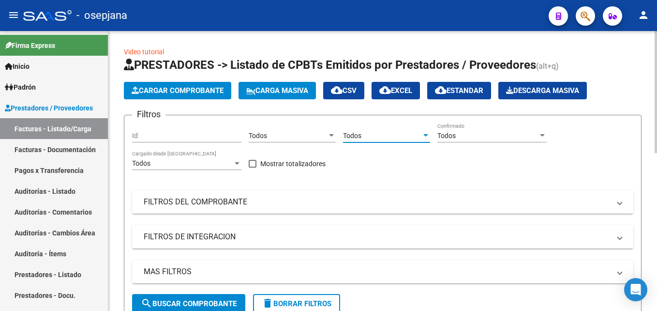
click at [274, 205] on mat-panel-title "FILTROS DEL COMPROBANTE" at bounding box center [377, 202] width 467 height 11
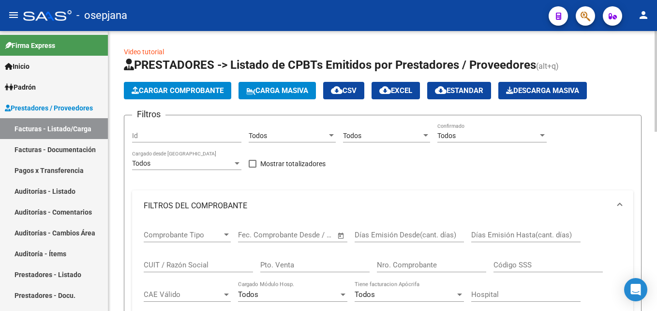
click at [275, 262] on input "Pto. Venta" at bounding box center [314, 264] width 109 height 9
type input "1310"
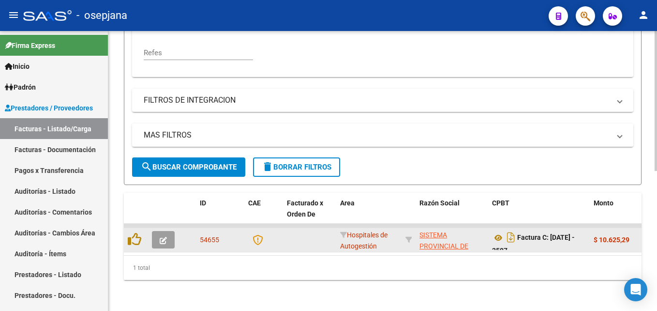
type input "2597"
click at [173, 231] on button "button" at bounding box center [163, 239] width 23 height 17
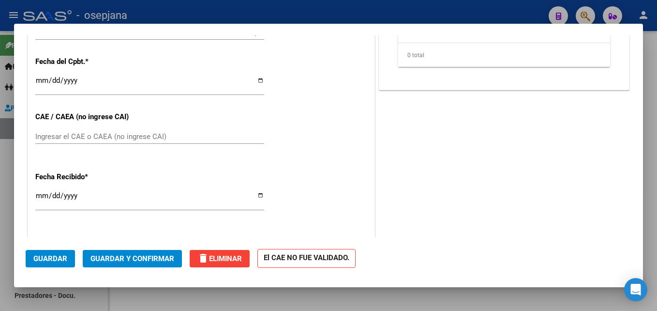
scroll to position [484, 0]
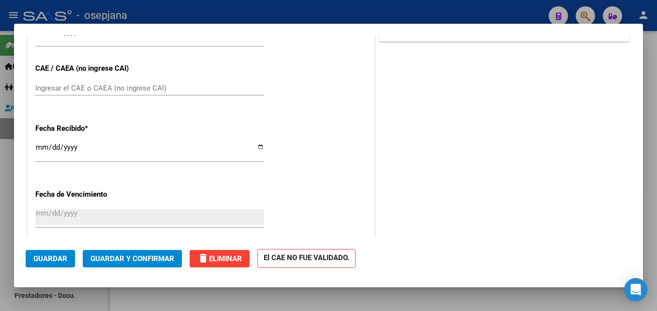
click at [37, 144] on input "2024-06-12" at bounding box center [149, 150] width 229 height 15
type input "2024-06-08"
type input "2025-05-08"
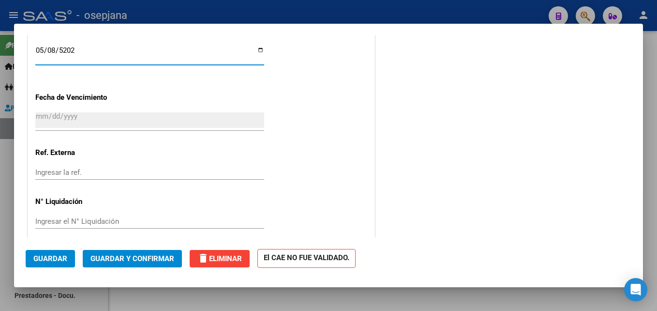
scroll to position [591, 0]
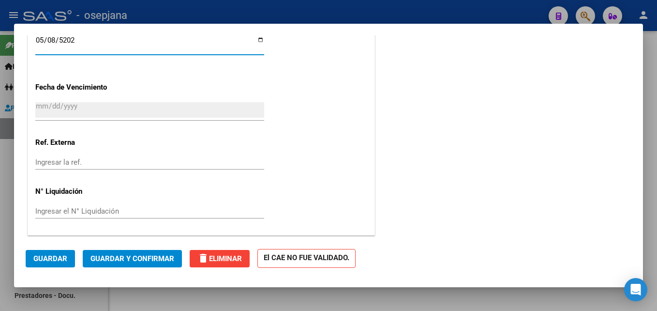
click at [87, 163] on input "Ingresar la ref." at bounding box center [149, 162] width 229 height 9
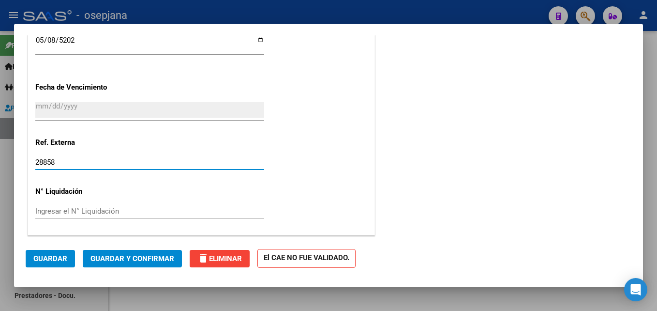
type input "28858"
click at [103, 209] on input "Ingresar el N° Liquidación" at bounding box center [149, 211] width 229 height 9
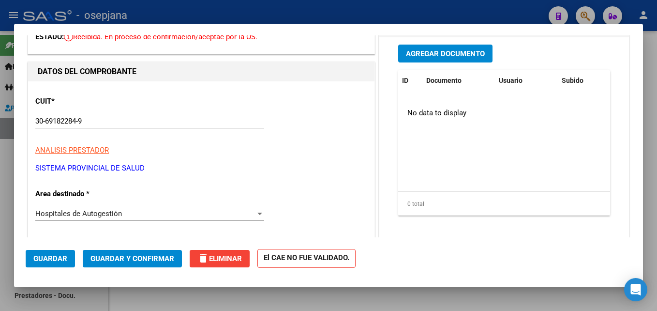
scroll to position [0, 0]
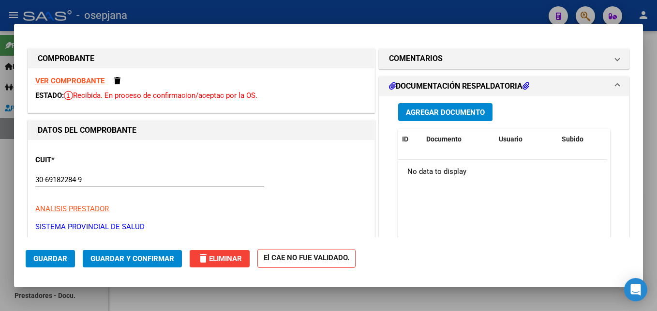
click at [93, 78] on strong "VER COMPROBANTE" at bounding box center [69, 80] width 69 height 9
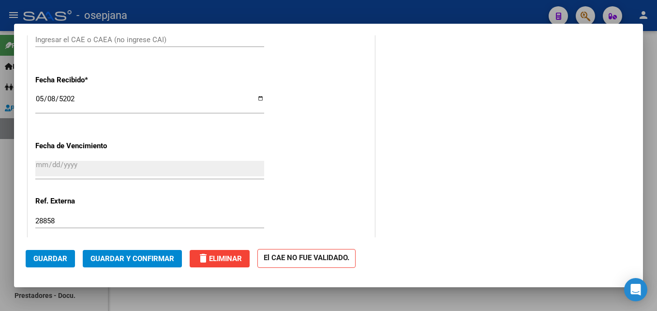
scroll to position [591, 0]
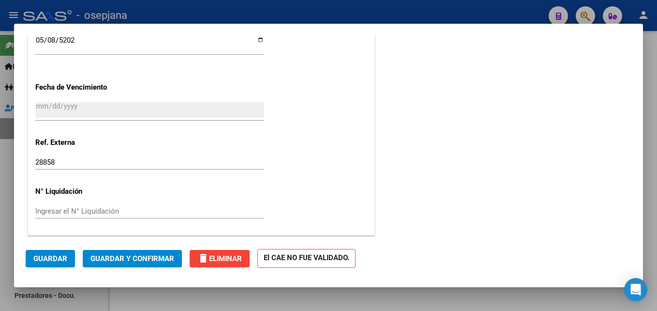
click at [61, 252] on button "Guardar" at bounding box center [50, 258] width 49 height 17
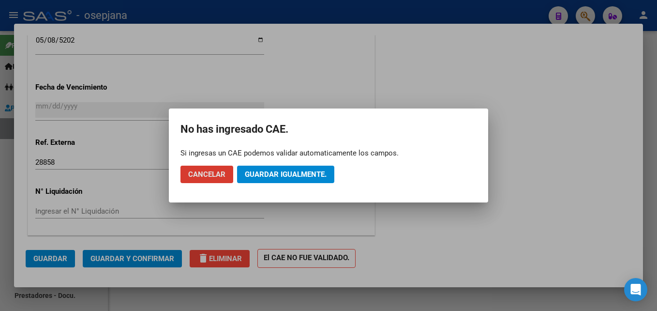
click at [281, 175] on span "Guardar igualmente." at bounding box center [286, 174] width 82 height 9
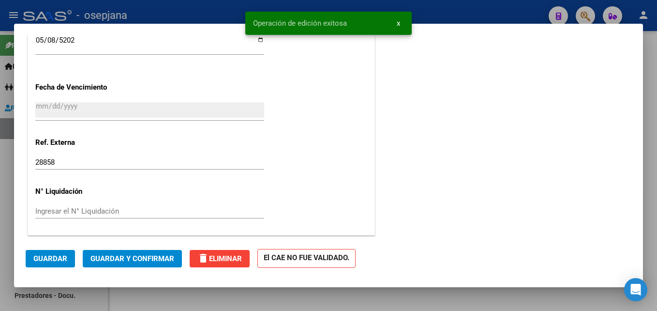
click at [150, 259] on span "Guardar y Confirmar" at bounding box center [133, 258] width 84 height 9
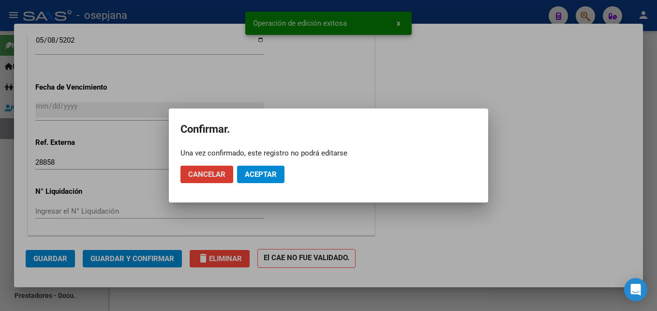
click at [259, 175] on span "Aceptar" at bounding box center [261, 174] width 32 height 9
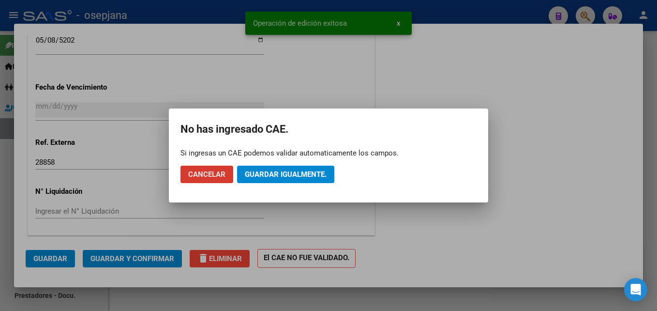
click at [293, 178] on span "Guardar igualmente." at bounding box center [286, 174] width 82 height 9
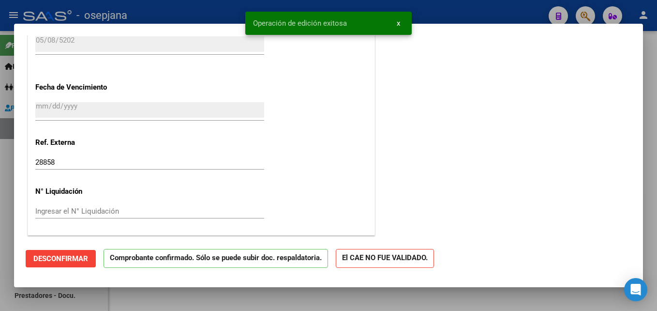
click at [213, 15] on div at bounding box center [328, 155] width 657 height 311
type input "$ 0,00"
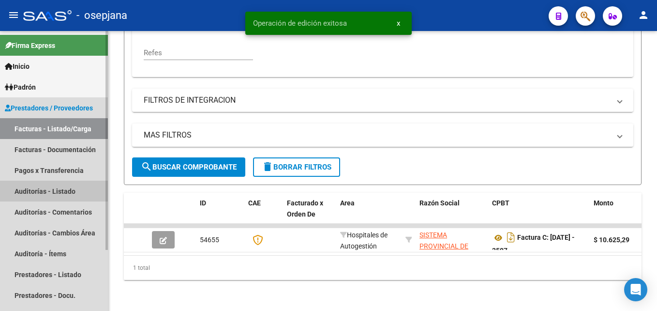
click at [53, 187] on link "Auditorías - Listado" at bounding box center [54, 191] width 108 height 21
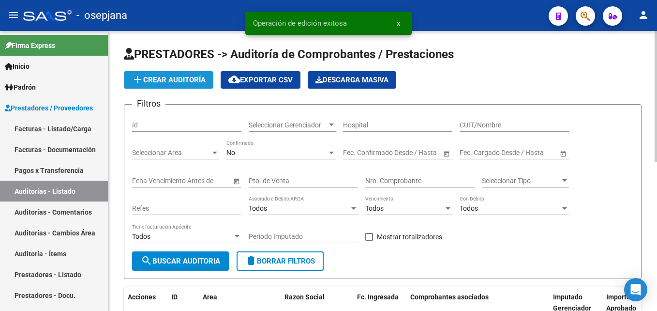
click at [187, 84] on span "add Crear Auditoría" at bounding box center [169, 80] width 74 height 9
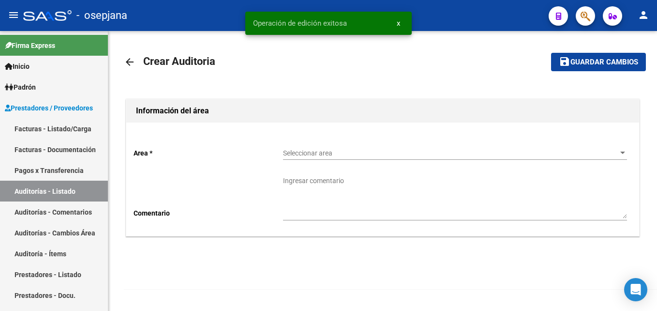
click at [331, 148] on div "Seleccionar area Seleccionar area" at bounding box center [455, 149] width 344 height 19
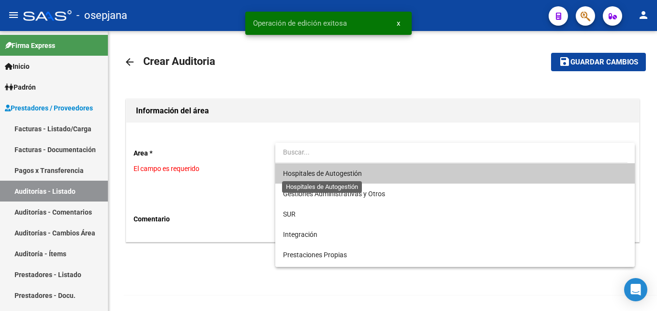
click at [335, 172] on span "Hospitales de Autogestión" at bounding box center [322, 173] width 79 height 8
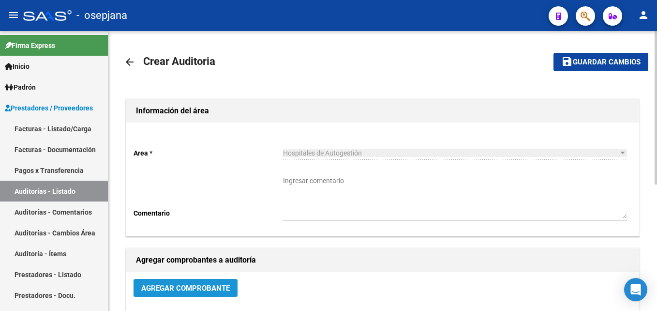
click at [200, 297] on button "Agregar Comprobante" at bounding box center [186, 288] width 104 height 18
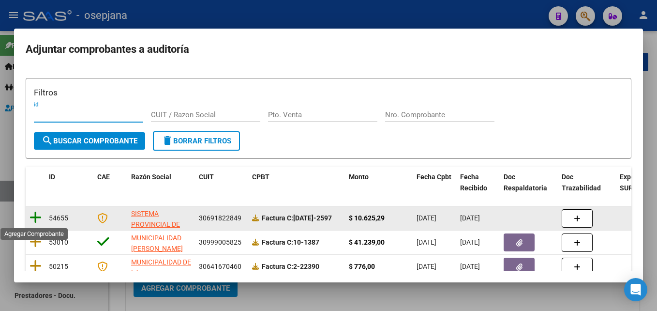
click at [40, 215] on icon at bounding box center [36, 218] width 12 height 14
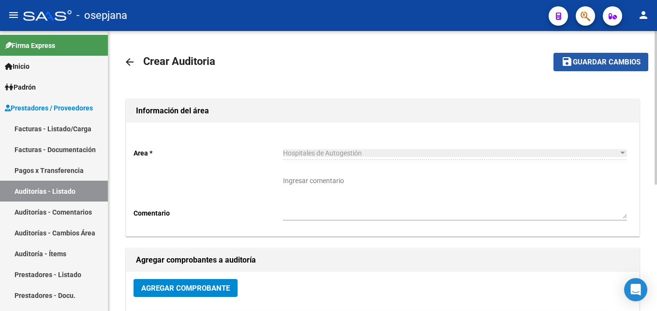
click at [620, 62] on span "Guardar cambios" at bounding box center [607, 62] width 68 height 9
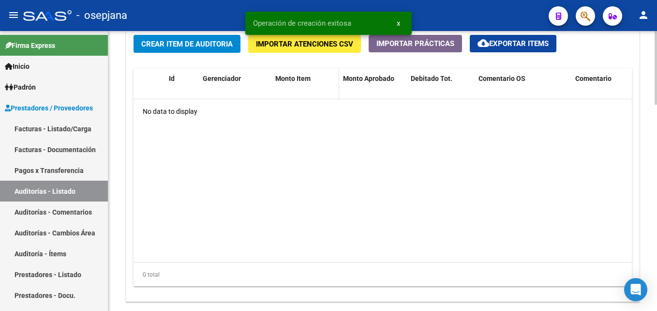
scroll to position [678, 0]
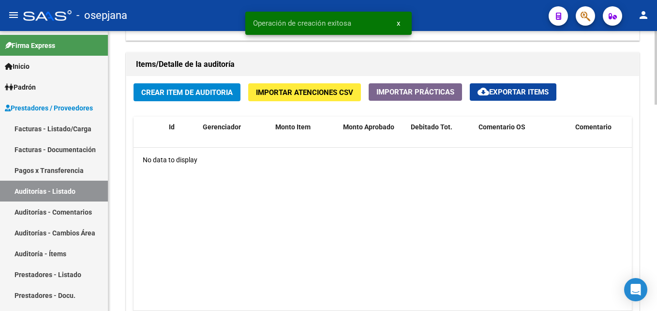
click at [219, 97] on button "Crear Item de Auditoria" at bounding box center [187, 92] width 107 height 18
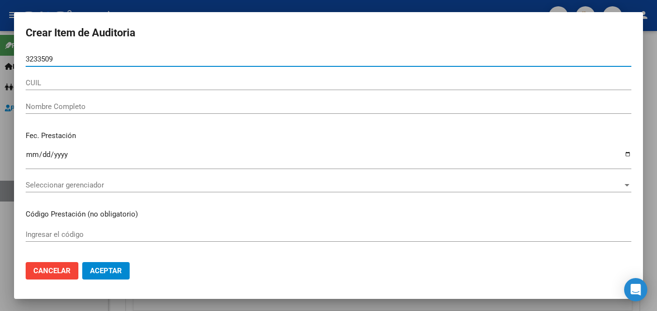
type input "32335097"
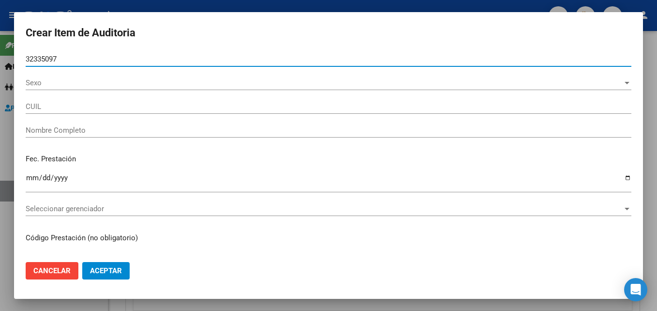
type input "20323350974"
type input "HERRERA CARLOS DARIO"
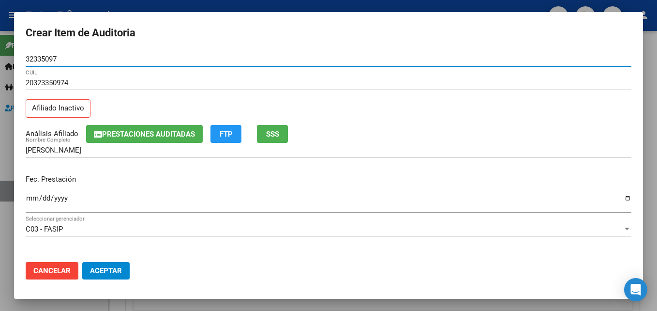
type input "32335097"
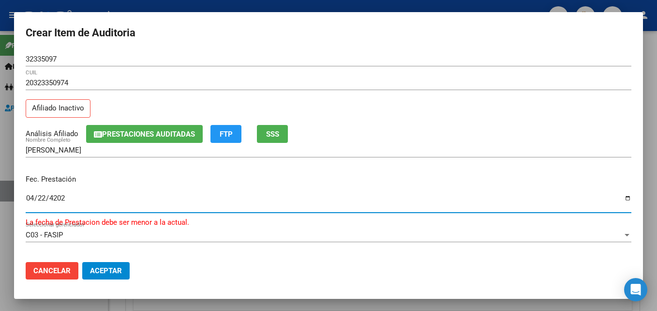
type input "2024-04-22"
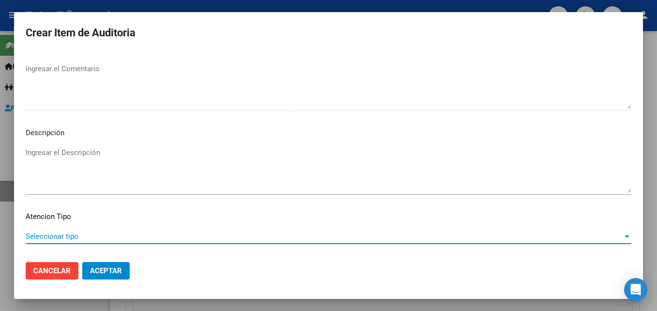
scroll to position [670, 0]
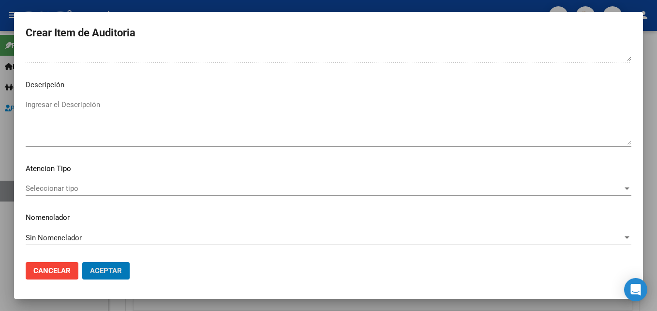
click at [60, 190] on span "Seleccionar tipo" at bounding box center [324, 188] width 597 height 9
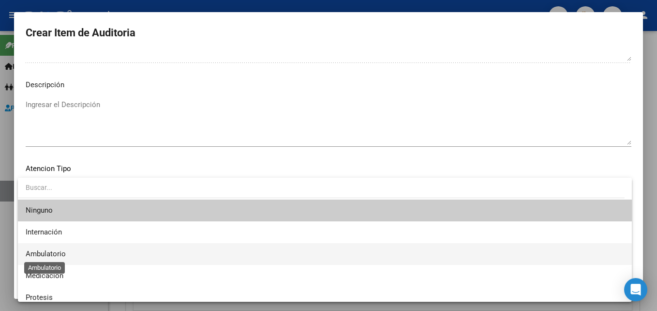
click at [49, 252] on span "Ambulatorio" at bounding box center [46, 253] width 40 height 9
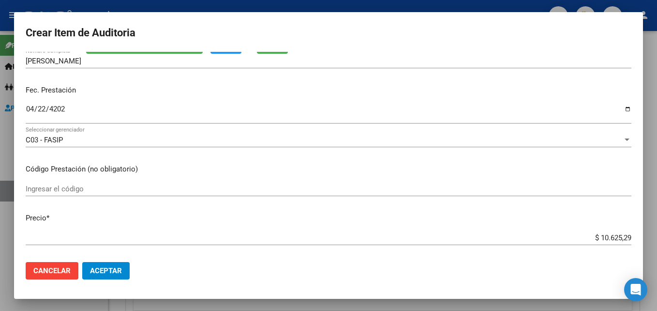
scroll to position [0, 0]
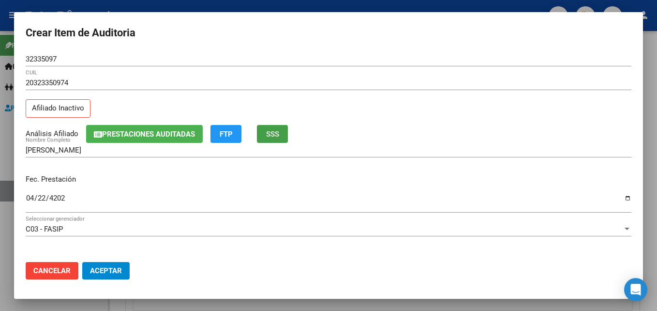
click at [275, 135] on span "SSS" at bounding box center [272, 134] width 13 height 9
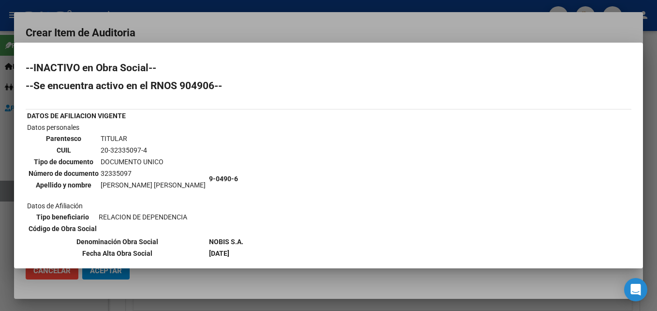
scroll to position [204, 0]
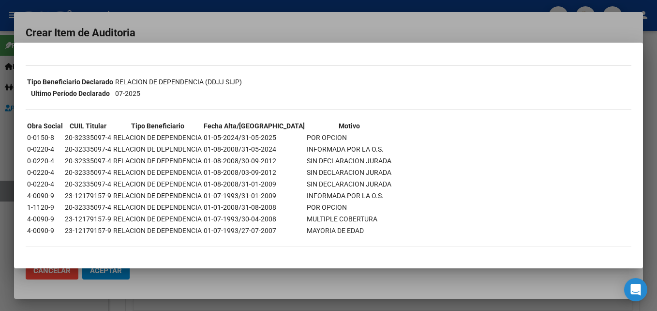
drag, startPoint x: 274, startPoint y: 149, endPoint x: 250, endPoint y: 150, distance: 23.8
click at [250, 150] on td "01-08-2008/31-05-2024" at bounding box center [254, 149] width 102 height 11
drag, startPoint x: 250, startPoint y: 150, endPoint x: 257, endPoint y: 151, distance: 6.8
click at [250, 150] on td "01-08-2008/31-05-2024" at bounding box center [254, 149] width 102 height 11
drag, startPoint x: 273, startPoint y: 148, endPoint x: 119, endPoint y: 152, distance: 154.0
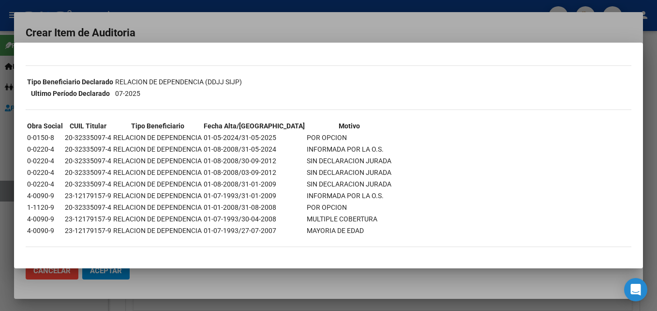
click at [119, 152] on tr "0-0220-4 20-32335097-4 RELACION DE DEPENDENCIA 01-08-2008/31-05-2024 INFORMADA …" at bounding box center [210, 149] width 366 height 11
click at [359, 147] on td "INFORMADA POR LA O.S." at bounding box center [349, 149] width 86 height 11
drag, startPoint x: 359, startPoint y: 147, endPoint x: 242, endPoint y: 147, distance: 117.6
click at [242, 147] on tr "0-0220-4 20-32335097-4 RELACION DE DEPENDENCIA 01-08-2008/31-05-2024 INFORMADA …" at bounding box center [210, 149] width 366 height 11
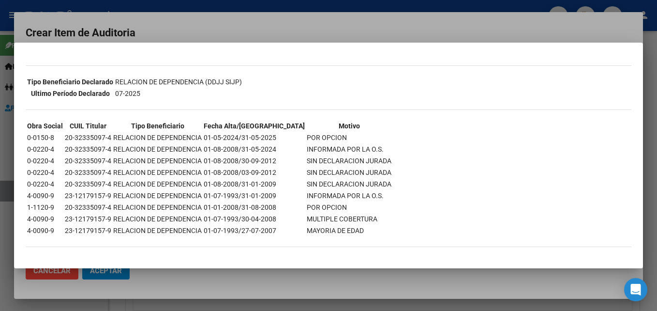
drag, startPoint x: 242, startPoint y: 147, endPoint x: 16, endPoint y: 148, distance: 225.1
click at [16, 148] on mat-dialog-content "--INACTIVO en Obra Social-- --Se encuentra activo en el RNOS 904906-- DATOS DE …" at bounding box center [328, 155] width 629 height 202
drag, startPoint x: 16, startPoint y: 148, endPoint x: 72, endPoint y: 155, distance: 55.7
click at [41, 155] on td "0-0220-4" at bounding box center [45, 160] width 37 height 11
click at [457, 30] on div at bounding box center [328, 155] width 657 height 311
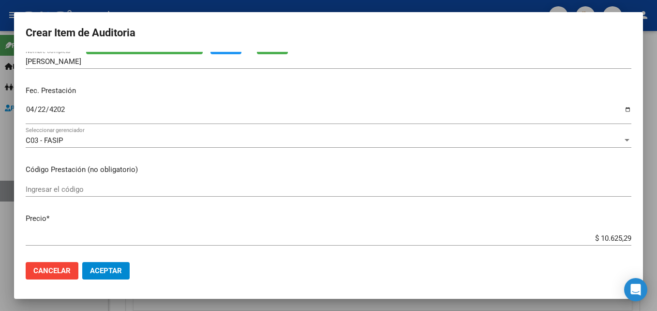
scroll to position [40, 0]
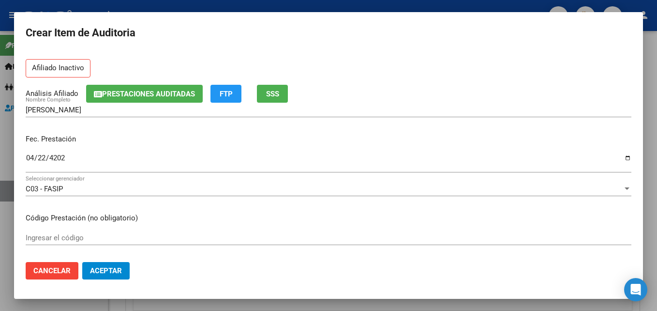
click at [102, 268] on span "Aceptar" at bounding box center [106, 270] width 32 height 9
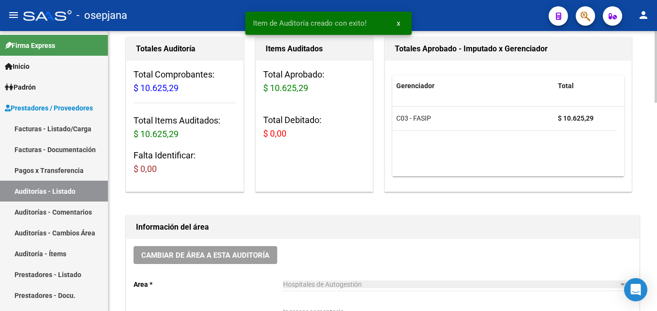
scroll to position [0, 0]
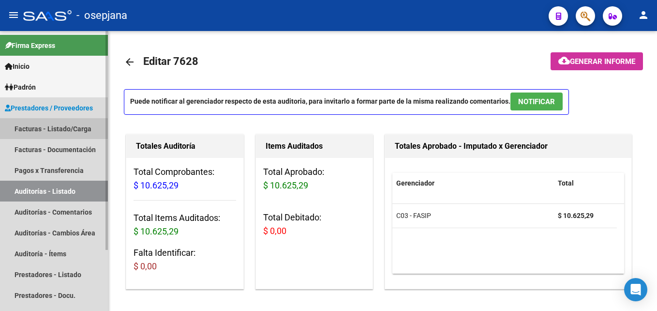
click at [69, 129] on link "Facturas - Listado/Carga" at bounding box center [54, 128] width 108 height 21
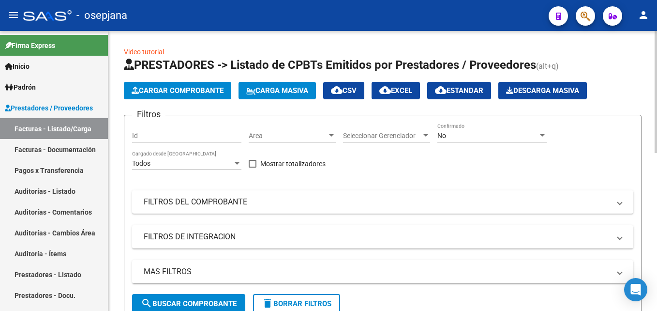
click at [269, 132] on span "Area" at bounding box center [288, 136] width 78 height 8
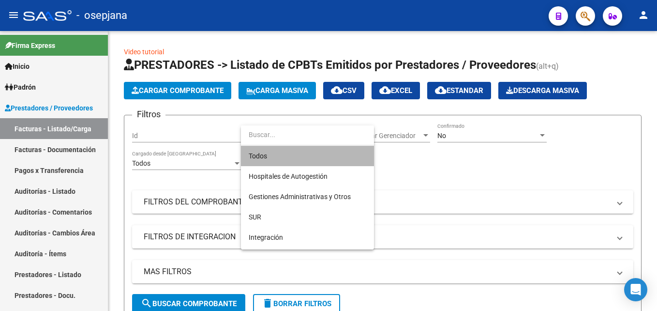
click at [274, 150] on span "Todos" at bounding box center [308, 156] width 118 height 20
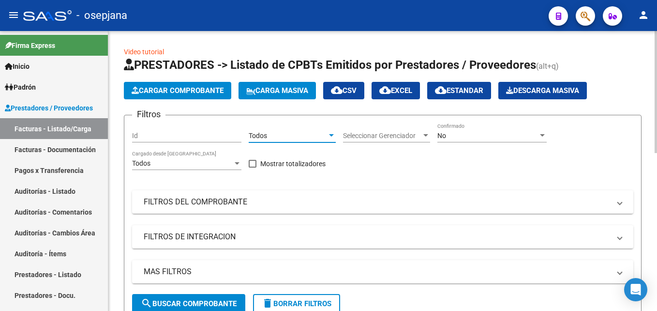
click at [288, 145] on div "Todos Area" at bounding box center [292, 137] width 87 height 28
click at [354, 136] on span "Seleccionar Gerenciador" at bounding box center [382, 136] width 78 height 8
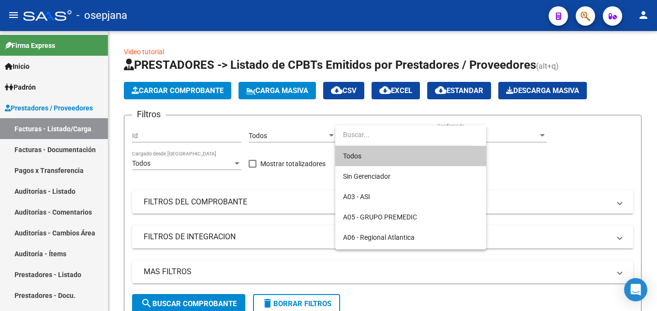
click at [370, 153] on span "Todos" at bounding box center [411, 156] width 136 height 20
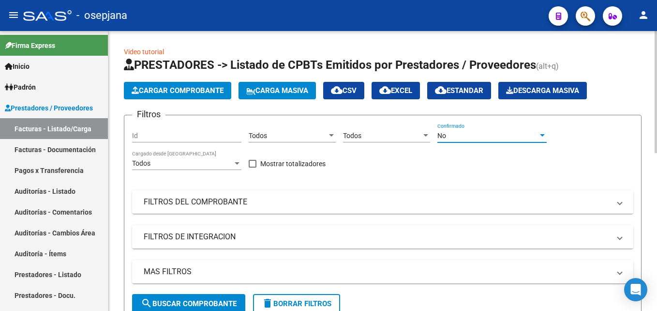
click at [466, 132] on div "No" at bounding box center [488, 136] width 101 height 8
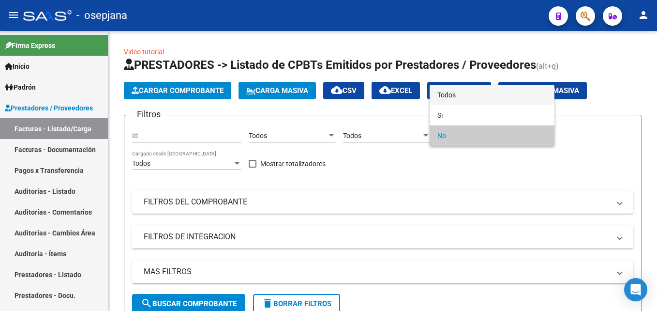
click at [466, 97] on span "Todos" at bounding box center [492, 95] width 109 height 20
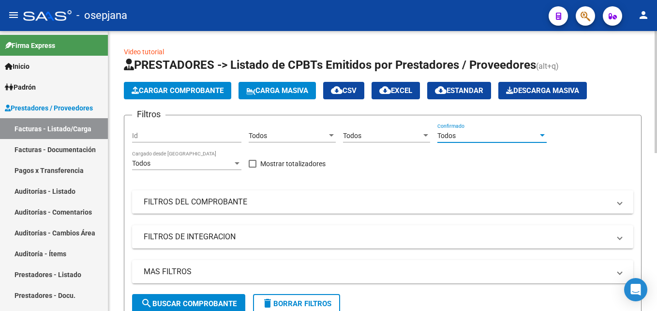
click at [341, 204] on mat-panel-title "FILTROS DEL COMPROBANTE" at bounding box center [377, 202] width 467 height 11
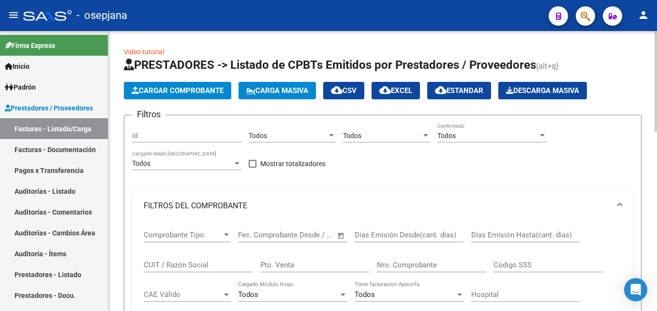
scroll to position [48, 0]
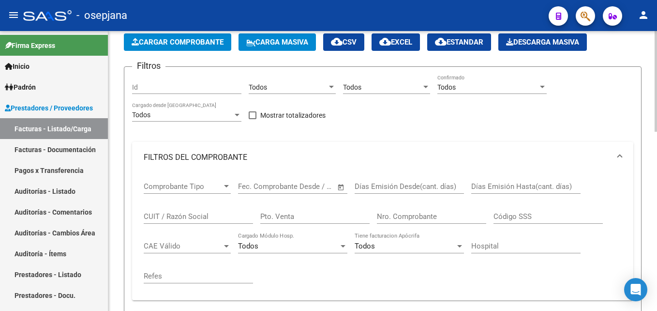
click at [324, 213] on input "Pto. Venta" at bounding box center [314, 216] width 109 height 9
type input "1604"
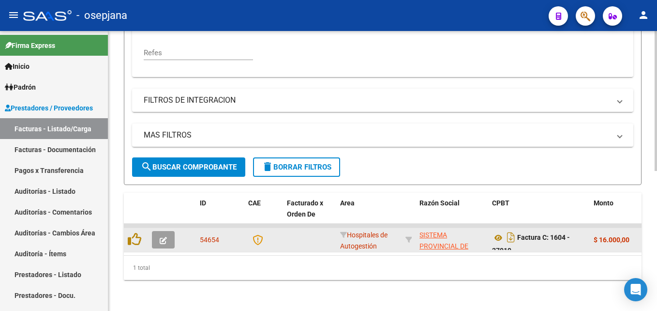
type input "27919"
click at [162, 237] on button "button" at bounding box center [163, 239] width 23 height 17
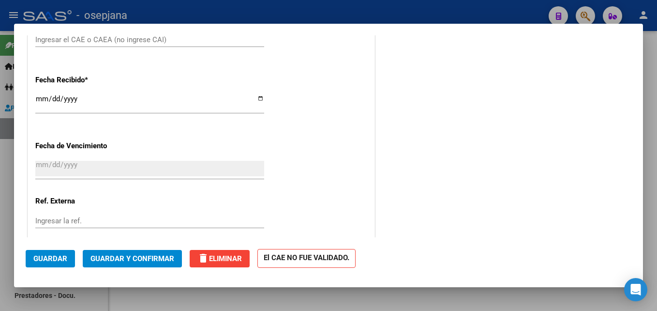
scroll to position [484, 0]
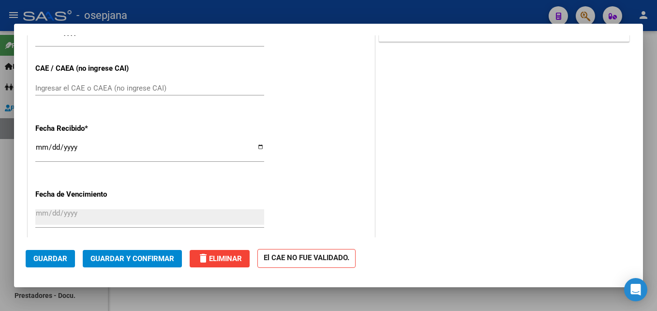
click at [40, 148] on input "2025-05-08" at bounding box center [149, 150] width 229 height 15
type input "2025-05-08"
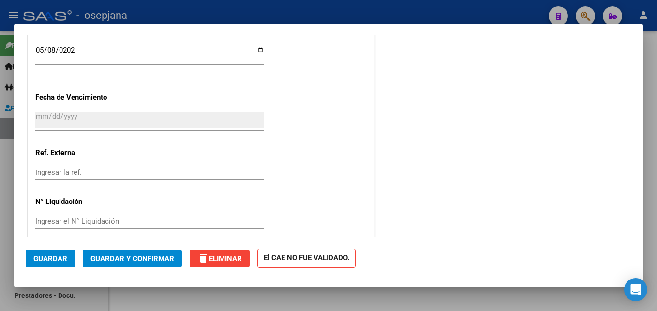
click at [65, 174] on input "Ingresar la ref." at bounding box center [149, 172] width 229 height 9
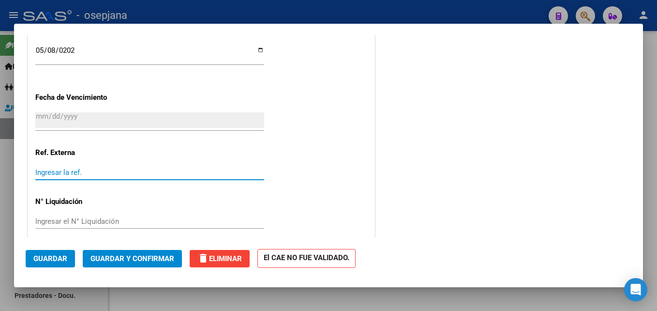
scroll to position [591, 0]
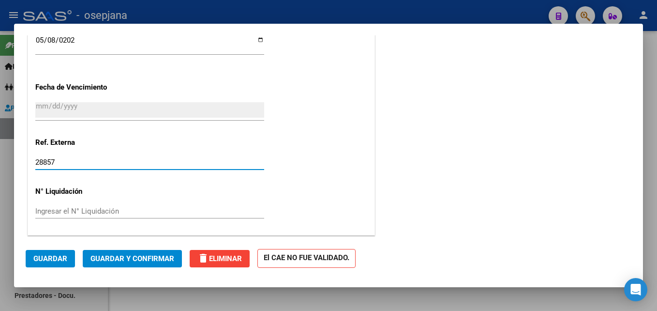
type input "28857"
click at [125, 205] on div "Ingresar el N° Liquidación" at bounding box center [149, 211] width 229 height 15
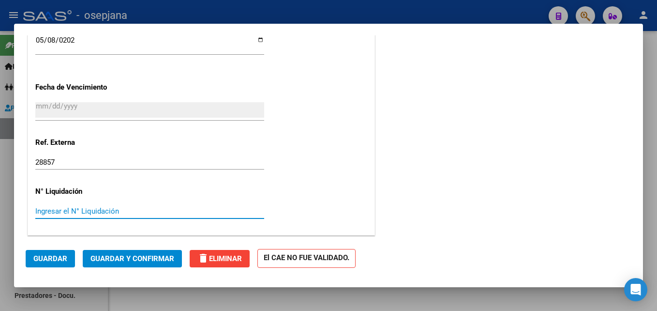
click at [55, 255] on span "Guardar" at bounding box center [50, 258] width 34 height 9
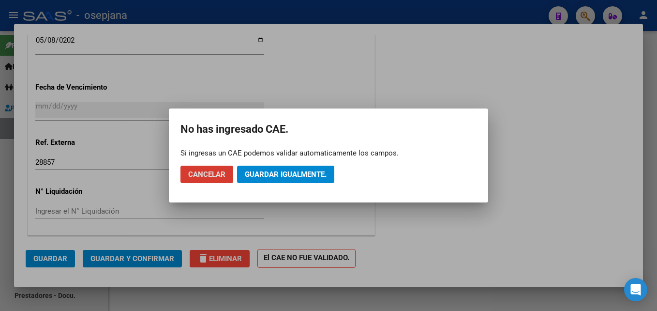
click at [290, 176] on span "Guardar igualmente." at bounding box center [286, 174] width 82 height 9
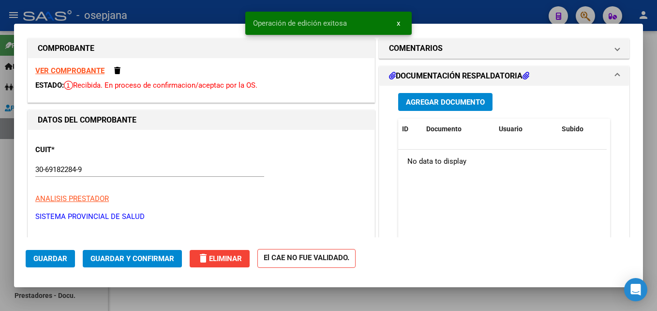
scroll to position [0, 0]
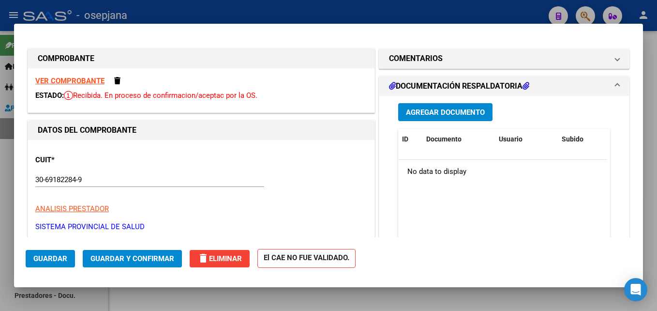
click at [91, 79] on strong "VER COMPROBANTE" at bounding box center [69, 80] width 69 height 9
click at [67, 257] on button "Guardar" at bounding box center [50, 258] width 49 height 17
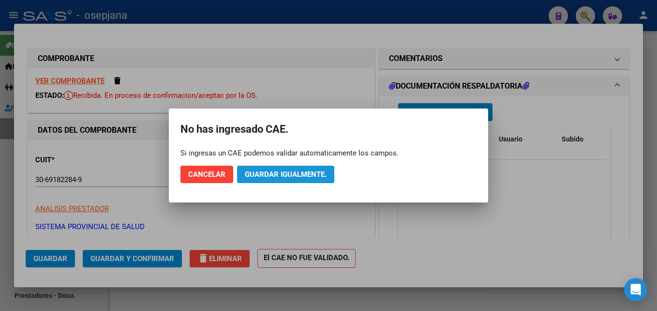
click at [276, 175] on span "Guardar igualmente." at bounding box center [286, 174] width 82 height 9
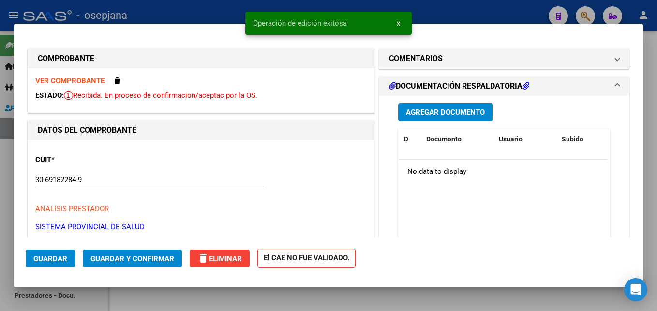
click at [109, 259] on span "Guardar y Confirmar" at bounding box center [133, 258] width 84 height 9
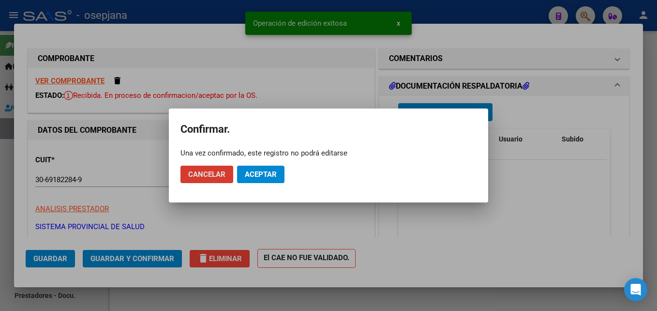
click at [263, 176] on span "Aceptar" at bounding box center [261, 174] width 32 height 9
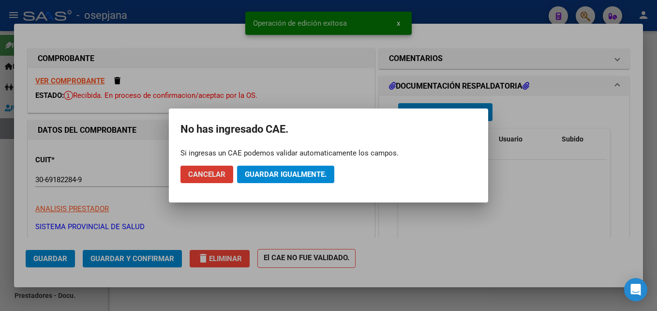
click at [278, 178] on span "Guardar igualmente." at bounding box center [286, 174] width 82 height 9
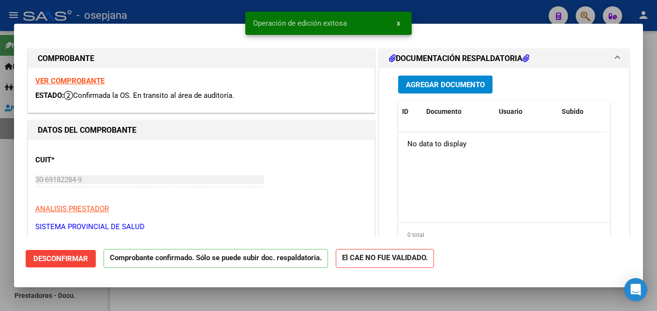
click at [224, 11] on div at bounding box center [328, 155] width 657 height 311
type input "$ 0,00"
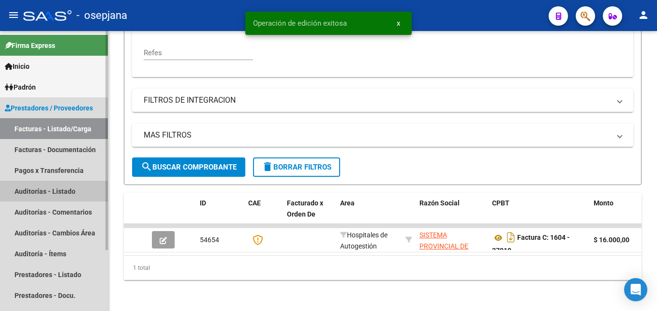
click at [51, 189] on link "Auditorías - Listado" at bounding box center [54, 191] width 108 height 21
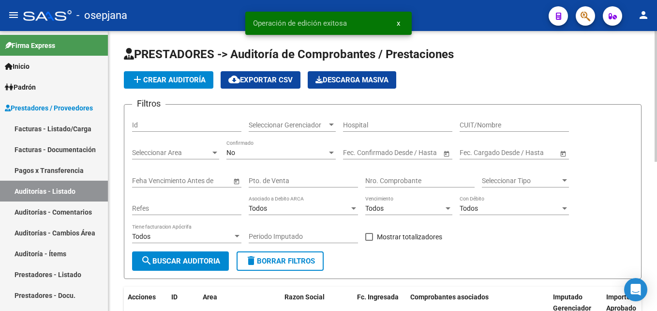
click at [182, 81] on span "add Crear Auditoría" at bounding box center [169, 80] width 74 height 9
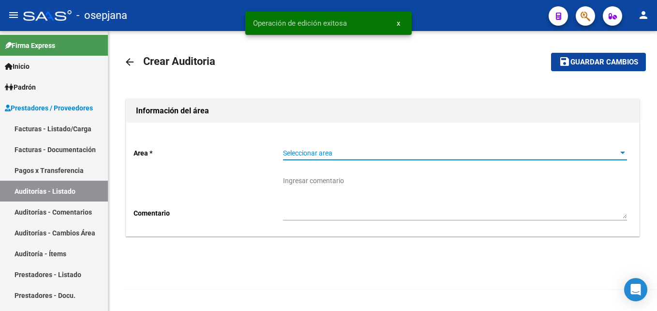
click at [310, 150] on span "Seleccionar area" at bounding box center [450, 153] width 335 height 8
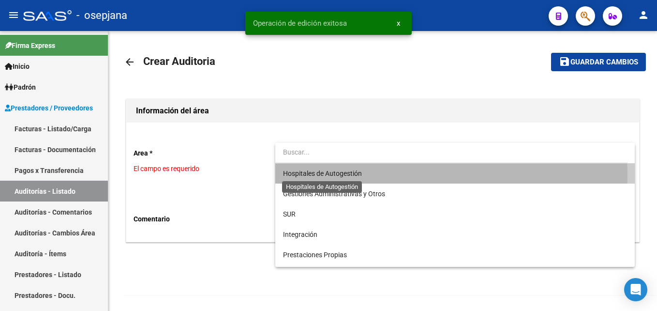
click at [315, 173] on span "Hospitales de Autogestión" at bounding box center [322, 173] width 79 height 8
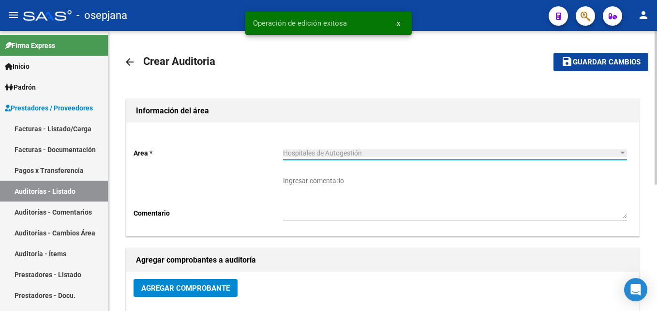
click at [222, 289] on span "Agregar Comprobante" at bounding box center [185, 288] width 89 height 9
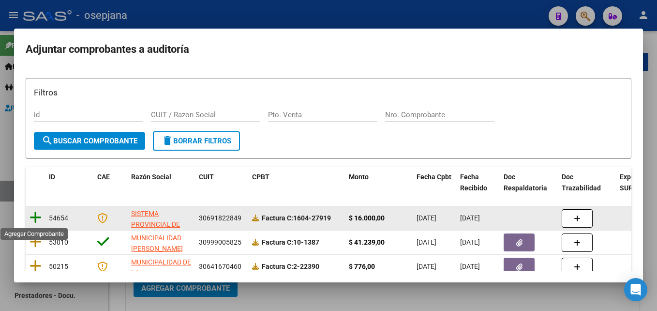
click at [38, 216] on icon at bounding box center [36, 218] width 12 height 14
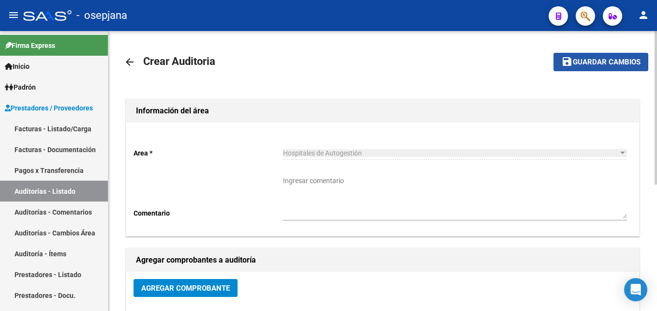
click at [585, 70] on button "save Guardar cambios" at bounding box center [601, 62] width 95 height 18
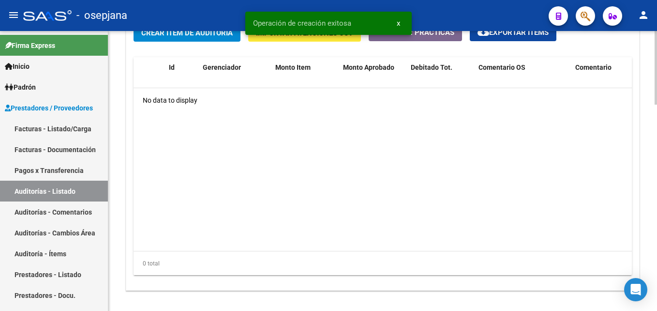
scroll to position [689, 0]
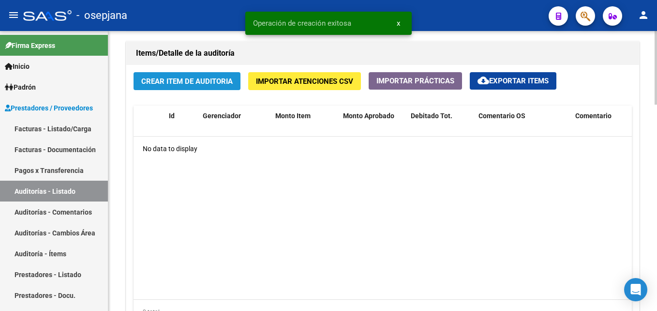
click at [193, 80] on span "Crear Item de Auditoria" at bounding box center [186, 81] width 91 height 9
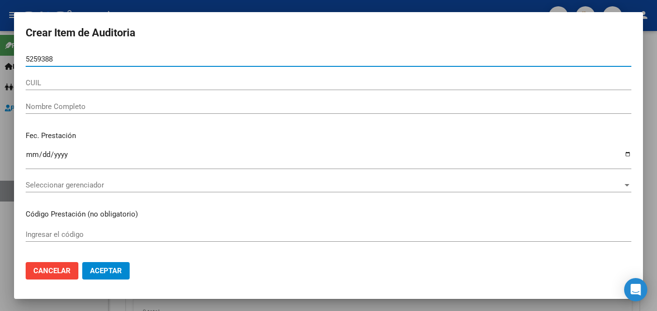
type input "52593880"
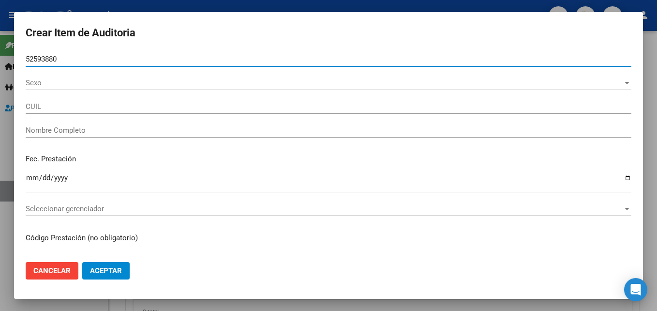
type input "20525938809"
type input "VERON FRANCO VALENTIN ALEJANDRO"
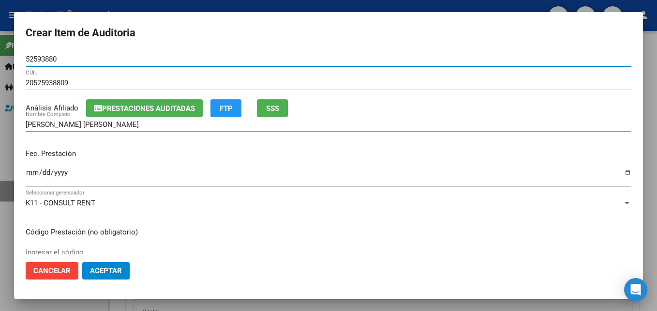
type input "52593880"
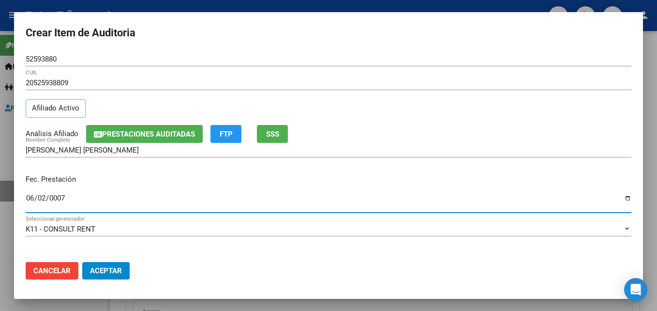
type input "0007-06-26"
type input "2024-07-26"
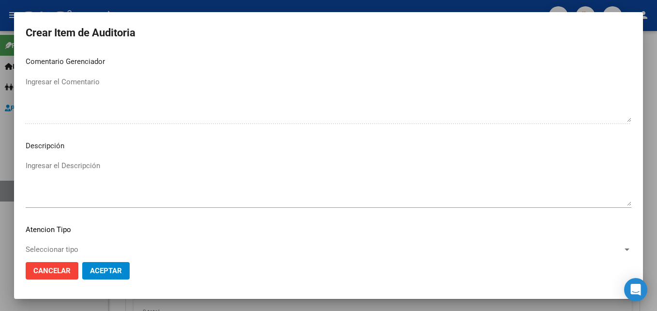
scroll to position [670, 0]
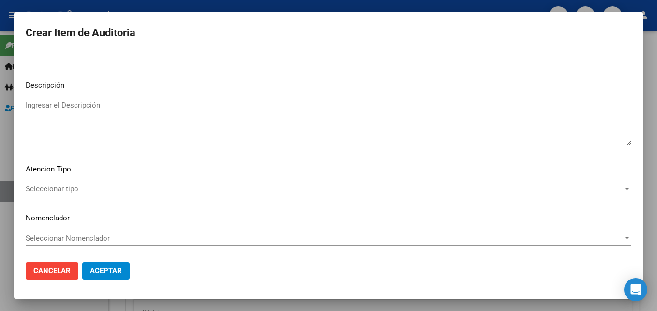
click at [62, 190] on span "Seleccionar tipo" at bounding box center [324, 188] width 597 height 9
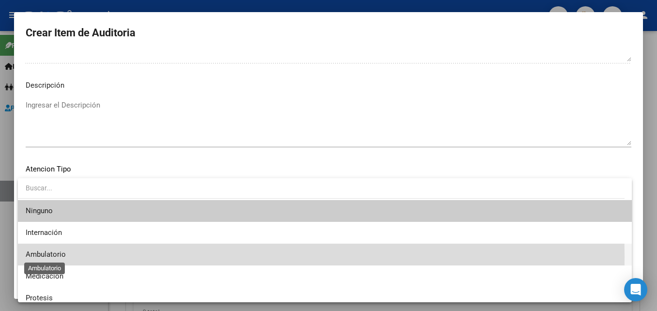
click at [54, 257] on span "Ambulatorio" at bounding box center [46, 254] width 40 height 9
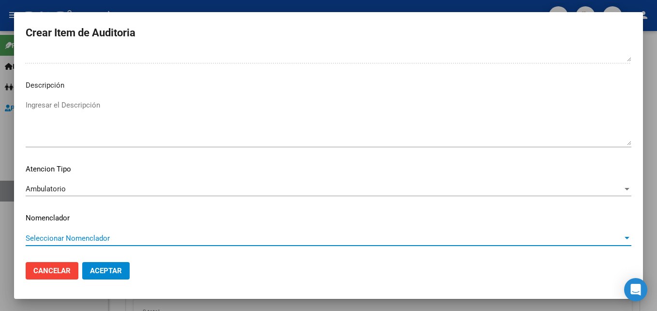
click at [78, 239] on span "Seleccionar Nomenclador" at bounding box center [324, 238] width 597 height 9
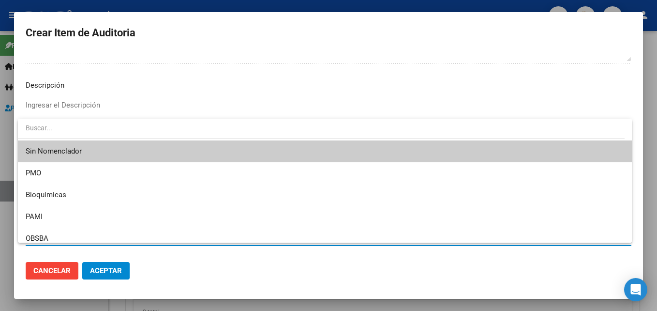
click at [99, 152] on span "Sin Nomenclador" at bounding box center [325, 151] width 599 height 22
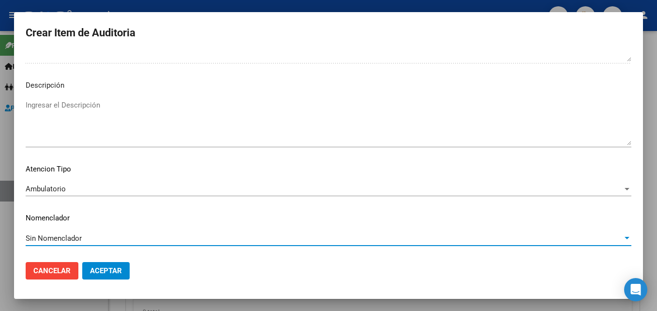
click at [107, 269] on span "Aceptar" at bounding box center [106, 270] width 32 height 9
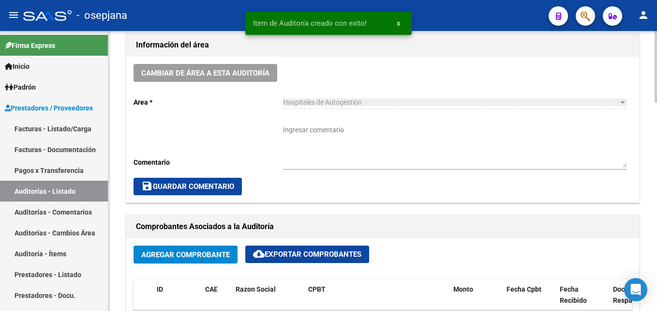
scroll to position [0, 0]
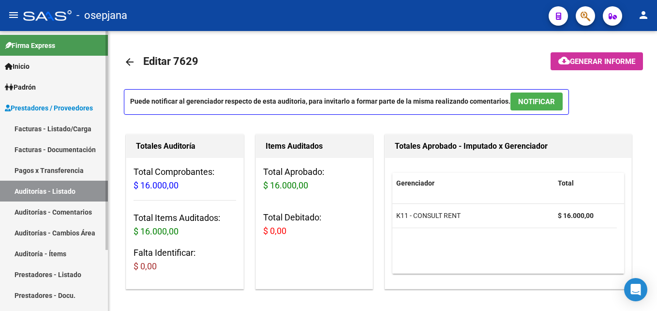
click at [55, 129] on link "Facturas - Listado/Carga" at bounding box center [54, 128] width 108 height 21
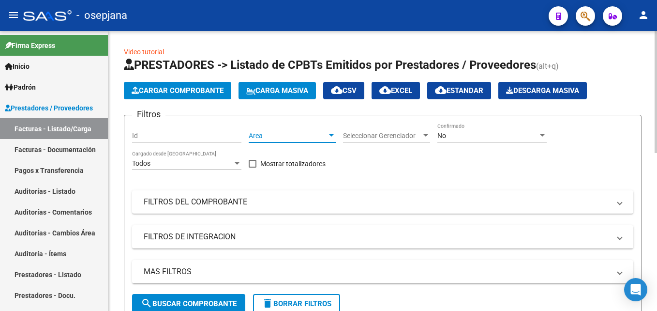
click at [280, 139] on span "Area" at bounding box center [288, 136] width 78 height 8
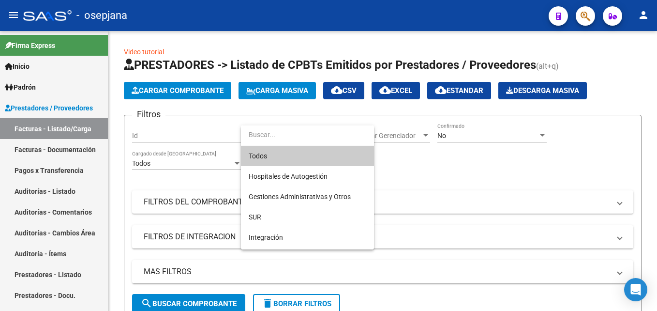
click at [282, 149] on span "Todos" at bounding box center [308, 156] width 118 height 20
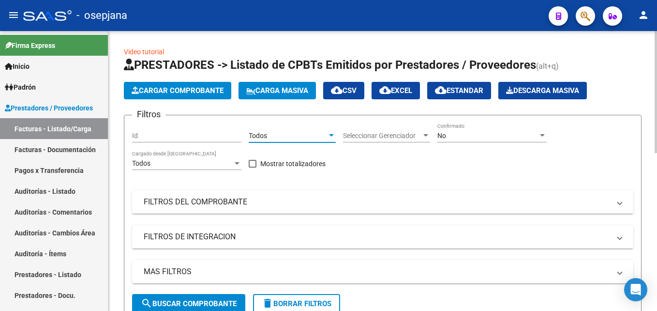
click at [371, 134] on span "Seleccionar Gerenciador" at bounding box center [382, 136] width 78 height 8
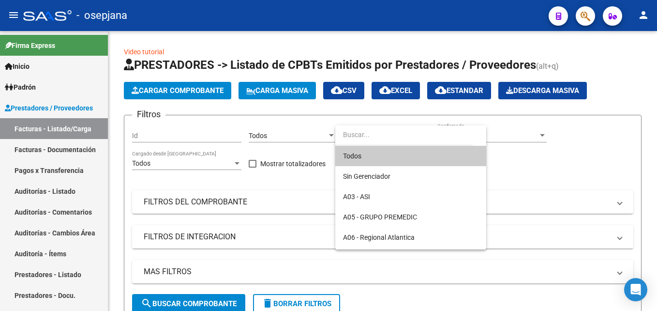
click at [364, 148] on span "Todos" at bounding box center [411, 156] width 136 height 20
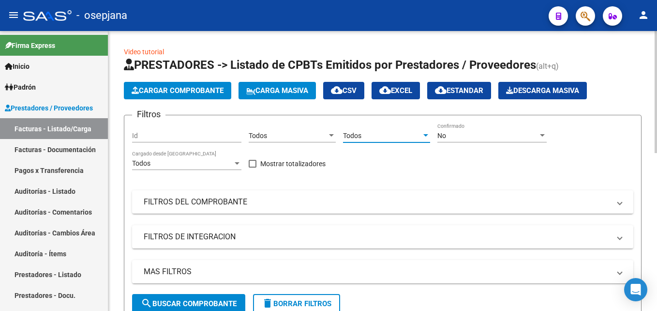
click at [463, 136] on div "No" at bounding box center [488, 136] width 101 height 8
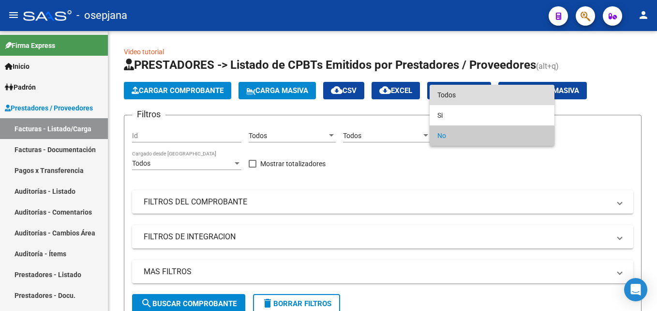
click at [439, 98] on span "Todos" at bounding box center [492, 95] width 109 height 20
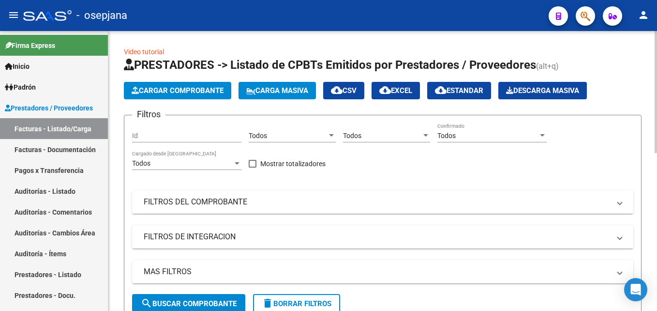
click at [282, 203] on mat-panel-title "FILTROS DEL COMPROBANTE" at bounding box center [377, 202] width 467 height 11
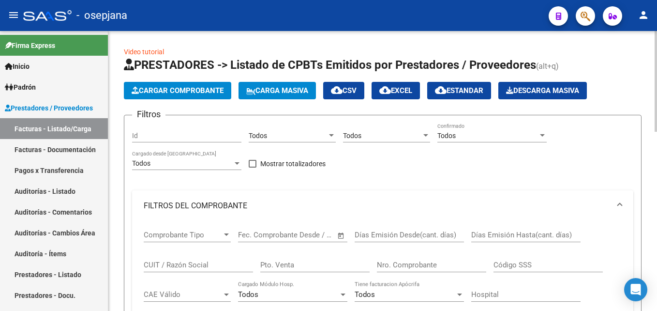
click at [281, 264] on input "Pto. Venta" at bounding box center [314, 264] width 109 height 9
type input "173"
type input "4"
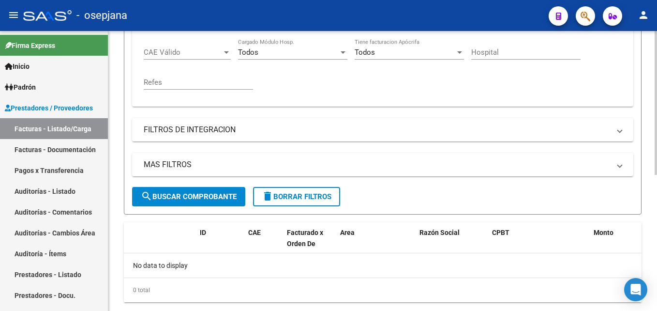
scroll to position [145, 0]
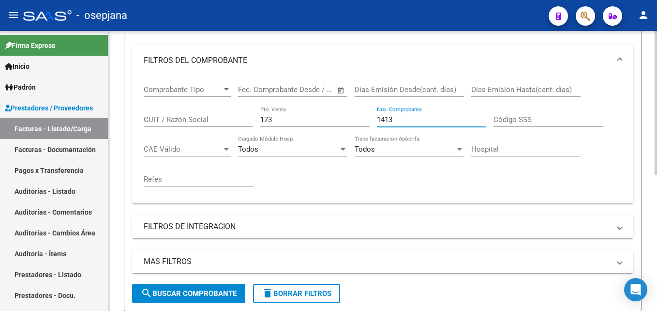
drag, startPoint x: 400, startPoint y: 120, endPoint x: 386, endPoint y: 121, distance: 14.5
click at [386, 121] on input "1413" at bounding box center [431, 119] width 109 height 9
click at [357, 122] on input "173" at bounding box center [314, 119] width 109 height 9
drag, startPoint x: 416, startPoint y: 121, endPoint x: 372, endPoint y: 120, distance: 43.6
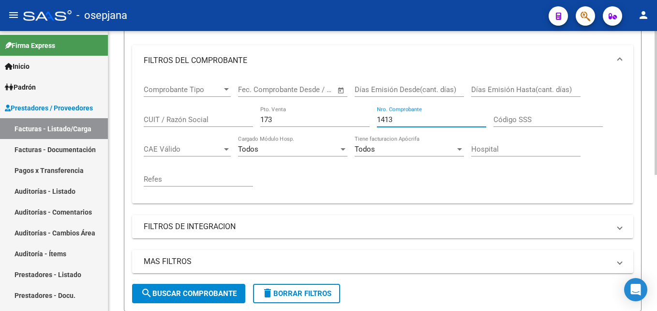
click at [372, 120] on div "Comprobante Tipo Comprobante Tipo Fecha inicio – Fecha fin Fec. Comprobante Des…" at bounding box center [383, 136] width 478 height 120
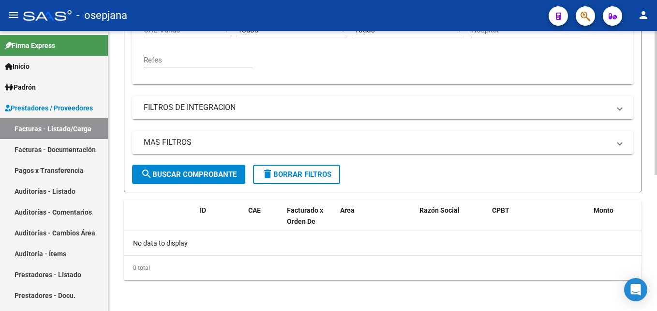
type input "1412"
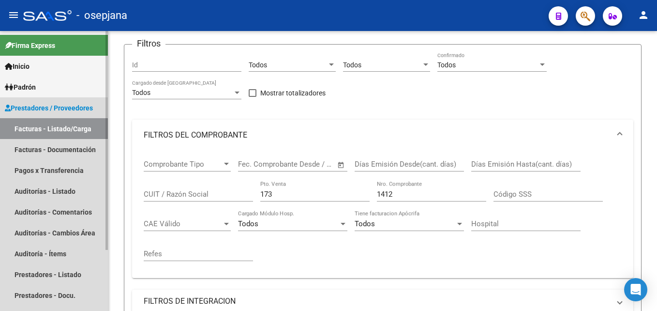
click at [78, 131] on link "Facturas - Listado/Carga" at bounding box center [54, 128] width 108 height 21
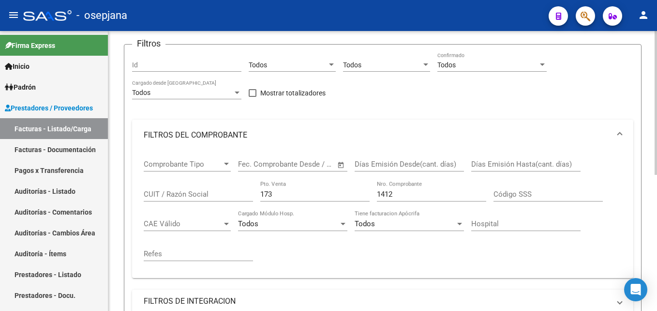
scroll to position [0, 0]
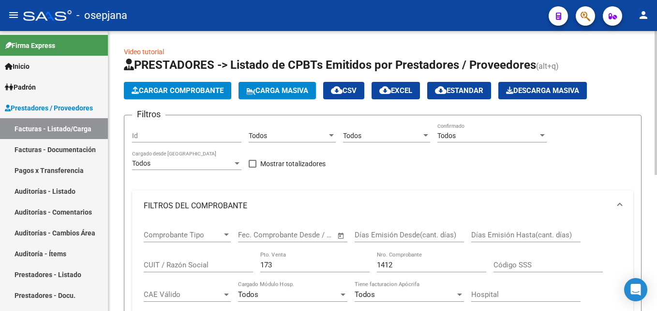
click at [186, 87] on span "Cargar Comprobante" at bounding box center [178, 90] width 92 height 9
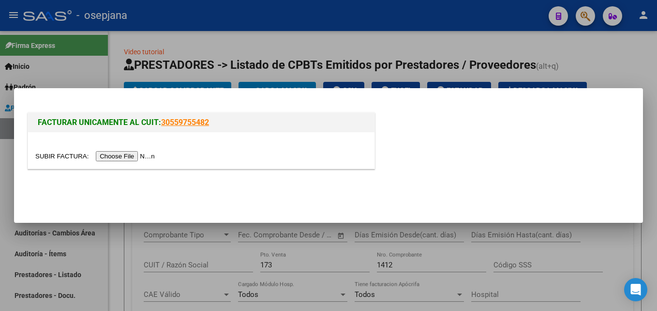
click at [122, 156] on input "file" at bounding box center [96, 156] width 122 height 10
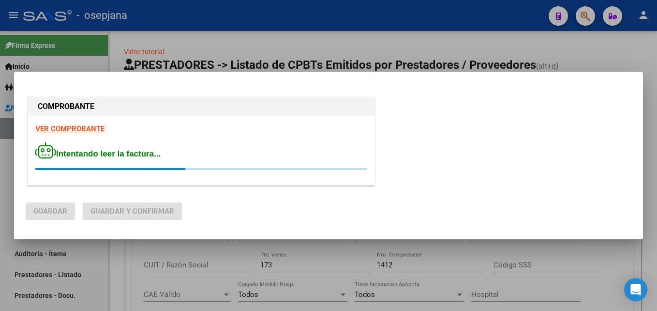
click at [72, 129] on strong "VER COMPROBANTE" at bounding box center [69, 128] width 69 height 9
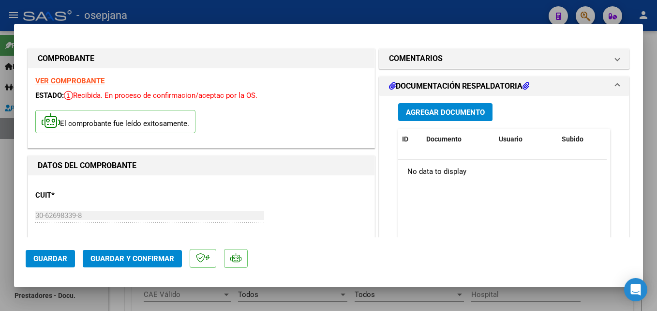
click at [79, 76] on strong "VER COMPROBANTE" at bounding box center [69, 80] width 69 height 9
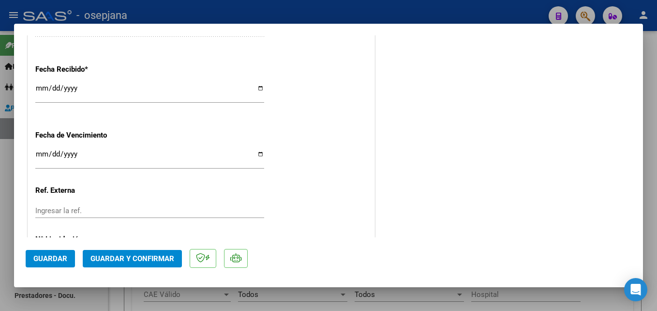
scroll to position [530, 0]
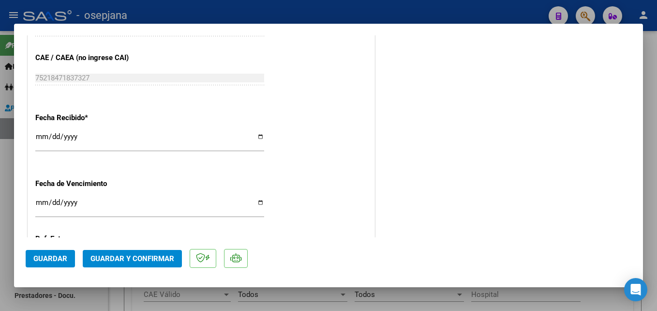
click at [44, 137] on input "[DATE]" at bounding box center [149, 140] width 229 height 15
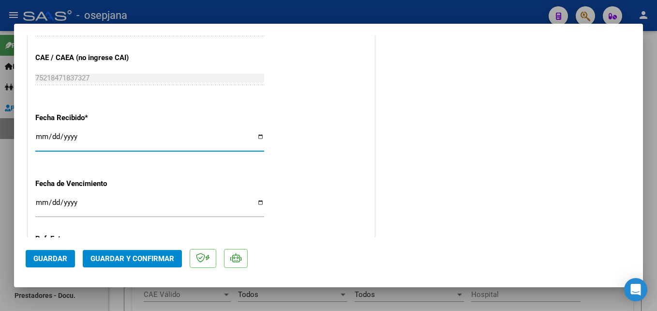
type input "[DATE]"
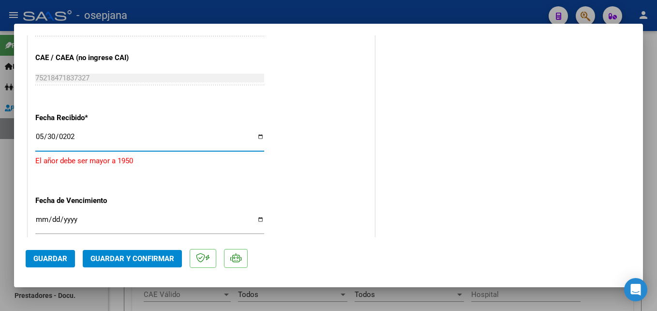
type input "[DATE]"
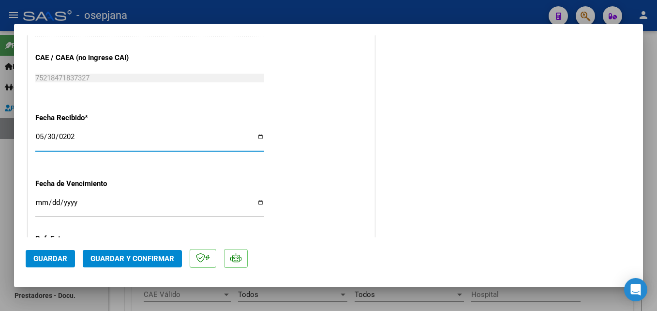
click at [43, 202] on input "Ingresar la fecha" at bounding box center [149, 205] width 229 height 15
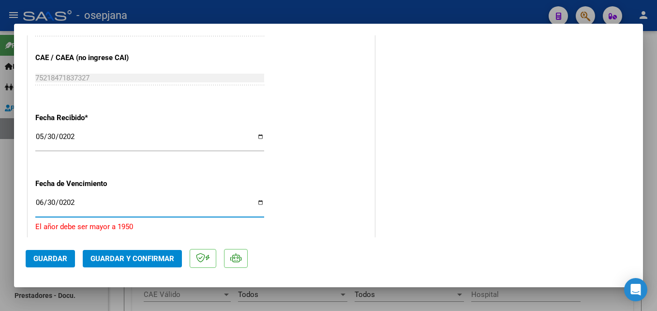
type input "[DATE]"
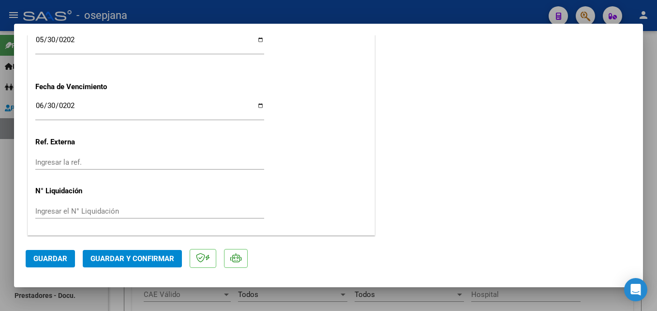
click at [75, 169] on div "Ingresar la ref." at bounding box center [149, 167] width 229 height 24
click at [84, 157] on div "Ingresar la ref." at bounding box center [149, 162] width 229 height 15
type input "29793"
click at [41, 262] on span "Guardar" at bounding box center [50, 258] width 34 height 9
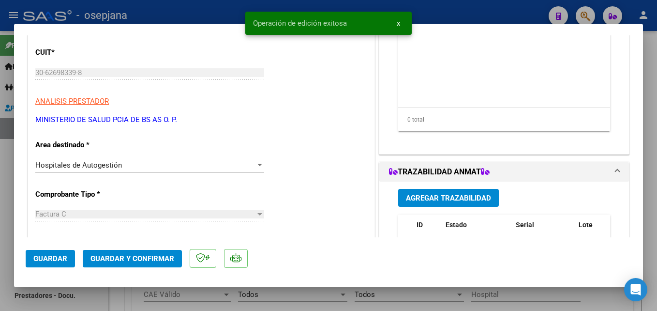
scroll to position [0, 0]
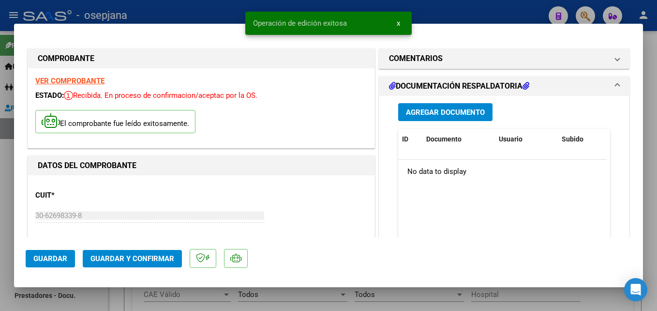
click at [445, 110] on span "Agregar Documento" at bounding box center [445, 112] width 79 height 9
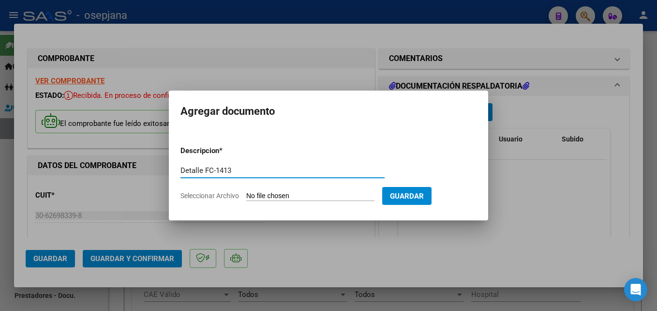
type input "Detalle FC-1413"
click at [259, 197] on input "Seleccionar Archivo" at bounding box center [310, 196] width 128 height 9
type input "C:\fakepath\SAMO - Servicio de Neumotisiología FC-1413.PDF"
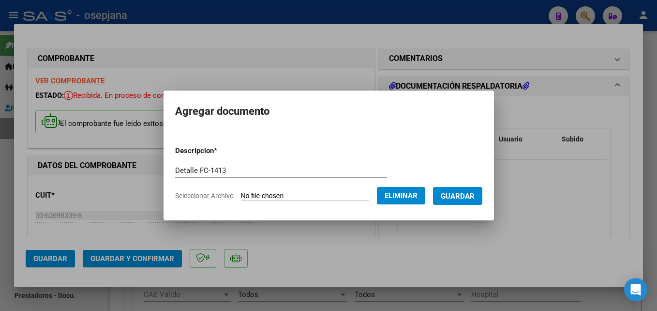
click at [477, 189] on button "Guardar" at bounding box center [457, 196] width 49 height 18
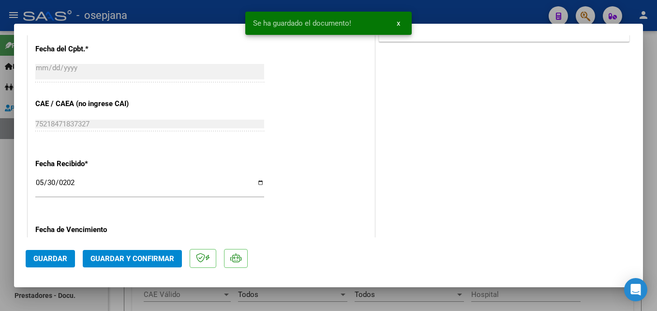
scroll to position [627, 0]
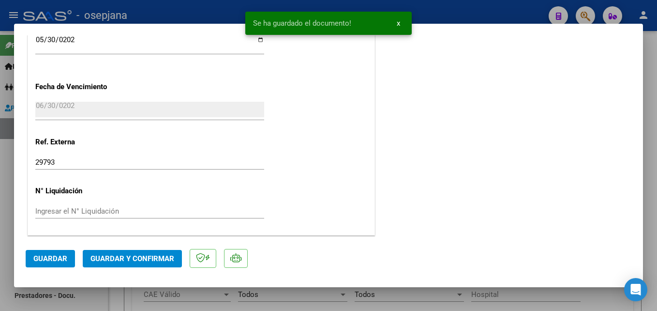
drag, startPoint x: 36, startPoint y: 250, endPoint x: 62, endPoint y: 248, distance: 26.7
click at [36, 250] on button "Guardar" at bounding box center [50, 258] width 49 height 17
click at [137, 251] on button "Guardar y Confirmar" at bounding box center [132, 258] width 99 height 17
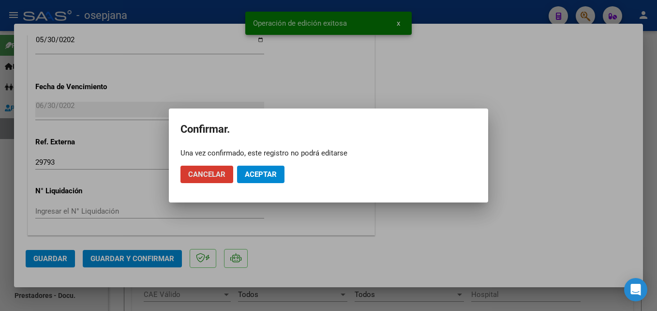
click at [254, 165] on mat-dialog-actions "Cancelar Aceptar" at bounding box center [329, 174] width 296 height 33
drag, startPoint x: 255, startPoint y: 158, endPoint x: 255, endPoint y: 169, distance: 11.1
click at [255, 159] on mat-dialog-actions "Cancelar Aceptar" at bounding box center [329, 174] width 296 height 33
click at [255, 169] on button "Aceptar" at bounding box center [260, 174] width 47 height 17
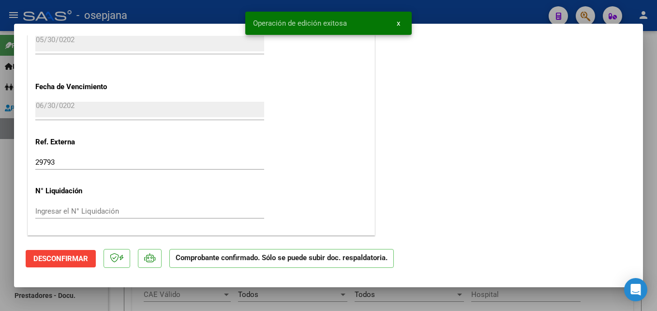
click at [219, 15] on div at bounding box center [328, 155] width 657 height 311
type input "$ 0,00"
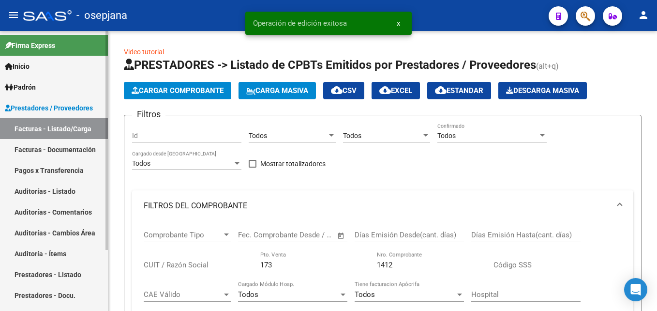
click at [63, 187] on link "Auditorías - Listado" at bounding box center [54, 191] width 108 height 21
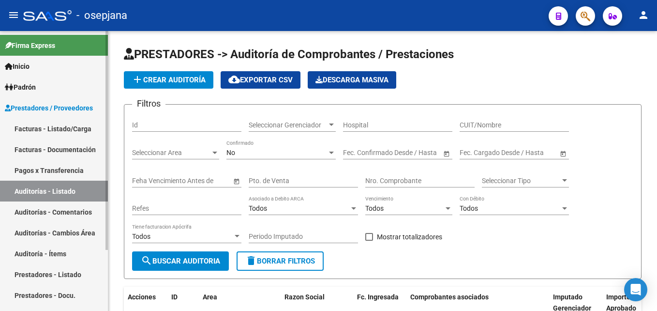
click at [78, 127] on link "Facturas - Listado/Carga" at bounding box center [54, 128] width 108 height 21
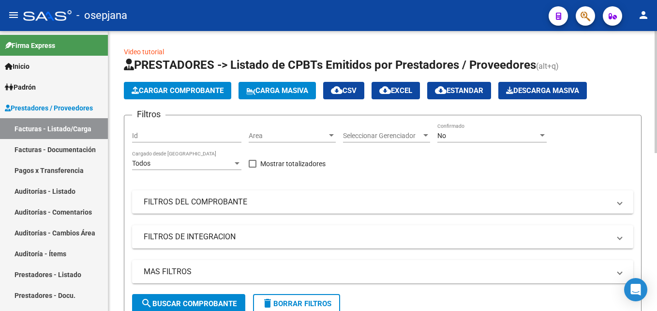
click at [139, 83] on button "Cargar Comprobante" at bounding box center [177, 90] width 107 height 17
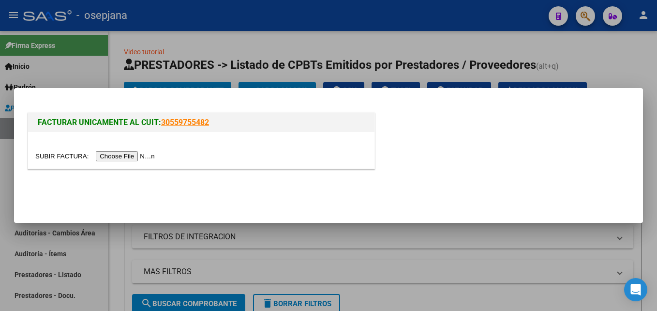
click at [139, 158] on input "file" at bounding box center [96, 156] width 122 height 10
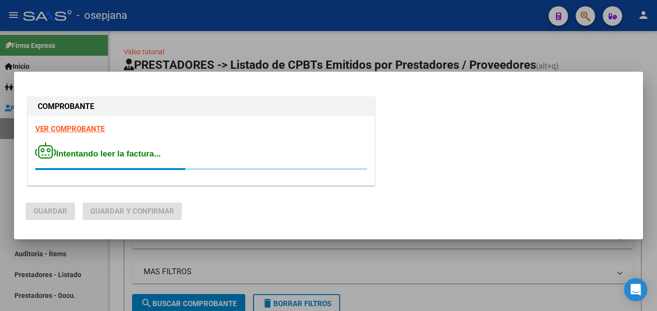
click at [46, 129] on strong "VER COMPROBANTE" at bounding box center [69, 128] width 69 height 9
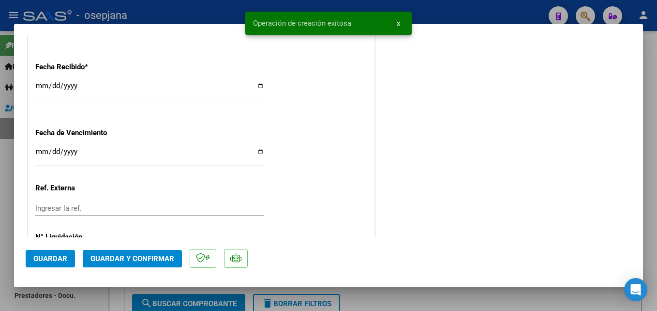
scroll to position [627, 0]
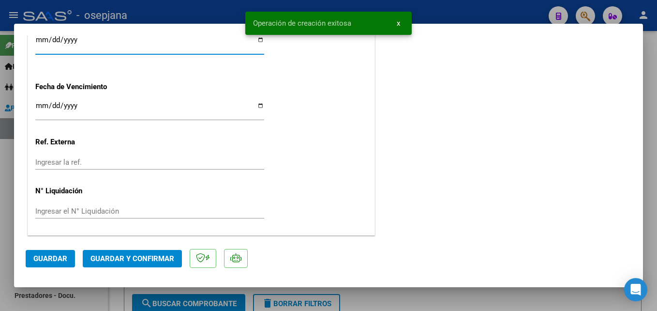
click at [42, 38] on input "[DATE]" at bounding box center [149, 43] width 229 height 15
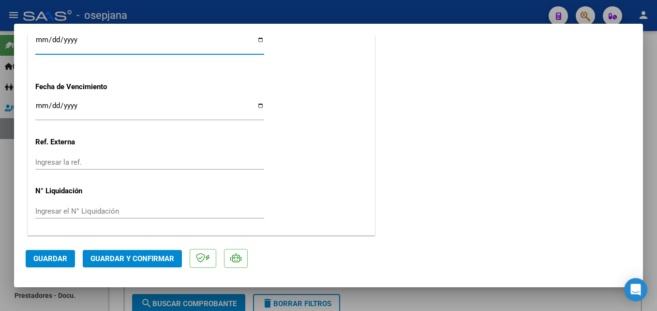
type input "[DATE]"
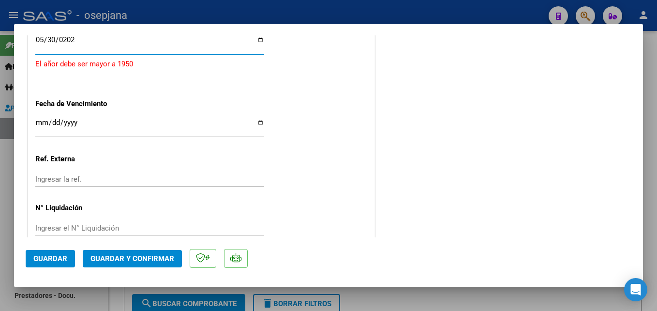
type input "[DATE]"
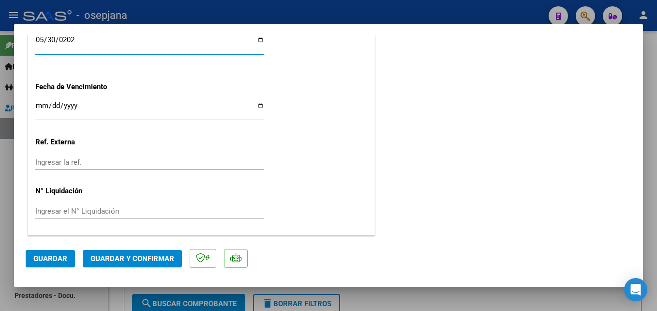
click at [39, 103] on input "Ingresar la fecha" at bounding box center [149, 109] width 229 height 15
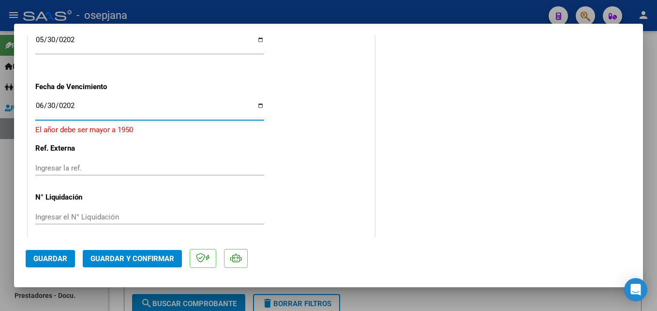
type input "[DATE]"
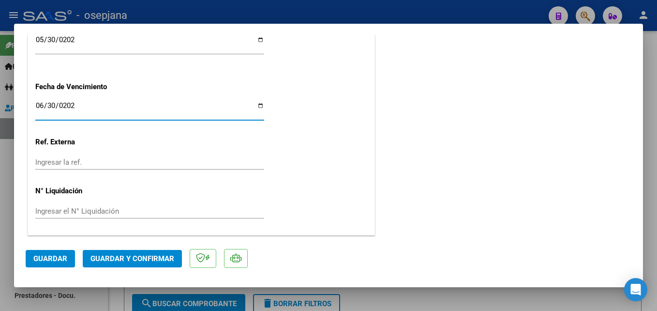
click at [61, 160] on input "Ingresar la ref." at bounding box center [149, 162] width 229 height 9
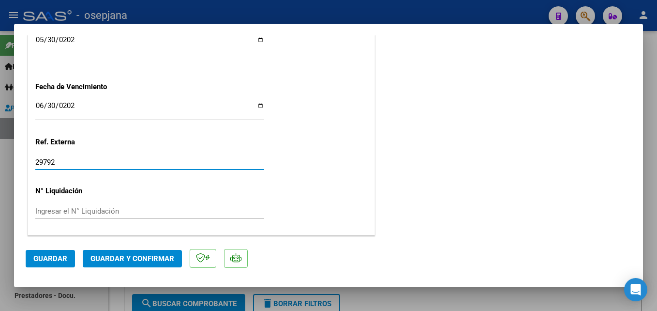
type input "29792"
drag, startPoint x: 50, startPoint y: 254, endPoint x: 433, endPoint y: 171, distance: 391.3
click at [52, 254] on span "Guardar" at bounding box center [50, 258] width 34 height 9
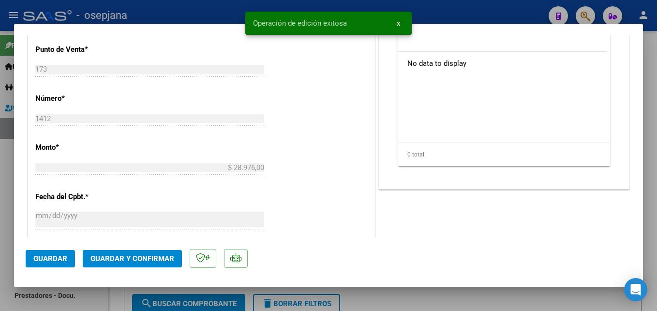
scroll to position [0, 0]
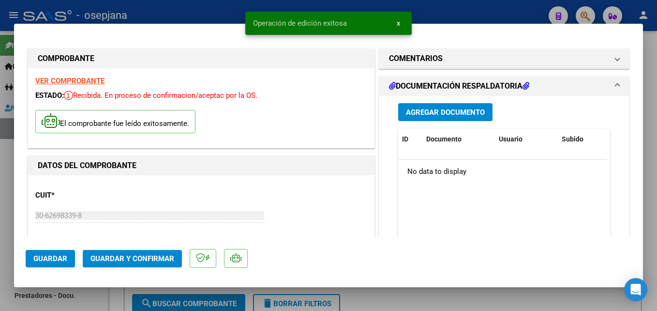
click at [429, 111] on span "Agregar Documento" at bounding box center [445, 112] width 79 height 9
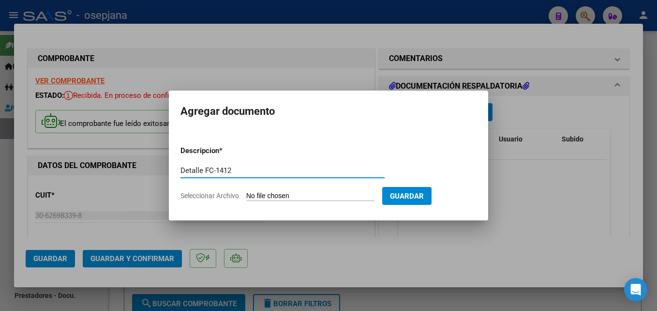
type input "Detalle FC-1412"
click at [291, 192] on input "Seleccionar Archivo" at bounding box center [310, 196] width 128 height 9
type input "C:\fakepath\SAMO - Servicio de Neumotisiología FC-1412.PDF"
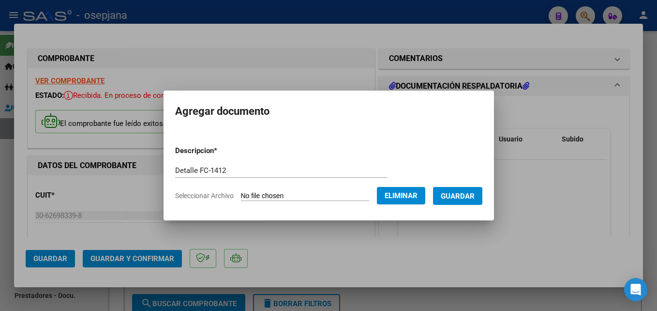
click at [475, 199] on span "Guardar" at bounding box center [458, 196] width 34 height 9
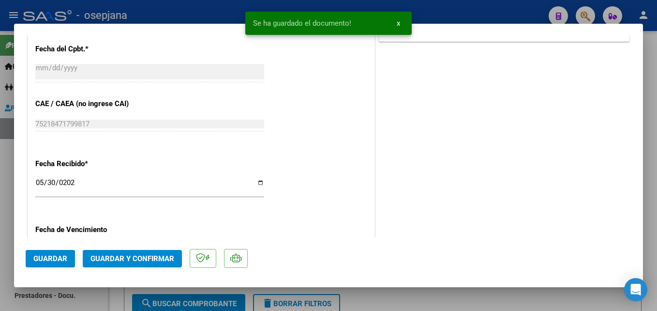
scroll to position [627, 0]
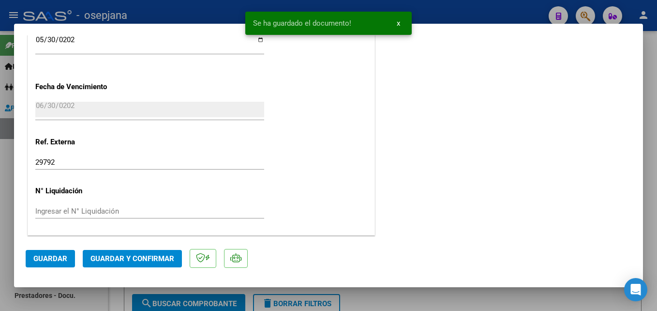
click at [50, 260] on span "Guardar" at bounding box center [50, 258] width 34 height 9
click at [121, 257] on span "Guardar y Confirmar" at bounding box center [133, 258] width 84 height 9
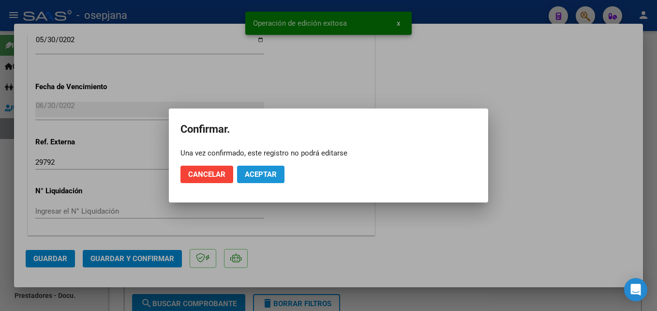
click at [279, 169] on button "Aceptar" at bounding box center [260, 174] width 47 height 17
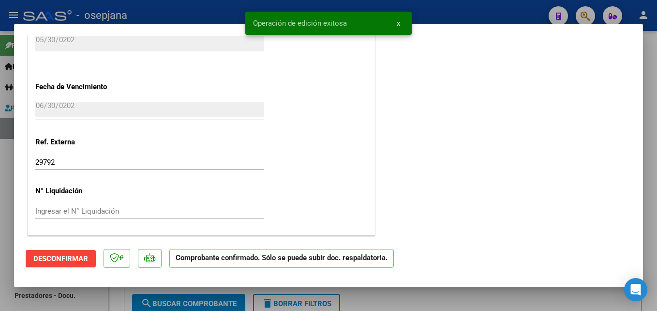
click at [188, 11] on div at bounding box center [328, 155] width 657 height 311
type input "$ 0,00"
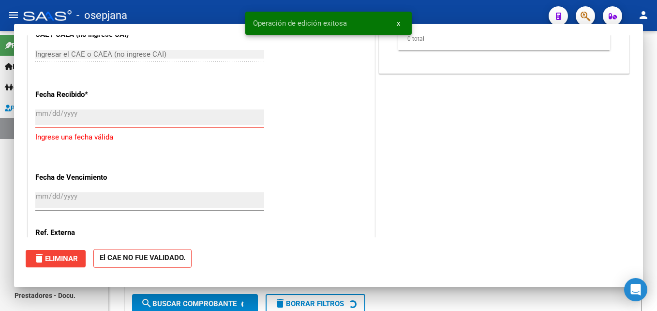
scroll to position [701, 0]
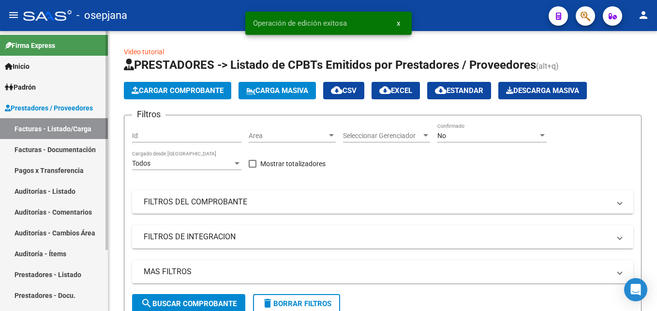
click at [57, 182] on link "Auditorías - Listado" at bounding box center [54, 191] width 108 height 21
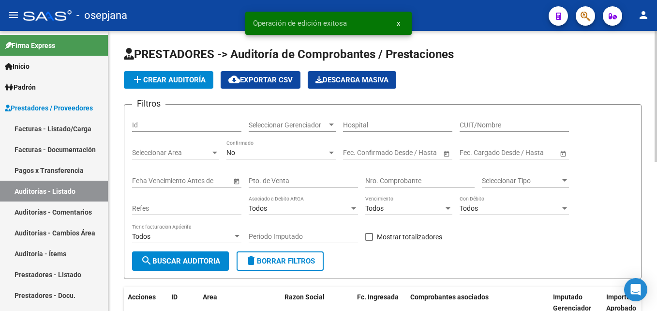
click at [204, 78] on span "add Crear Auditoría" at bounding box center [169, 80] width 74 height 9
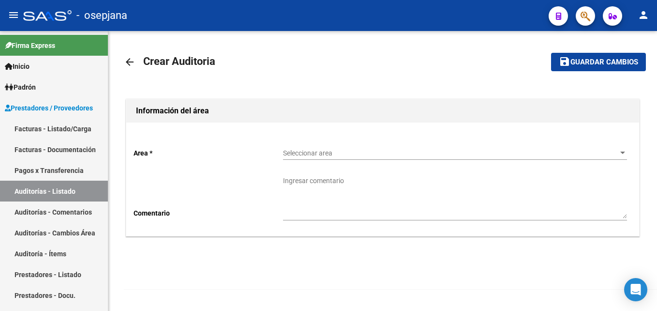
click at [367, 158] on div "Seleccionar area Seleccionar area" at bounding box center [455, 149] width 344 height 19
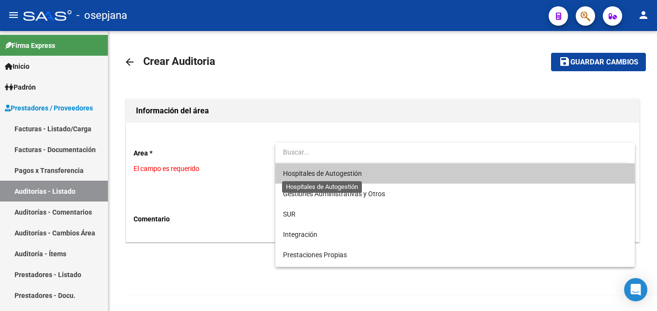
click at [316, 173] on span "Hospitales de Autogestión" at bounding box center [322, 173] width 79 height 8
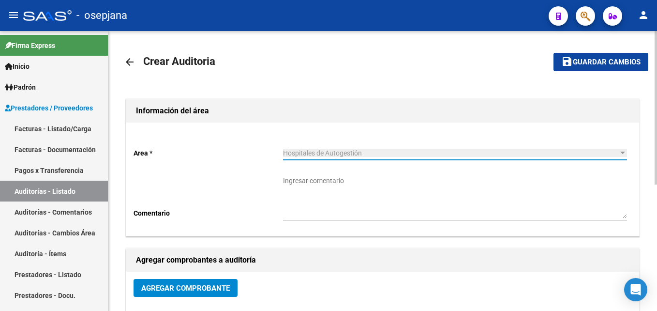
click at [185, 286] on span "Agregar Comprobante" at bounding box center [185, 288] width 89 height 9
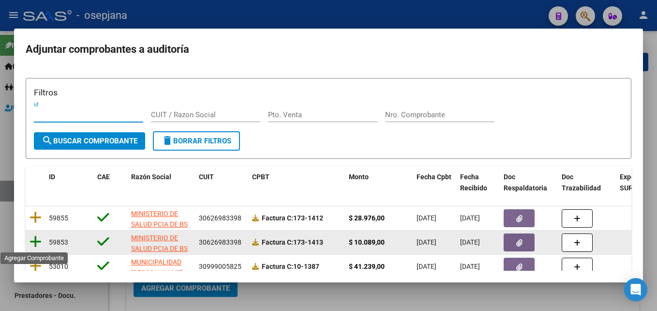
click at [34, 240] on icon at bounding box center [36, 242] width 12 height 14
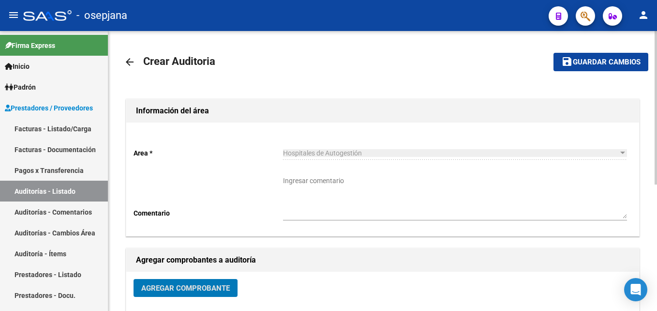
click at [609, 61] on span "Guardar cambios" at bounding box center [607, 62] width 68 height 9
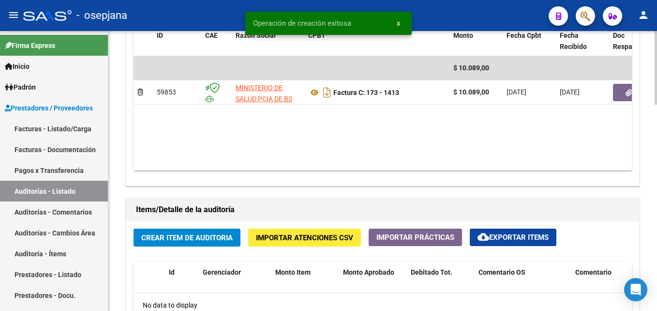
scroll to position [581, 0]
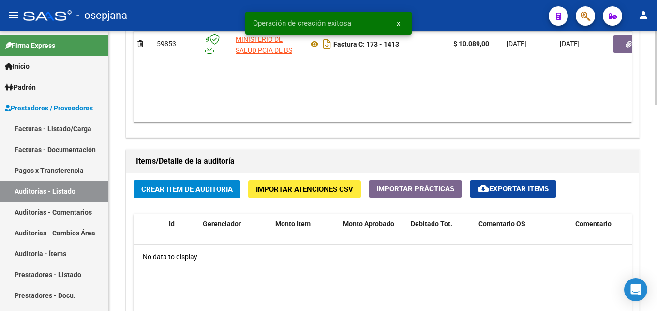
click at [213, 189] on span "Crear Item de Auditoria" at bounding box center [186, 189] width 91 height 9
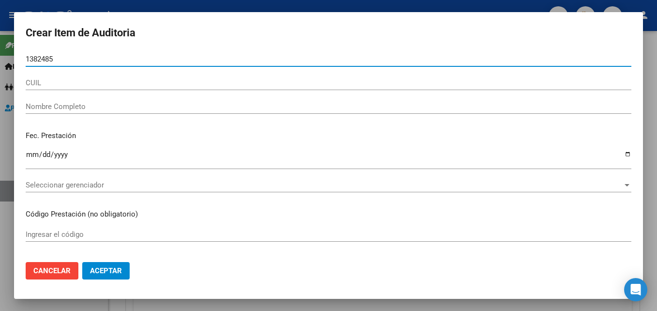
type input "13824856"
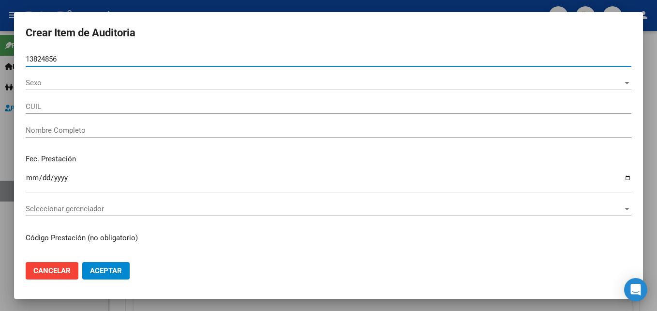
type input "23138248569"
type input "FIRPO,ALBERTO RUBEN"
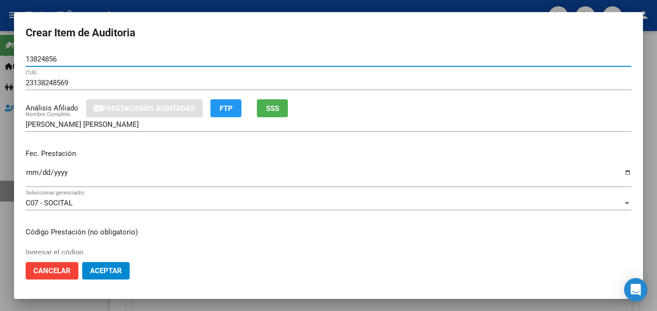
type input "13824856"
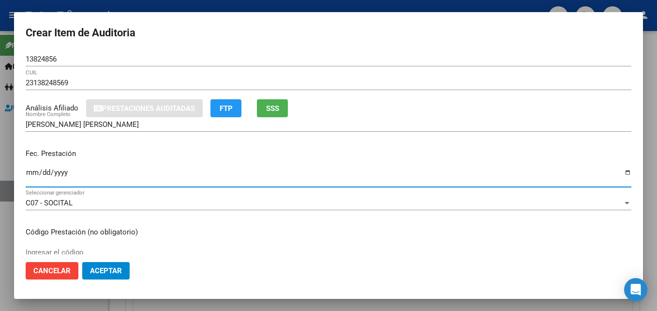
click at [30, 175] on input "Ingresar la fecha" at bounding box center [329, 175] width 606 height 15
click at [261, 110] on button "SSS" at bounding box center [272, 108] width 31 height 18
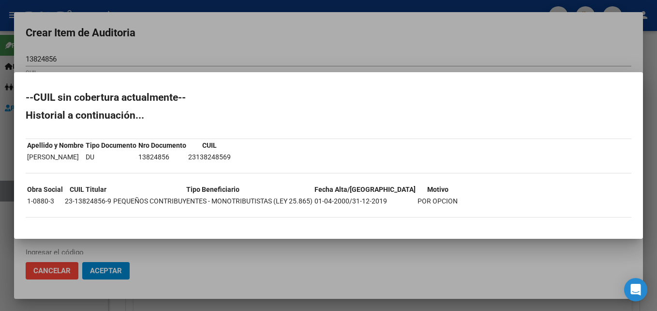
click at [229, 30] on div at bounding box center [328, 155] width 657 height 311
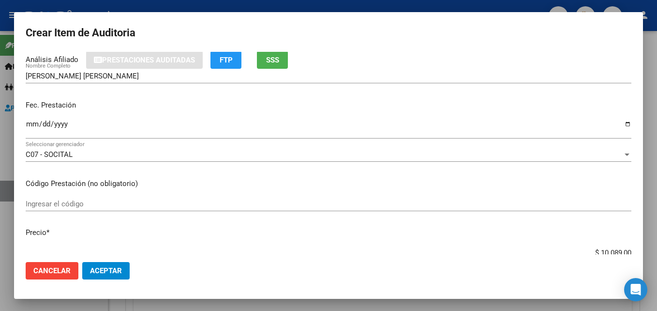
scroll to position [0, 0]
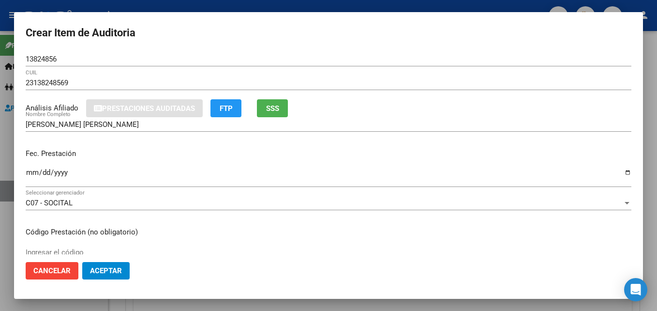
click at [274, 102] on button "SSS" at bounding box center [272, 108] width 31 height 18
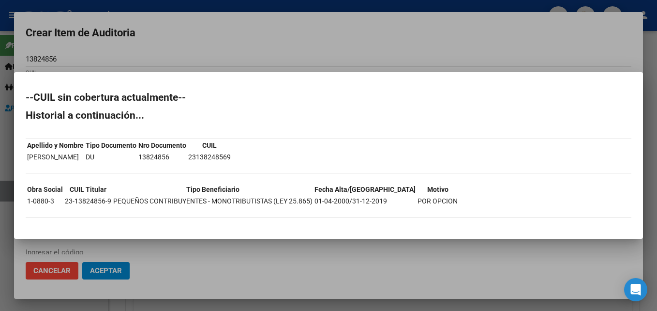
click at [256, 36] on div at bounding box center [328, 155] width 657 height 311
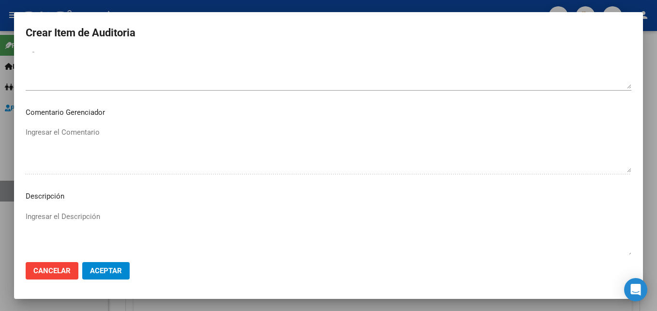
scroll to position [644, 0]
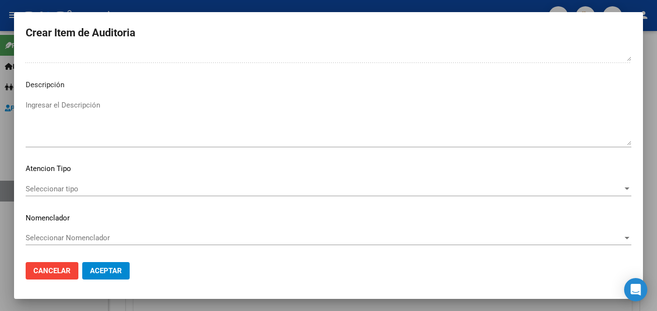
click at [80, 196] on div "Seleccionar tipo Seleccionar tipo" at bounding box center [329, 189] width 606 height 15
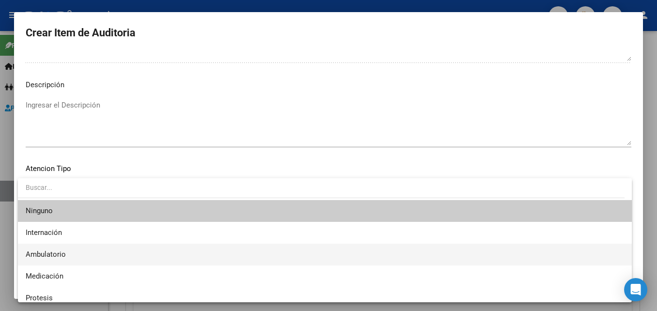
click at [59, 262] on span "Ambulatorio" at bounding box center [325, 255] width 599 height 22
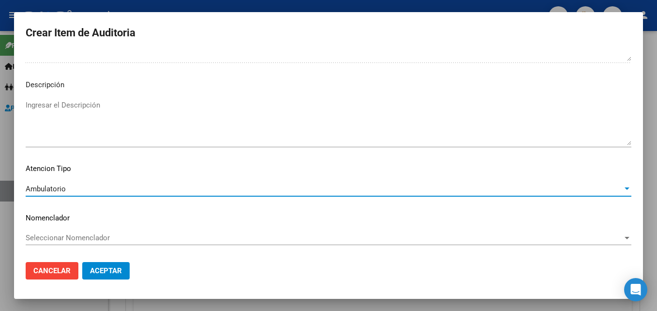
click at [68, 237] on span "Seleccionar Nomenclador" at bounding box center [324, 237] width 597 height 9
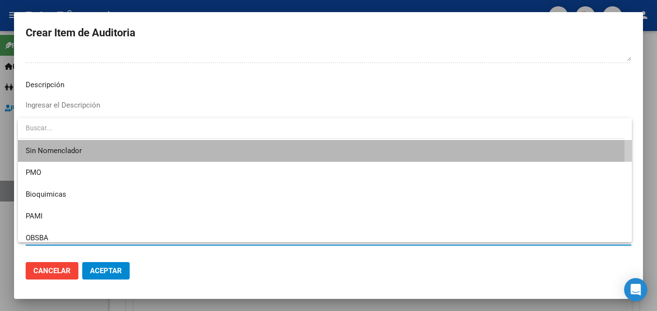
click at [82, 152] on span "Sin Nomenclador" at bounding box center [325, 151] width 599 height 22
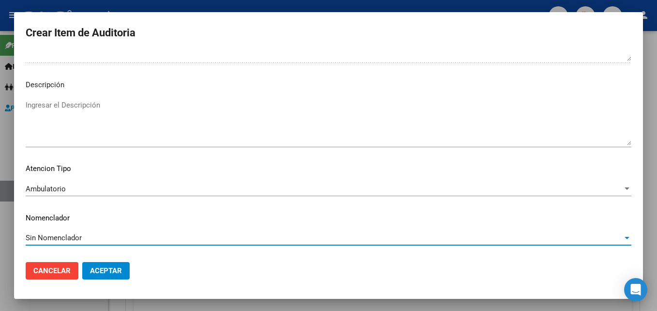
click at [114, 268] on span "Aceptar" at bounding box center [106, 270] width 32 height 9
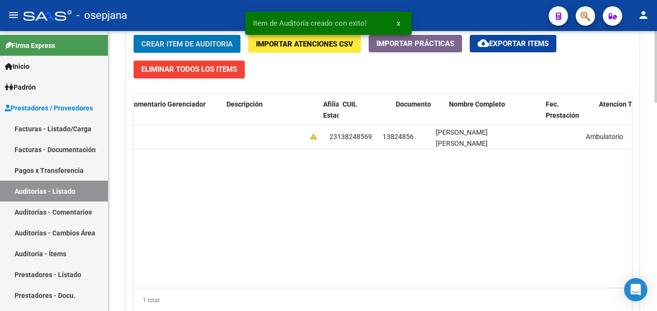
scroll to position [0, 518]
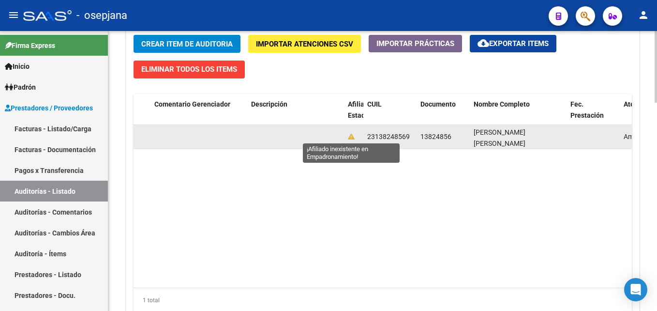
click at [350, 135] on icon at bounding box center [351, 136] width 7 height 7
click at [350, 137] on icon at bounding box center [351, 136] width 7 height 7
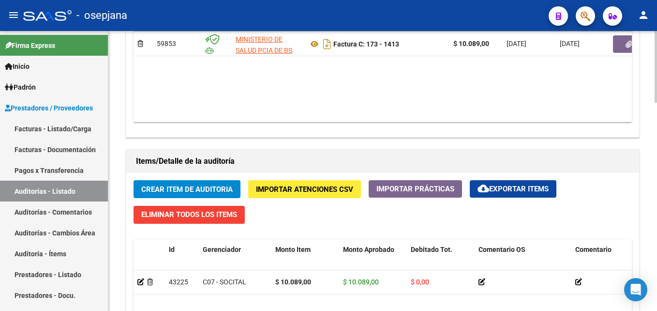
scroll to position [533, 0]
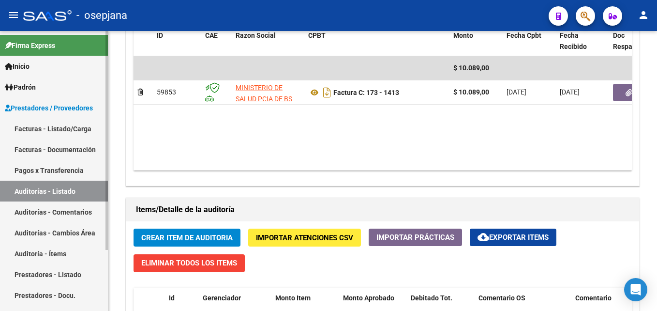
click at [62, 127] on link "Facturas - Listado/Carga" at bounding box center [54, 128] width 108 height 21
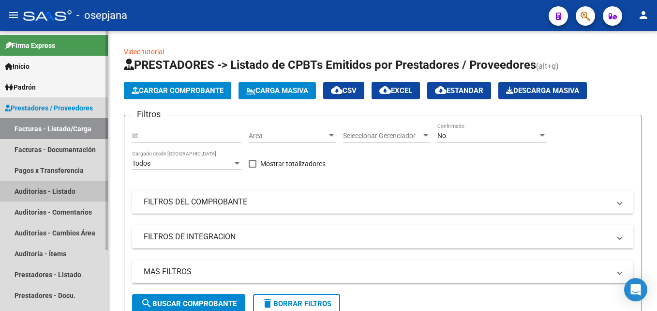
click at [63, 185] on link "Auditorías - Listado" at bounding box center [54, 191] width 108 height 21
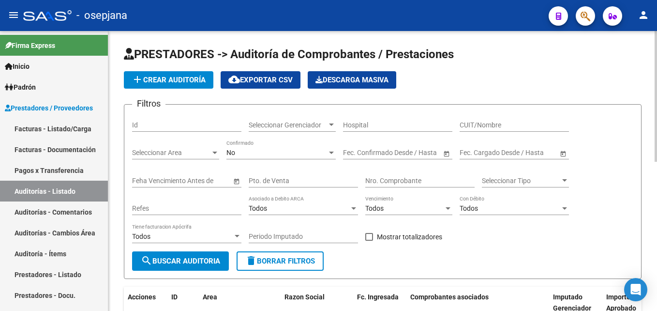
click at [161, 63] on app-list-header "PRESTADORES -> Auditoría de Comprobantes / Prestaciones add Crear Auditoría clo…" at bounding box center [383, 162] width 518 height 232
click at [173, 74] on button "add Crear Auditoría" at bounding box center [169, 79] width 90 height 17
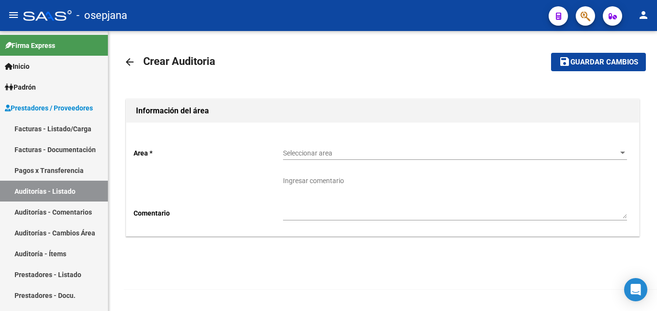
click at [405, 147] on div "Seleccionar area Seleccionar area" at bounding box center [455, 149] width 344 height 19
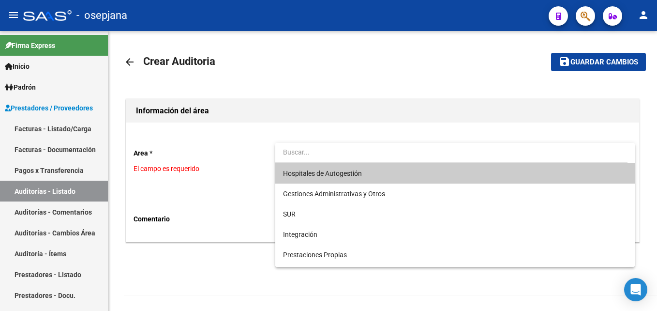
click at [340, 178] on span "Hospitales de Autogestión" at bounding box center [455, 173] width 344 height 20
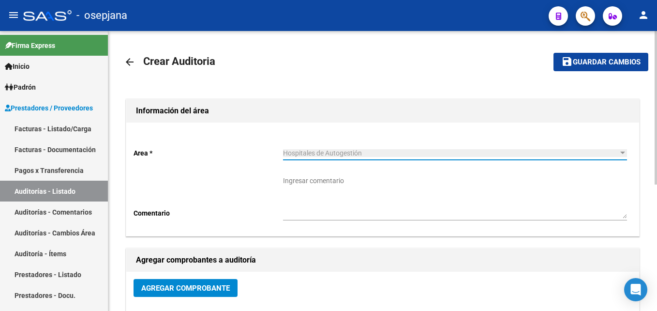
click at [209, 282] on button "Agregar Comprobante" at bounding box center [186, 288] width 104 height 18
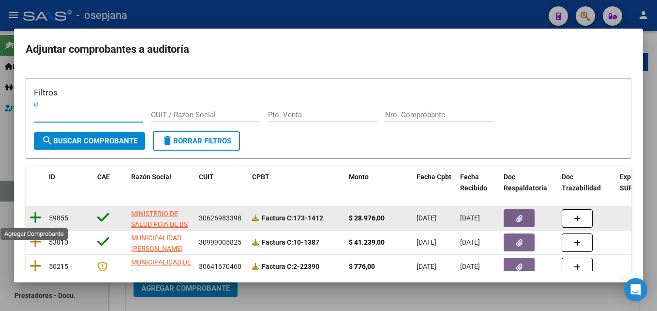
click at [35, 217] on icon at bounding box center [36, 218] width 12 height 14
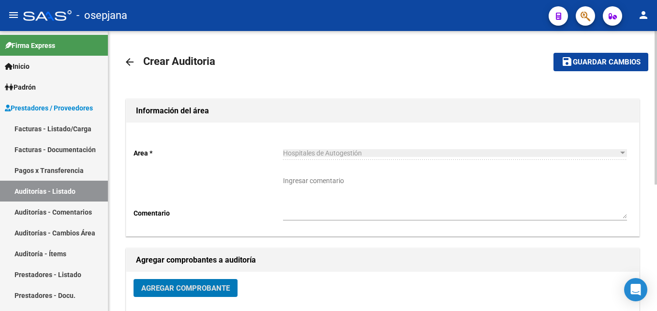
click at [612, 57] on span "save Guardar cambios" at bounding box center [601, 61] width 79 height 9
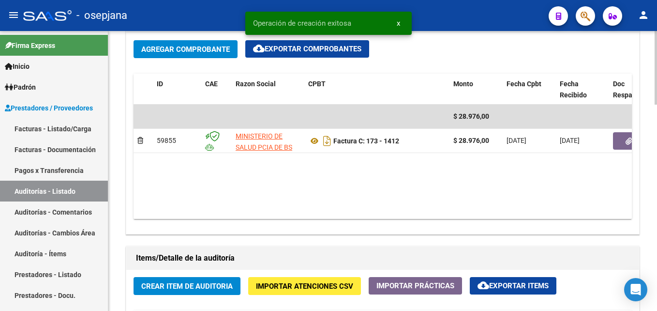
scroll to position [533, 0]
